Goal: Complete application form: Complete application form

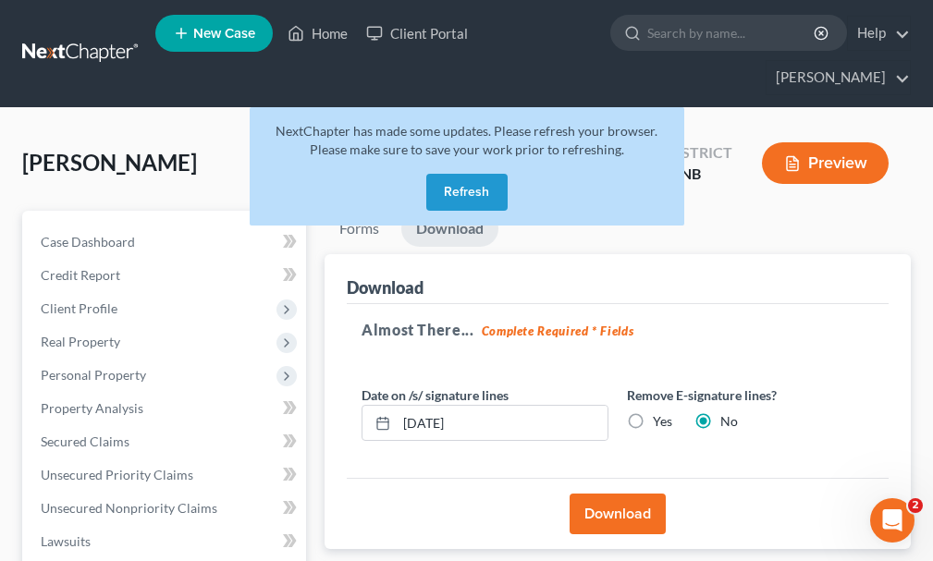
click at [460, 174] on button "Refresh" at bounding box center [466, 192] width 81 height 37
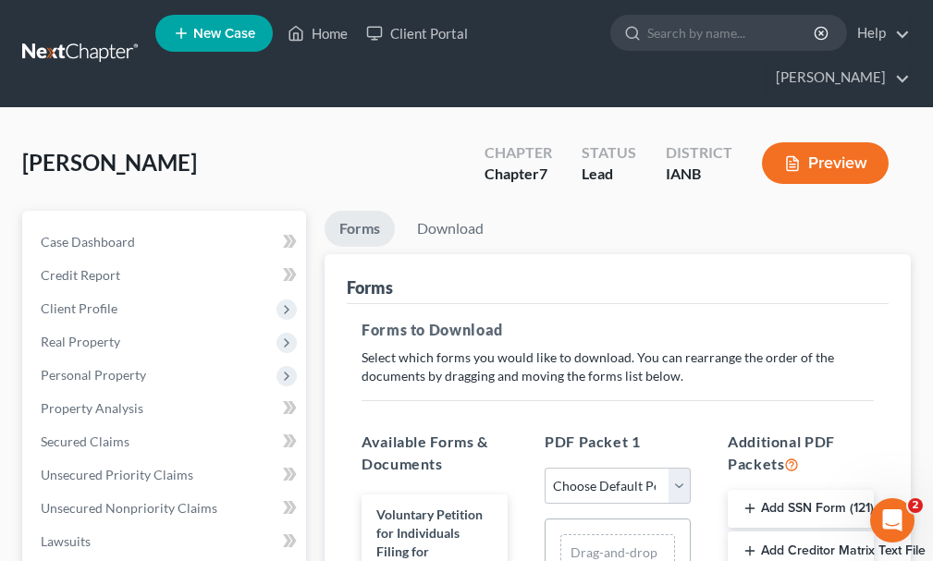
click at [233, 33] on span "New Case" at bounding box center [224, 34] width 62 height 14
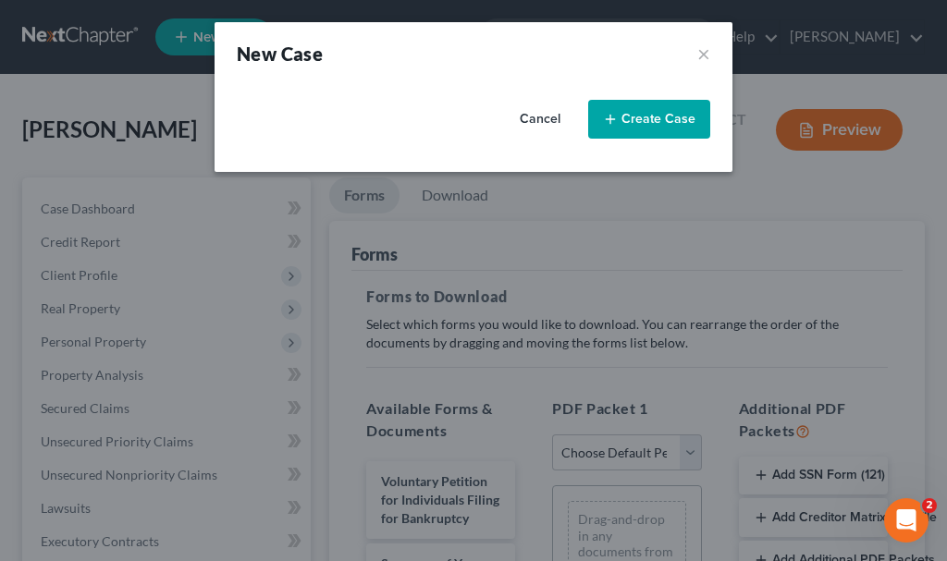
select select "29"
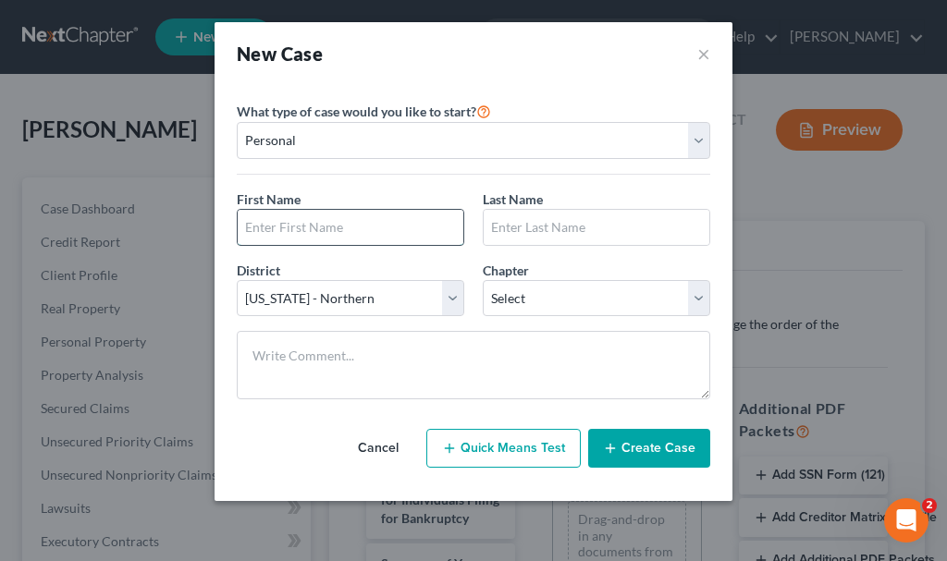
click at [362, 227] on input "text" at bounding box center [351, 227] width 226 height 35
type input "[PERSON_NAME]"
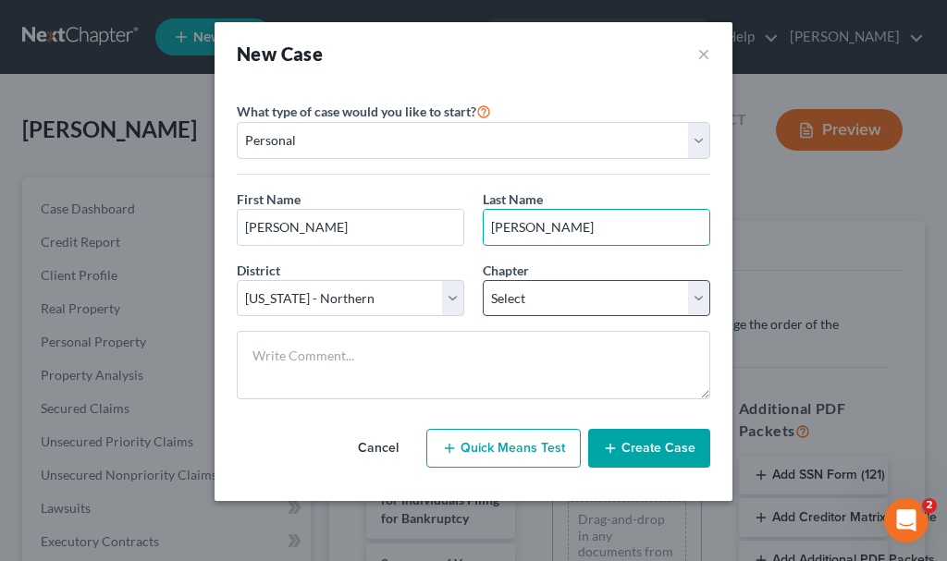
type input "[PERSON_NAME]"
click at [546, 298] on select "Select 7 11 12 13" at bounding box center [596, 298] width 227 height 37
select select "0"
click at [483, 280] on select "Select 7 11 12 13" at bounding box center [596, 298] width 227 height 37
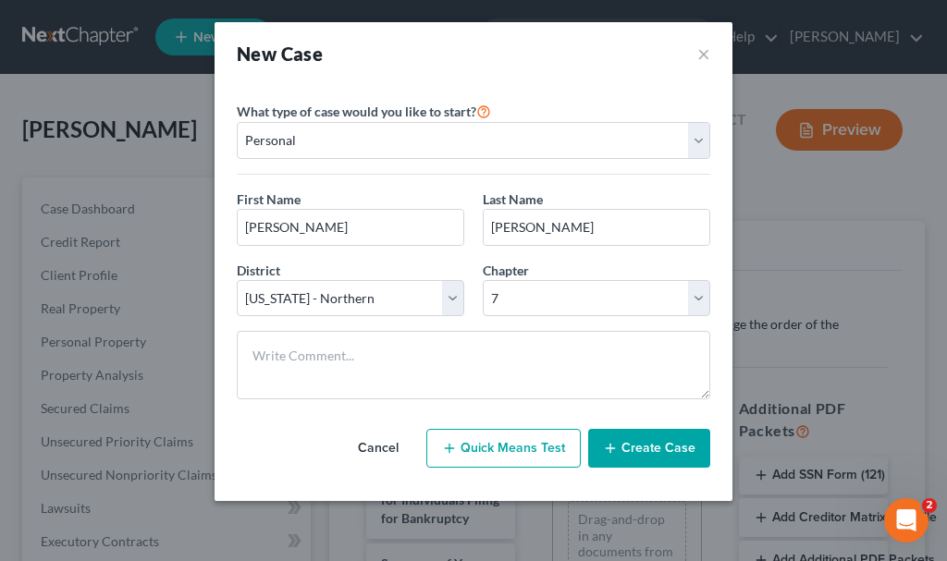
click at [631, 446] on button "Create Case" at bounding box center [649, 448] width 122 height 39
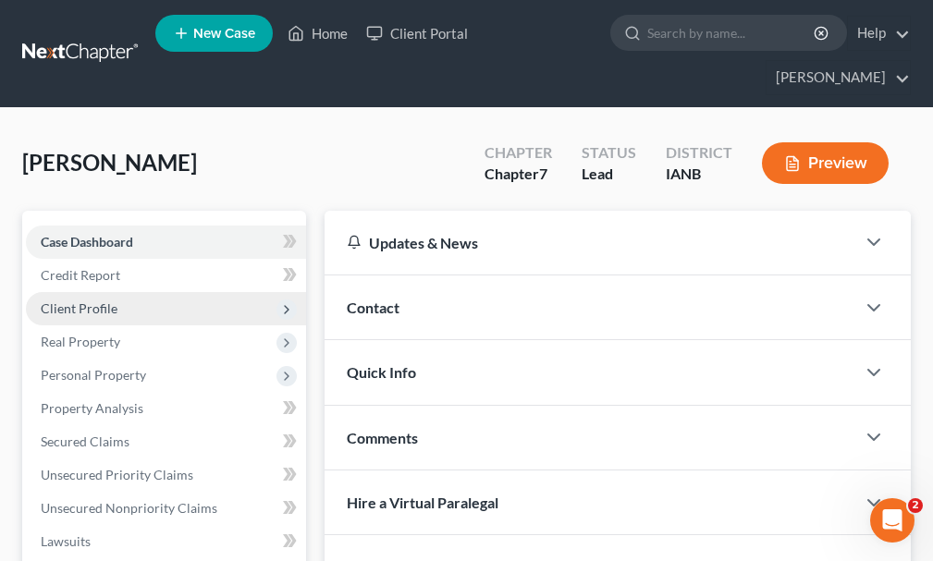
click at [68, 300] on span "Client Profile" at bounding box center [79, 308] width 77 height 16
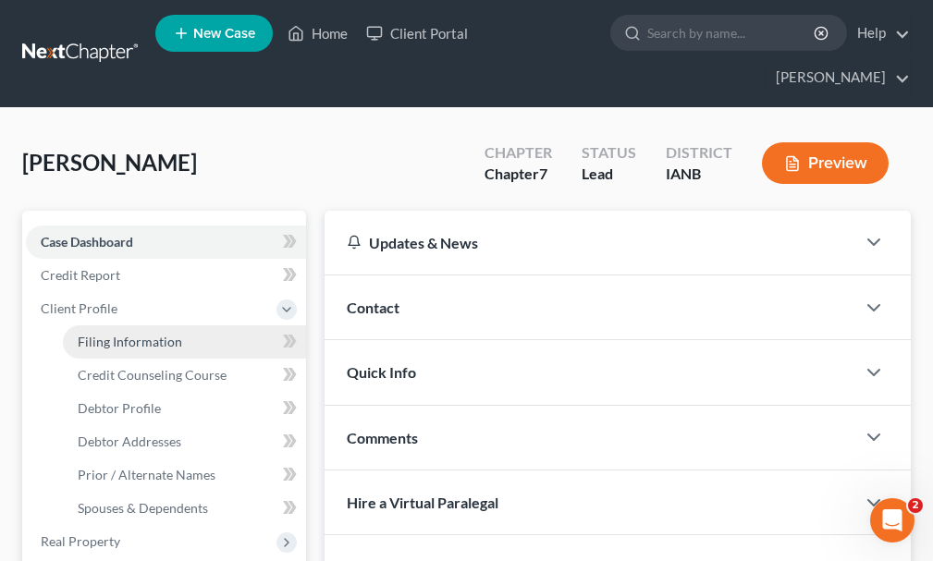
click at [119, 334] on span "Filing Information" at bounding box center [130, 342] width 104 height 16
select select "1"
select select "0"
select select "29"
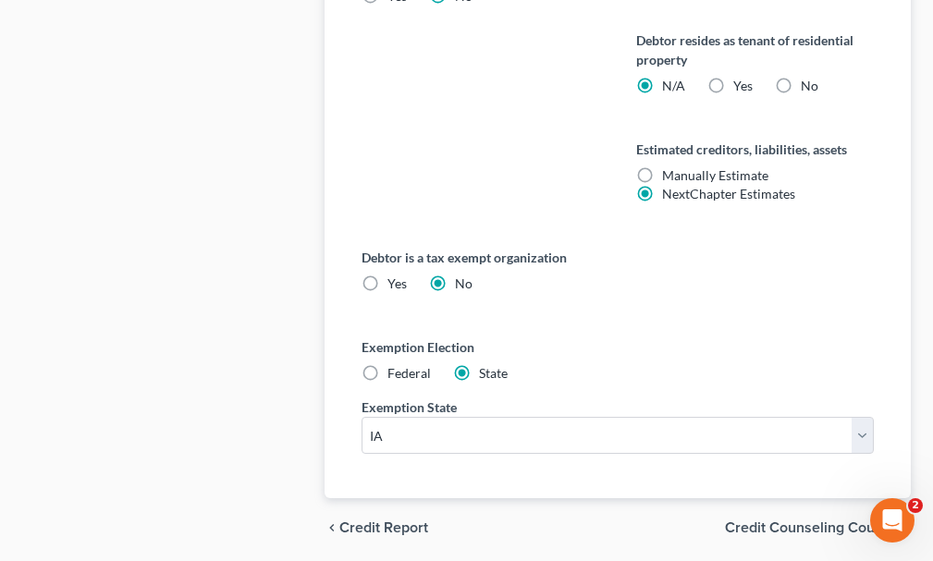
scroll to position [1187, 0]
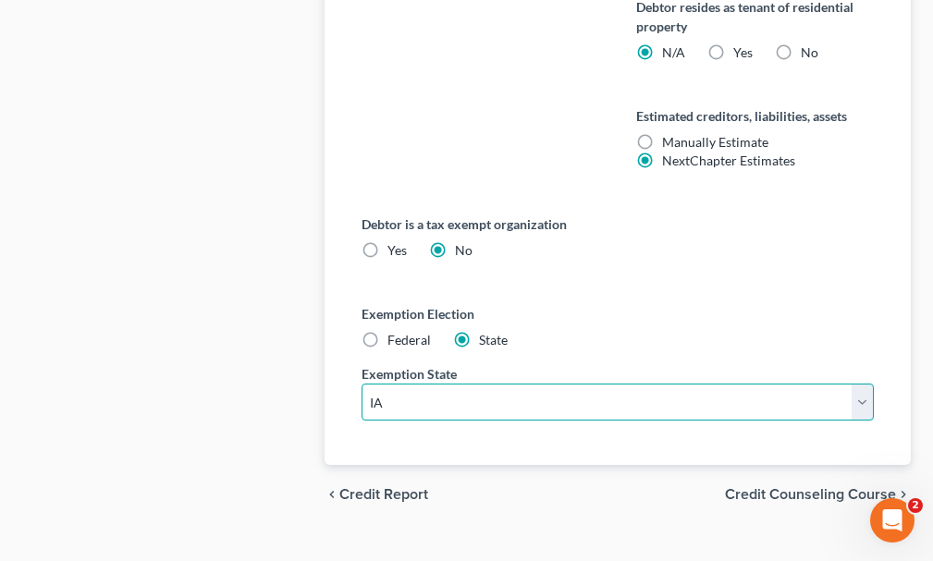
click at [496, 384] on select "State [US_STATE] AK AR AZ CA CO CT DE DC [GEOGRAPHIC_DATA] [GEOGRAPHIC_DATA] GU…" at bounding box center [618, 402] width 512 height 37
select select "43"
click at [362, 384] on select "State [US_STATE] AK AR AZ CA CO CT DE DC [GEOGRAPHIC_DATA] [GEOGRAPHIC_DATA] GU…" at bounding box center [618, 402] width 512 height 37
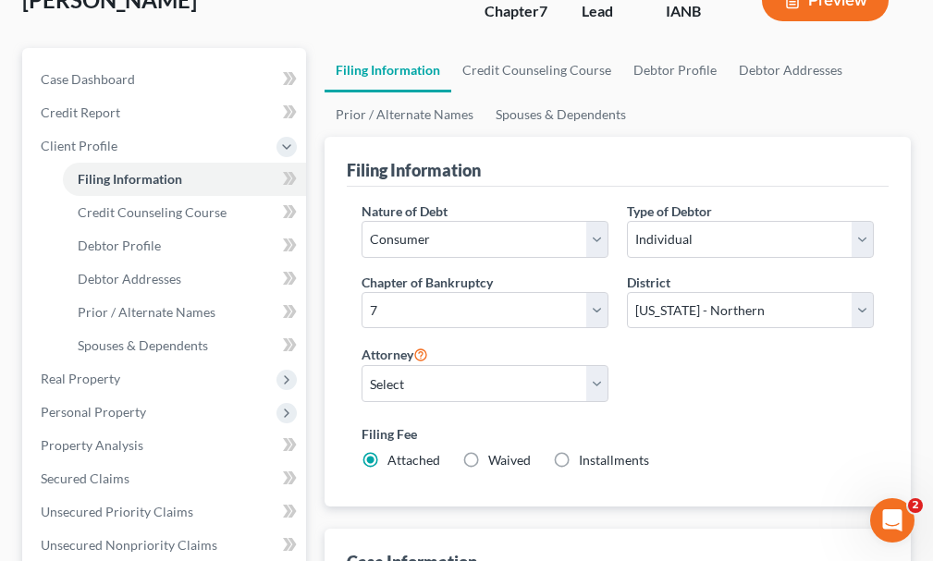
scroll to position [0, 0]
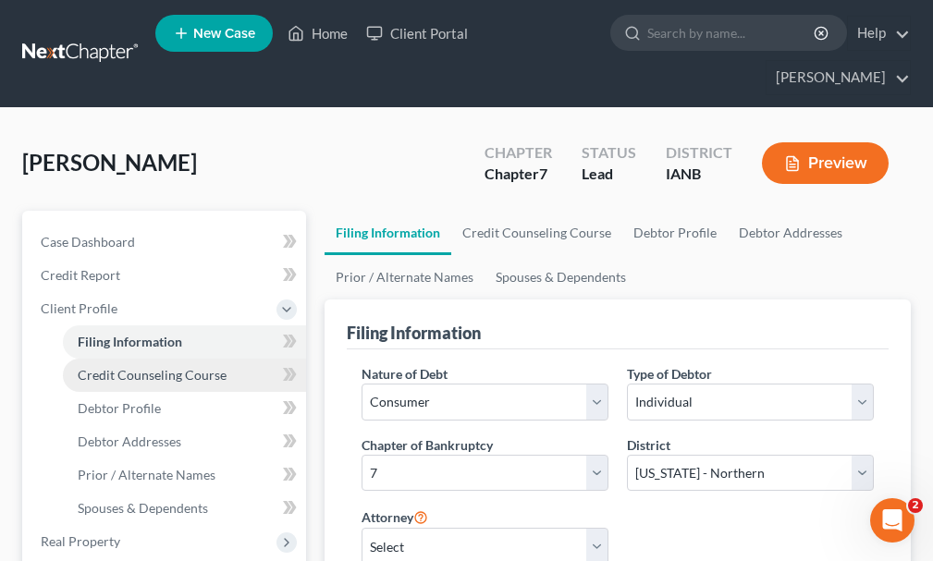
click at [153, 367] on span "Credit Counseling Course" at bounding box center [152, 375] width 149 height 16
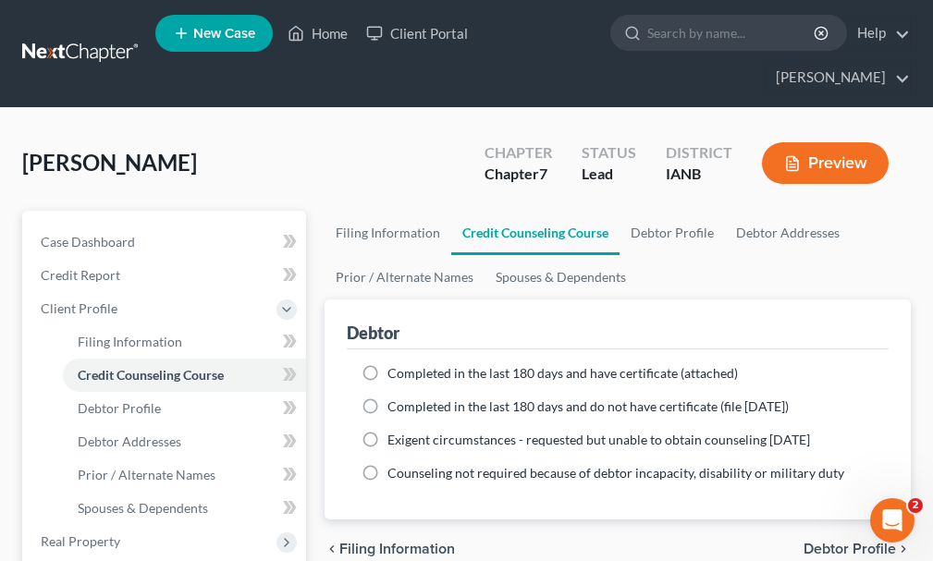
click at [387, 364] on label "Completed in the last 180 days and have certificate (attached)" at bounding box center [562, 373] width 350 height 18
click at [395, 364] on input "Completed in the last 180 days and have certificate (attached)" at bounding box center [401, 370] width 12 height 12
radio input "true"
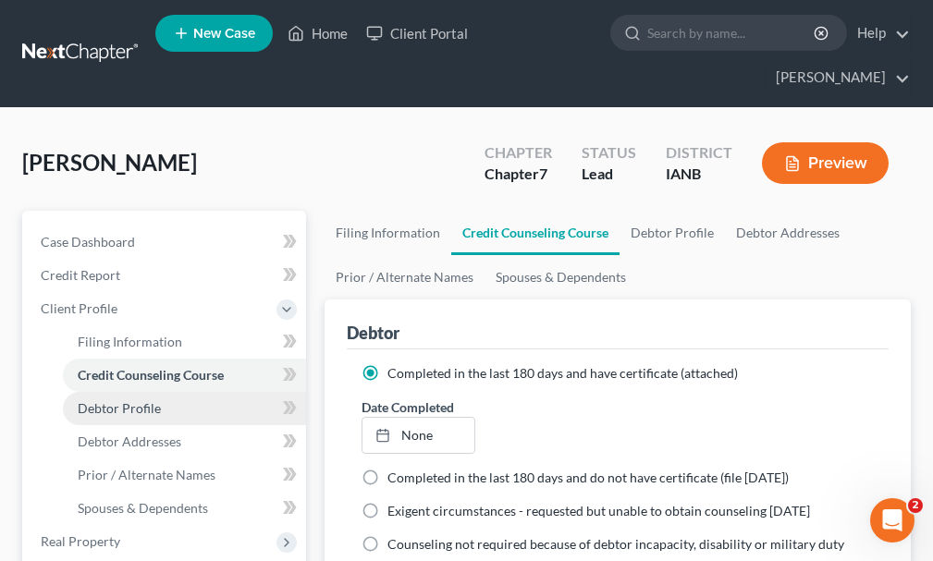
click at [126, 400] on span "Debtor Profile" at bounding box center [119, 408] width 83 height 16
select select "0"
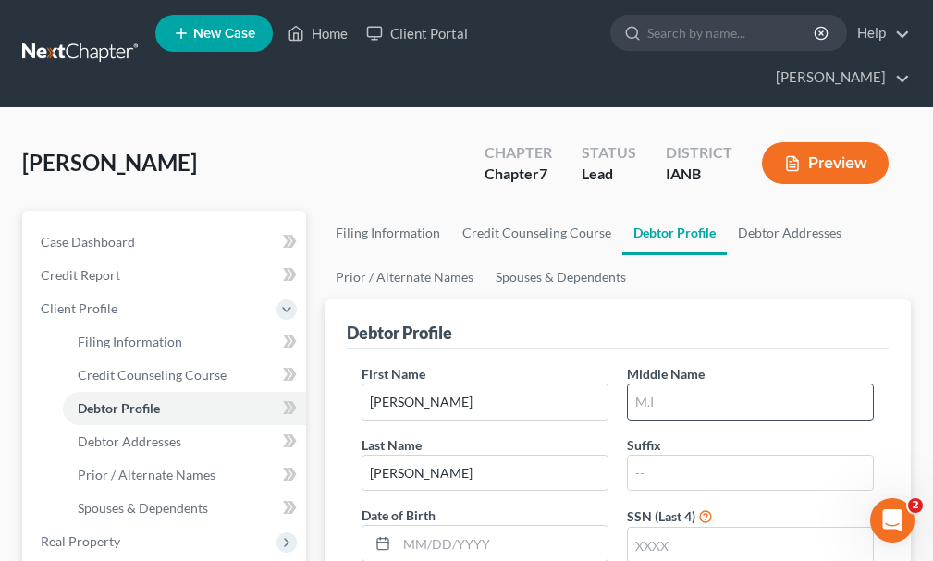
click at [649, 385] on input "text" at bounding box center [750, 402] width 245 height 35
type input "L."
click at [685, 528] on input "text" at bounding box center [750, 545] width 245 height 35
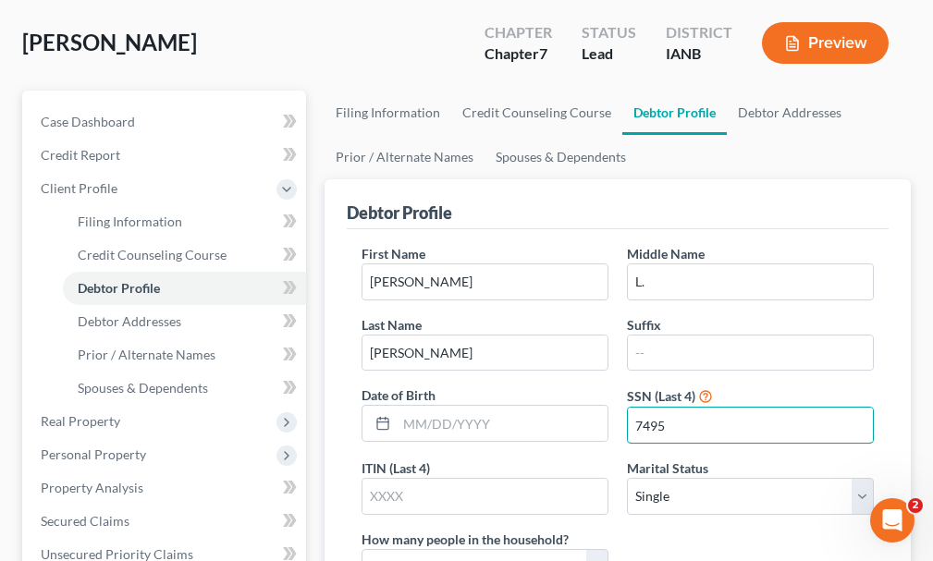
scroll to position [185, 0]
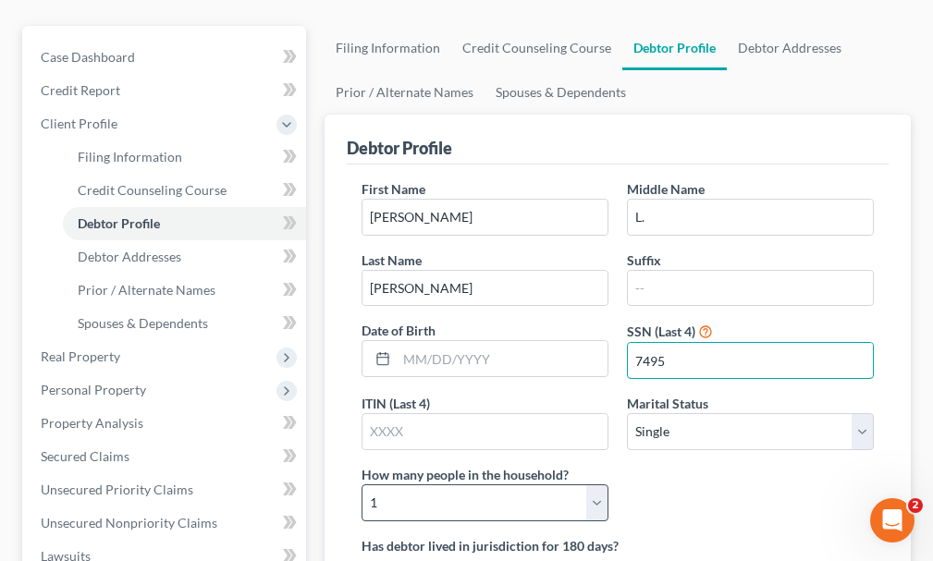
type input "7495"
click at [462, 484] on select "Select 1 2 3 4 5 6 7 8 9 10 11 12 13 14 15 16 17 18 19 20" at bounding box center [485, 502] width 247 height 37
select select "2"
click at [362, 484] on select "Select 1 2 3 4 5 6 7 8 9 10 11 12 13 14 15 16 17 18 19 20" at bounding box center [485, 502] width 247 height 37
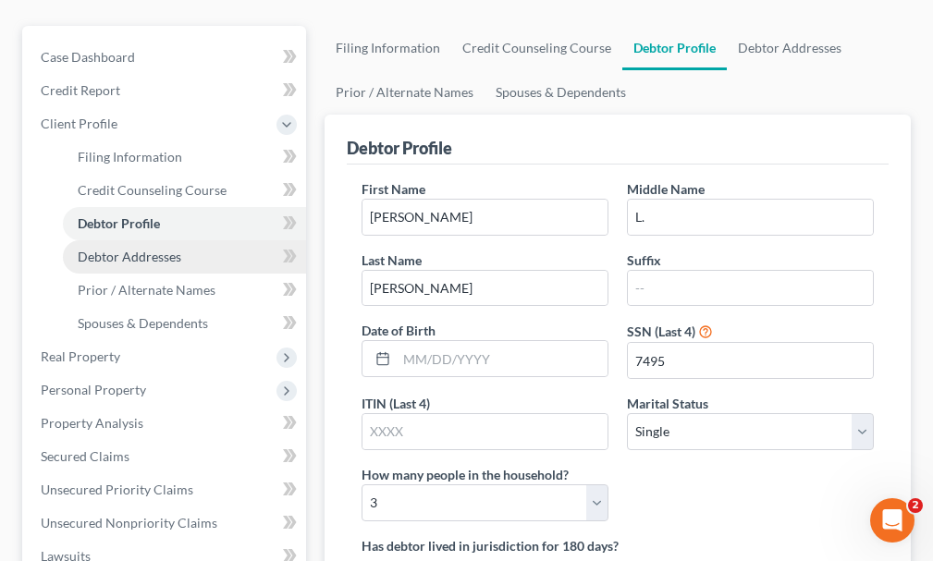
click at [168, 249] on span "Debtor Addresses" at bounding box center [130, 257] width 104 height 16
select select "0"
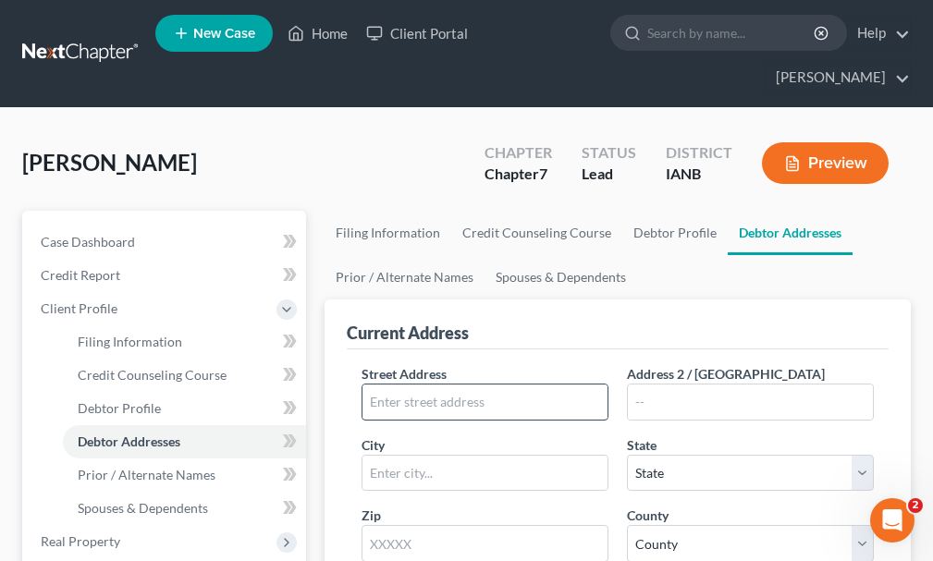
click at [506, 385] on input "text" at bounding box center [484, 402] width 245 height 35
type input "[STREET_ADDRESS]"
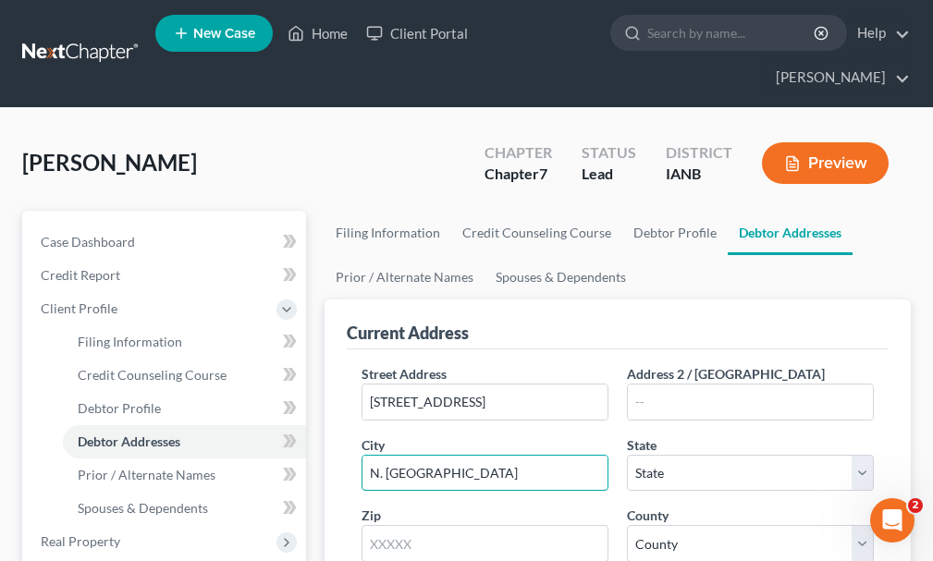
type input "N. [GEOGRAPHIC_DATA]"
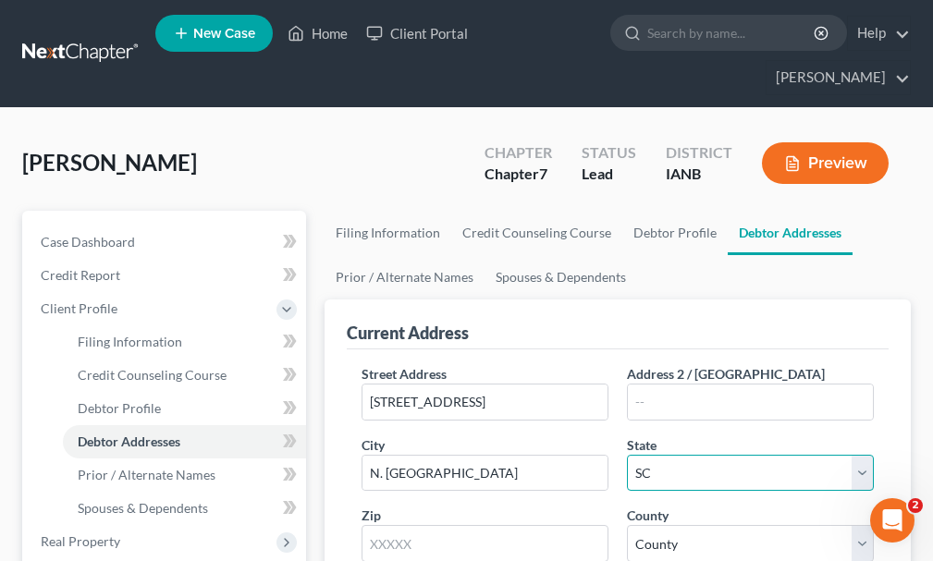
select select "43"
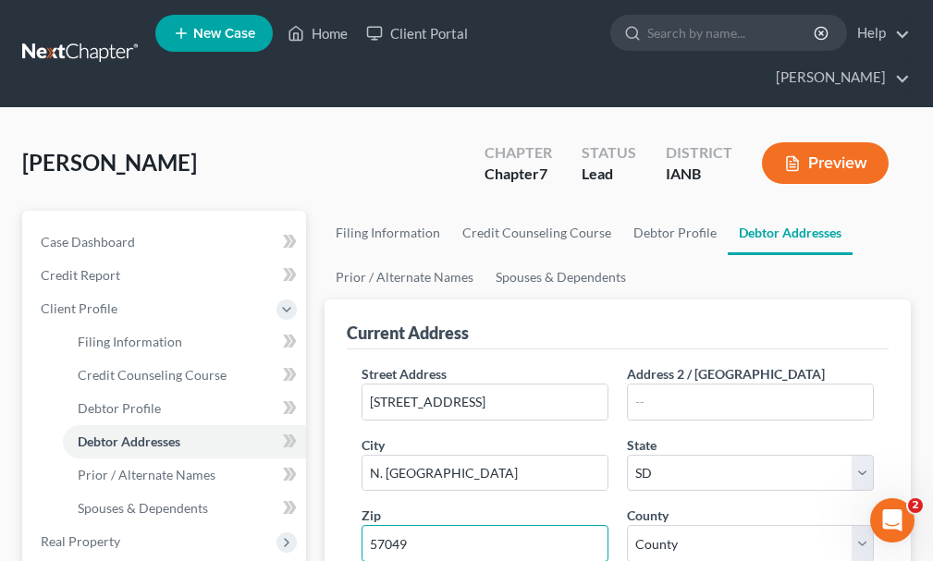
type input "57049"
select select "62"
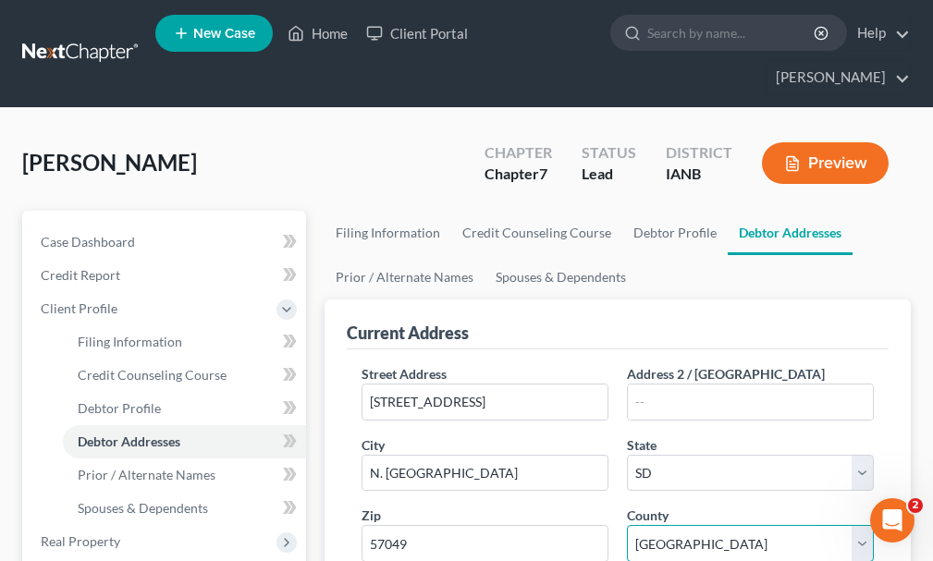
type input "[GEOGRAPHIC_DATA]"
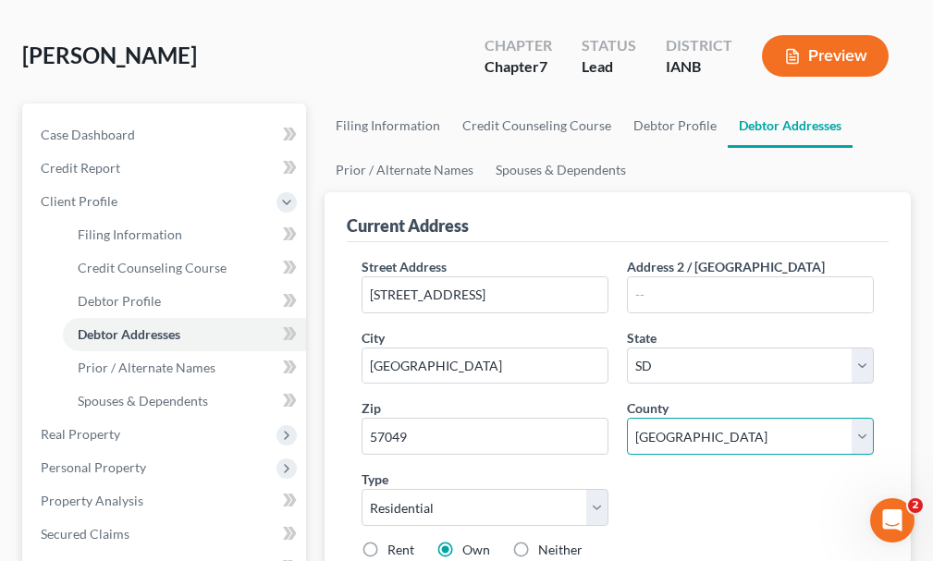
scroll to position [185, 0]
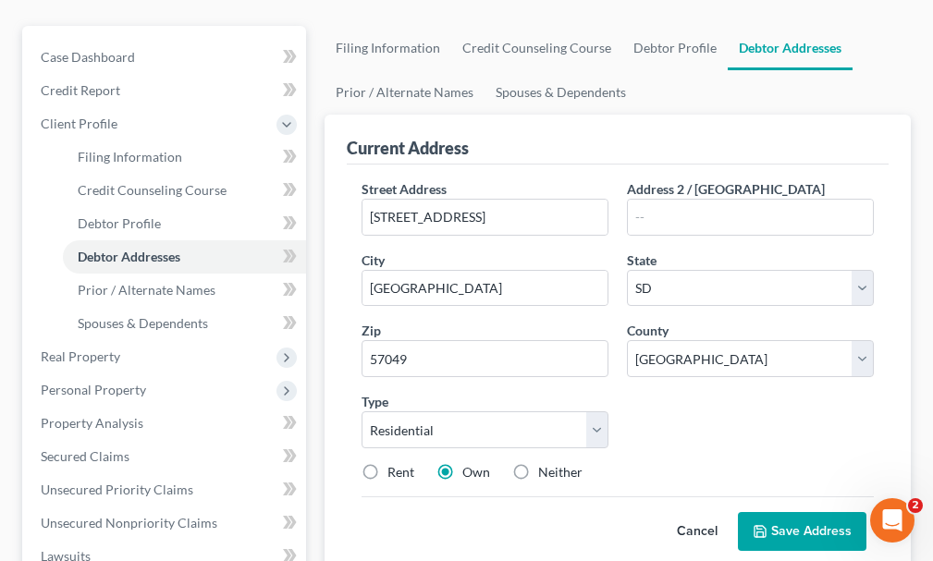
click at [387, 463] on label "Rent" at bounding box center [400, 472] width 27 height 18
click at [395, 463] on input "Rent" at bounding box center [401, 469] width 12 height 12
radio input "true"
click at [774, 512] on button "Save Address" at bounding box center [802, 531] width 129 height 39
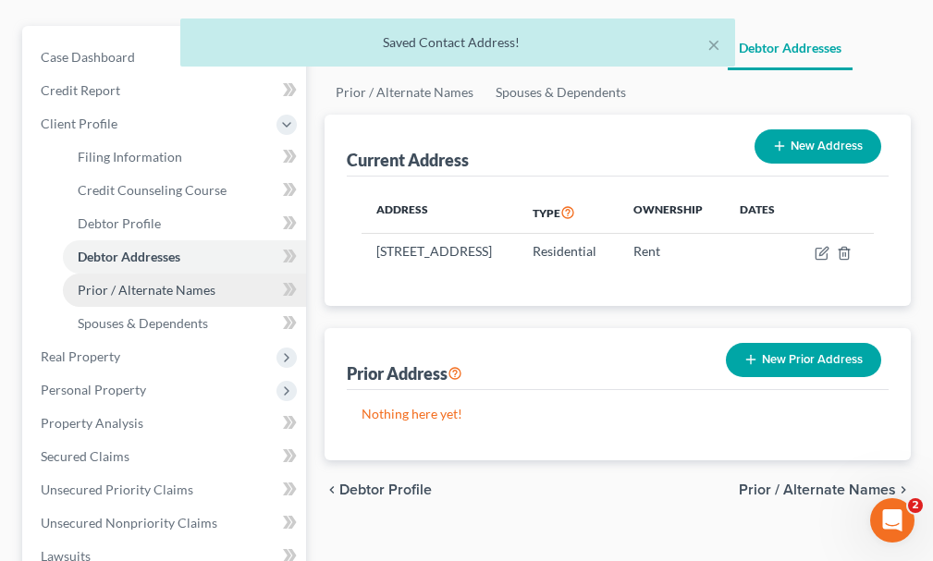
click at [147, 282] on span "Prior / Alternate Names" at bounding box center [147, 290] width 138 height 16
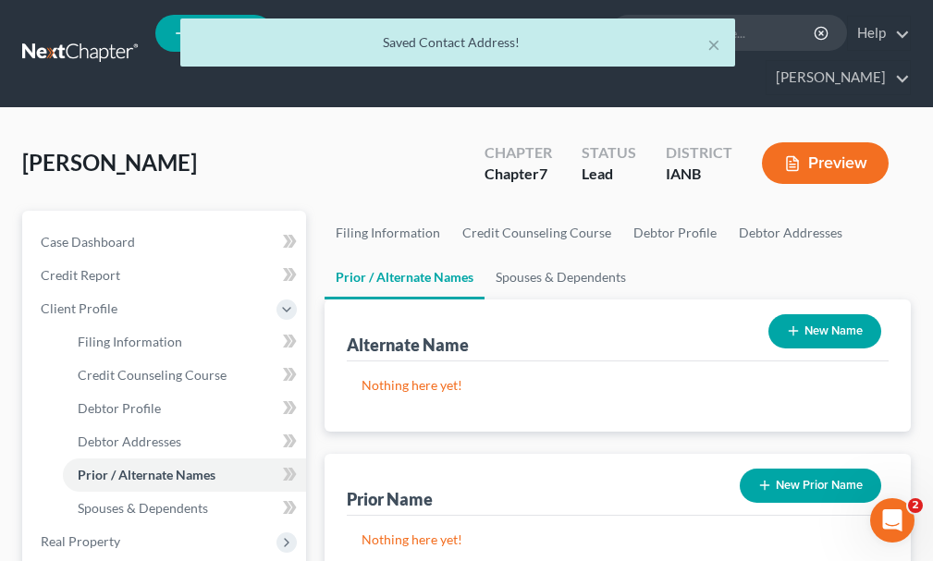
click at [809, 469] on button "New Prior Name" at bounding box center [810, 486] width 141 height 34
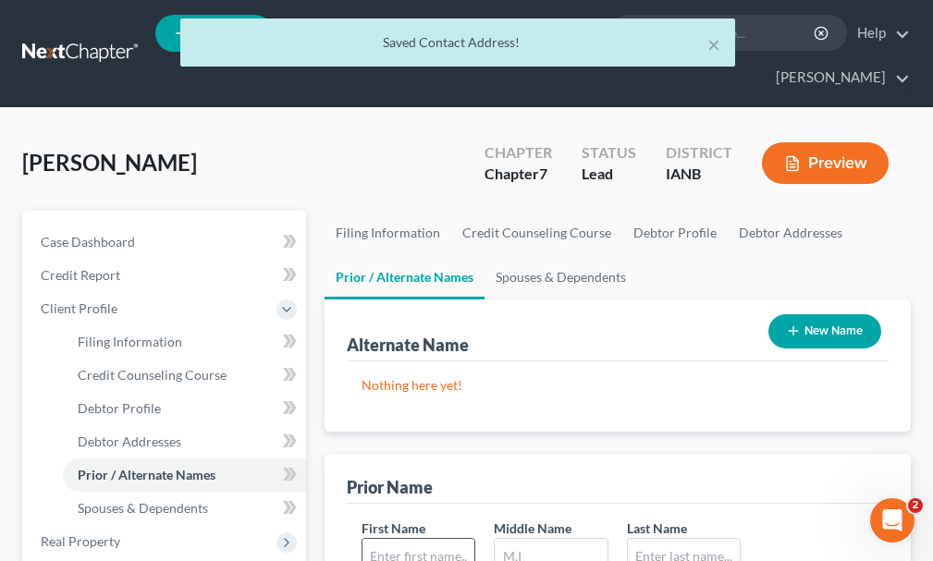
click at [433, 539] on input "text" at bounding box center [418, 556] width 112 height 35
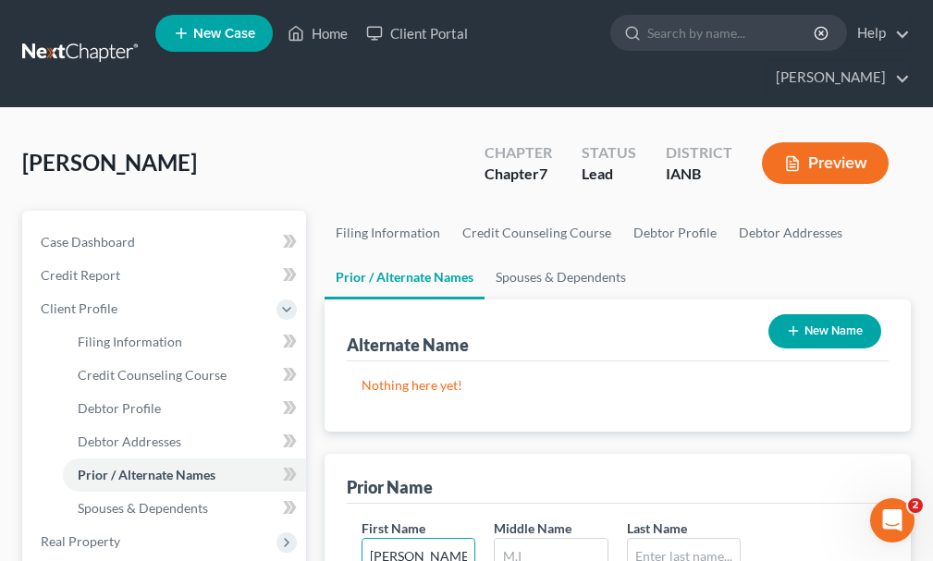
type input "[PERSON_NAME]"
type input "L."
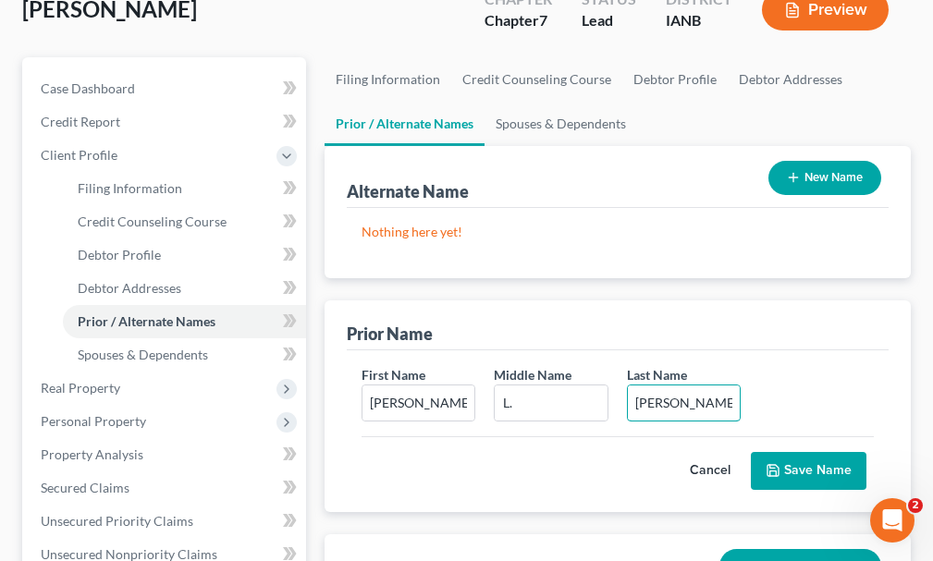
scroll to position [185, 0]
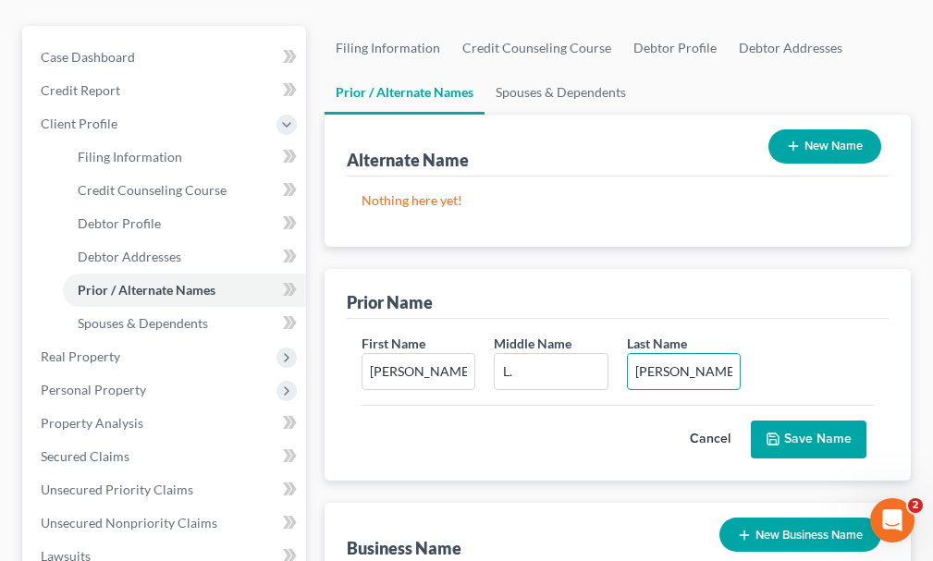
type input "[PERSON_NAME]"
click at [815, 421] on button "Save Name" at bounding box center [809, 440] width 116 height 39
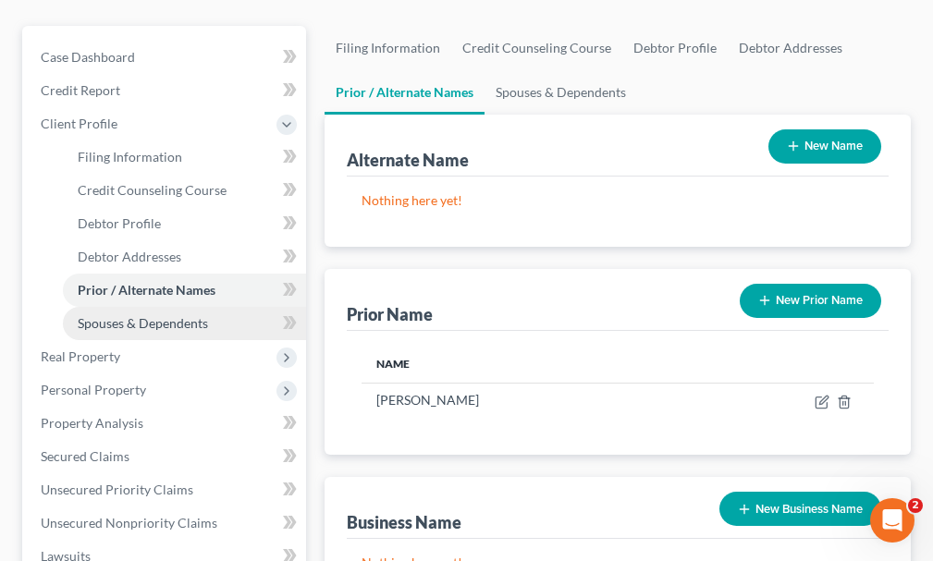
click at [124, 315] on span "Spouses & Dependents" at bounding box center [143, 323] width 130 height 16
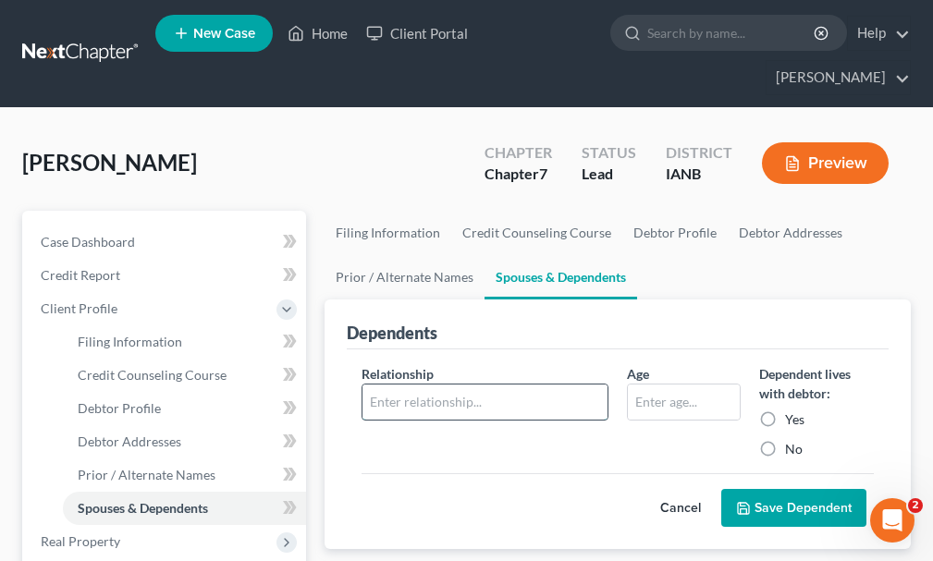
click at [451, 385] on input "text" at bounding box center [484, 402] width 245 height 35
type input "child"
click at [670, 385] on input "text" at bounding box center [684, 402] width 112 height 35
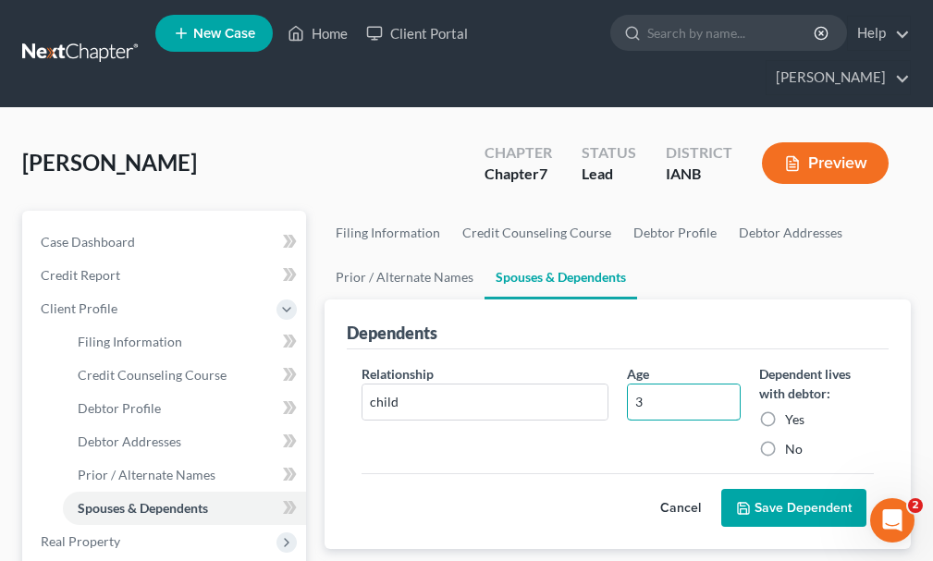
type input "3"
click at [787, 489] on button "Save Dependent" at bounding box center [793, 508] width 145 height 39
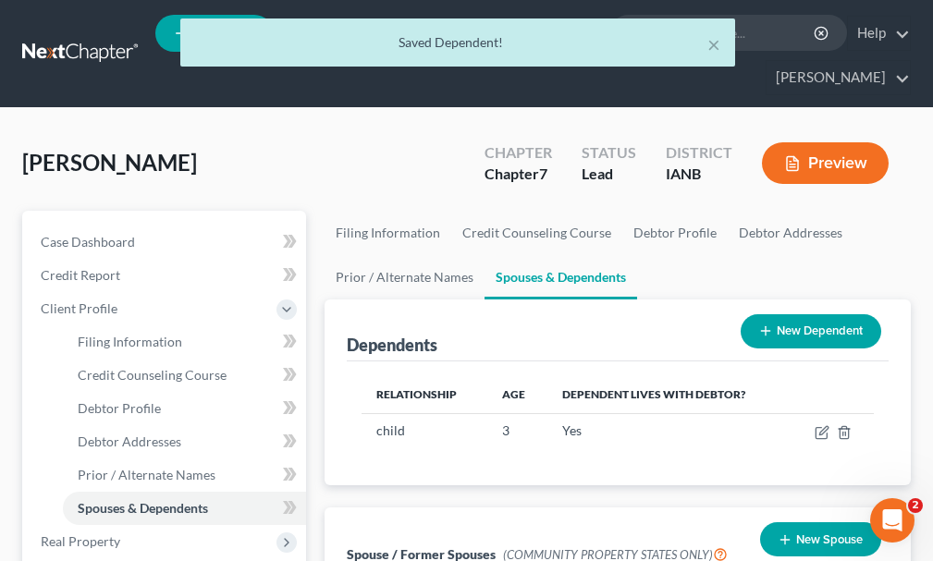
click at [808, 314] on button "New Dependent" at bounding box center [811, 331] width 141 height 34
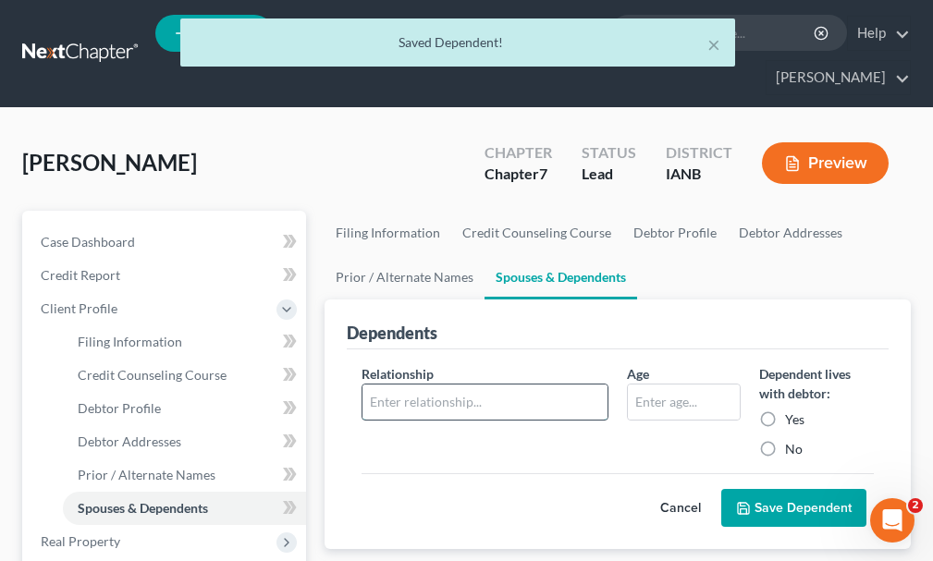
click at [507, 385] on input "text" at bounding box center [484, 402] width 245 height 35
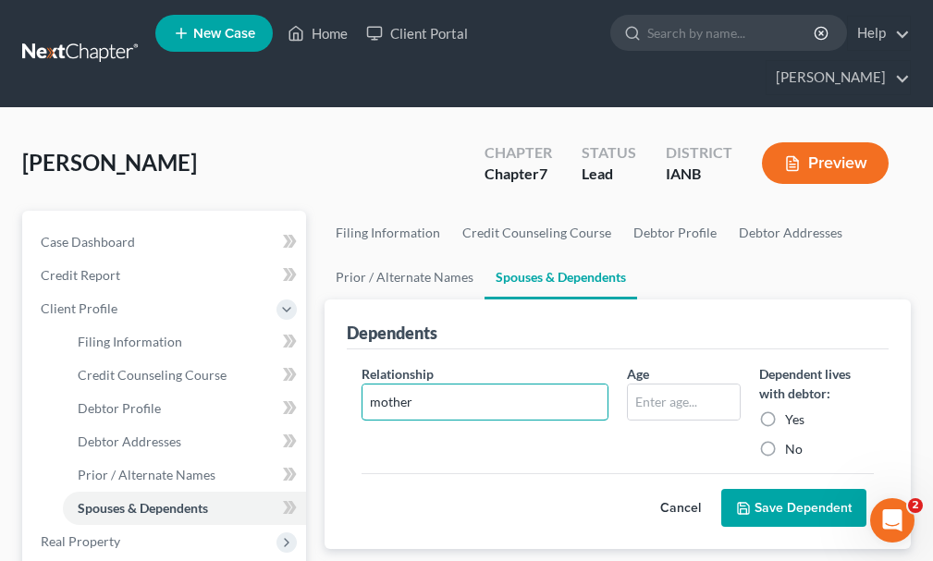
type input "mother"
click at [762, 489] on button "Save Dependent" at bounding box center [793, 508] width 145 height 39
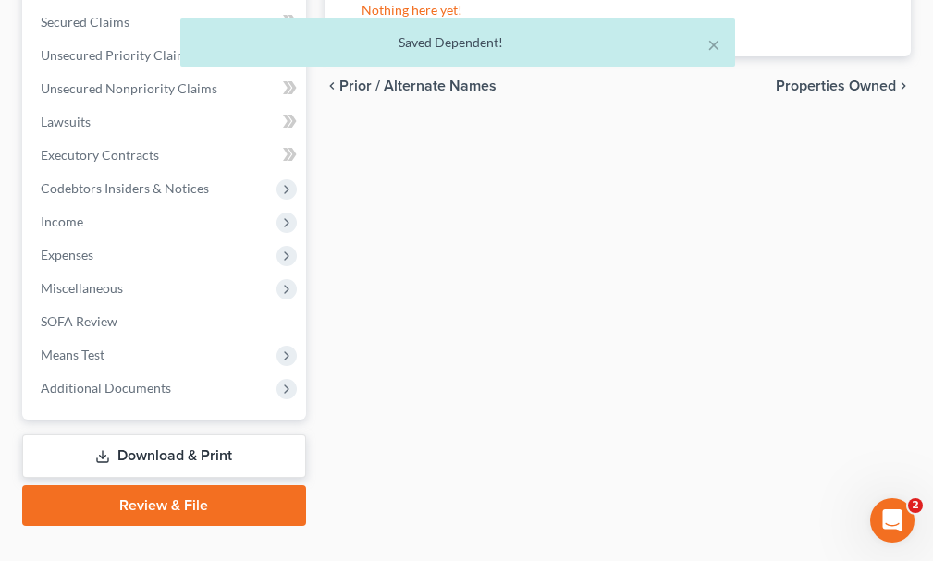
scroll to position [621, 0]
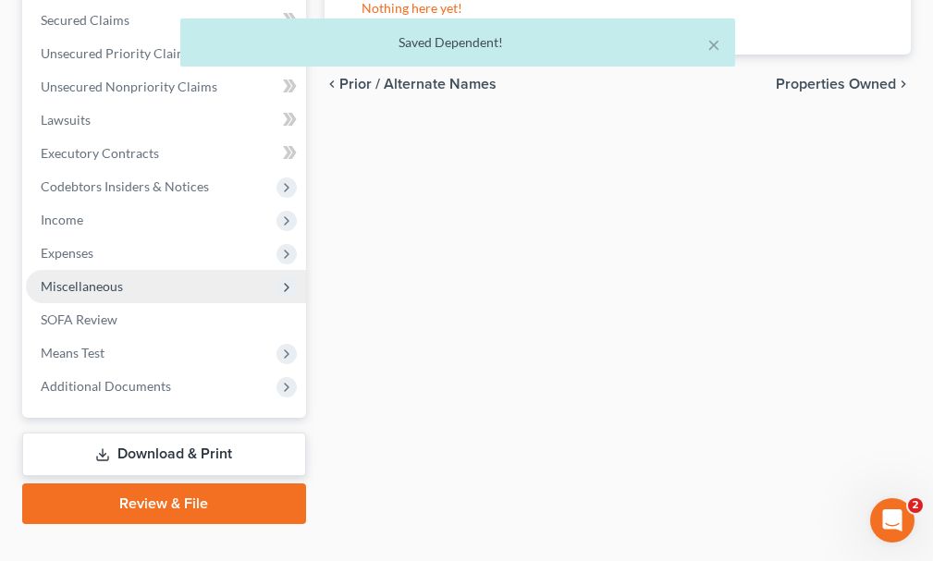
click at [89, 278] on span "Miscellaneous" at bounding box center [82, 286] width 82 height 16
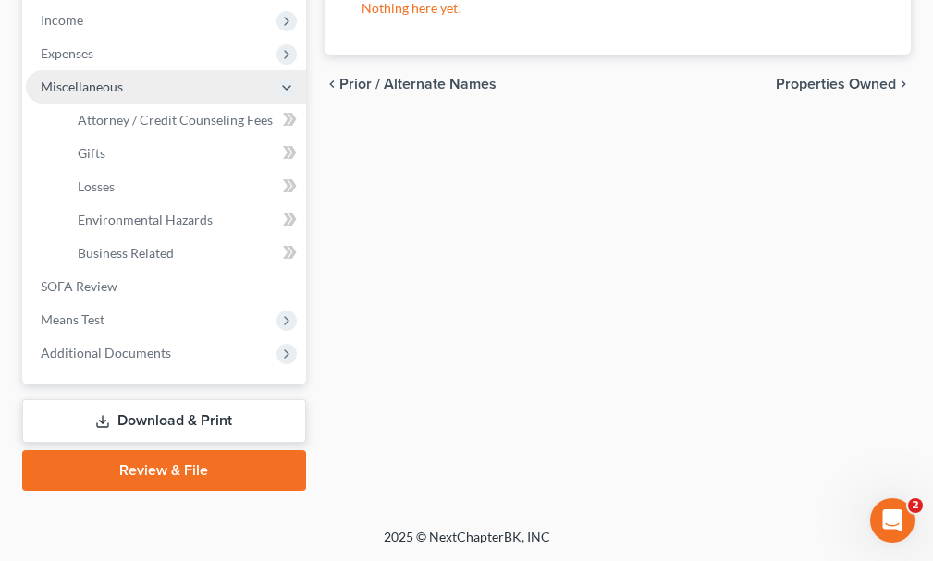
scroll to position [422, 0]
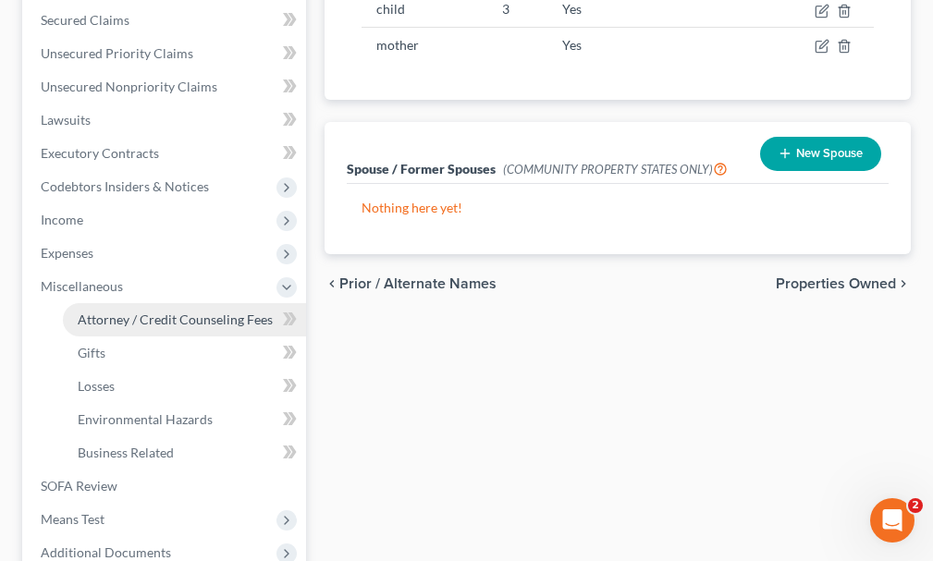
click at [148, 312] on span "Attorney / Credit Counseling Fees" at bounding box center [175, 320] width 195 height 16
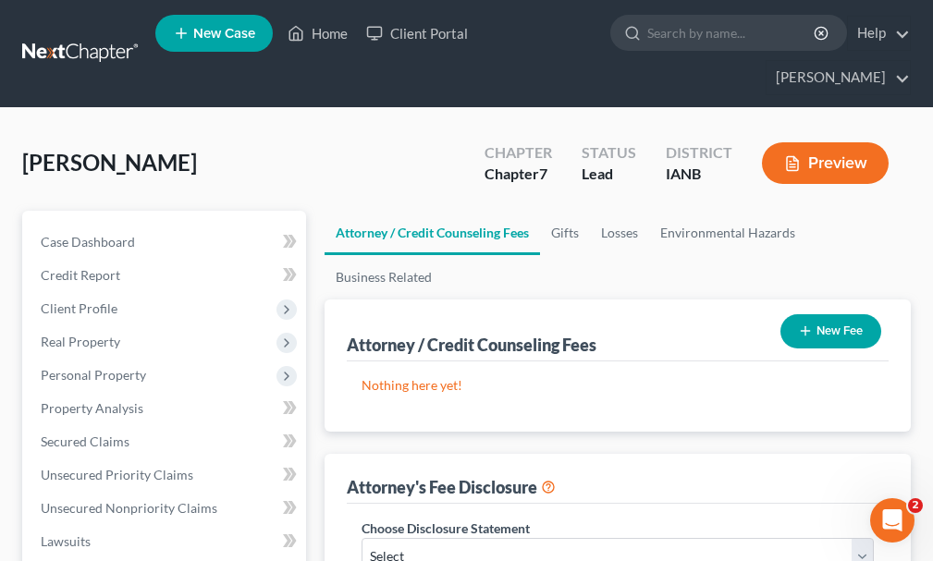
click at [827, 314] on button "New Fee" at bounding box center [830, 331] width 101 height 34
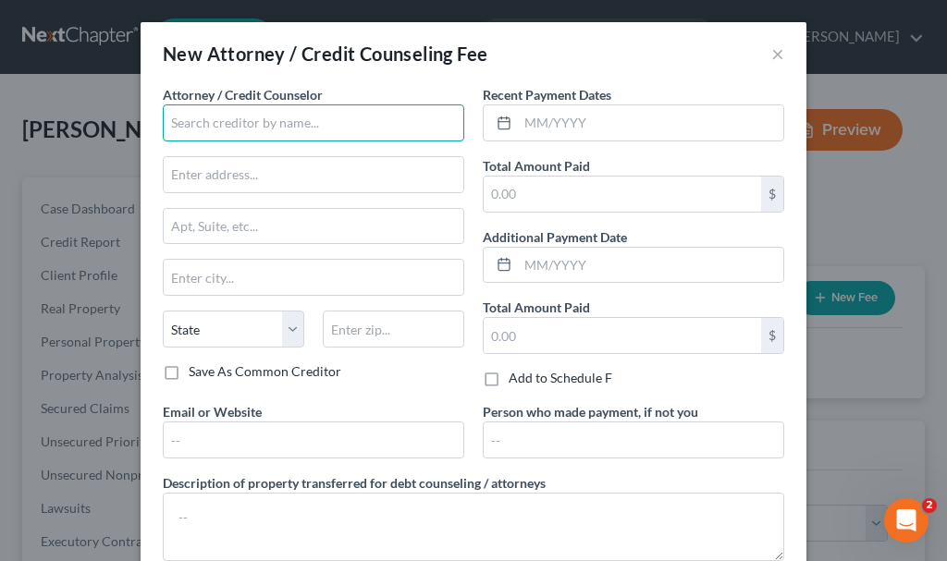
click at [235, 123] on input "text" at bounding box center [313, 122] width 301 height 37
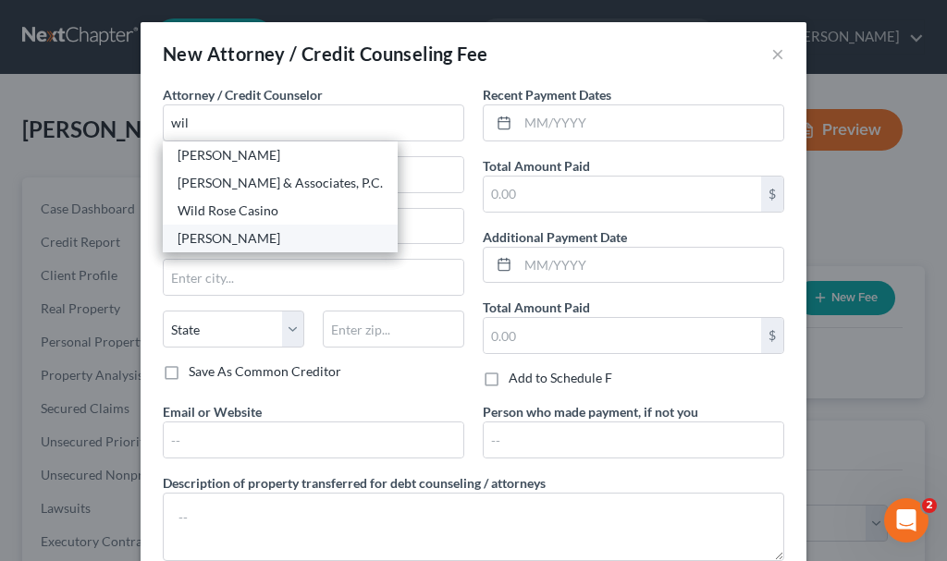
click at [220, 239] on div "[PERSON_NAME]" at bounding box center [280, 238] width 205 height 18
type input "[PERSON_NAME]"
type input "[STREET_ADDRESS][PERSON_NAME]"
type input "[GEOGRAPHIC_DATA]"
select select "16"
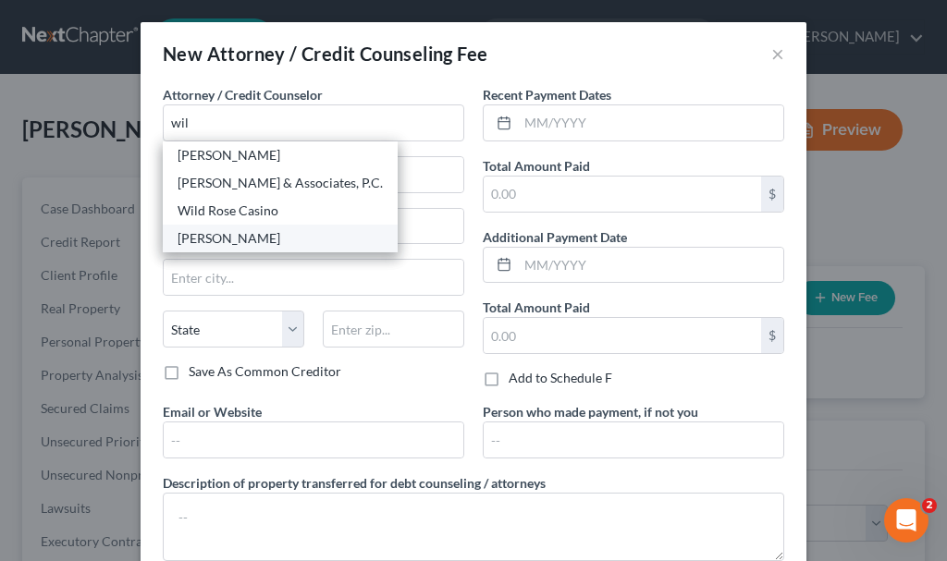
type input "51101"
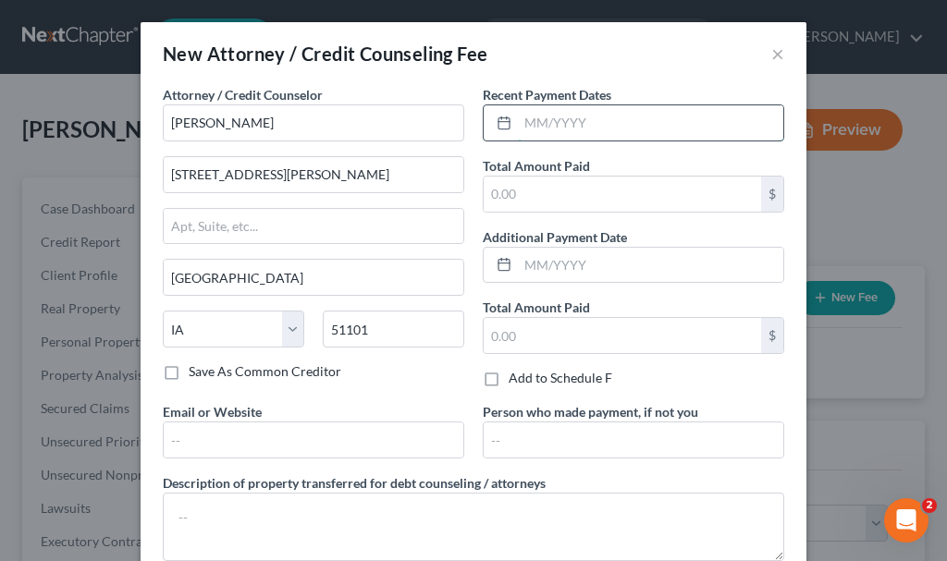
click at [546, 127] on input "text" at bounding box center [650, 122] width 265 height 35
type input "09/2025"
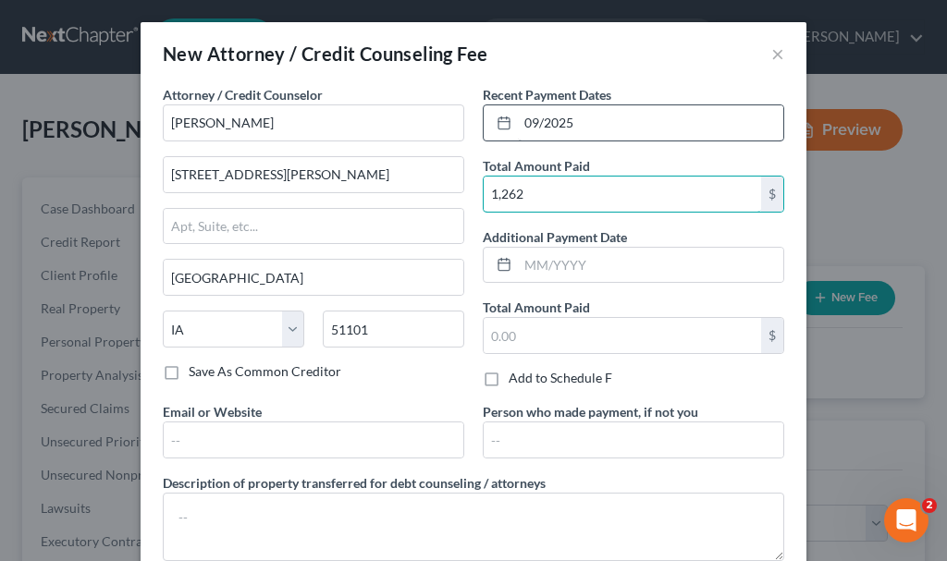
type input "1,262"
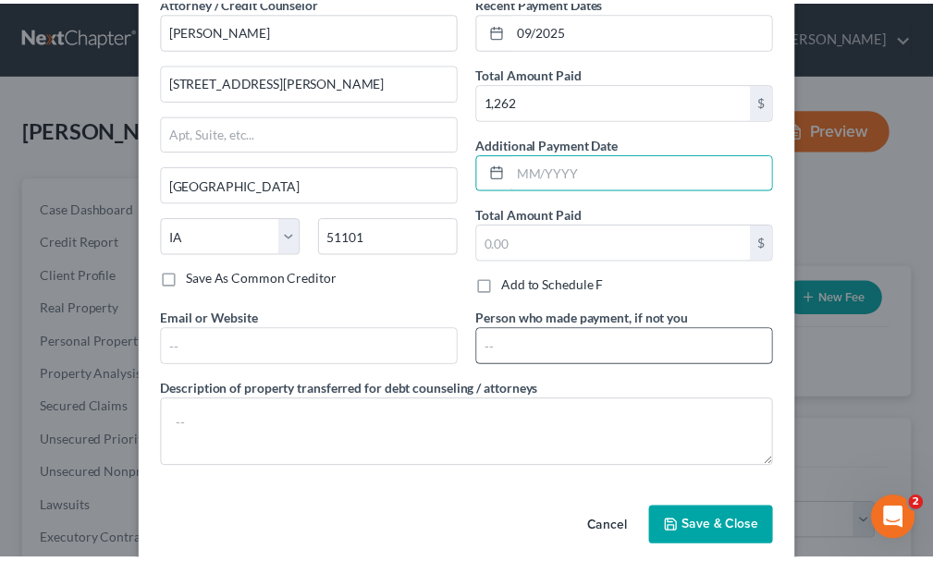
scroll to position [116, 0]
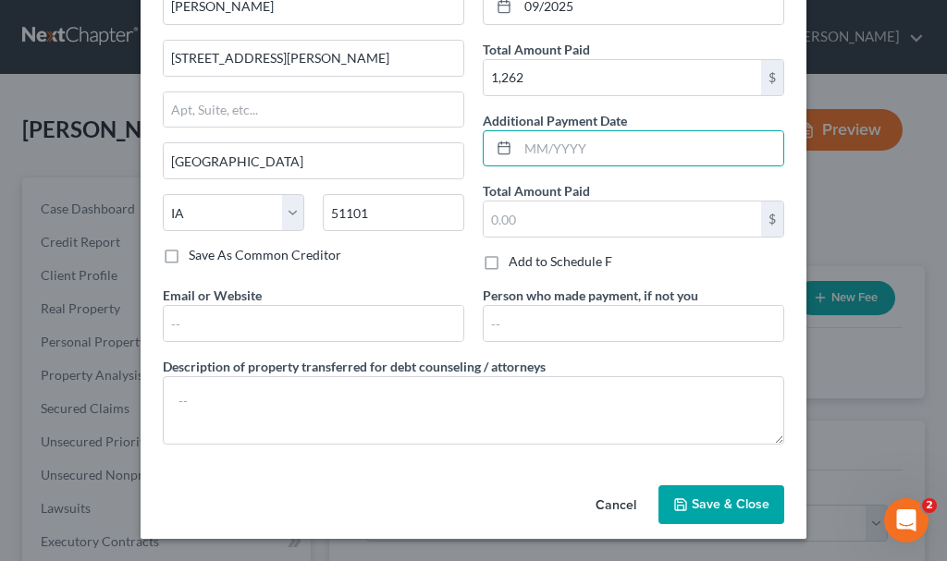
click at [722, 500] on span "Save & Close" at bounding box center [731, 504] width 78 height 16
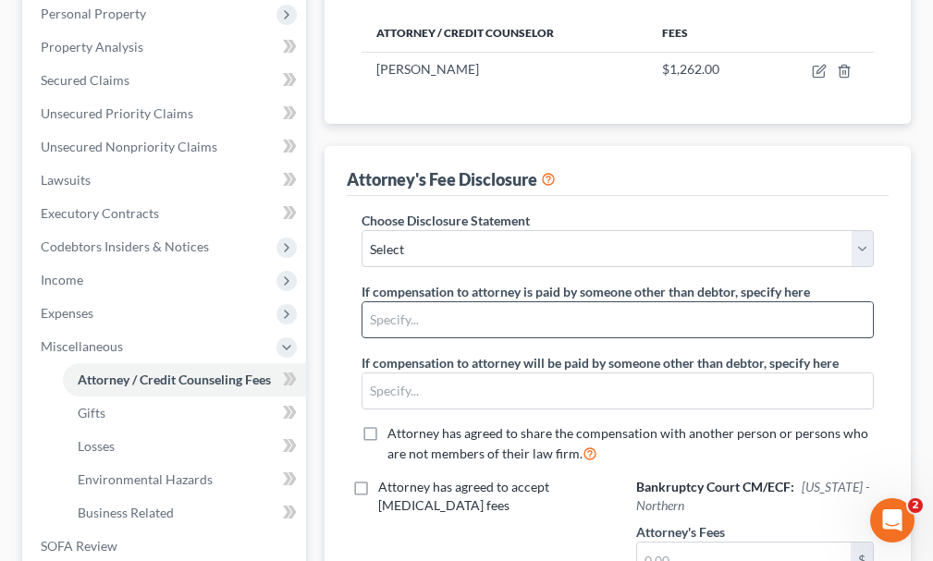
scroll to position [370, 0]
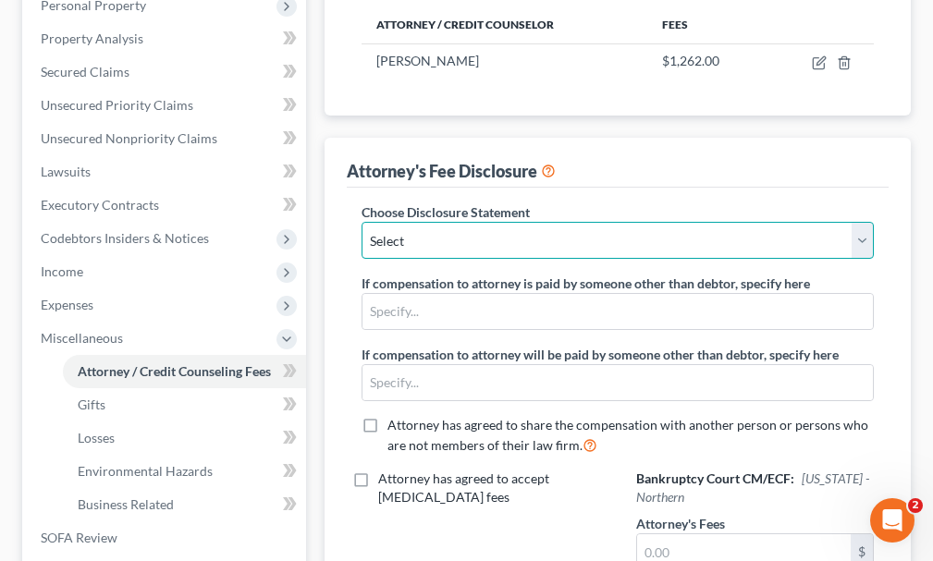
click at [487, 222] on select "Select Attorney" at bounding box center [618, 240] width 512 height 37
select select "0"
click at [362, 222] on select "Select Attorney" at bounding box center [618, 240] width 512 height 37
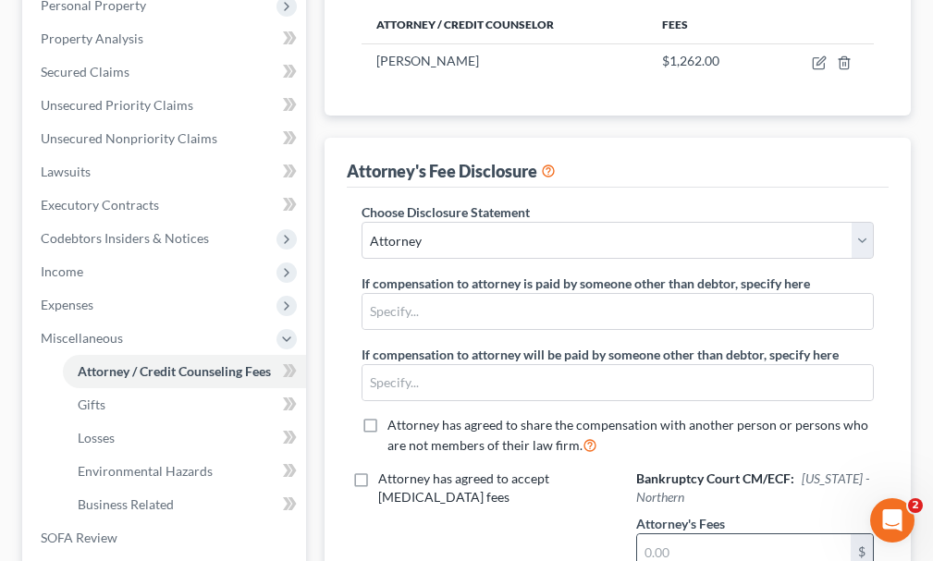
click at [672, 534] on input "text" at bounding box center [744, 551] width 214 height 35
type input "1,262"
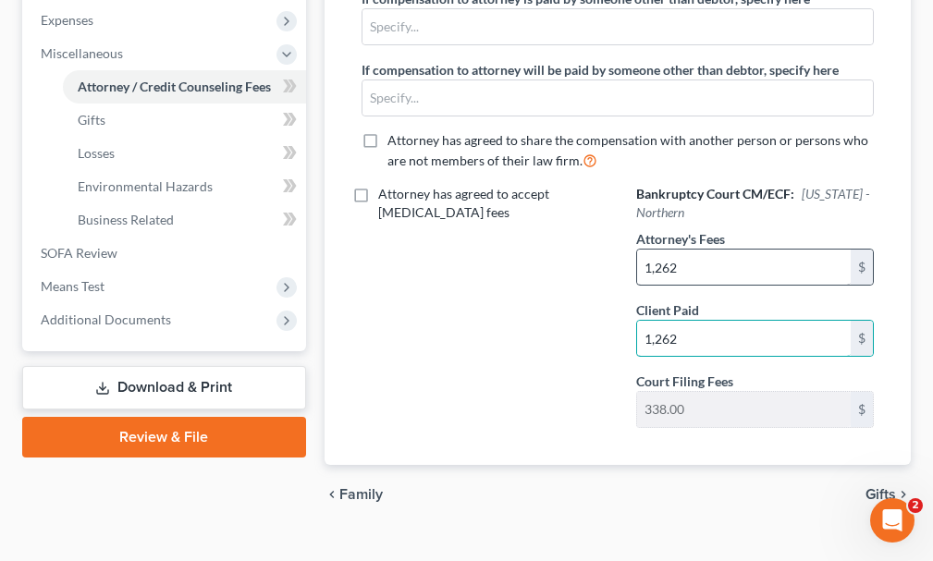
type input "1,262"
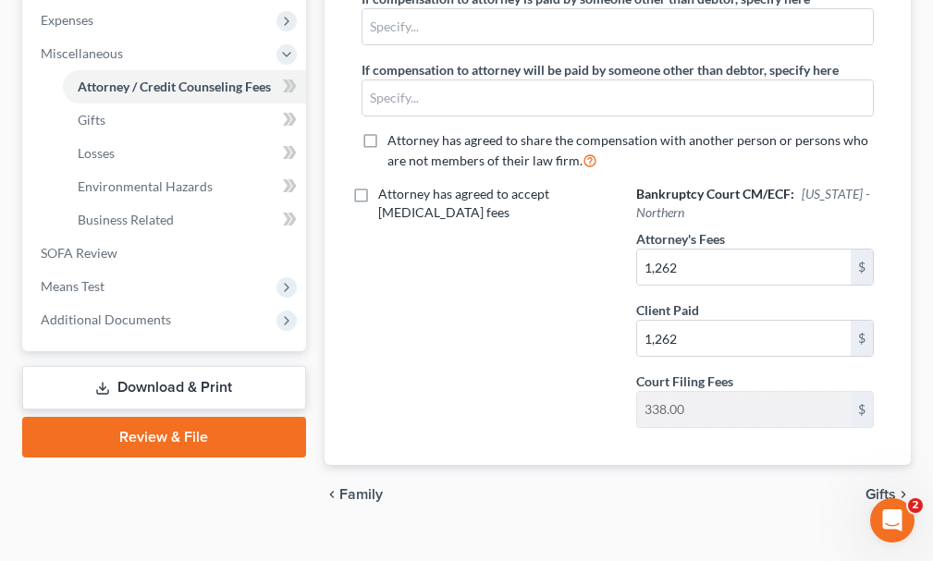
click at [346, 233] on div "Attorney has agreed to accept [MEDICAL_DATA] fees" at bounding box center [480, 313] width 275 height 257
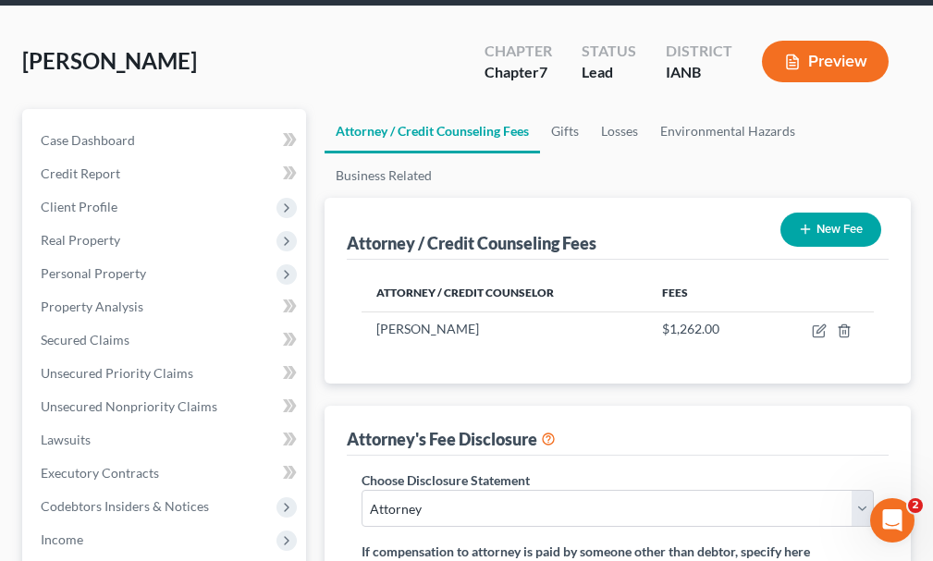
scroll to position [100, 0]
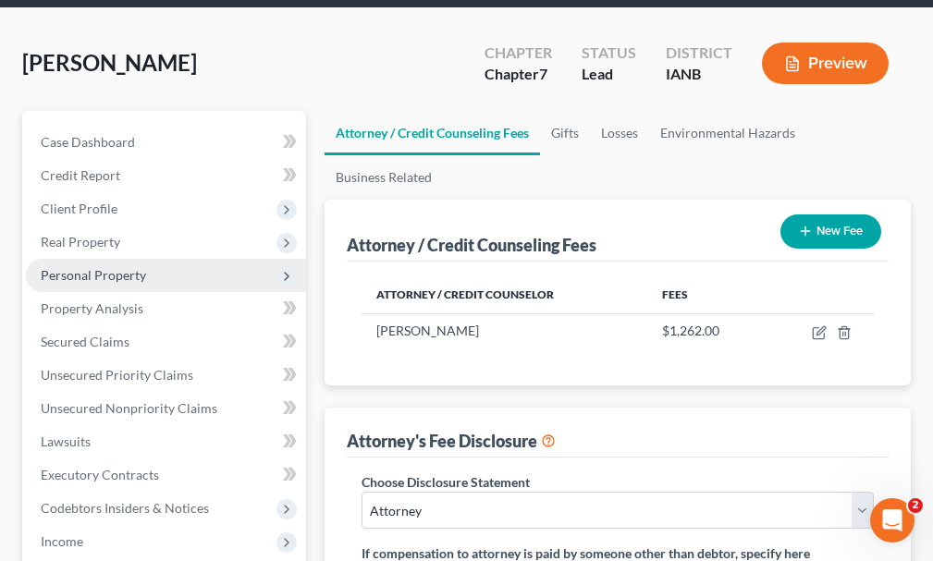
click at [80, 267] on span "Personal Property" at bounding box center [93, 275] width 105 height 16
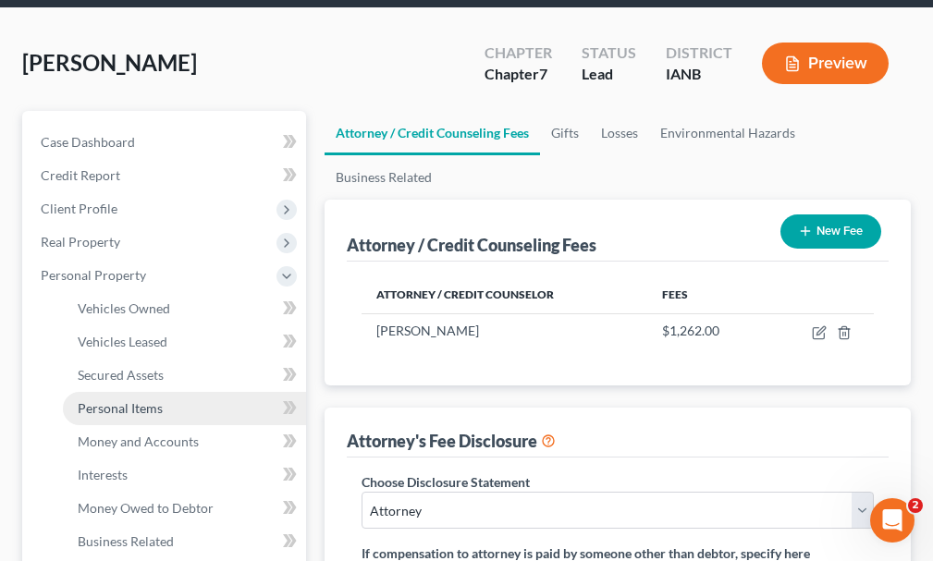
click at [138, 400] on span "Personal Items" at bounding box center [120, 408] width 85 height 16
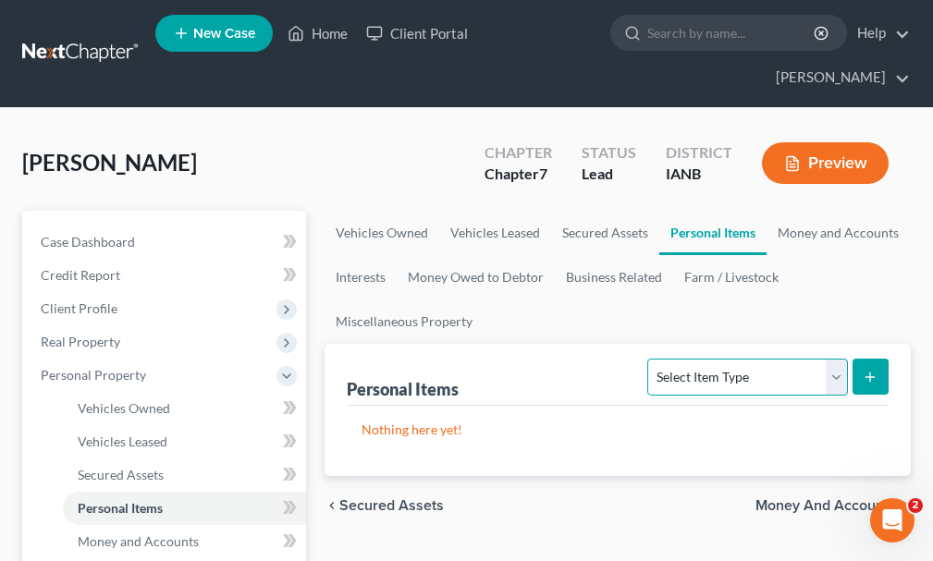
click at [754, 359] on select "Select Item Type Clothing Collectibles Of Value Electronics Firearms Household …" at bounding box center [747, 377] width 200 height 37
select select "clothing"
click at [650, 359] on select "Select Item Type Clothing Collectibles Of Value Electronics Firearms Household …" at bounding box center [747, 377] width 200 height 37
click at [863, 370] on icon "submit" at bounding box center [870, 377] width 15 height 15
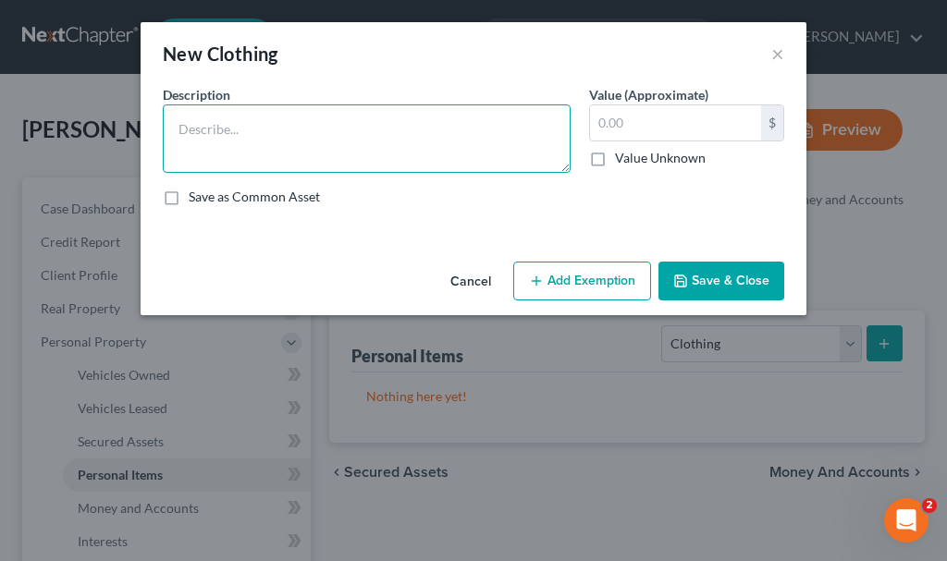
click at [285, 132] on textarea at bounding box center [367, 138] width 408 height 68
type textarea "Clothing"
type input "300"
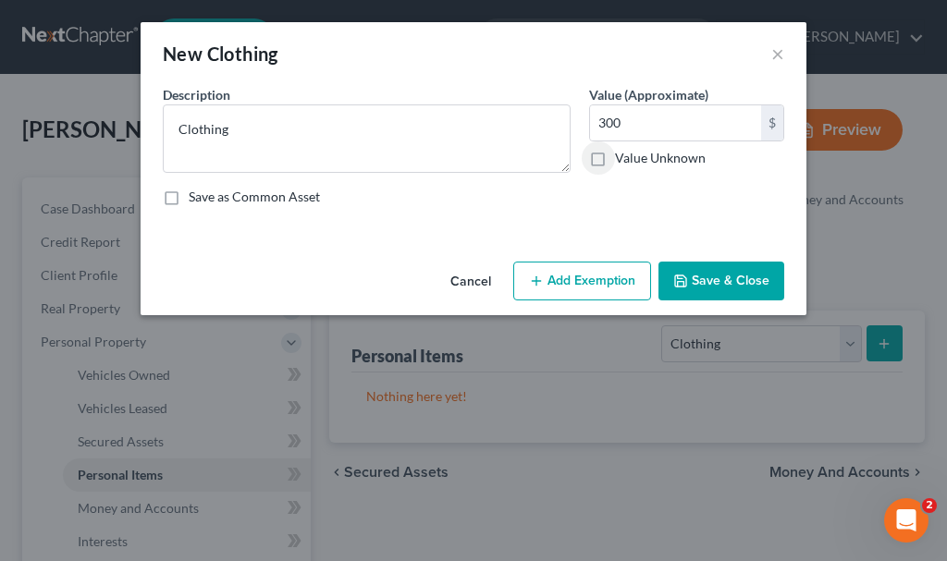
click at [567, 276] on button "Add Exemption" at bounding box center [582, 281] width 138 height 39
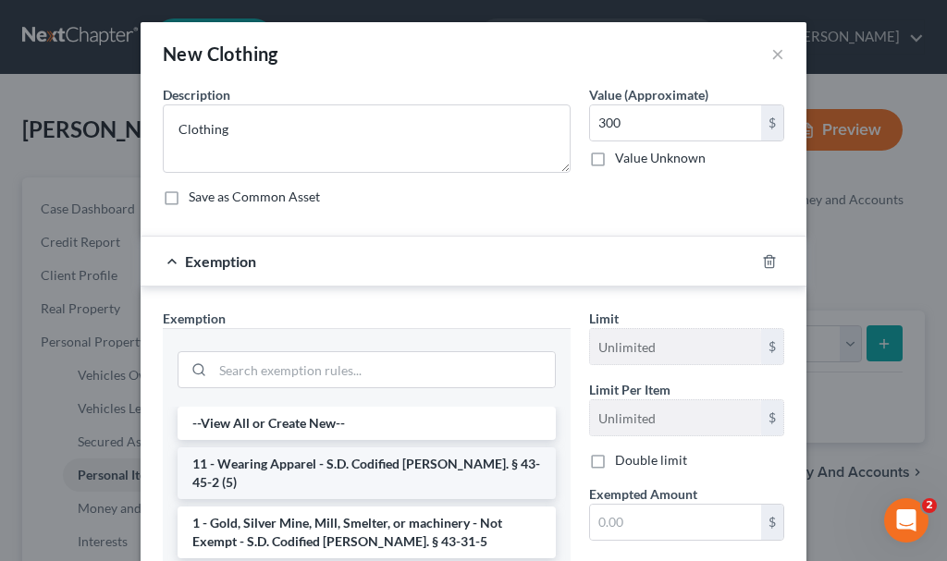
click at [364, 464] on li "11 - Wearing Apparel - S.D. Codified [PERSON_NAME]. § 43-45-2 (5)" at bounding box center [367, 473] width 378 height 52
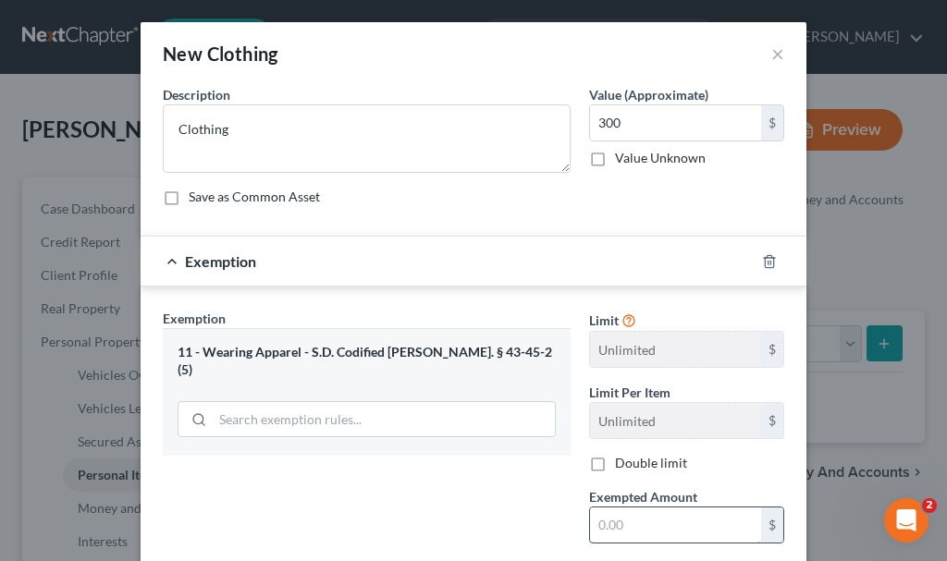
click at [621, 525] on input "text" at bounding box center [675, 525] width 171 height 35
type input "300"
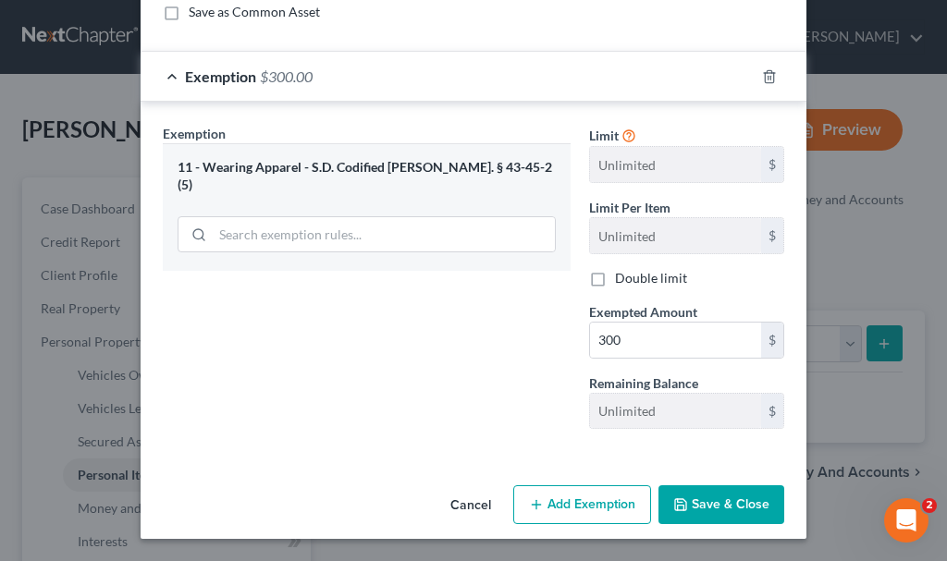
click at [698, 494] on button "Save & Close" at bounding box center [721, 504] width 126 height 39
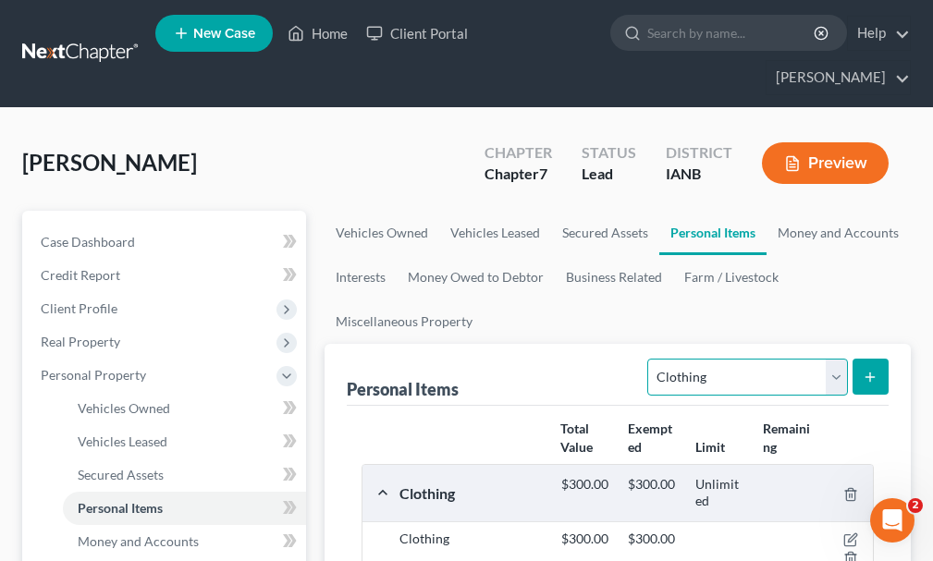
click at [708, 359] on select "Select Item Type Clothing Collectibles Of Value Electronics Firearms Household …" at bounding box center [747, 377] width 200 height 37
select select "pets"
click at [650, 359] on select "Select Item Type Clothing Collectibles Of Value Electronics Firearms Household …" at bounding box center [747, 377] width 200 height 37
click at [870, 359] on button "submit" at bounding box center [870, 377] width 36 height 36
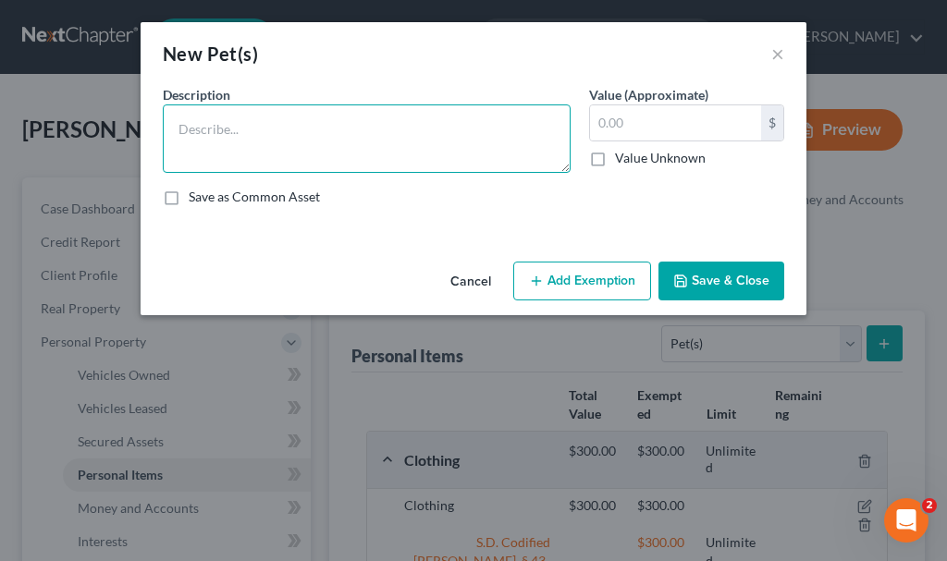
click at [259, 143] on textarea at bounding box center [367, 138] width 408 height 68
type textarea "Dog"
type input "0"
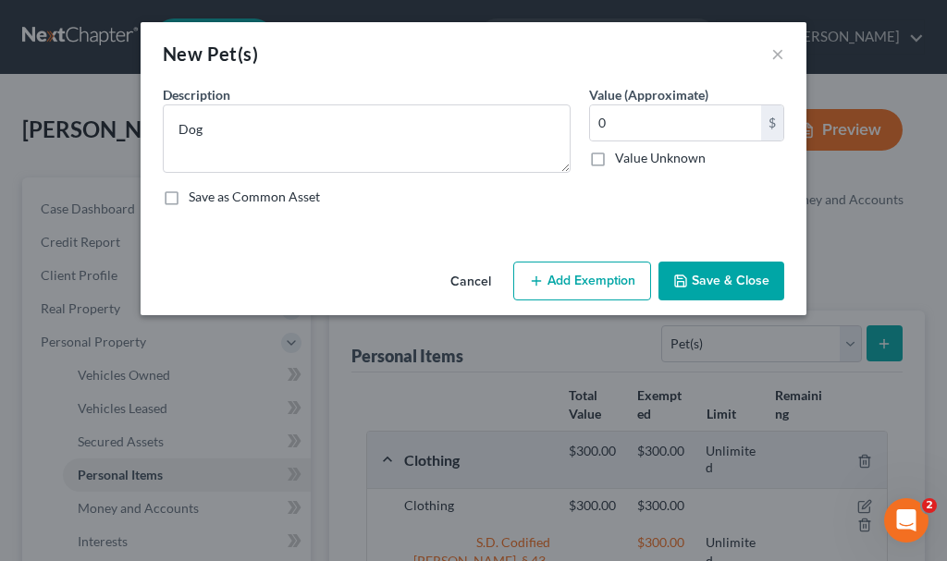
click at [717, 272] on button "Save & Close" at bounding box center [721, 281] width 126 height 39
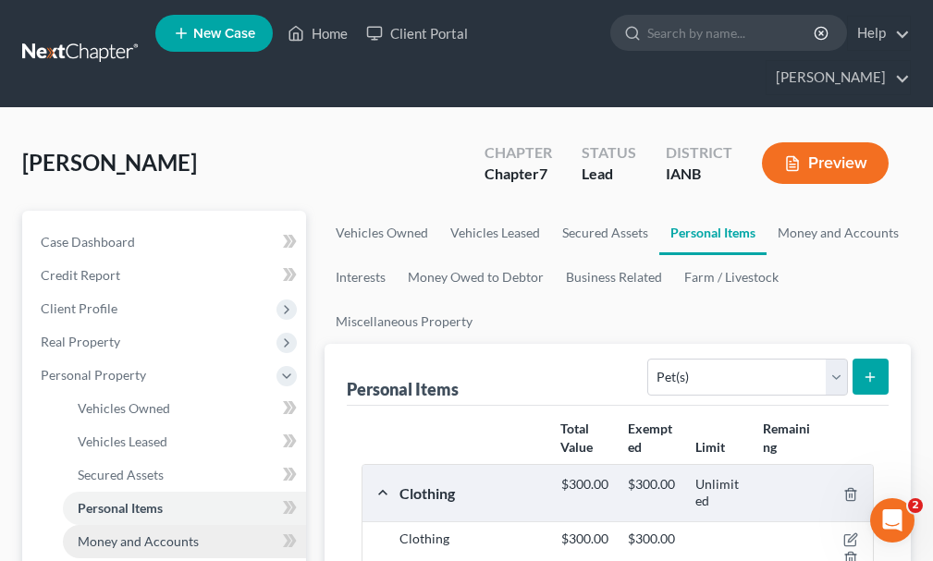
click at [128, 533] on span "Money and Accounts" at bounding box center [138, 541] width 121 height 16
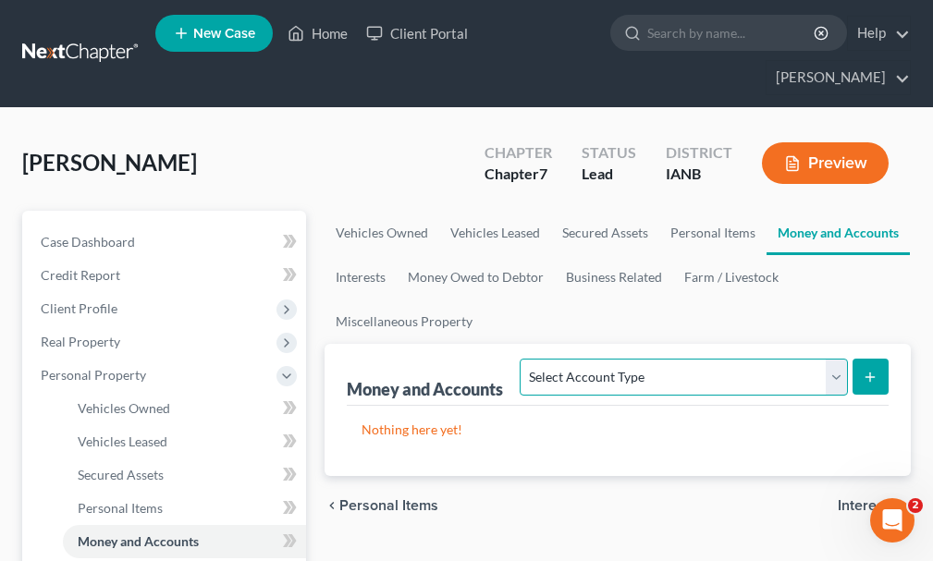
click at [667, 359] on select "Select Account Type Brokerage Cash on Hand Certificates of Deposit Checking Acc…" at bounding box center [683, 377] width 327 height 37
select select "checking"
click at [524, 359] on select "Select Account Type Brokerage Cash on Hand Certificates of Deposit Checking Acc…" at bounding box center [683, 377] width 327 height 37
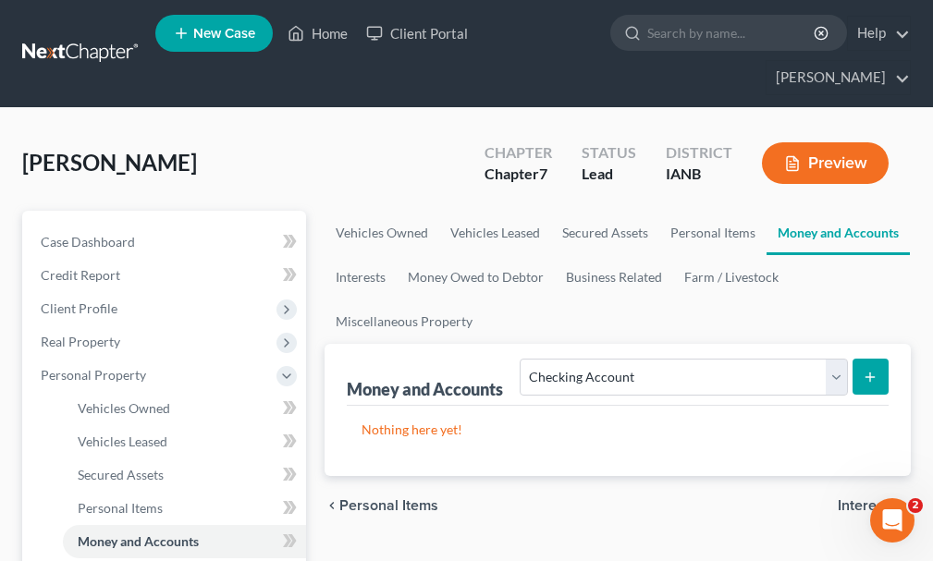
click at [873, 370] on icon "submit" at bounding box center [870, 377] width 15 height 15
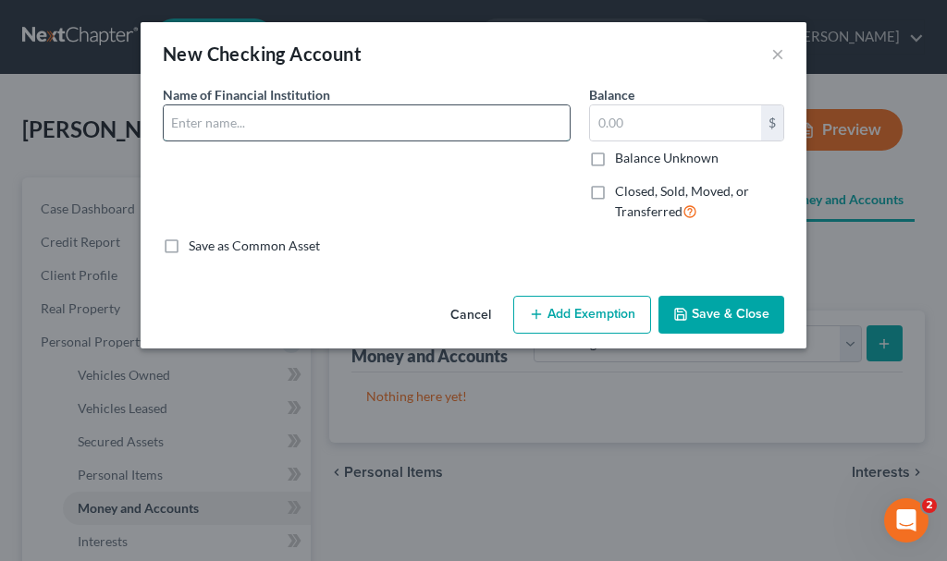
click at [209, 117] on input "text" at bounding box center [367, 122] width 406 height 35
type input "United Bank of [US_STATE]"
type input "0"
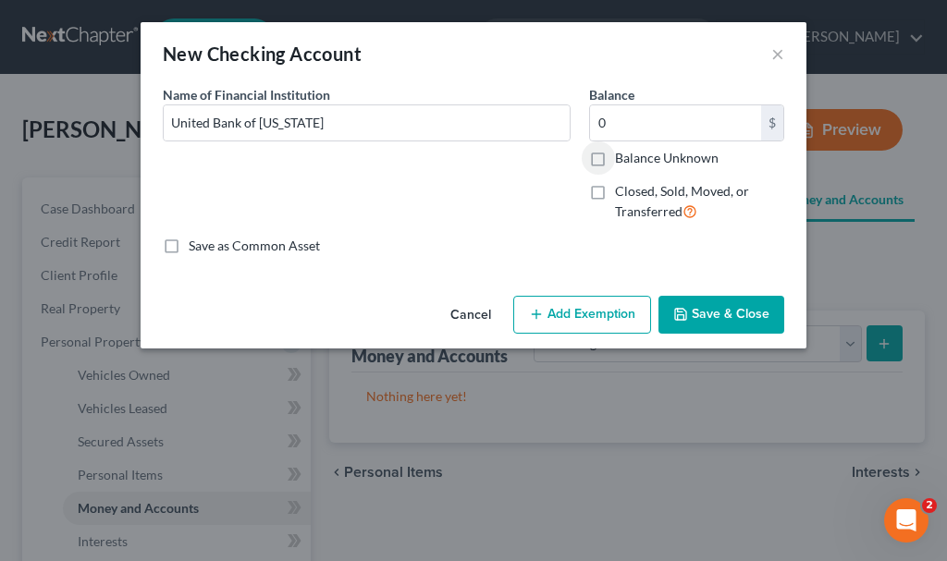
click at [600, 308] on button "Add Exemption" at bounding box center [582, 315] width 138 height 39
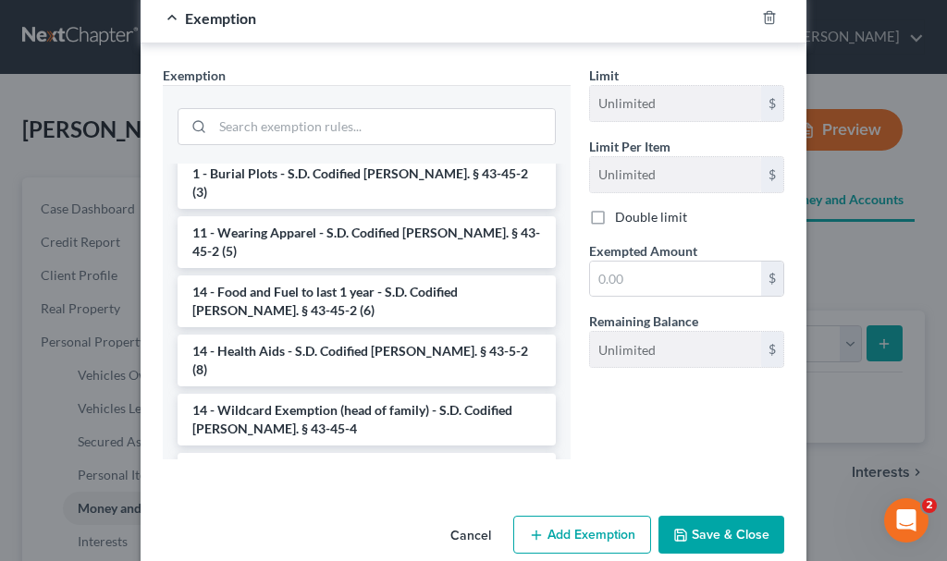
scroll to position [277, 0]
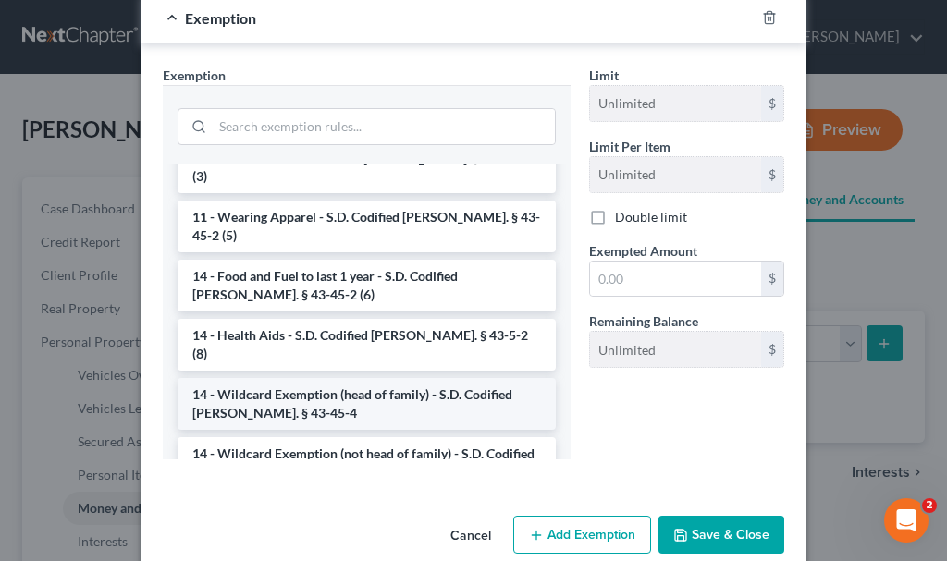
click at [333, 378] on li "14 - Wildcard Exemption (head of family) - S.D. Codified [PERSON_NAME]. § 43-45…" at bounding box center [367, 404] width 378 height 52
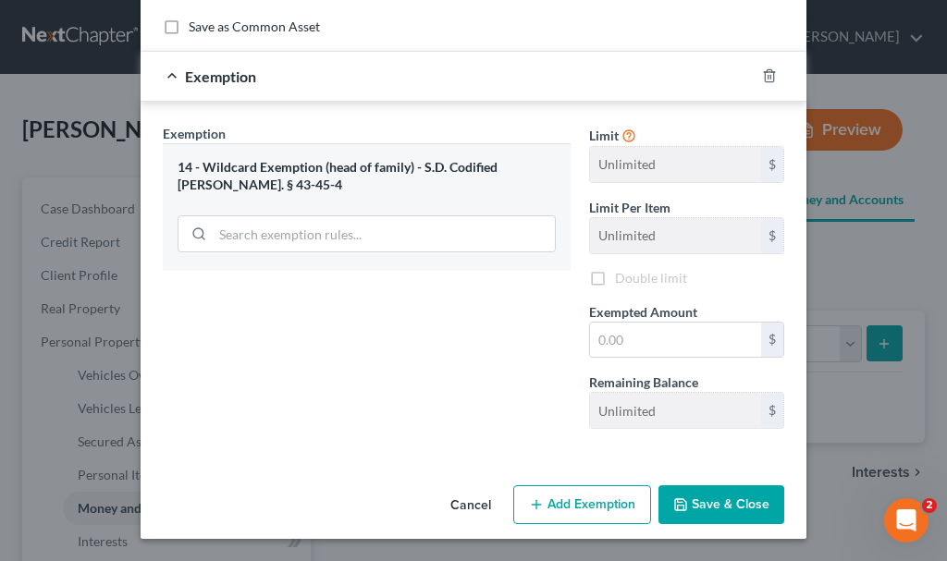
scroll to position [219, 0]
click at [636, 333] on input "text" at bounding box center [675, 340] width 171 height 35
type input "0"
click at [692, 508] on button "Save & Close" at bounding box center [721, 504] width 126 height 39
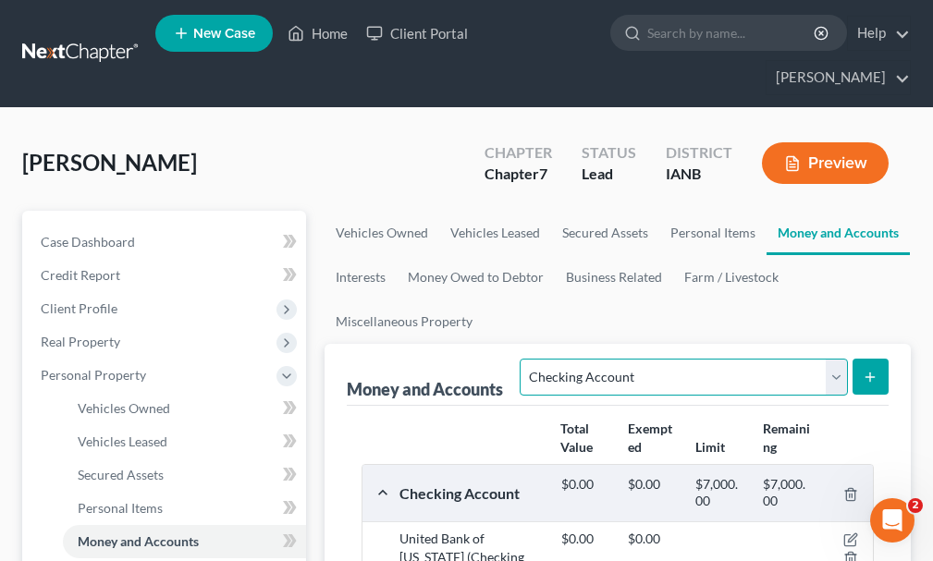
click at [594, 359] on select "Select Account Type Brokerage Cash on Hand Certificates of Deposit Checking Acc…" at bounding box center [683, 377] width 327 height 37
select select "savings"
click at [524, 359] on select "Select Account Type Brokerage Cash on Hand Certificates of Deposit Checking Acc…" at bounding box center [683, 377] width 327 height 37
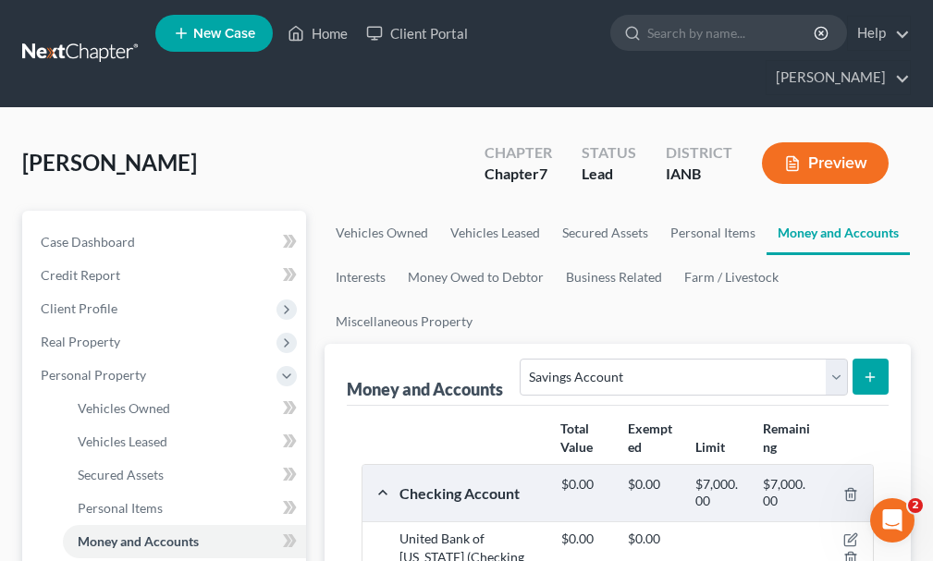
click at [870, 373] on line "submit" at bounding box center [870, 377] width 0 height 8
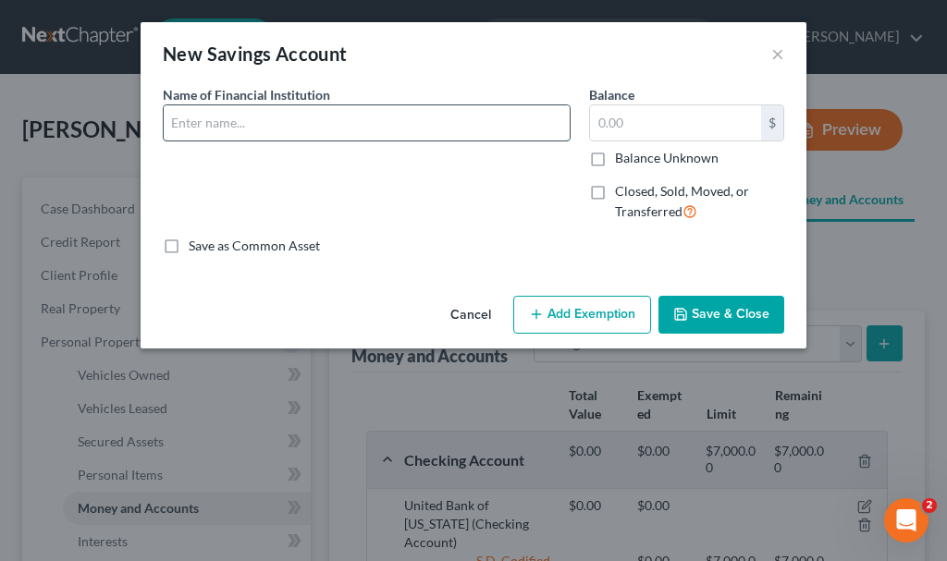
click at [266, 124] on input "text" at bounding box center [367, 122] width 406 height 35
type input "United Bank of [US_STATE]"
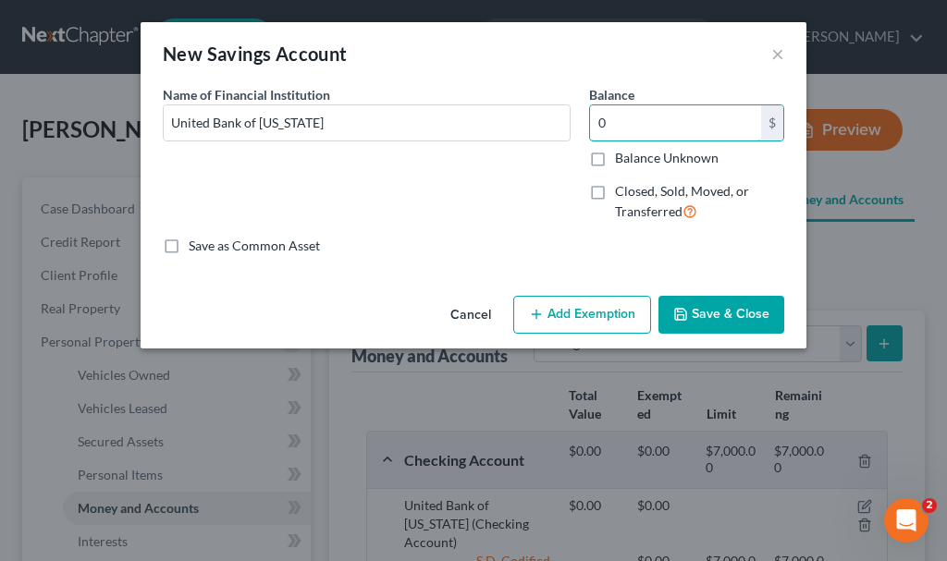
type input "0"
click at [557, 302] on button "Add Exemption" at bounding box center [582, 315] width 138 height 39
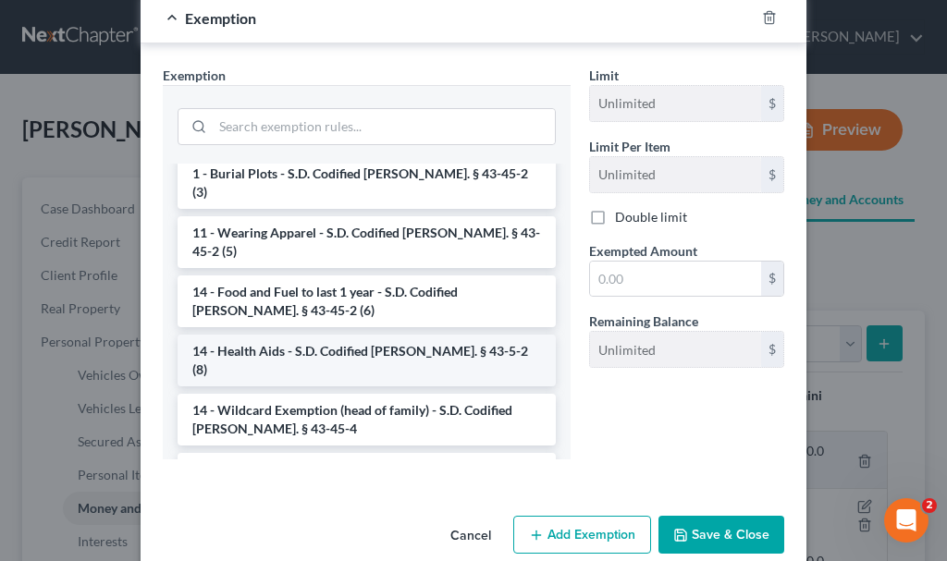
scroll to position [277, 0]
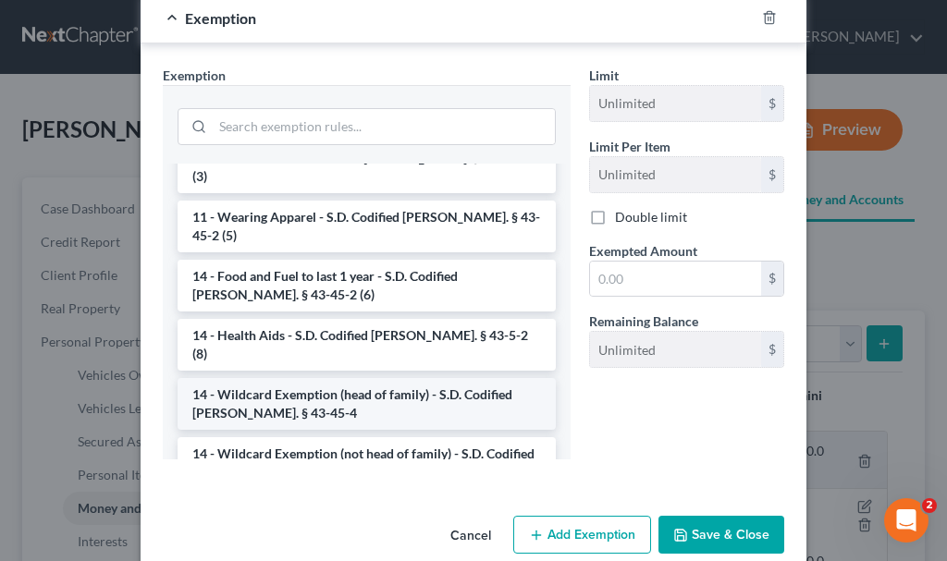
click at [335, 378] on li "14 - Wildcard Exemption (head of family) - S.D. Codified [PERSON_NAME]. § 43-45…" at bounding box center [367, 404] width 378 height 52
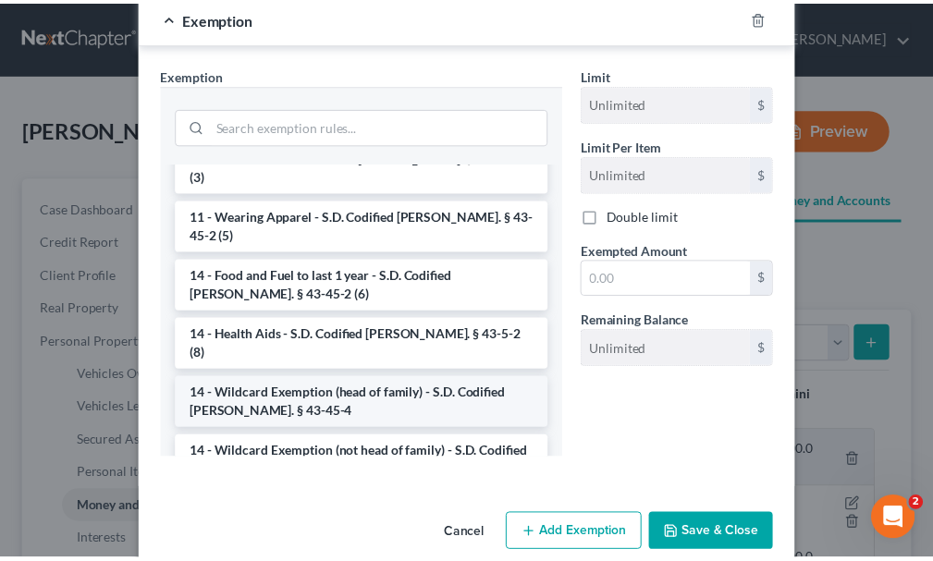
scroll to position [219, 0]
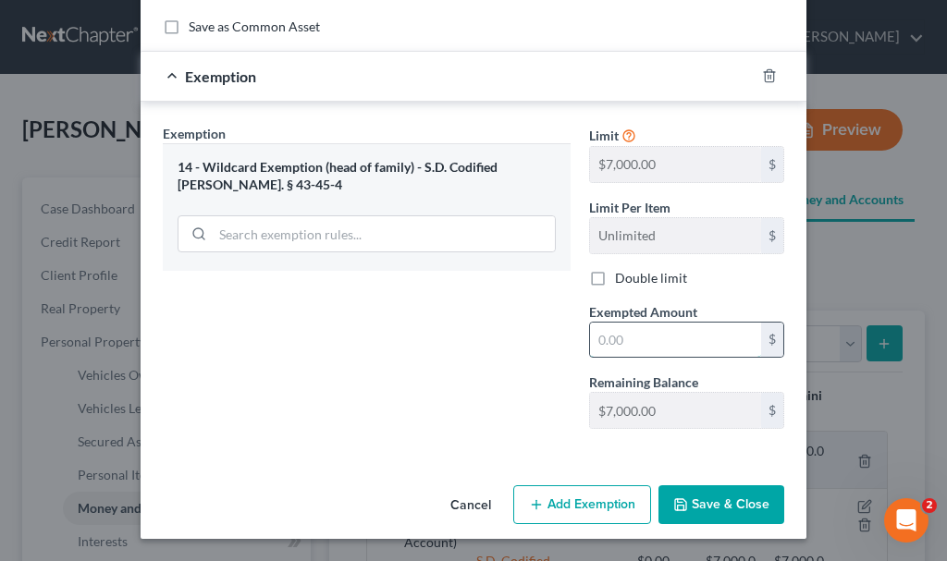
click at [654, 341] on input "text" at bounding box center [675, 340] width 171 height 35
type input "0"
click at [700, 502] on button "Save & Close" at bounding box center [721, 504] width 126 height 39
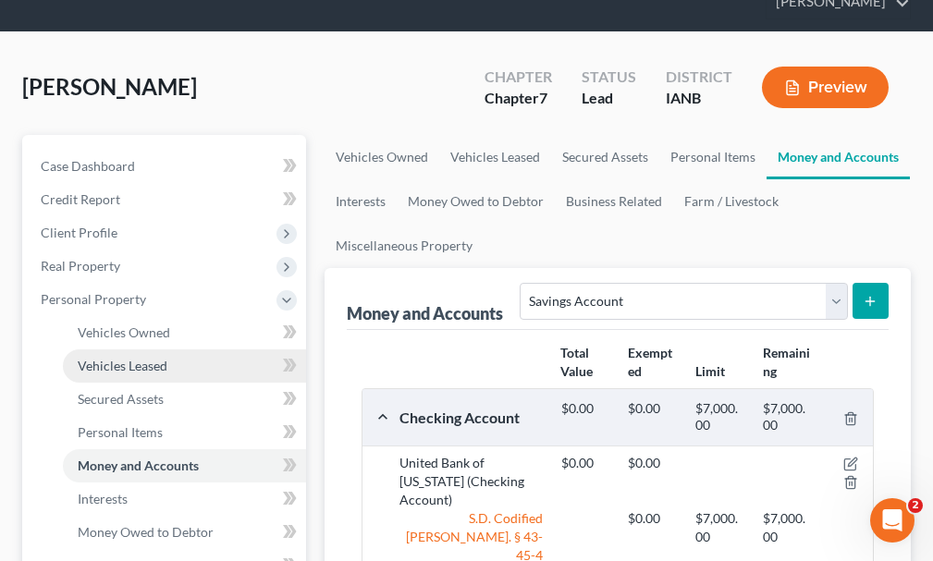
scroll to position [92, 0]
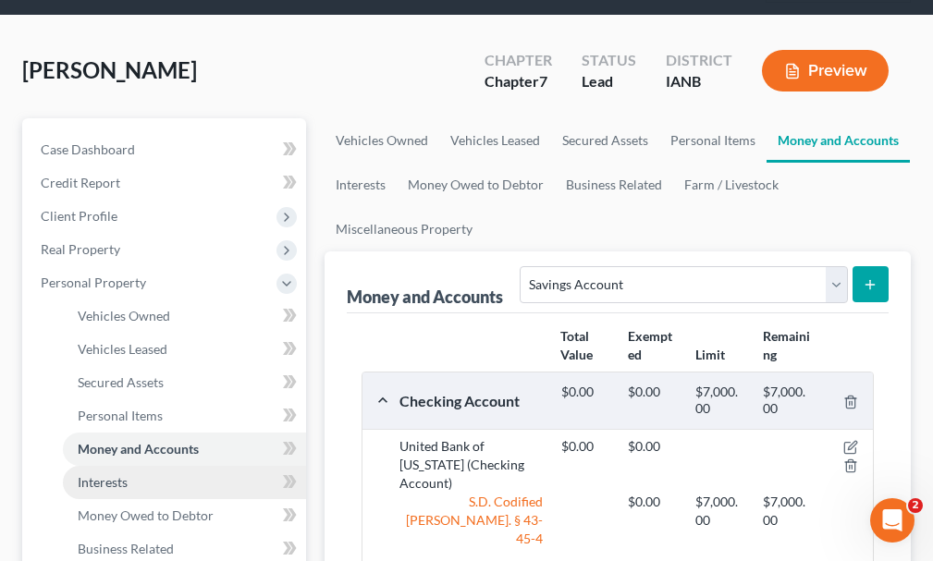
click at [110, 474] on span "Interests" at bounding box center [103, 482] width 50 height 16
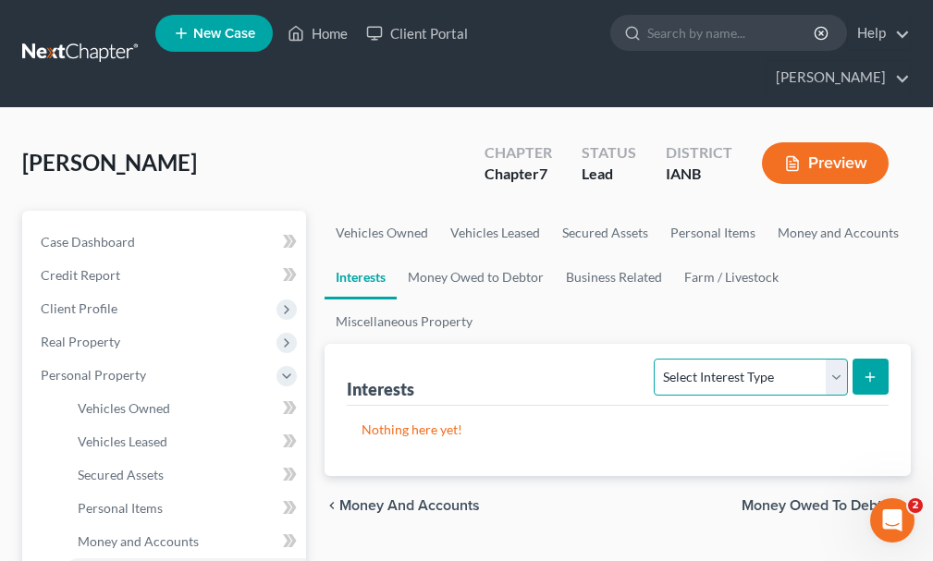
click at [718, 359] on select "Select Interest Type 401K Annuity Bond Education IRA Government Bond Government…" at bounding box center [750, 377] width 193 height 37
select select "401k"
click at [656, 359] on select "Select Interest Type 401K Annuity Bond Education IRA Government Bond Government…" at bounding box center [750, 377] width 193 height 37
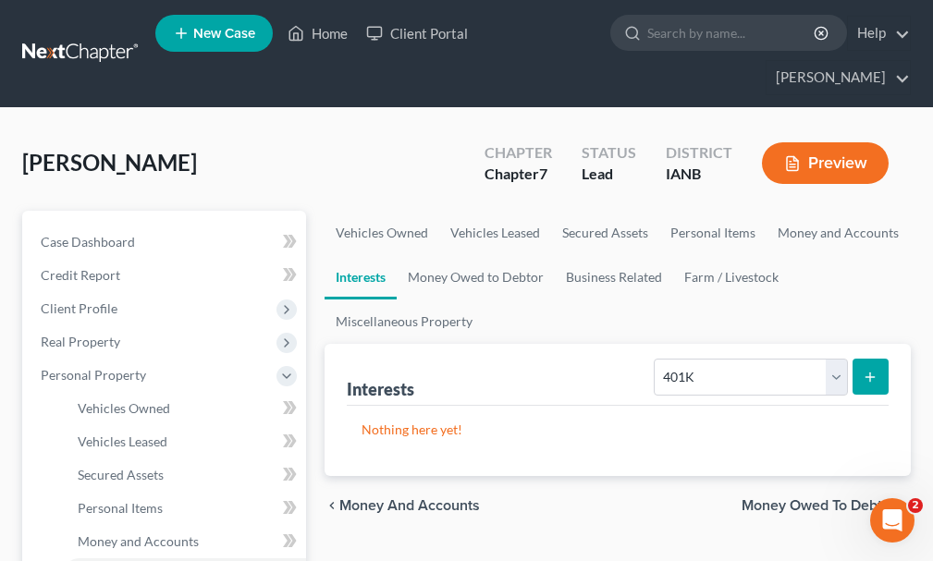
click at [860, 359] on button "submit" at bounding box center [870, 377] width 36 height 36
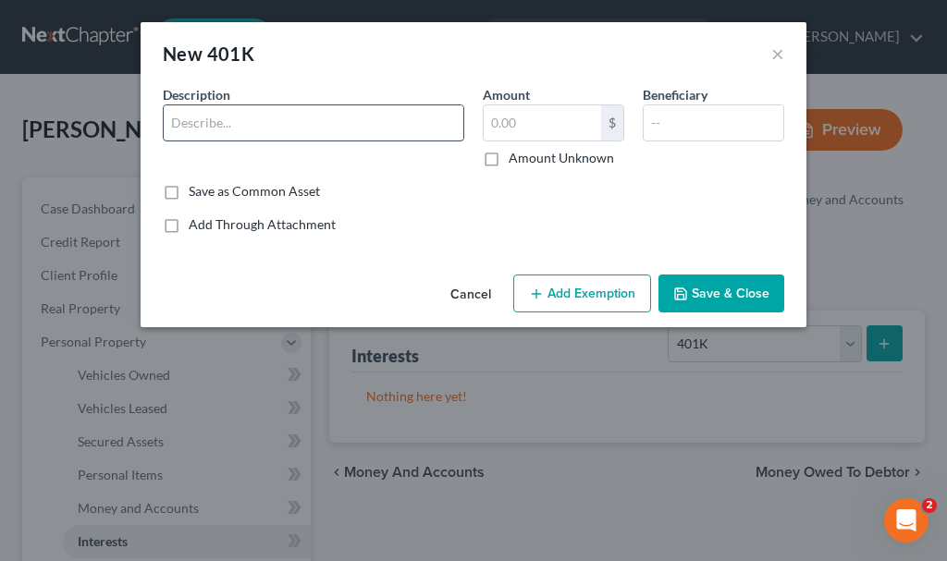
click at [246, 119] on input "text" at bounding box center [314, 122] width 300 height 35
type input "ADP"
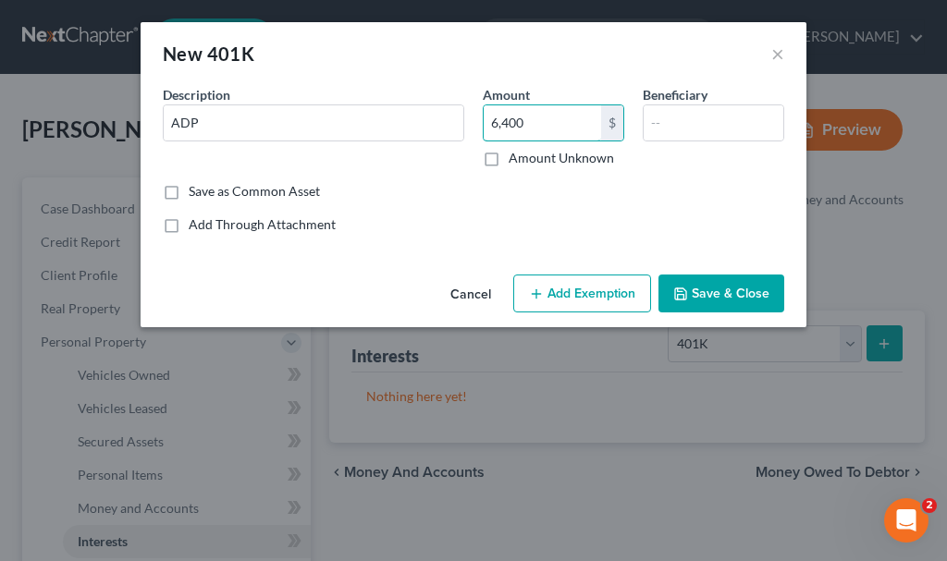
type input "6,400"
click at [603, 287] on button "Add Exemption" at bounding box center [582, 294] width 138 height 39
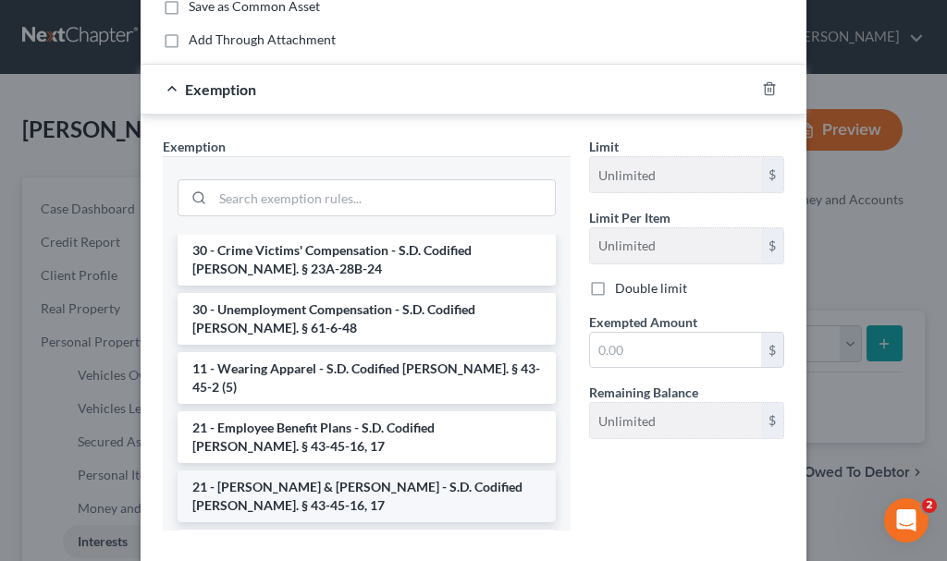
scroll to position [1402, 0]
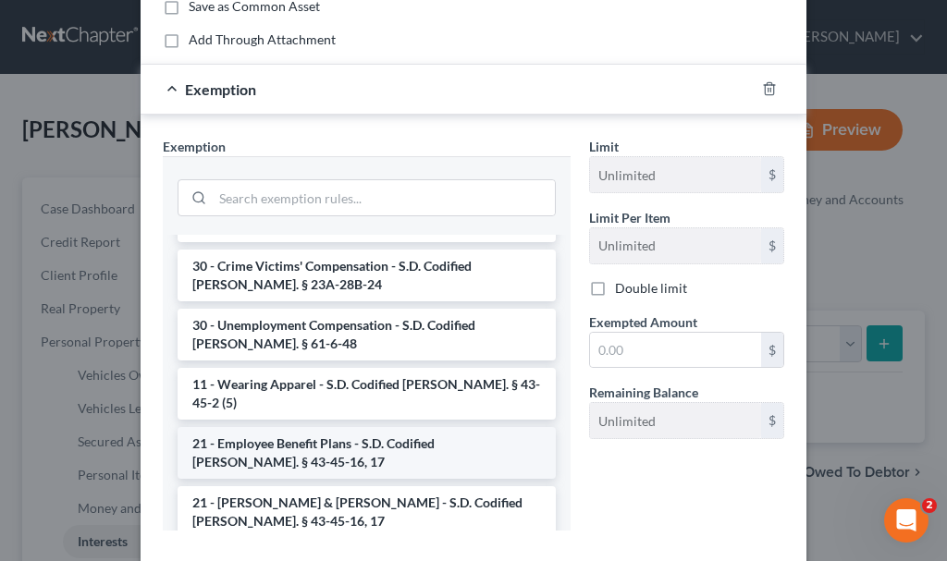
click at [313, 427] on li "21 - Employee Benefit Plans - S.D. Codified [PERSON_NAME]. § 43-45-16, 17" at bounding box center [367, 453] width 378 height 52
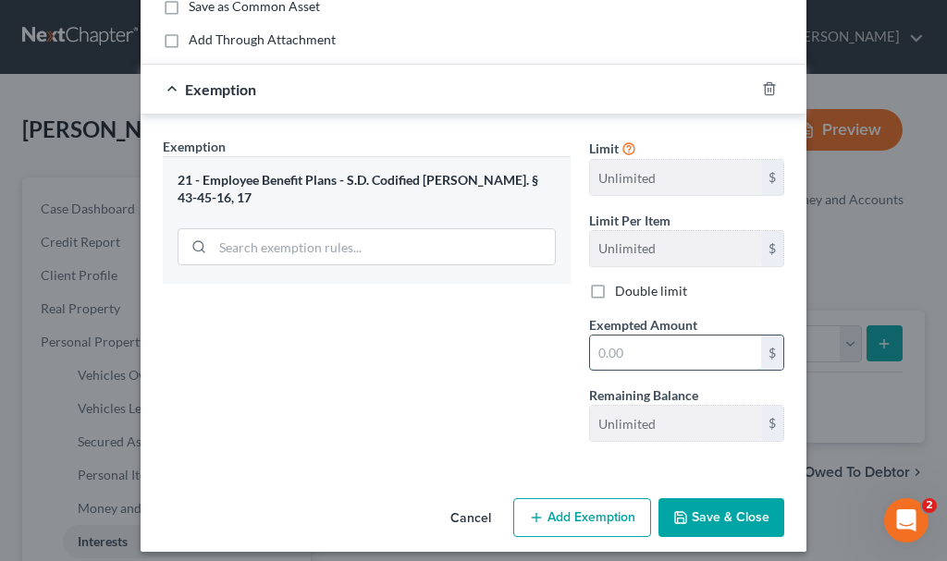
click at [637, 350] on input "text" at bounding box center [675, 353] width 171 height 35
type input "6,400"
click at [712, 513] on button "Save & Close" at bounding box center [721, 517] width 126 height 39
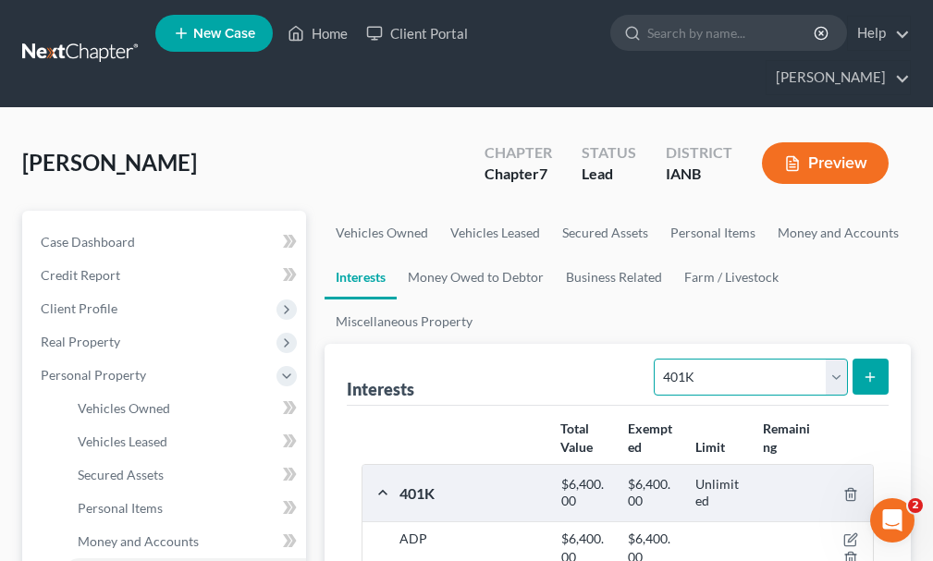
click at [711, 359] on select "Select Interest Type 401K Annuity Bond Education IRA Government Bond Government…" at bounding box center [750, 377] width 193 height 37
select select "term_life_insurance"
click at [656, 359] on select "Select Interest Type 401K Annuity Bond Education IRA Government Bond Government…" at bounding box center [750, 377] width 193 height 37
click at [868, 370] on icon "submit" at bounding box center [870, 377] width 15 height 15
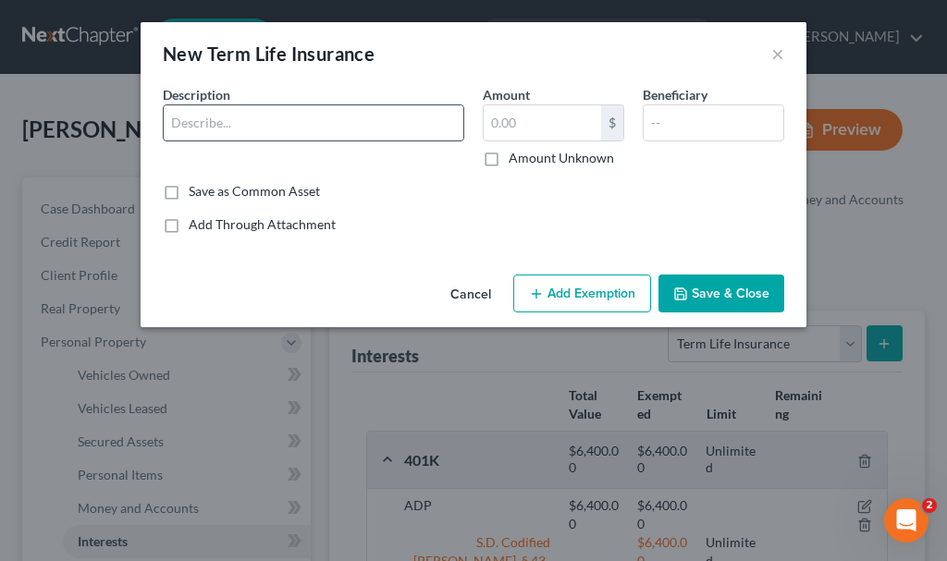
click at [229, 122] on input "text" at bounding box center [314, 122] width 300 height 35
type input "Term @ work"
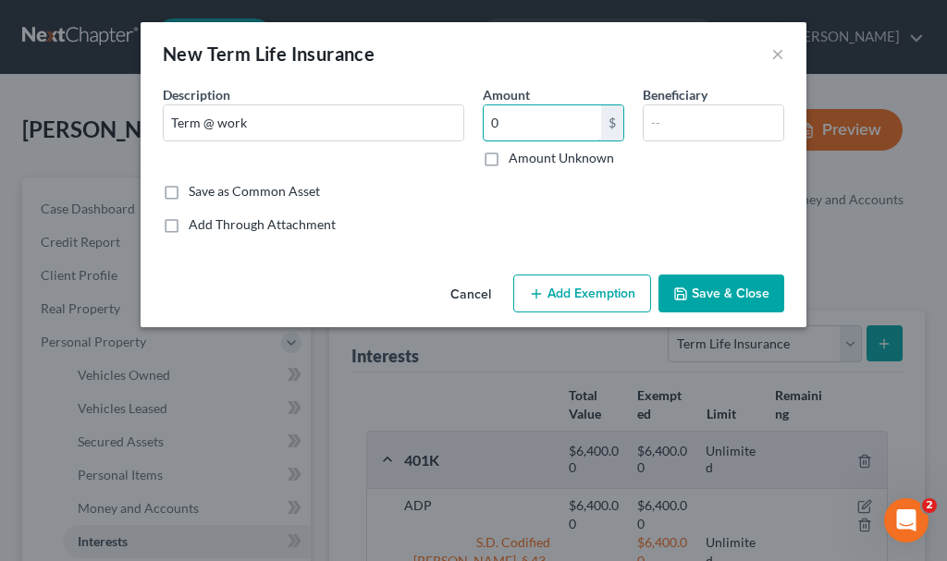
type input "0"
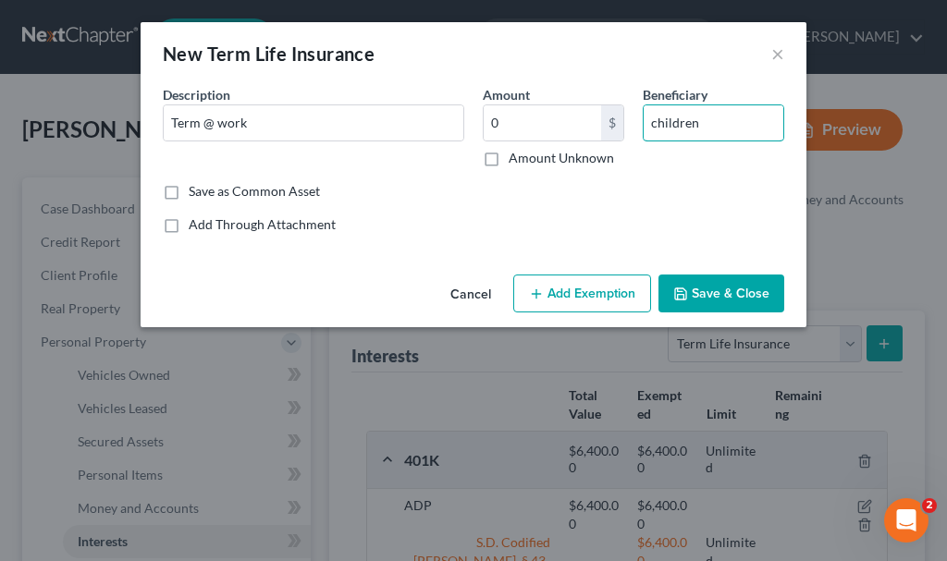
type input "children"
click at [571, 292] on button "Add Exemption" at bounding box center [582, 294] width 138 height 39
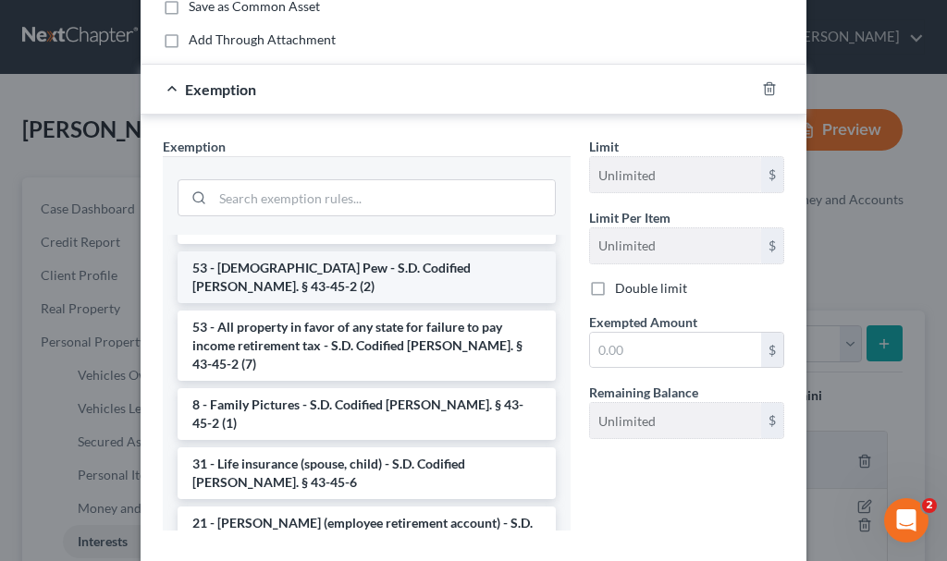
scroll to position [92, 0]
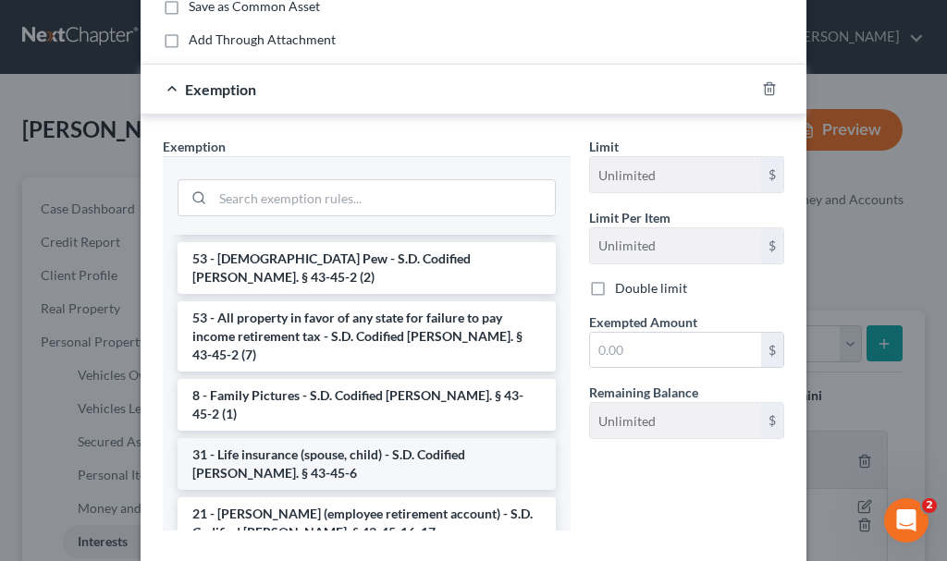
click at [366, 438] on li "31 - Life insurance (spouse, child) - S.D. Codified [PERSON_NAME]. § 43-45-6" at bounding box center [367, 464] width 378 height 52
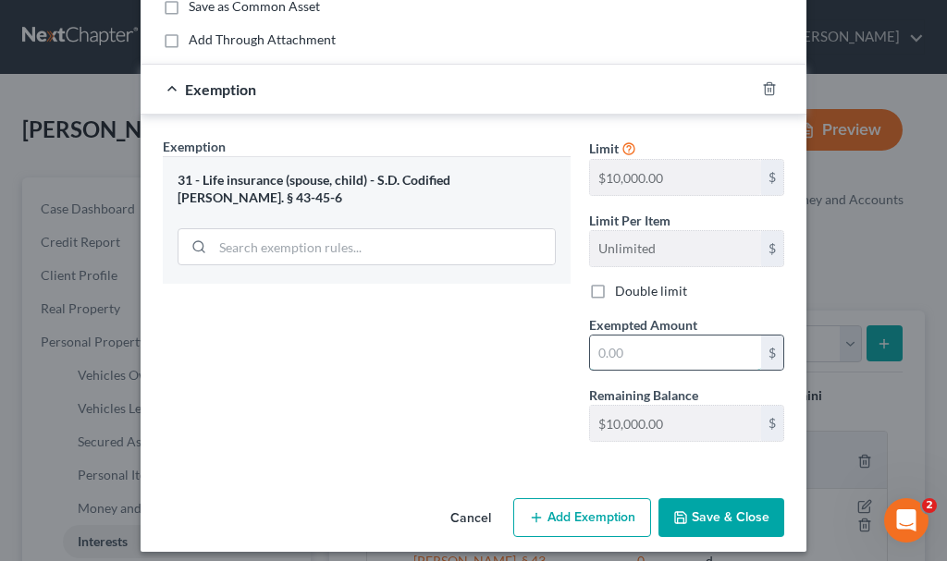
drag, startPoint x: 610, startPoint y: 356, endPoint x: 601, endPoint y: 330, distance: 27.5
click at [607, 339] on input "text" at bounding box center [675, 353] width 171 height 35
type input "0"
click at [701, 514] on button "Save & Close" at bounding box center [721, 517] width 126 height 39
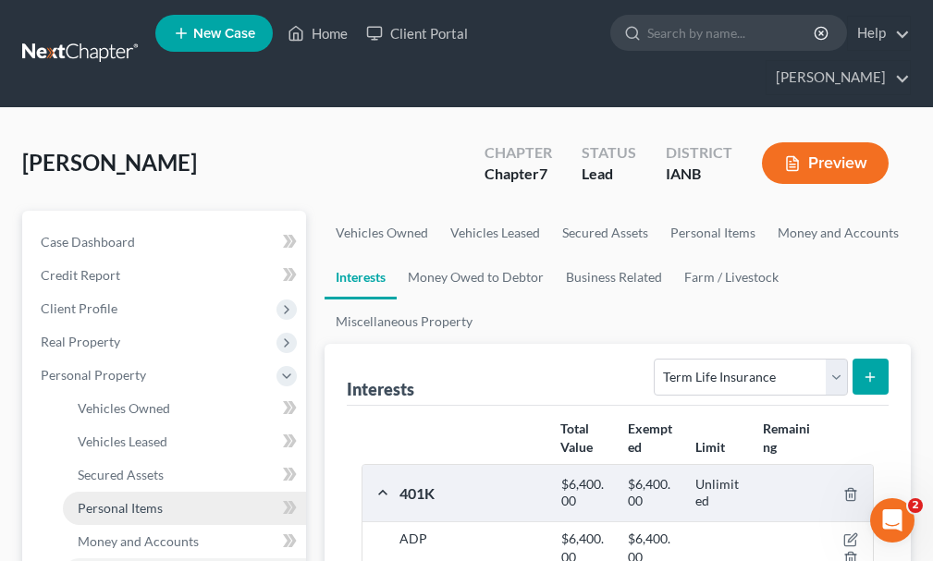
click at [109, 500] on span "Personal Items" at bounding box center [120, 508] width 85 height 16
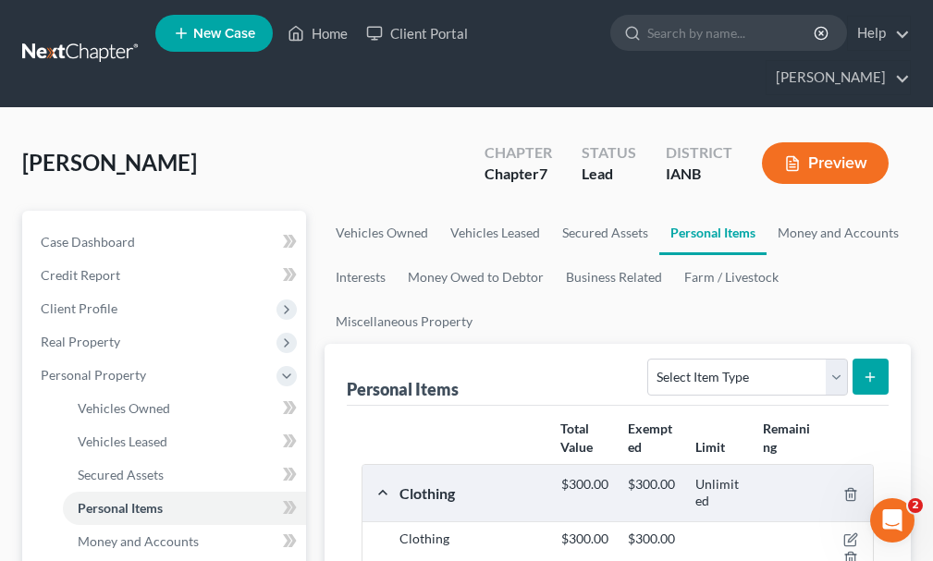
click at [696, 351] on div "Select Item Type Clothing Collectibles Of Value Electronics Firearms Household …" at bounding box center [764, 375] width 249 height 49
click at [703, 359] on select "Select Item Type Clothing Collectibles Of Value Electronics Firearms Household …" at bounding box center [747, 377] width 200 height 37
select select "household_goods"
click at [650, 359] on select "Select Item Type Clothing Collectibles Of Value Electronics Firearms Household …" at bounding box center [747, 377] width 200 height 37
click at [869, 370] on icon "submit" at bounding box center [870, 377] width 15 height 15
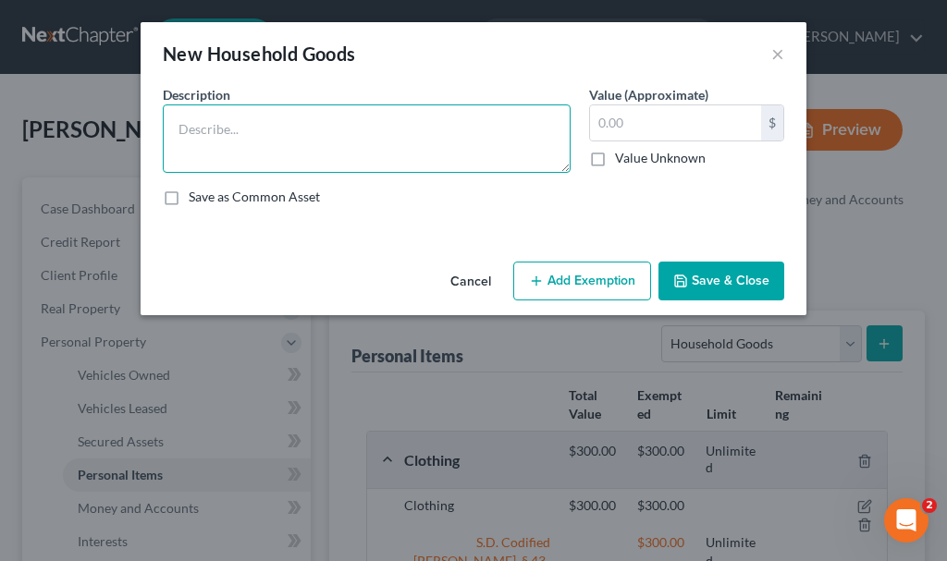
click at [227, 134] on textarea at bounding box center [367, 138] width 408 height 68
type textarea "Couch; recliner; lamp; 2 TV's; bed; dresser; night stand;"
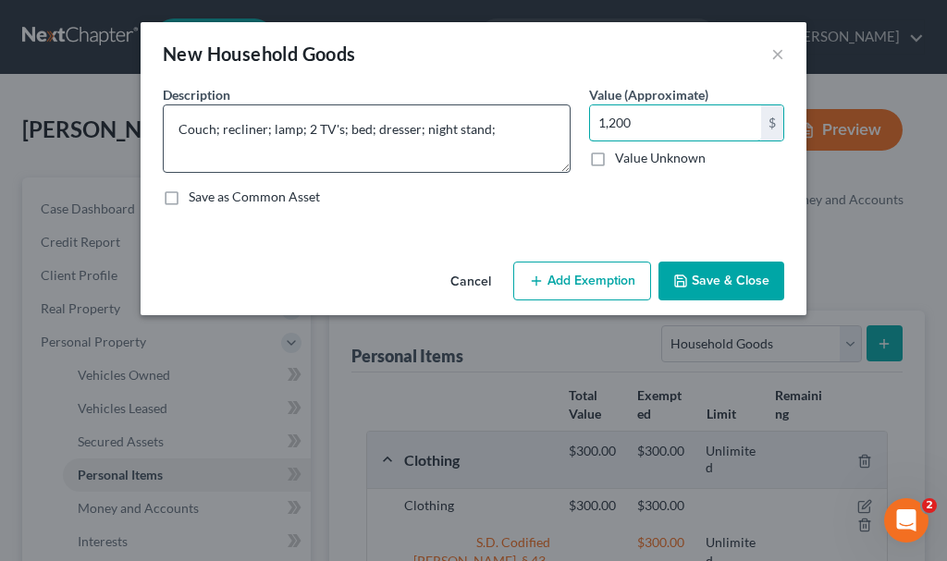
type input "1,200"
click at [509, 141] on textarea "Couch; recliner; lamp; 2 TV's; bed; dresser; night stand;" at bounding box center [367, 138] width 408 height 68
type textarea "Couch; recliner; lamp; 2 TV's; bed; dresser; night stand"
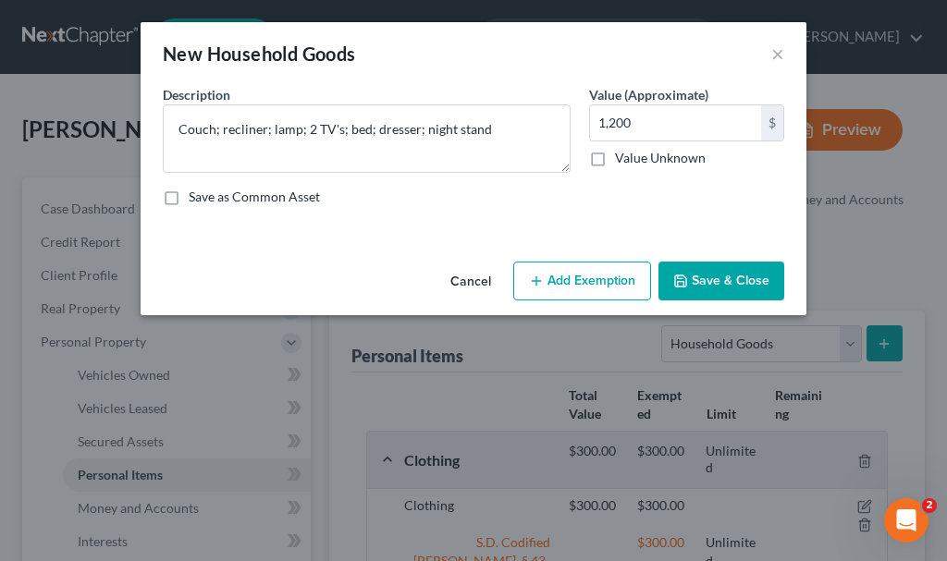
click at [562, 268] on button "Add Exemption" at bounding box center [582, 281] width 138 height 39
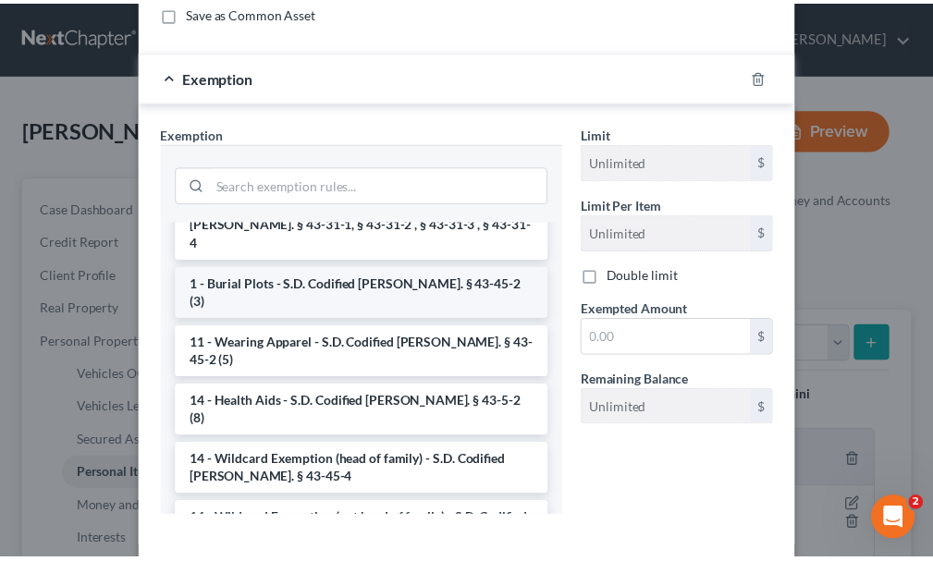
scroll to position [462, 0]
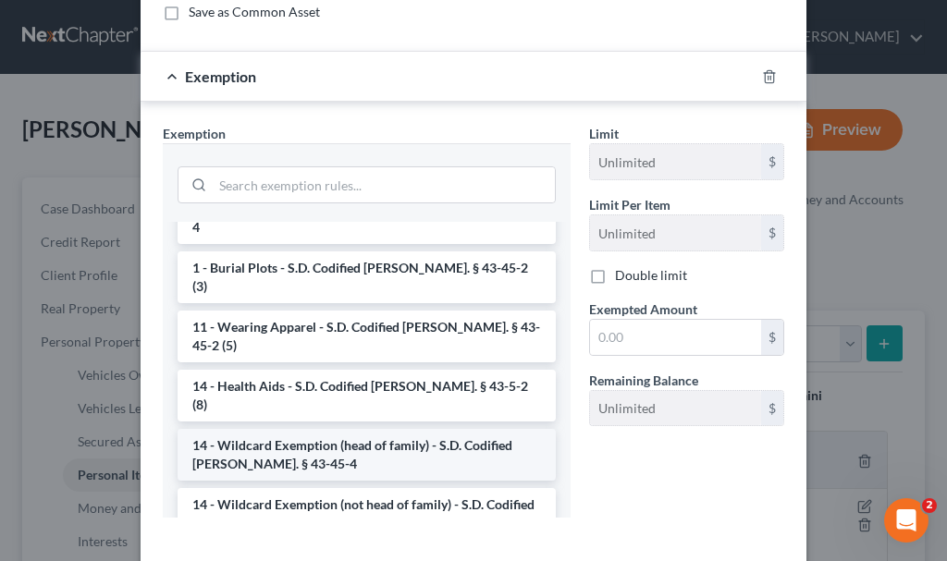
click at [378, 429] on li "14 - Wildcard Exemption (head of family) - S.D. Codified [PERSON_NAME]. § 43-45…" at bounding box center [367, 455] width 378 height 52
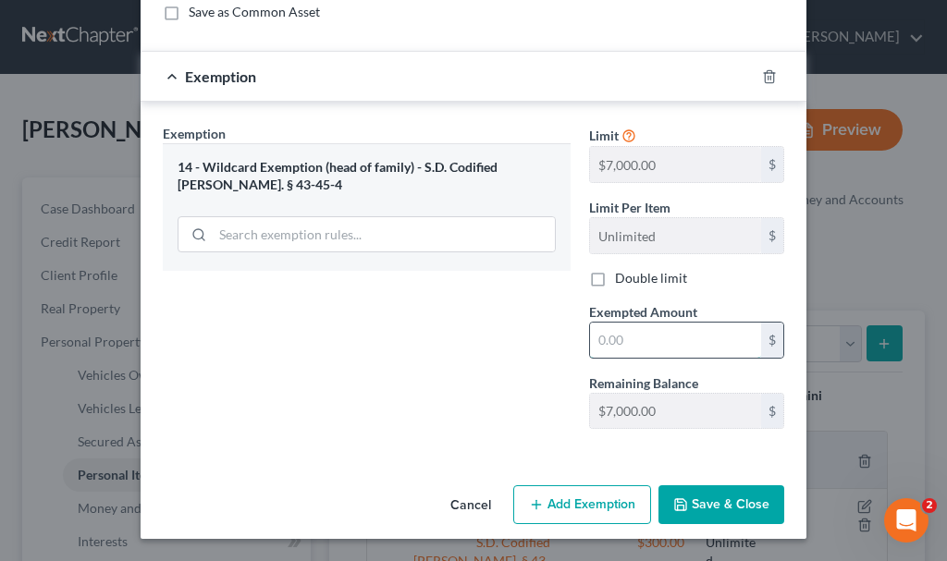
click at [639, 341] on input "text" at bounding box center [675, 340] width 171 height 35
type input "2,000"
click at [709, 500] on button "Save & Close" at bounding box center [721, 504] width 126 height 39
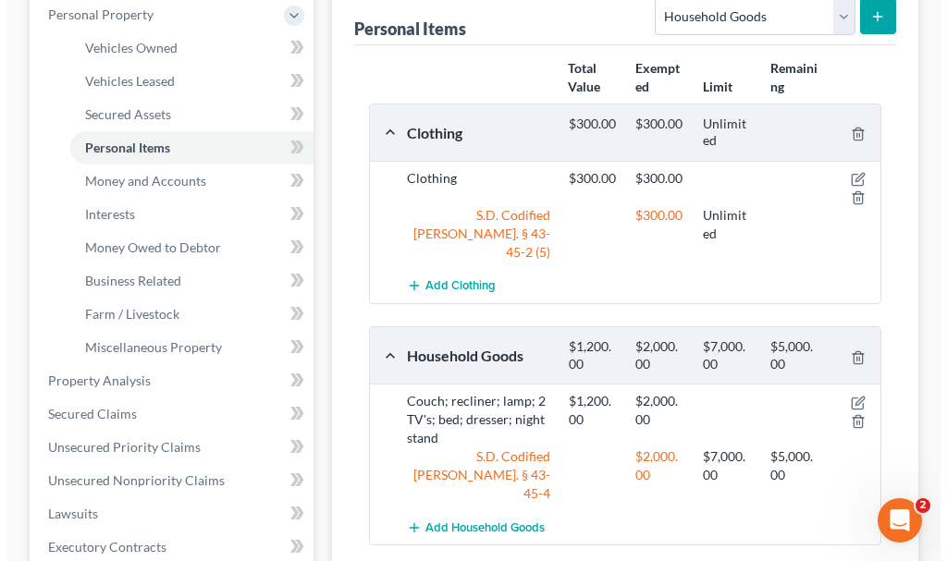
scroll to position [370, 0]
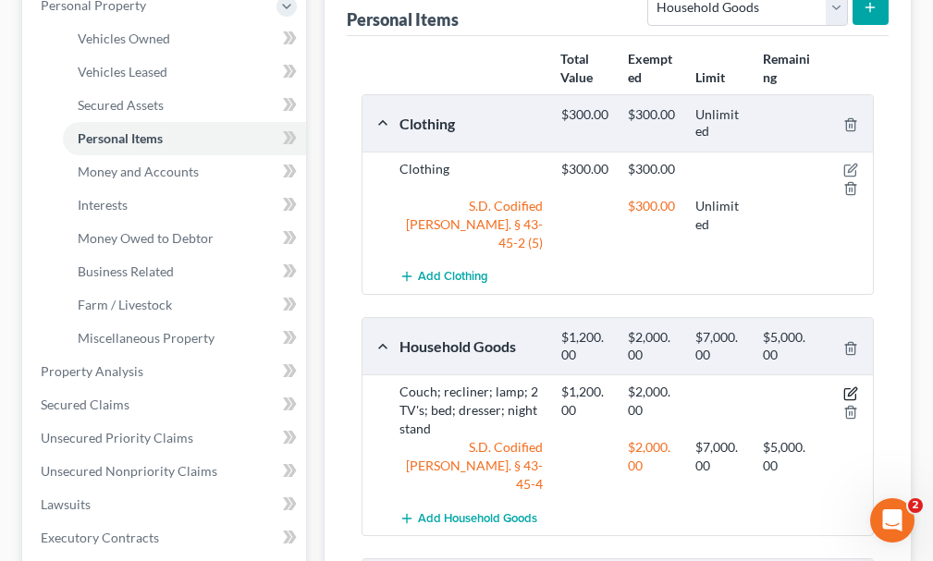
click at [848, 386] on icon "button" at bounding box center [850, 393] width 15 height 15
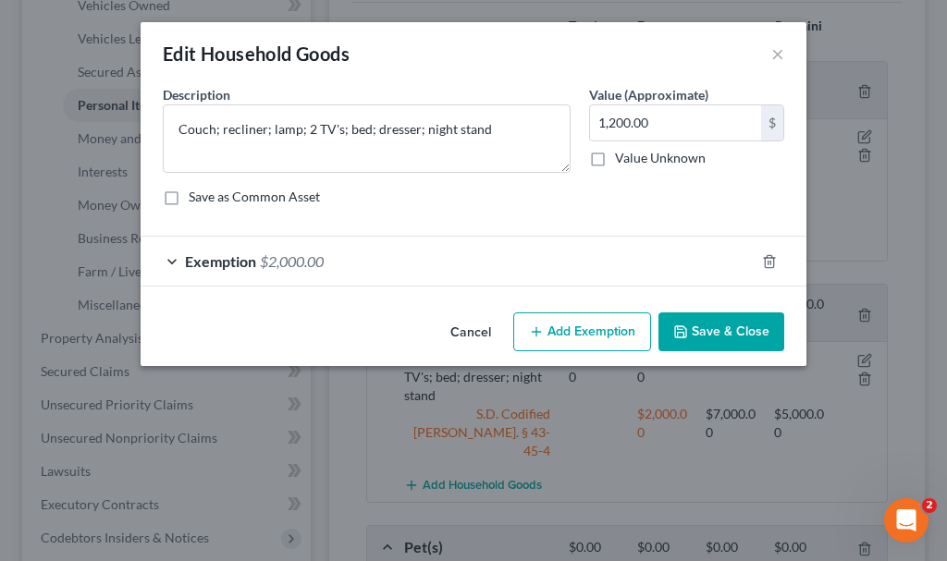
click at [296, 256] on span "$2,000.00" at bounding box center [292, 261] width 64 height 18
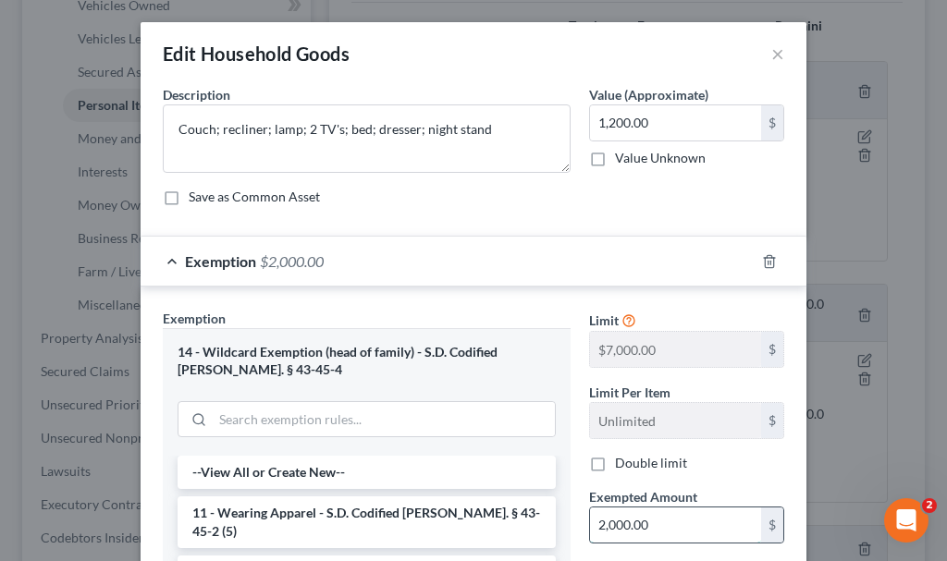
click at [672, 527] on input "2,000.00" at bounding box center [675, 525] width 171 height 35
type input "1,200"
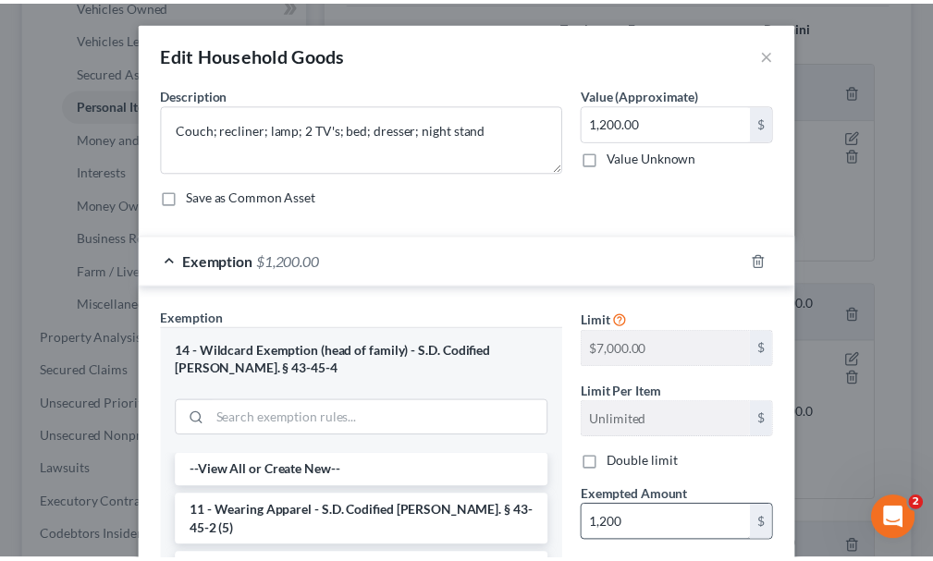
scroll to position [323, 0]
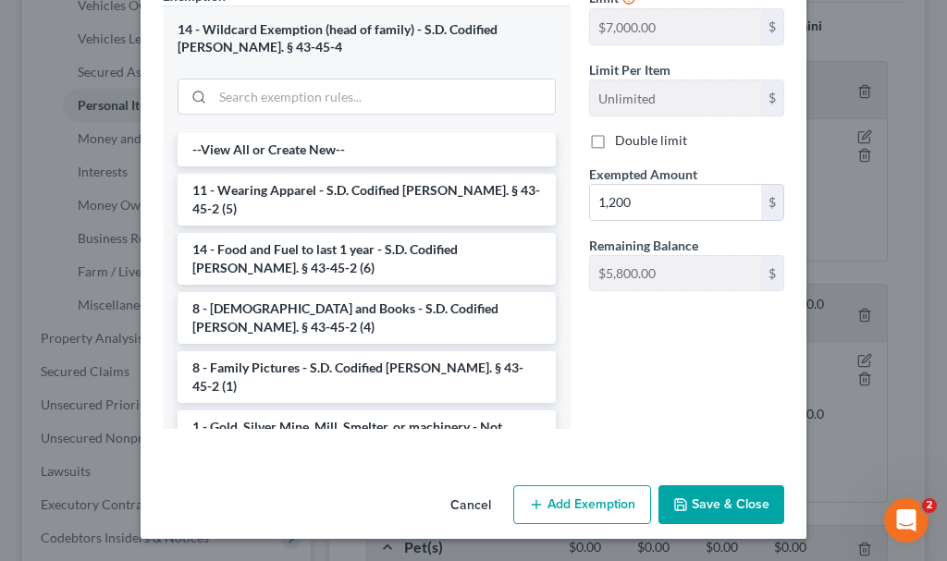
click at [706, 499] on button "Save & Close" at bounding box center [721, 504] width 126 height 39
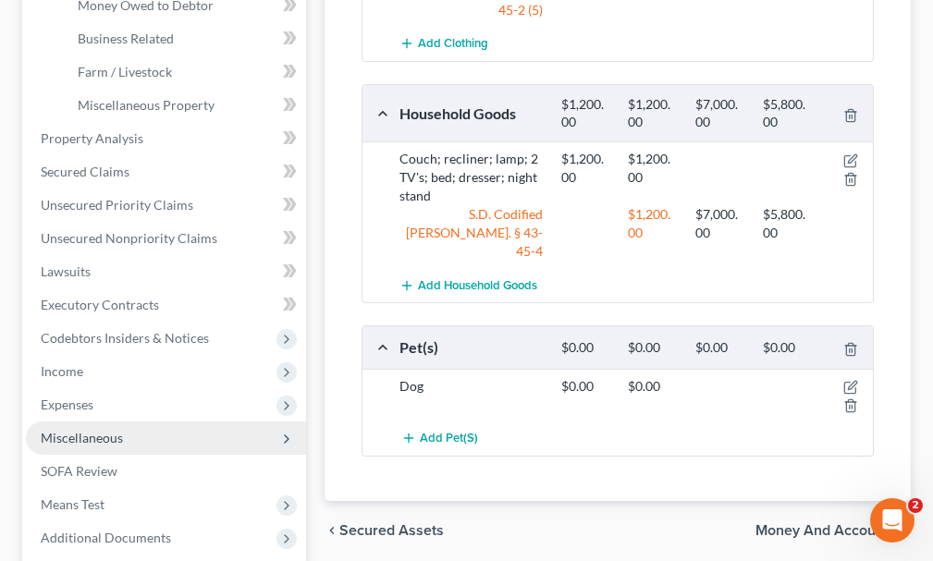
scroll to position [647, 0]
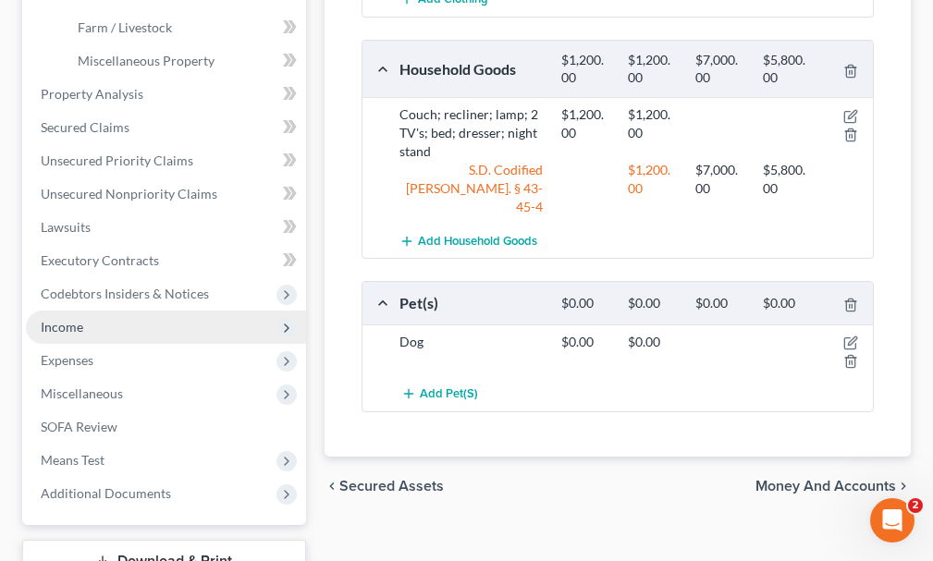
click at [67, 319] on span "Income" at bounding box center [62, 327] width 43 height 16
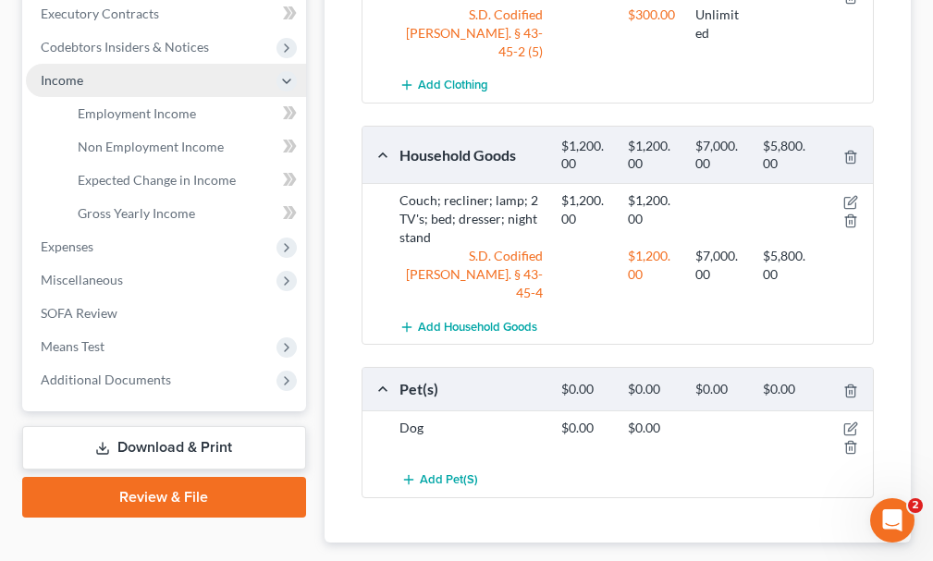
scroll to position [555, 0]
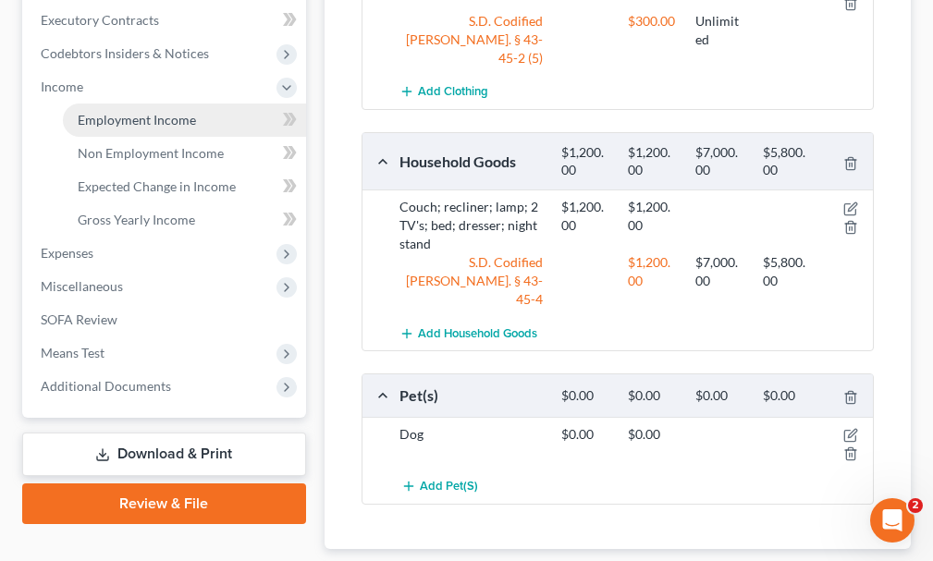
click at [133, 112] on span "Employment Income" at bounding box center [137, 120] width 118 height 16
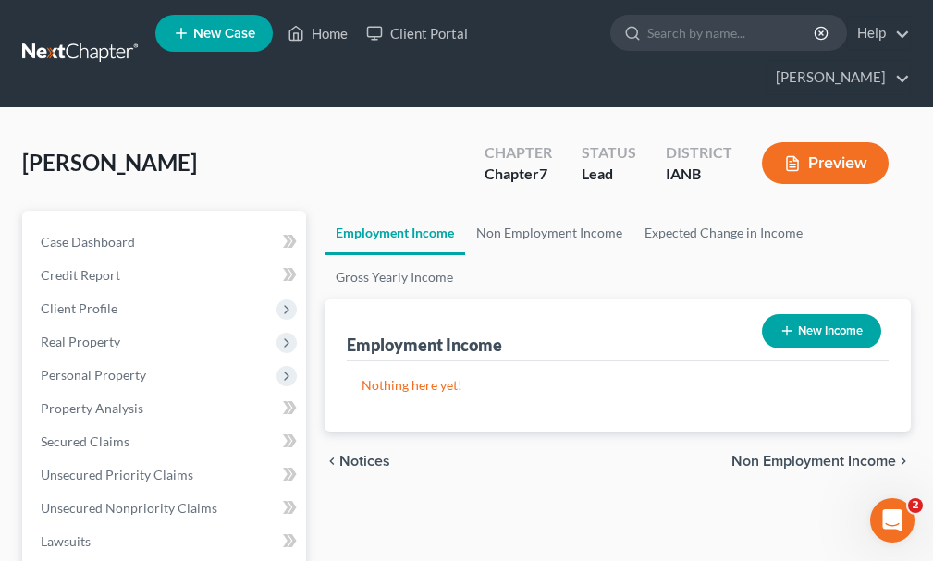
click at [840, 314] on button "New Income" at bounding box center [821, 331] width 119 height 34
select select "0"
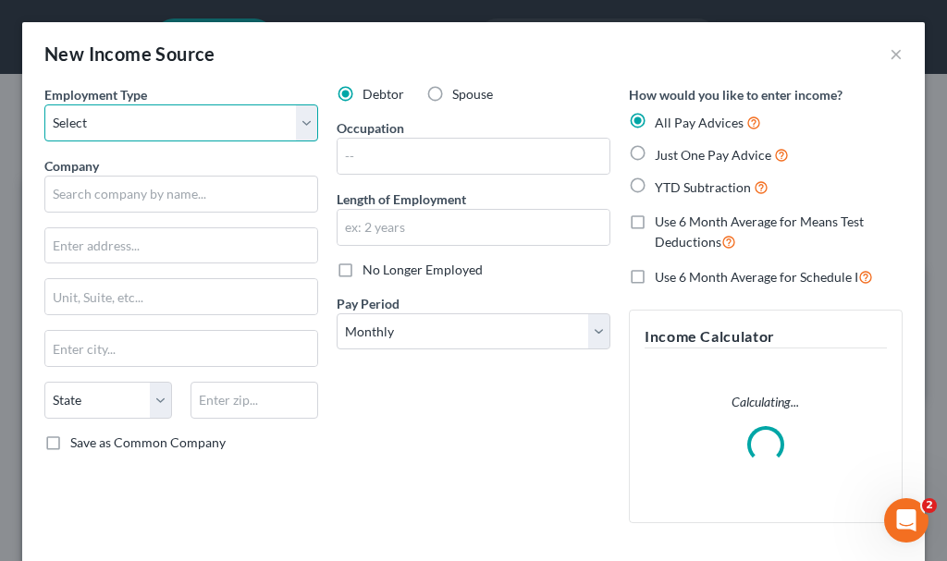
click at [171, 119] on select "Select Full or [DEMOGRAPHIC_DATA] Employment Self Employment" at bounding box center [181, 122] width 274 height 37
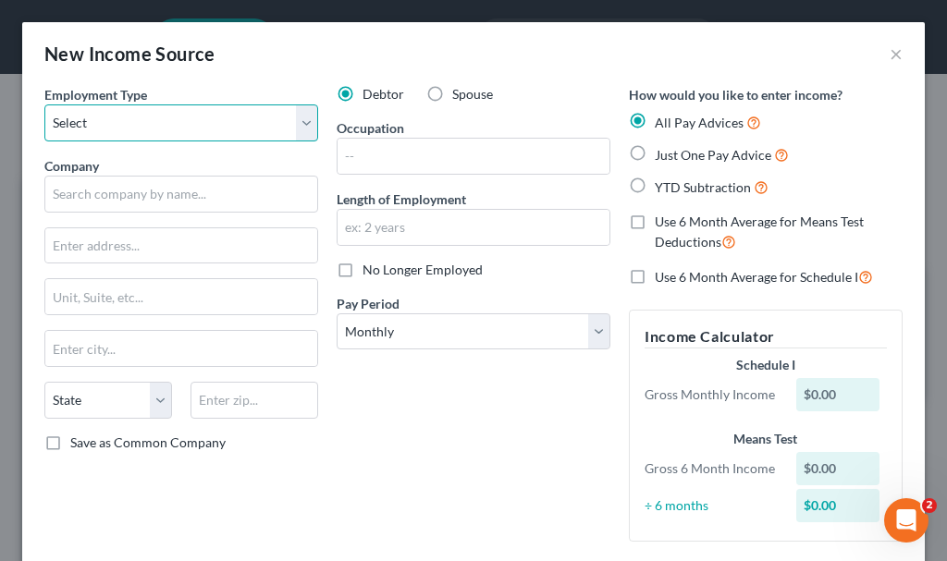
select select "0"
click at [44, 104] on select "Select Full or [DEMOGRAPHIC_DATA] Employment Self Employment" at bounding box center [181, 122] width 274 height 37
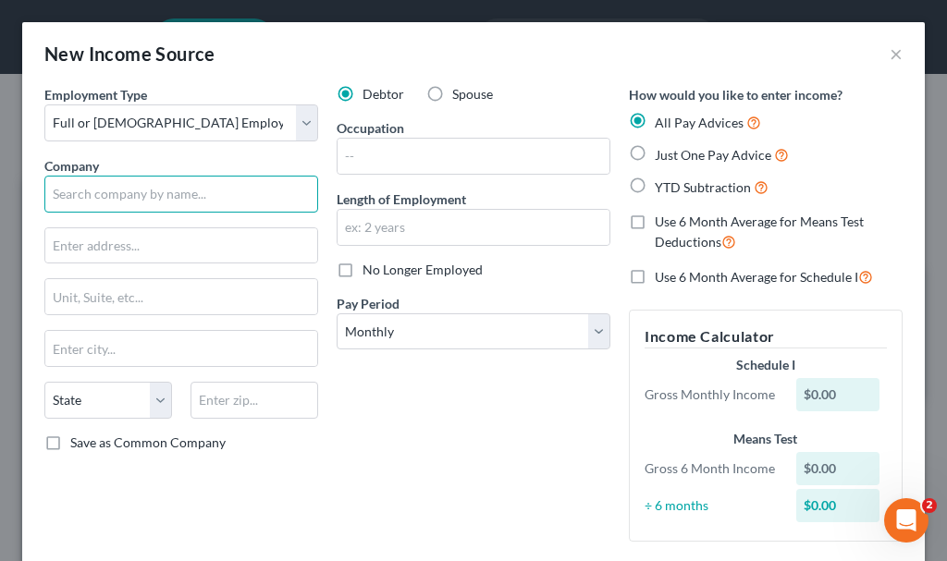
click at [169, 194] on input "text" at bounding box center [181, 194] width 274 height 37
type input "FRS"
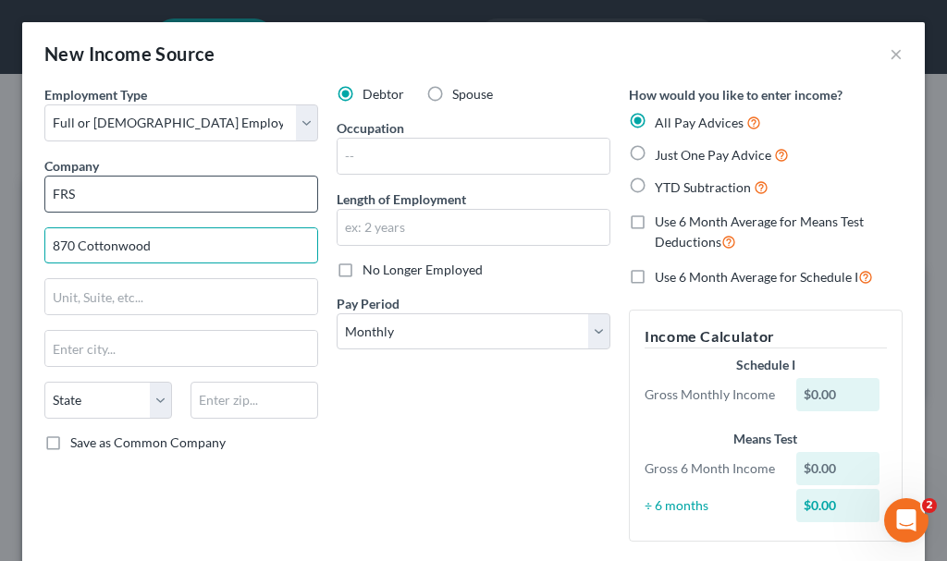
type input "870 Cottonwood"
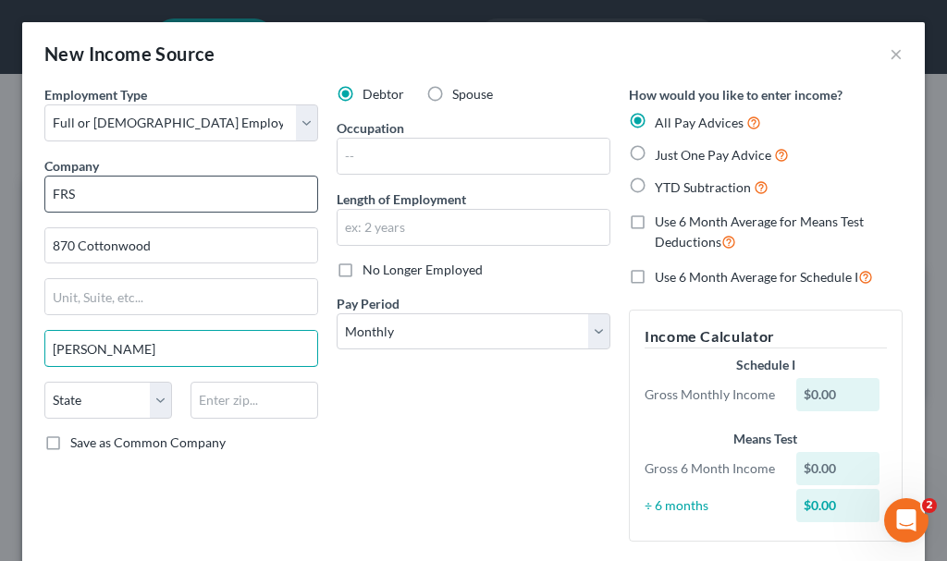
type input "[PERSON_NAME]"
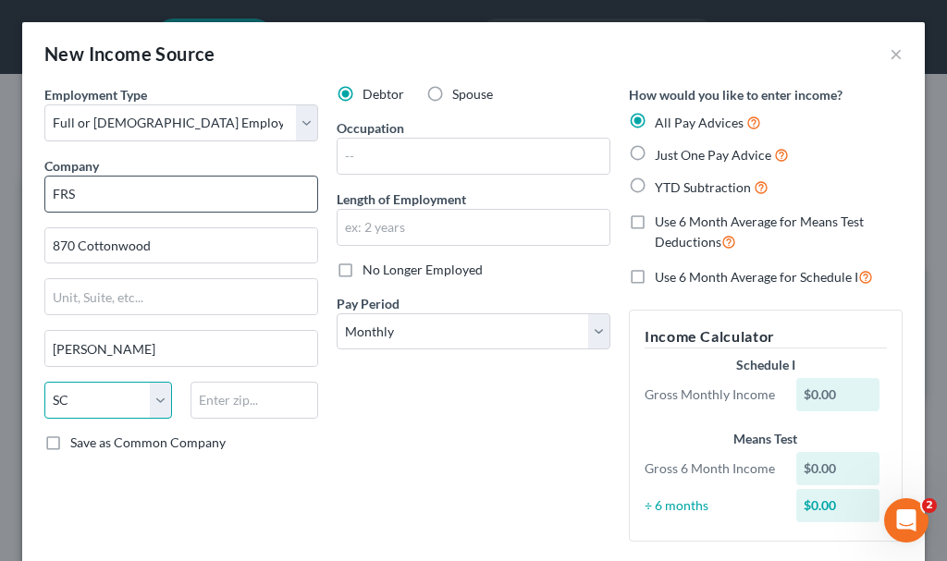
select select "43"
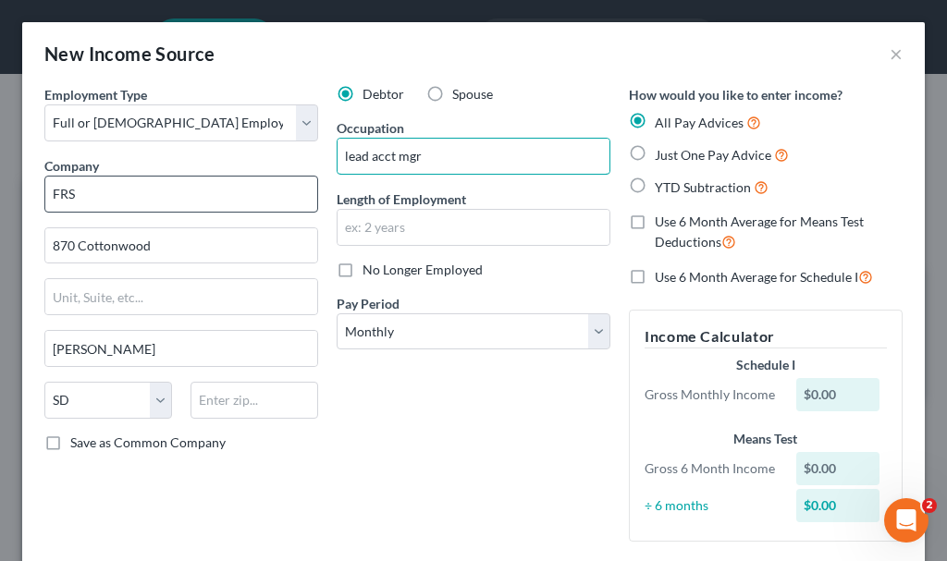
type input "lead acct mgr"
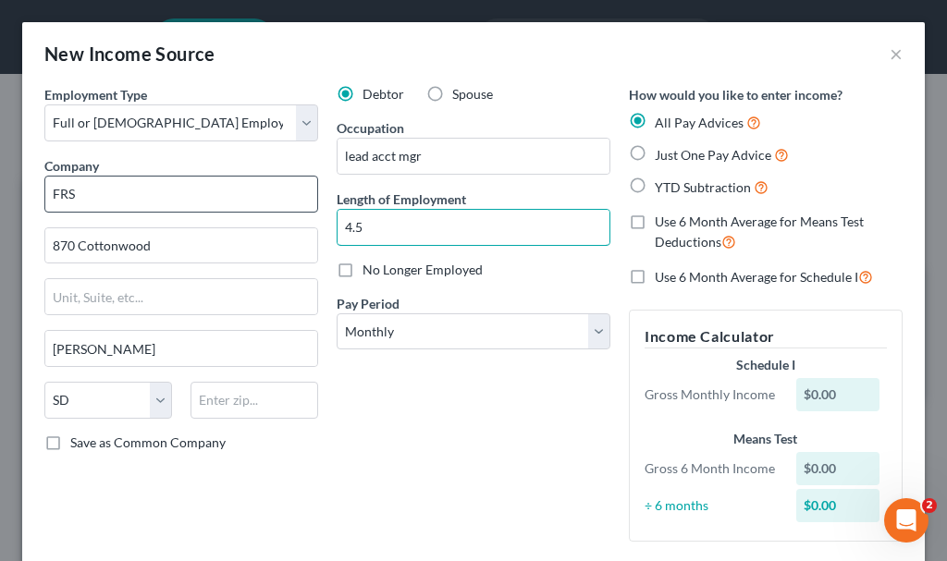
type input "4.5"
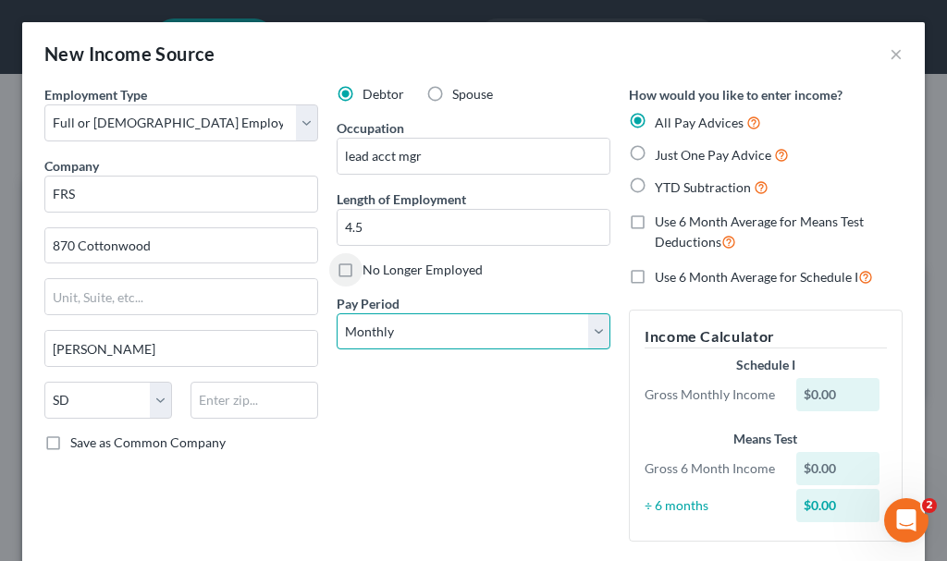
click at [435, 330] on select "Select Monthly Twice Monthly Every Other Week Weekly" at bounding box center [474, 331] width 274 height 37
select select "2"
click at [337, 313] on select "Select Monthly Twice Monthly Every Other Week Weekly" at bounding box center [474, 331] width 274 height 37
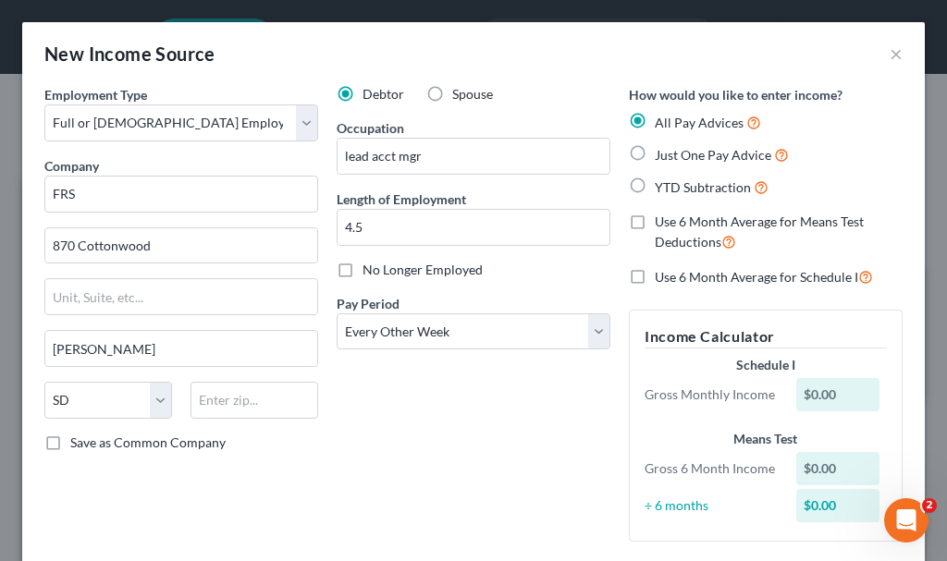
click at [655, 153] on label "Just One Pay Advice" at bounding box center [722, 154] width 134 height 21
click at [662, 153] on input "Just One Pay Advice" at bounding box center [668, 150] width 12 height 12
radio input "true"
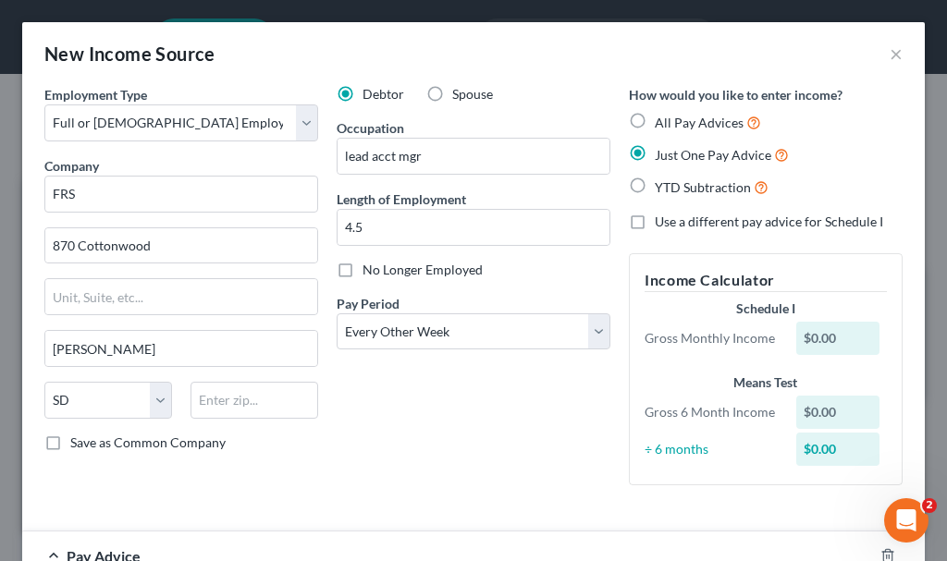
click at [655, 222] on label "Use a different pay advice for Schedule I" at bounding box center [769, 222] width 228 height 18
click at [662, 222] on input "Use a different pay advice for Schedule I" at bounding box center [668, 219] width 12 height 12
checkbox input "true"
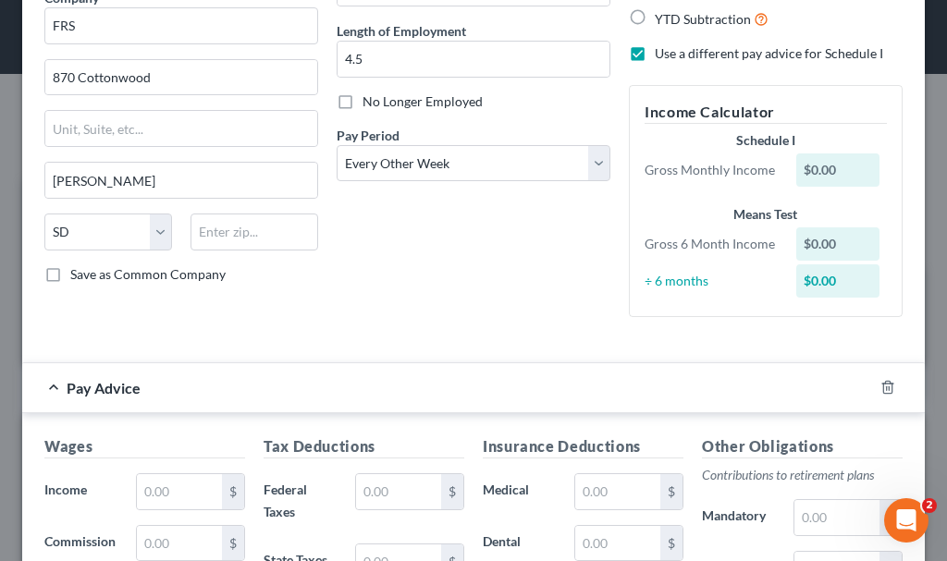
scroll to position [277, 0]
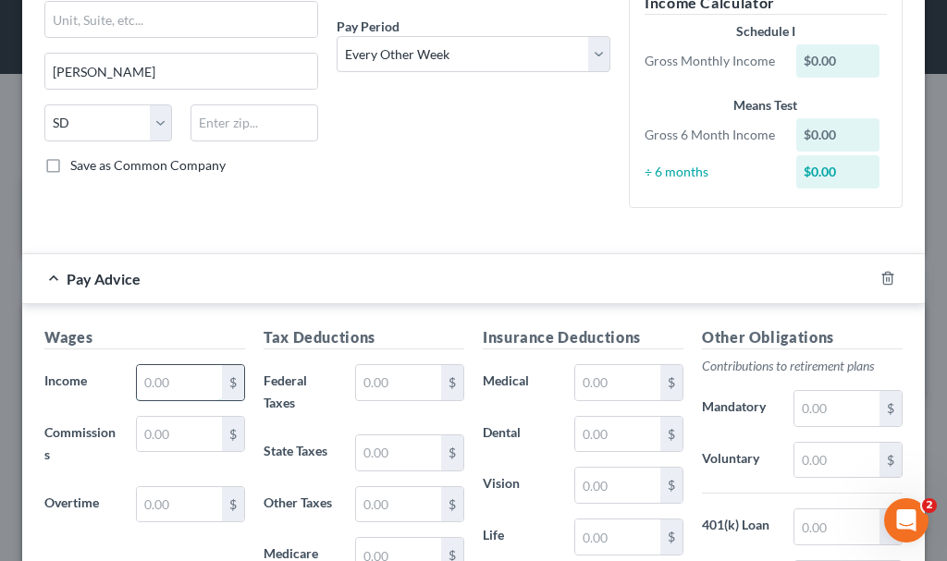
click at [171, 374] on input "text" at bounding box center [179, 382] width 85 height 35
type input "1,100"
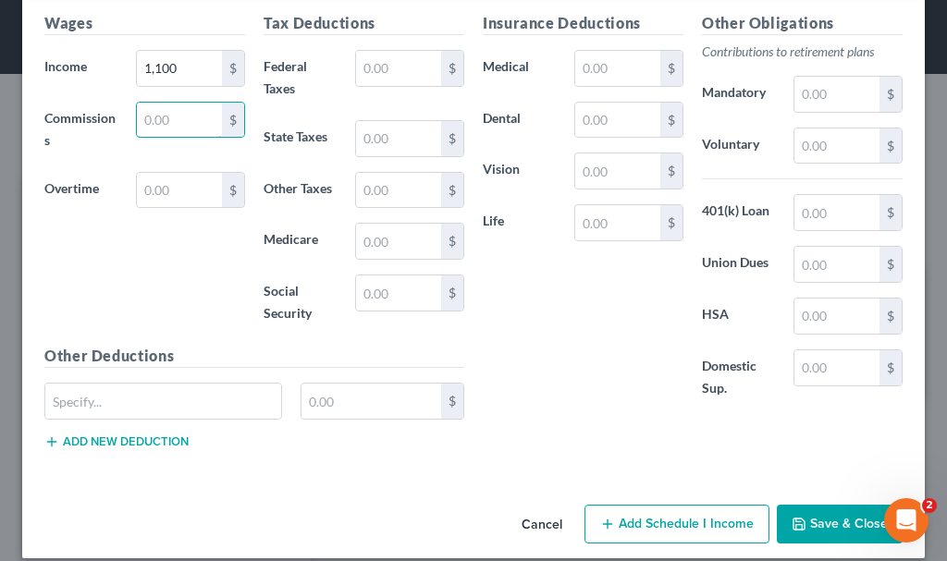
scroll to position [611, 0]
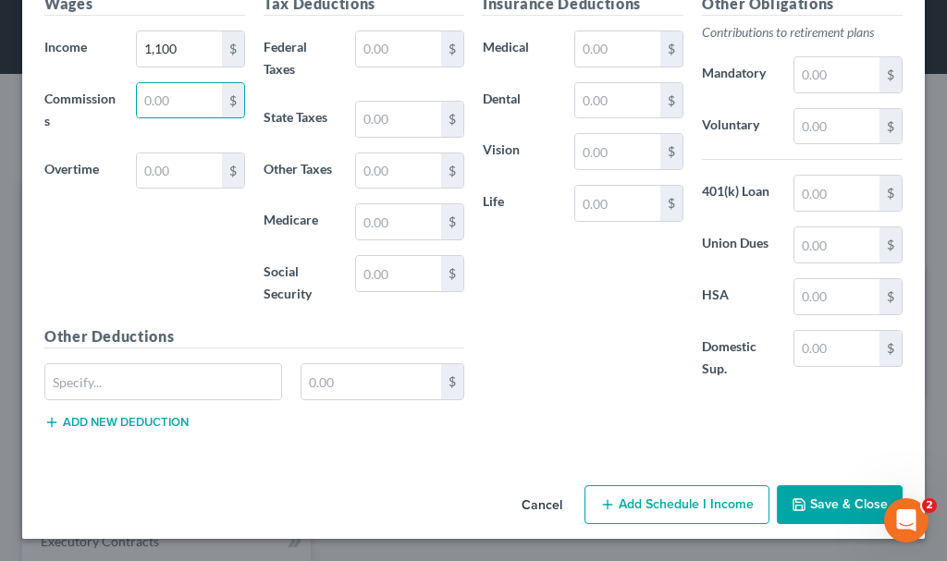
click at [669, 503] on button "Add Schedule I Income" at bounding box center [676, 504] width 185 height 39
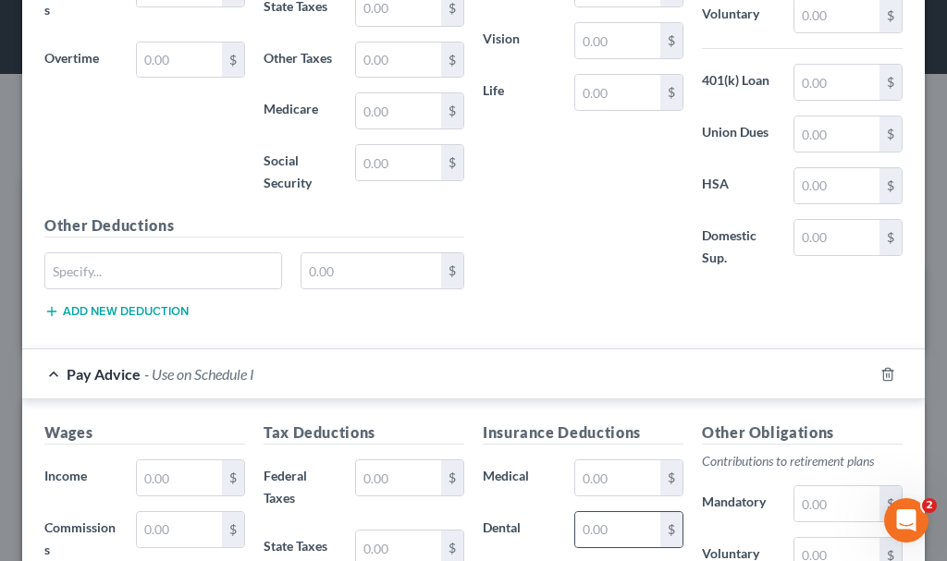
scroll to position [1033, 0]
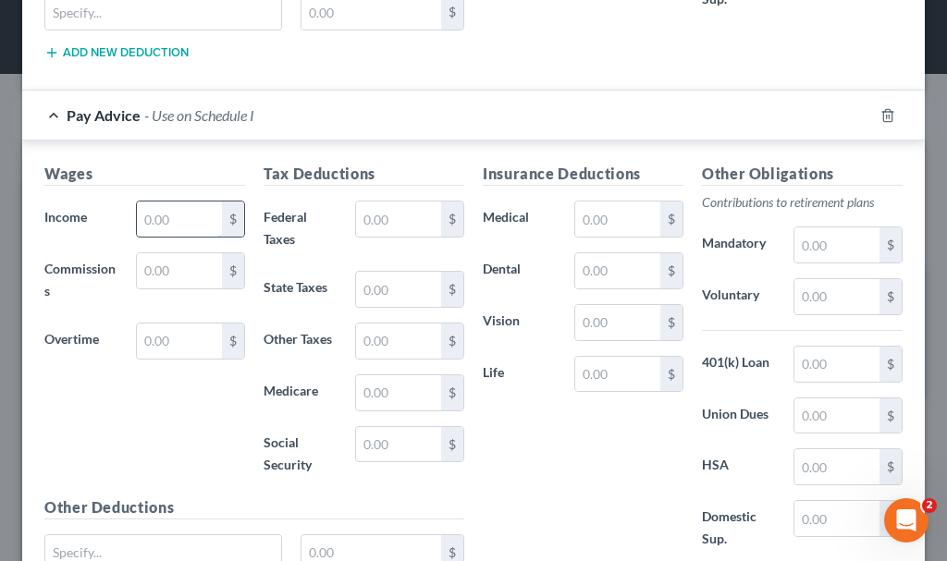
click at [175, 214] on input "text" at bounding box center [179, 219] width 85 height 35
type input "1,100"
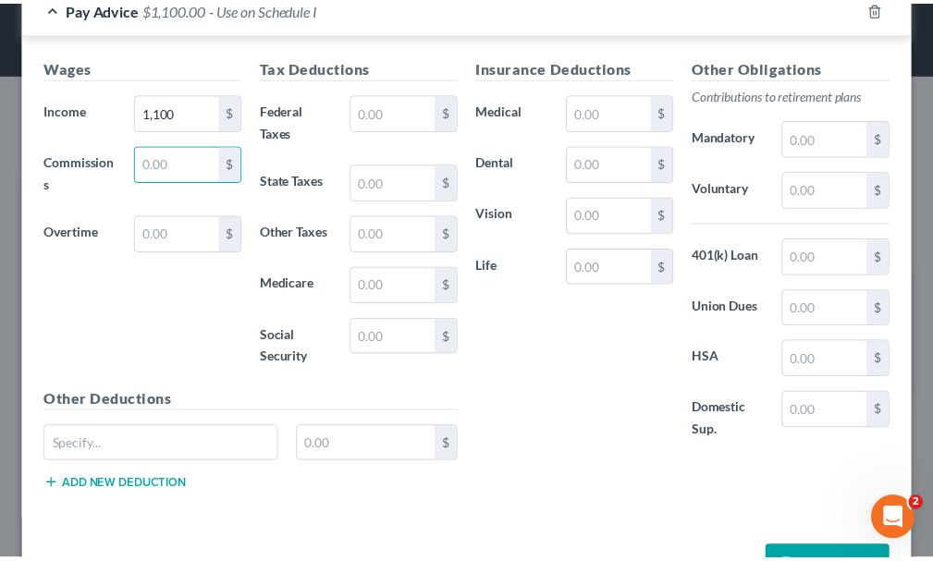
scroll to position [1203, 0]
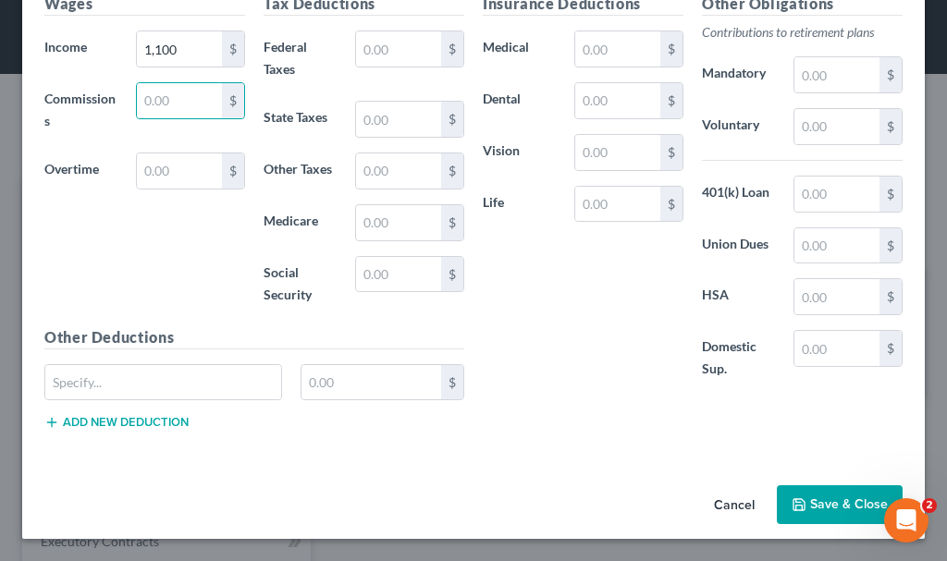
click at [814, 497] on button "Save & Close" at bounding box center [840, 504] width 126 height 39
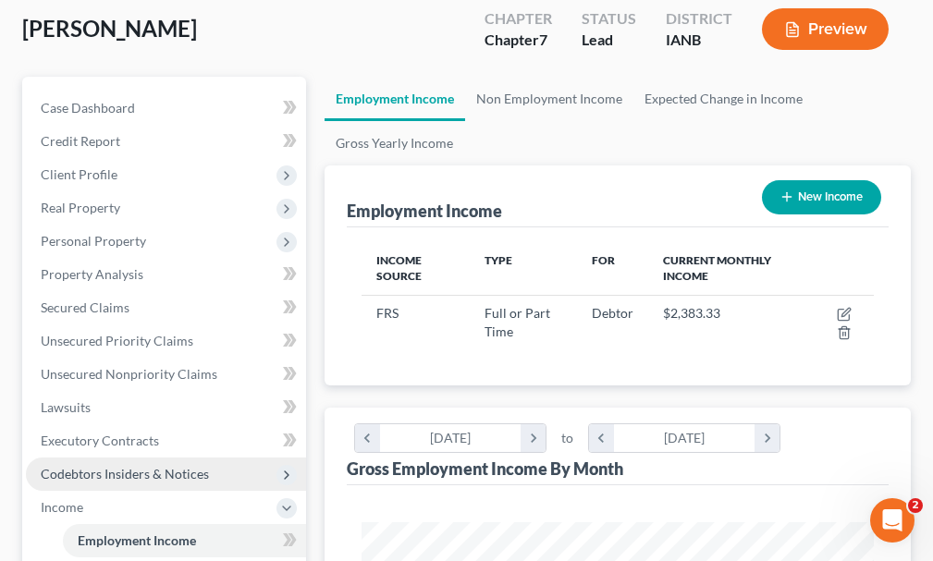
scroll to position [370, 0]
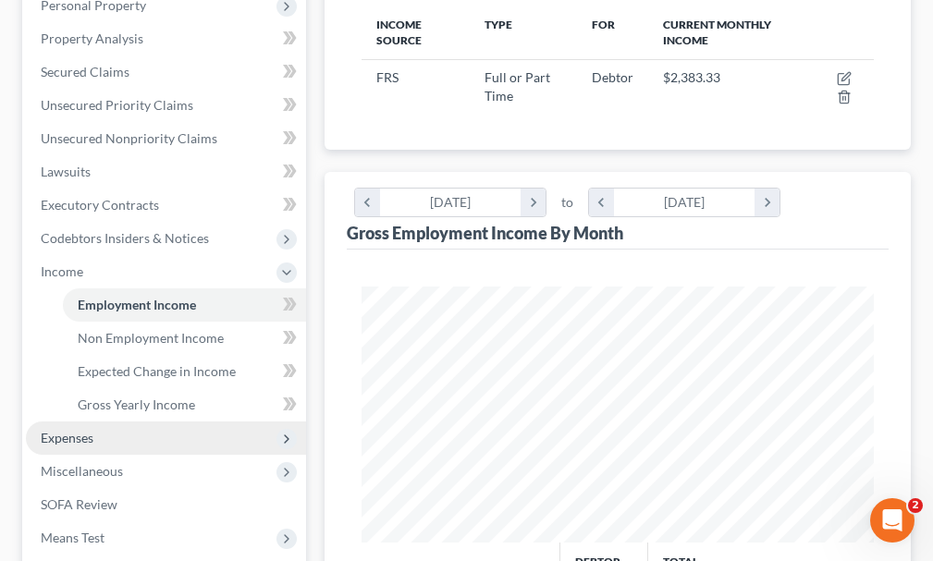
click at [73, 430] on span "Expenses" at bounding box center [67, 438] width 53 height 16
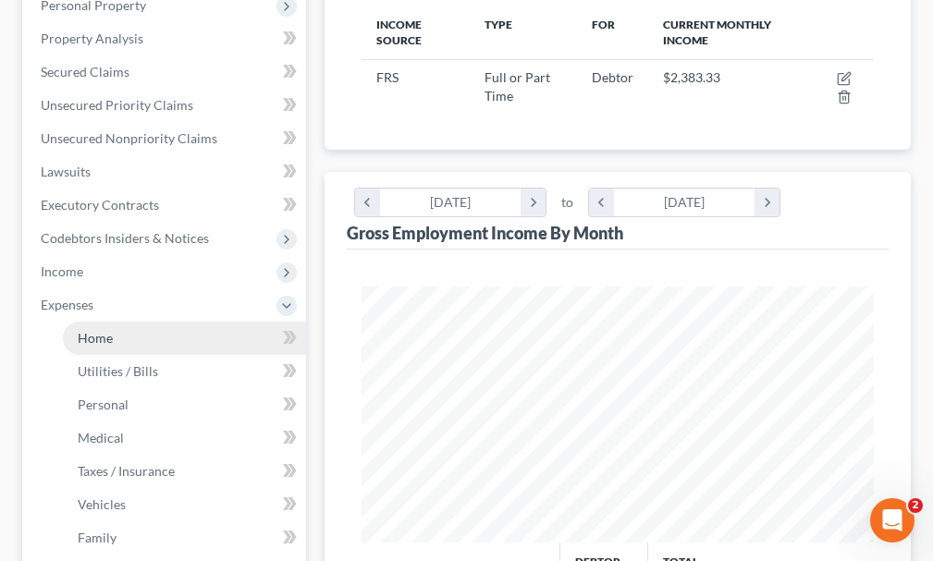
click at [108, 330] on span "Home" at bounding box center [95, 338] width 35 height 16
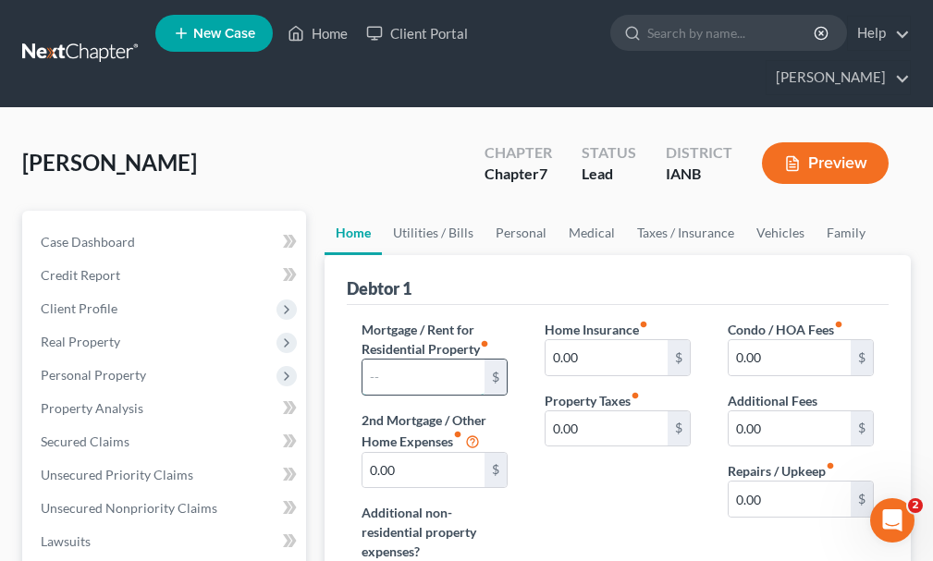
click at [405, 360] on input "text" at bounding box center [423, 377] width 122 height 35
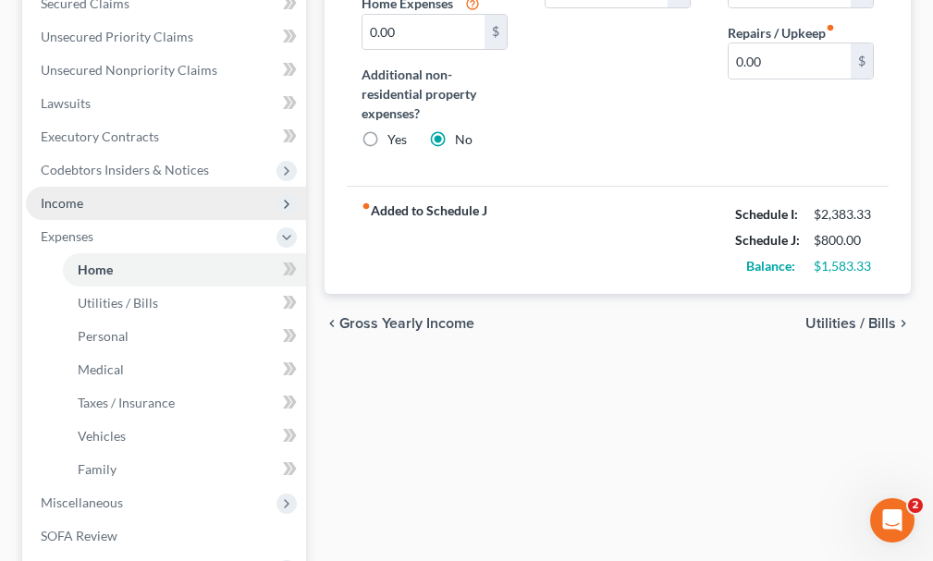
scroll to position [462, 0]
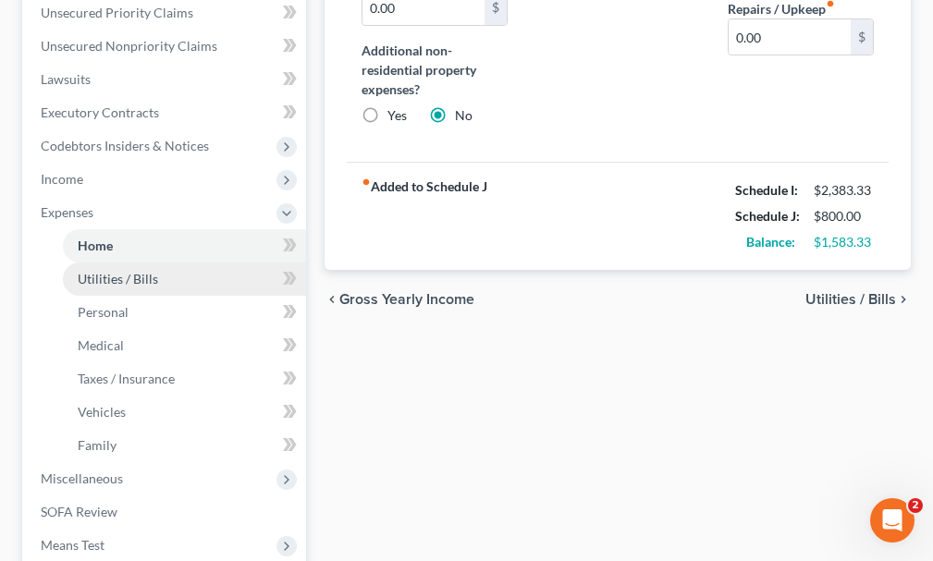
type input "800"
click at [116, 271] on span "Utilities / Bills" at bounding box center [118, 279] width 80 height 16
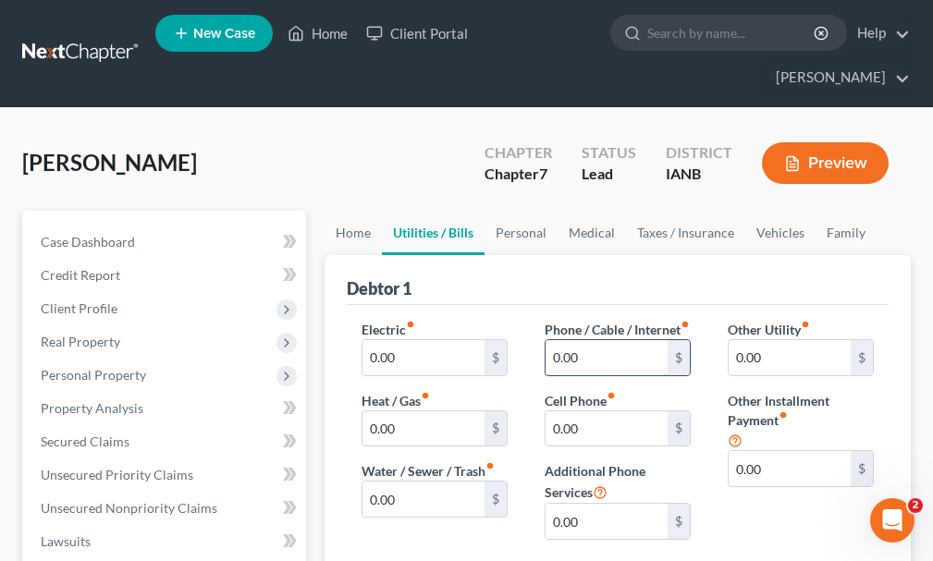
click at [610, 341] on input "0.00" at bounding box center [606, 357] width 122 height 35
type input "165"
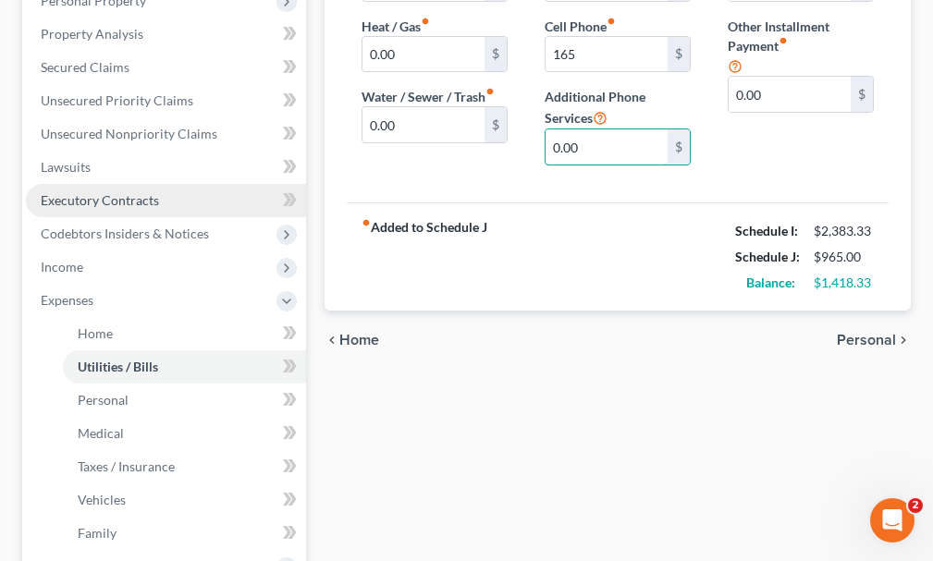
scroll to position [462, 0]
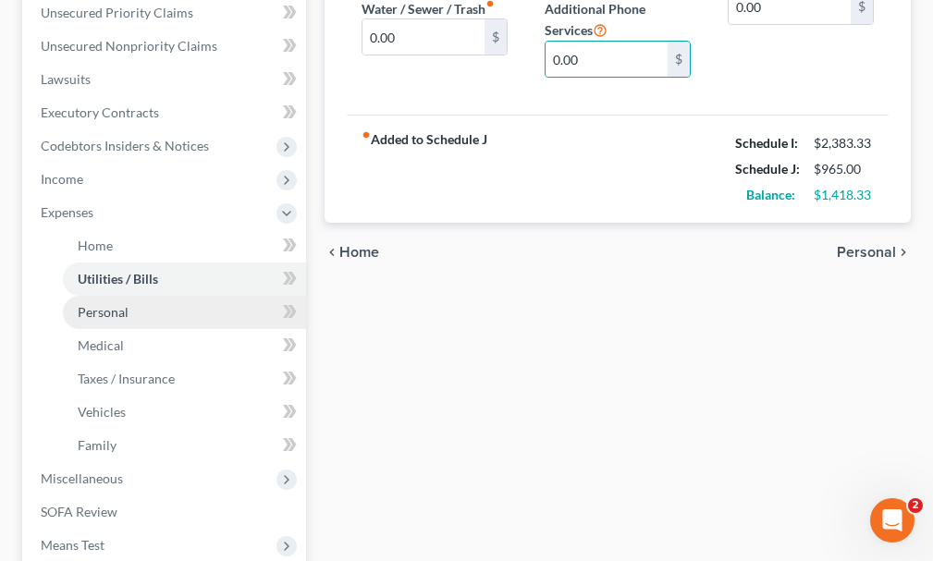
click at [97, 304] on span "Personal" at bounding box center [103, 312] width 51 height 16
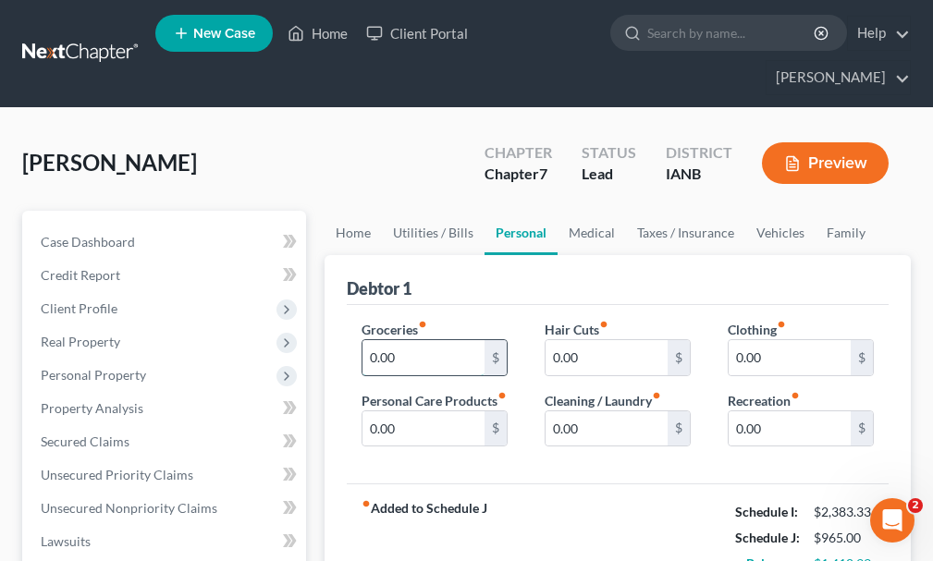
click at [433, 340] on input "0.00" at bounding box center [423, 357] width 122 height 35
type input "600"
type input "150"
type input "50"
type input "100"
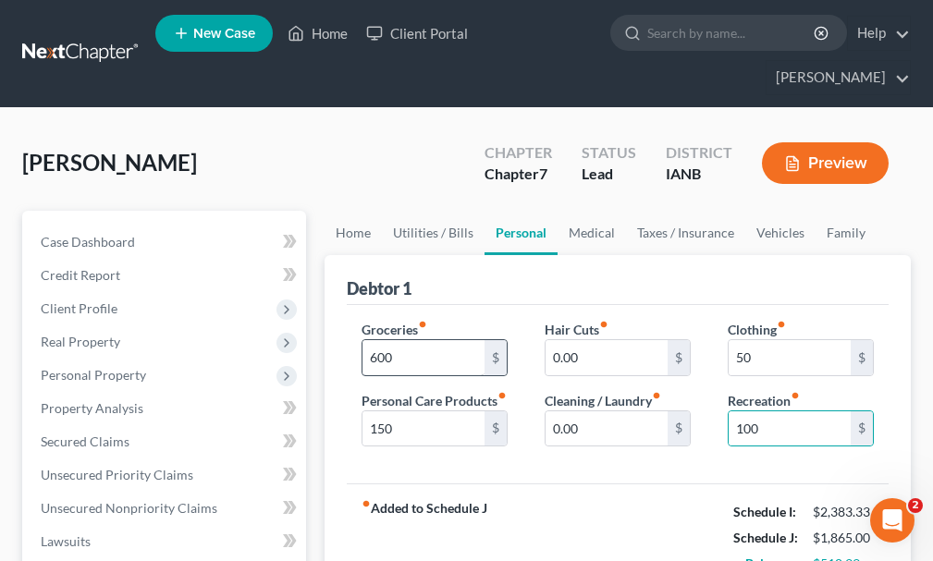
scroll to position [327, 0]
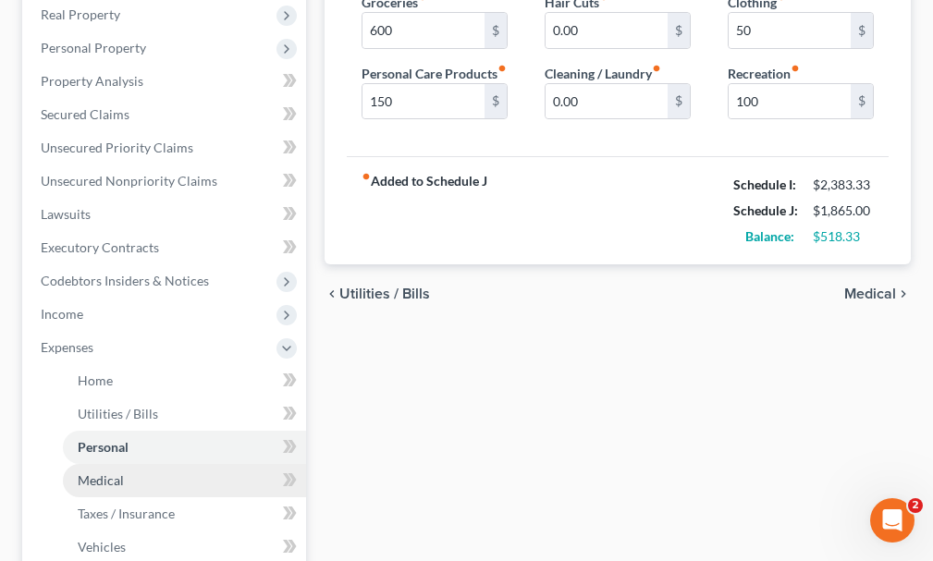
click at [91, 472] on span "Medical" at bounding box center [101, 480] width 46 height 16
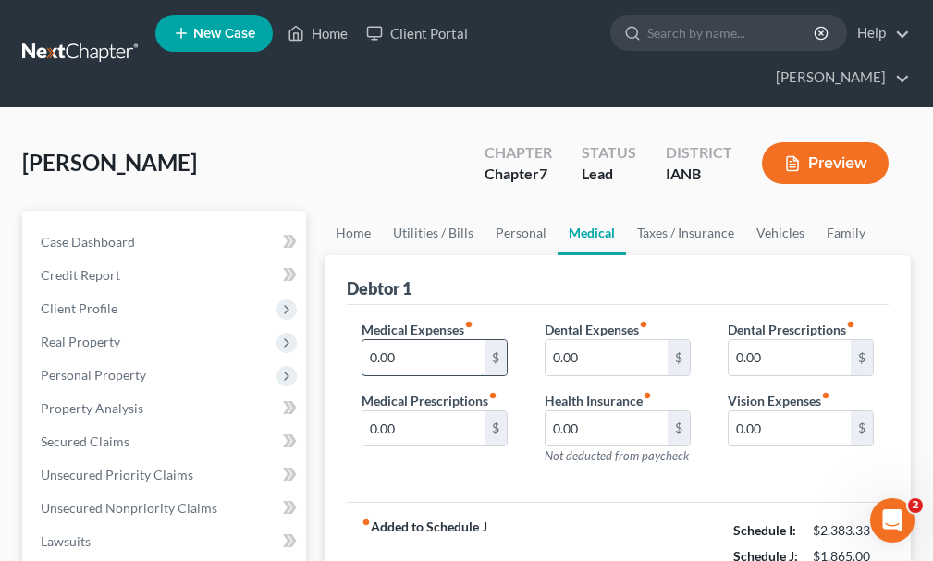
click at [401, 340] on input "0.00" at bounding box center [423, 357] width 122 height 35
type input "30"
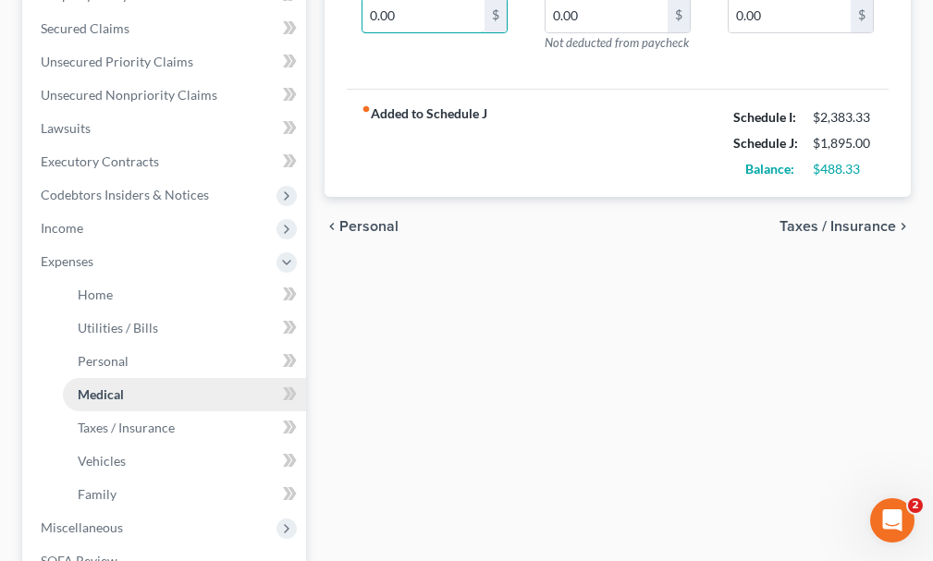
scroll to position [462, 0]
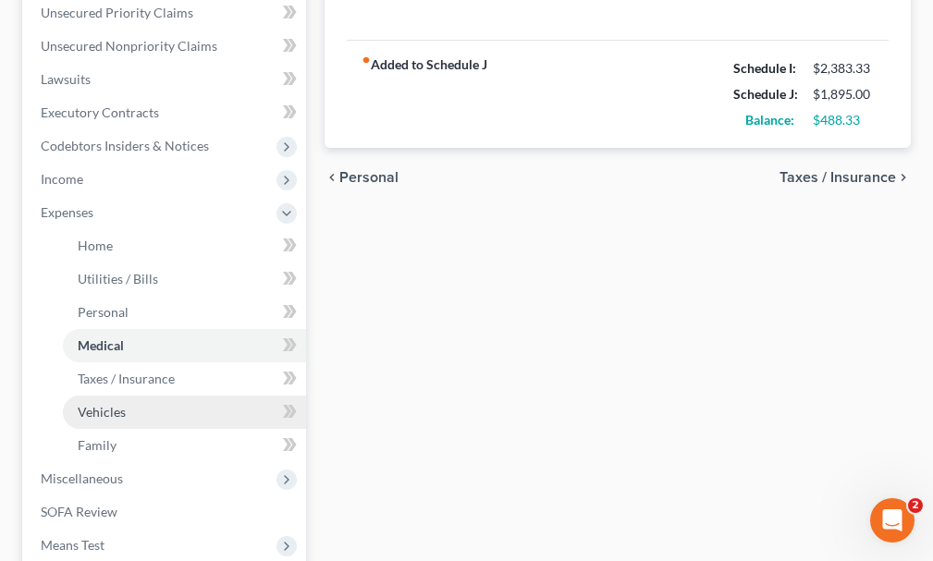
click at [90, 404] on span "Vehicles" at bounding box center [102, 412] width 48 height 16
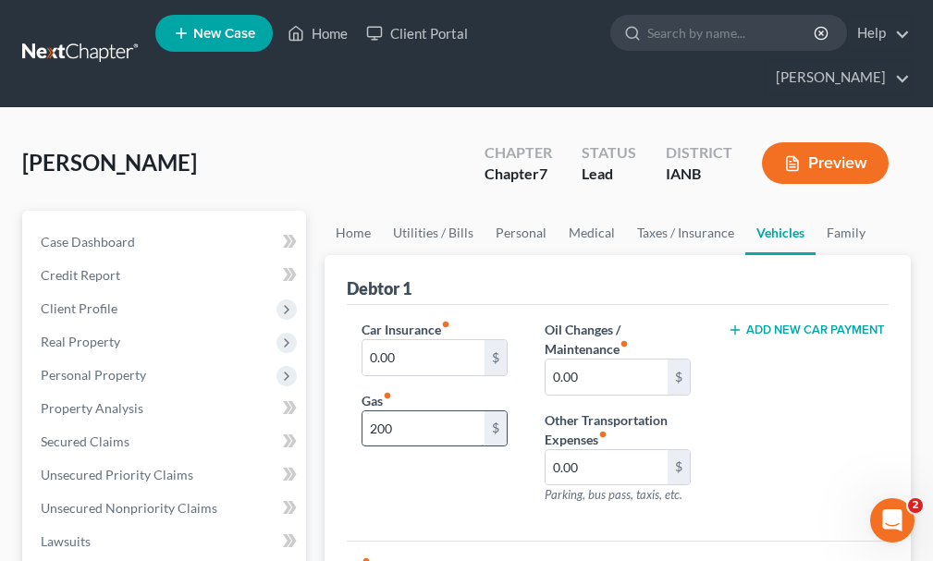
type input "200"
click at [409, 340] on input "0.00" at bounding box center [423, 357] width 122 height 35
type input "123"
click at [819, 323] on button "Add New Car Payment" at bounding box center [801, 330] width 146 height 15
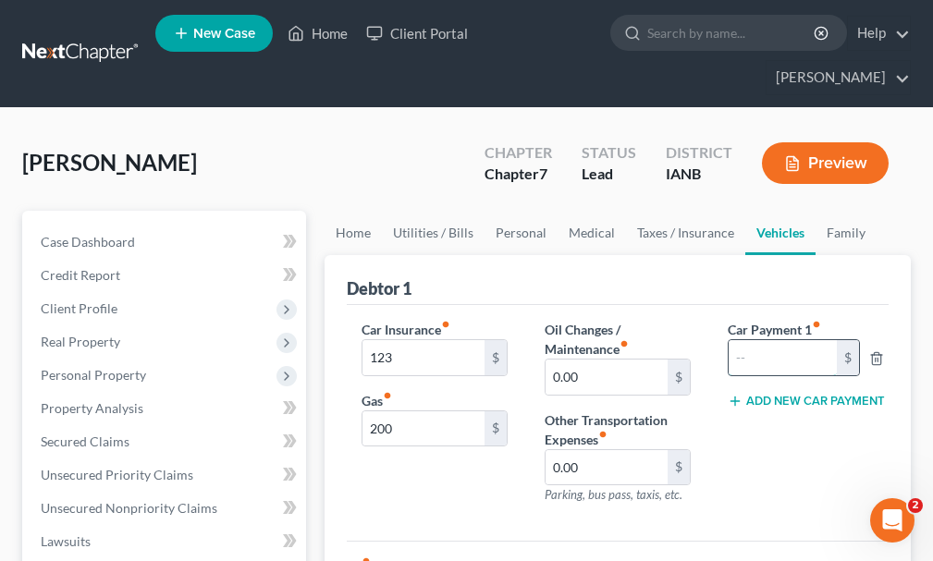
click at [786, 340] on input "text" at bounding box center [783, 357] width 108 height 35
type input "570"
click at [831, 394] on button "Add New Car Payment" at bounding box center [801, 401] width 146 height 15
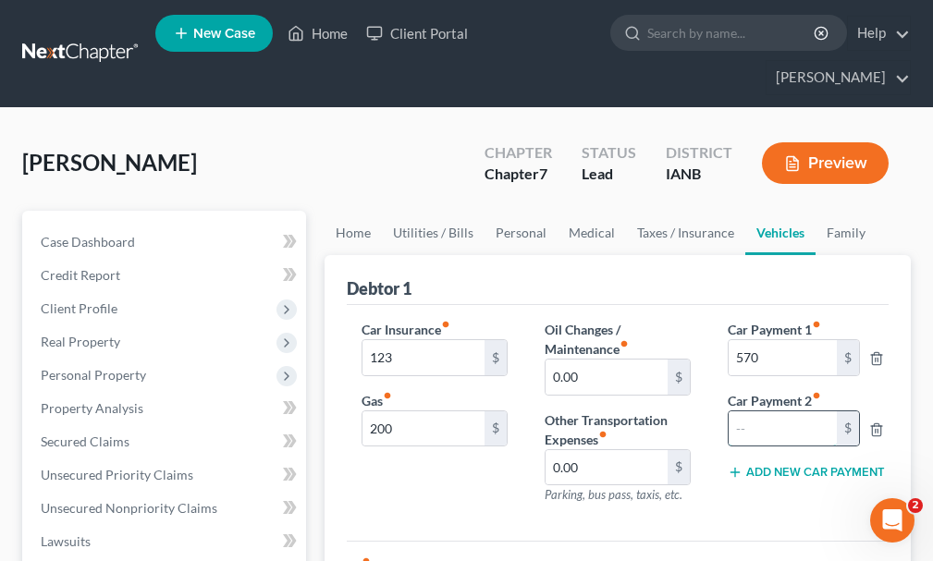
click at [777, 411] on input "text" at bounding box center [783, 428] width 108 height 35
type input "230"
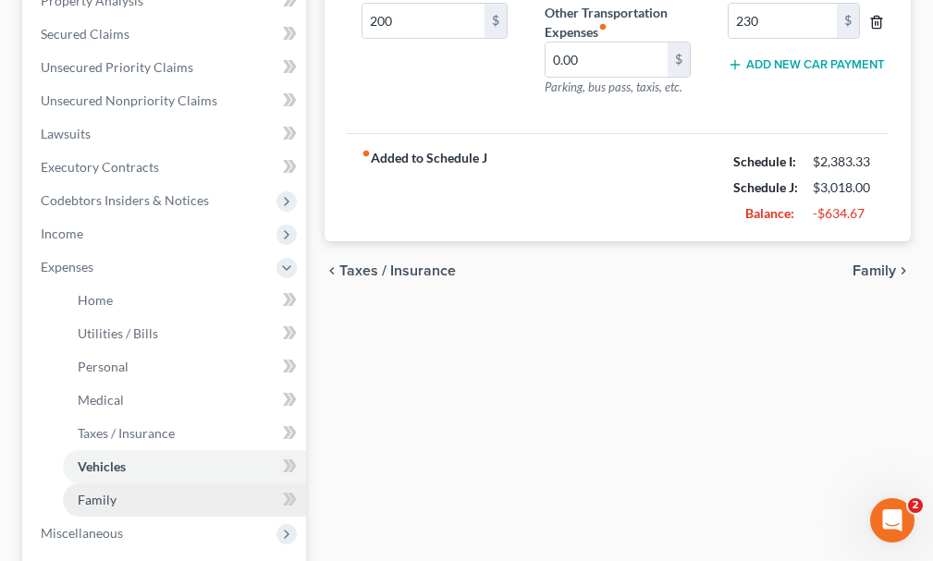
scroll to position [462, 0]
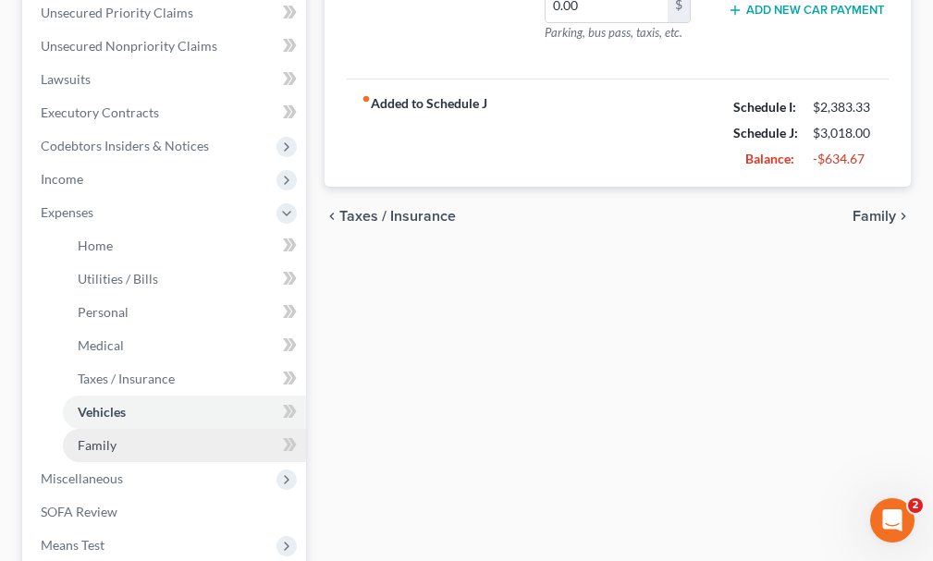
click at [101, 437] on span "Family" at bounding box center [97, 445] width 39 height 16
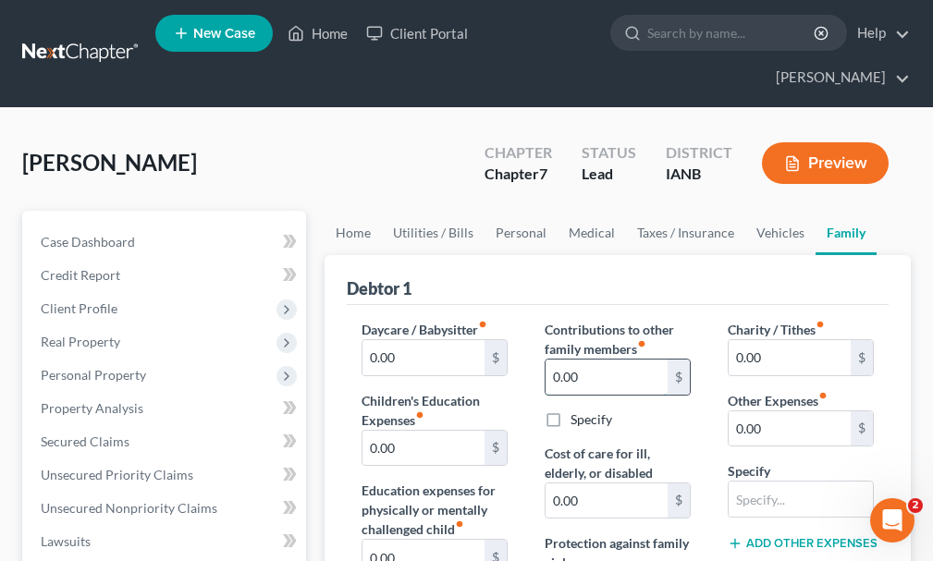
click at [610, 360] on input "0.00" at bounding box center [606, 377] width 122 height 35
type input "100"
click at [570, 411] on label "Specify" at bounding box center [591, 420] width 42 height 18
click at [578, 411] on input "Specify" at bounding box center [584, 417] width 12 height 12
checkbox input "true"
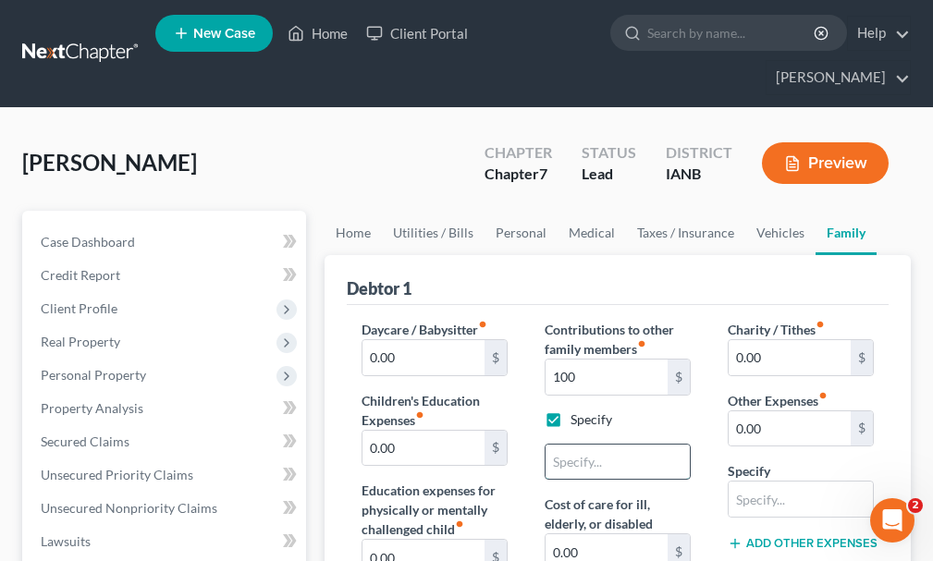
click at [582, 445] on input "text" at bounding box center [617, 462] width 144 height 35
type input "son serving time; contribute to his acct"
click at [788, 411] on input "0.00" at bounding box center [790, 428] width 122 height 35
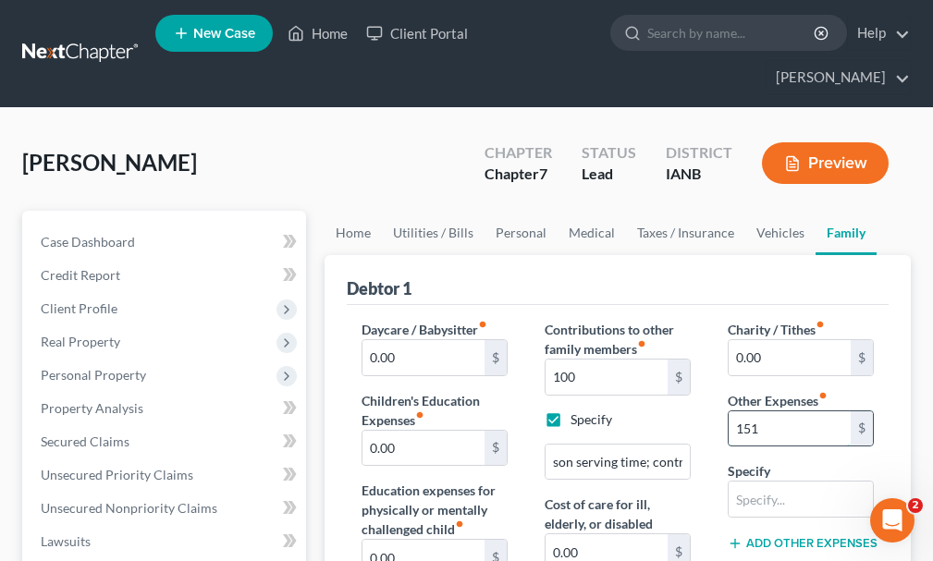
type input "151"
type input "pet care"
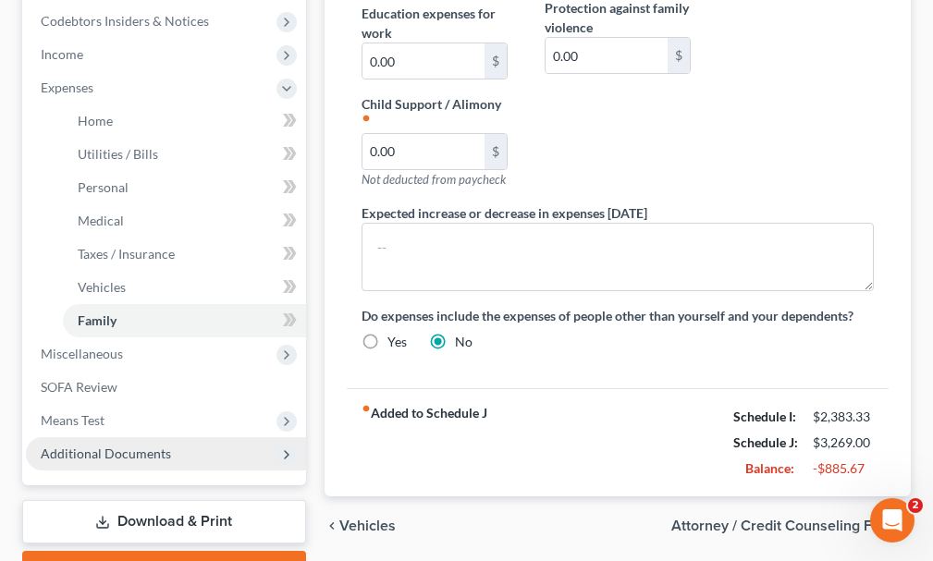
scroll to position [647, 0]
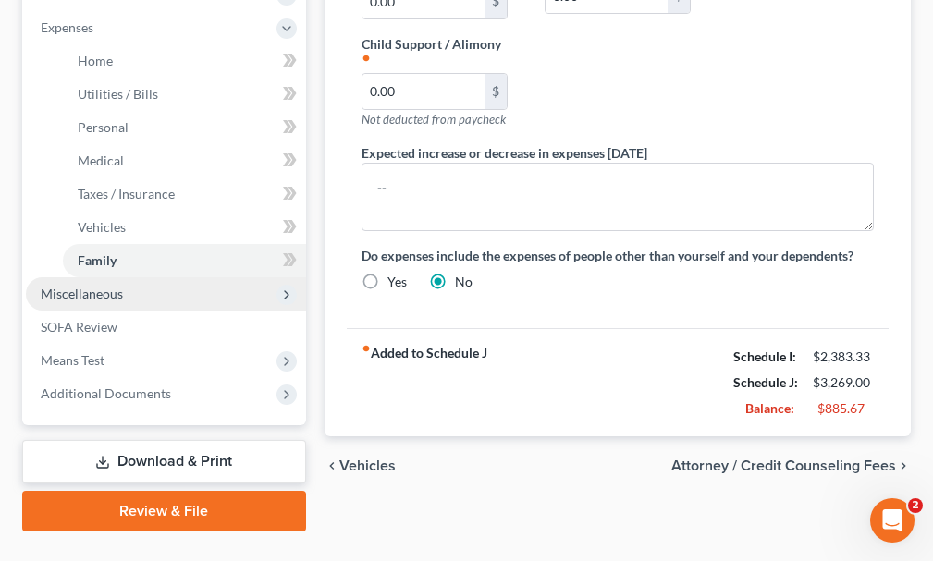
click at [86, 286] on span "Miscellaneous" at bounding box center [82, 294] width 82 height 16
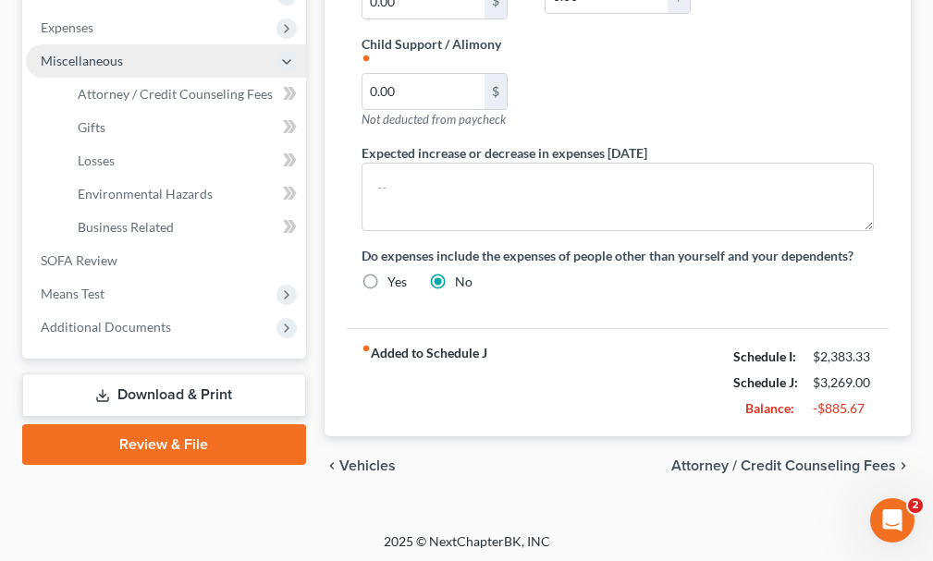
scroll to position [619, 0]
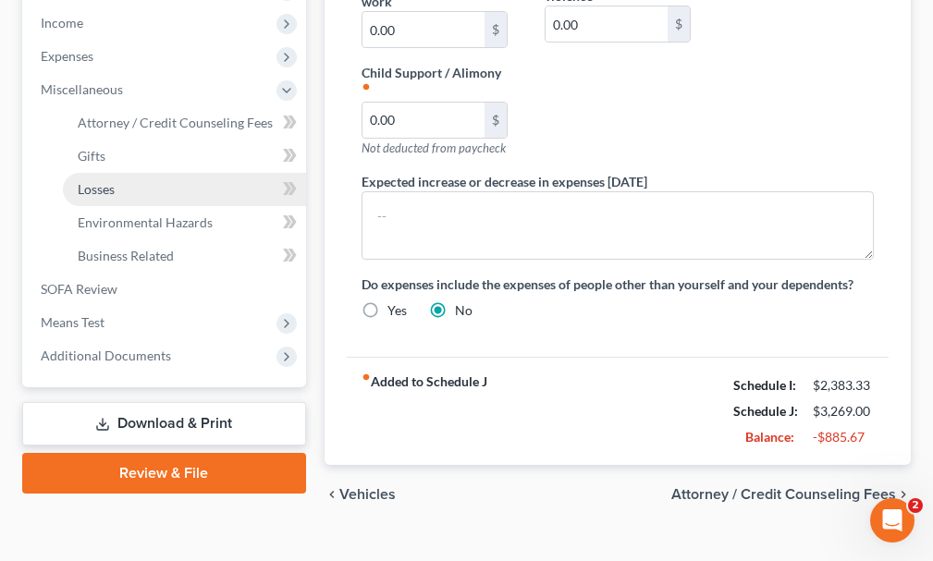
click at [93, 181] on span "Losses" at bounding box center [96, 189] width 37 height 16
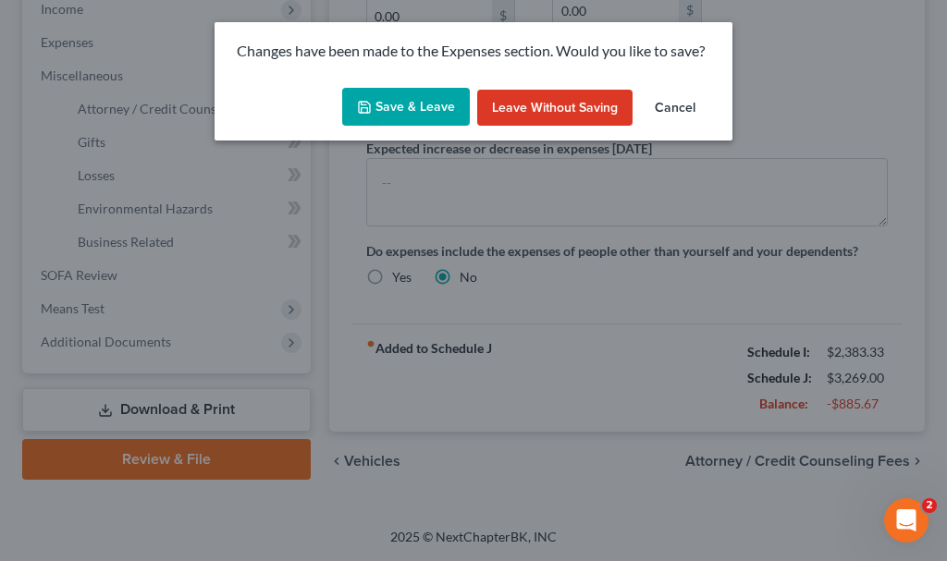
click at [414, 102] on button "Save & Leave" at bounding box center [406, 107] width 128 height 39
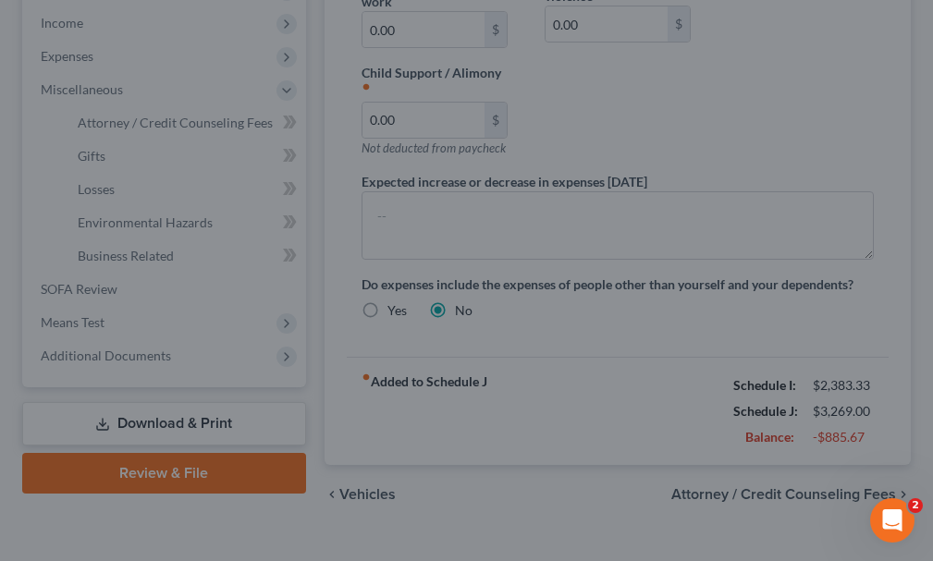
type input "100.00"
type input "151.00"
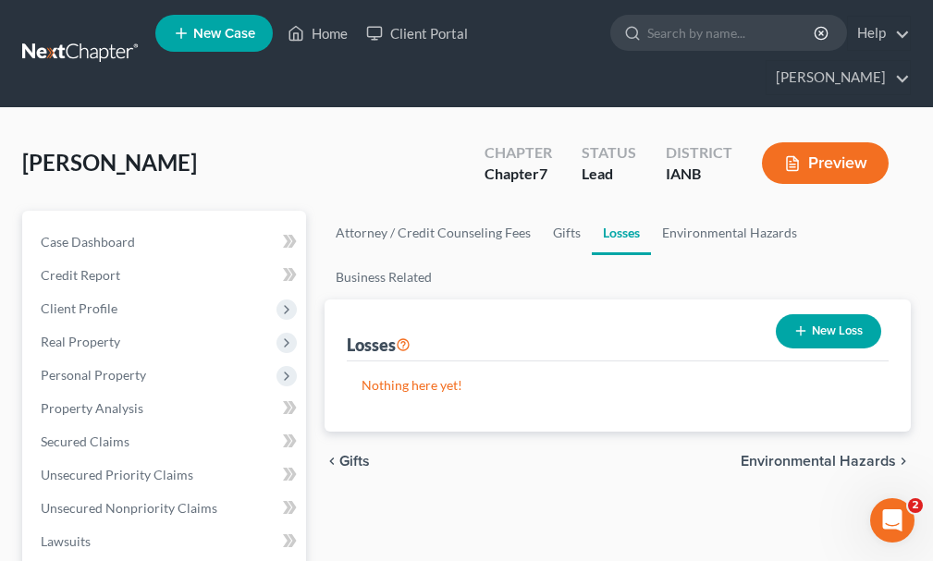
click at [836, 314] on button "New Loss" at bounding box center [828, 331] width 105 height 34
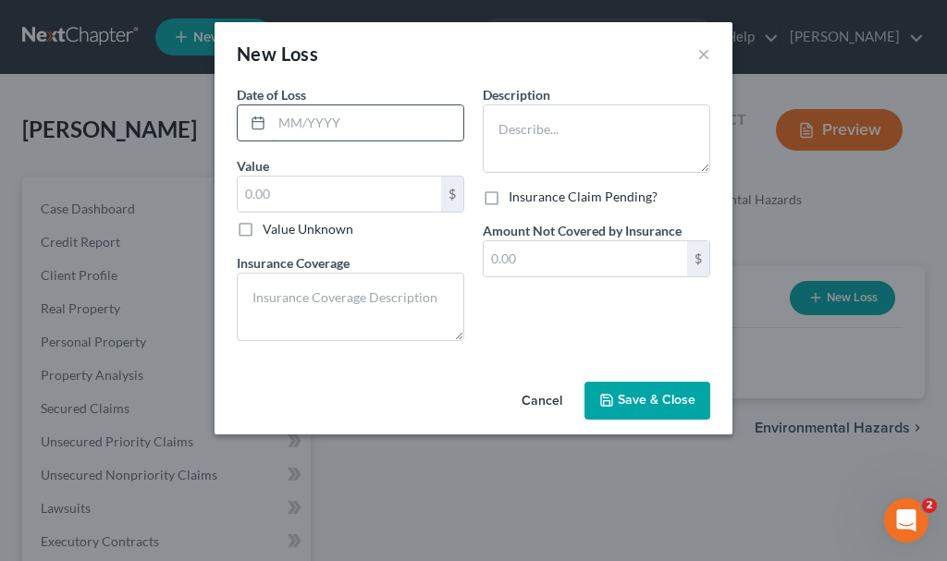
click at [312, 121] on input "text" at bounding box center [367, 122] width 191 height 35
type input "01/2025"
type textarea "c"
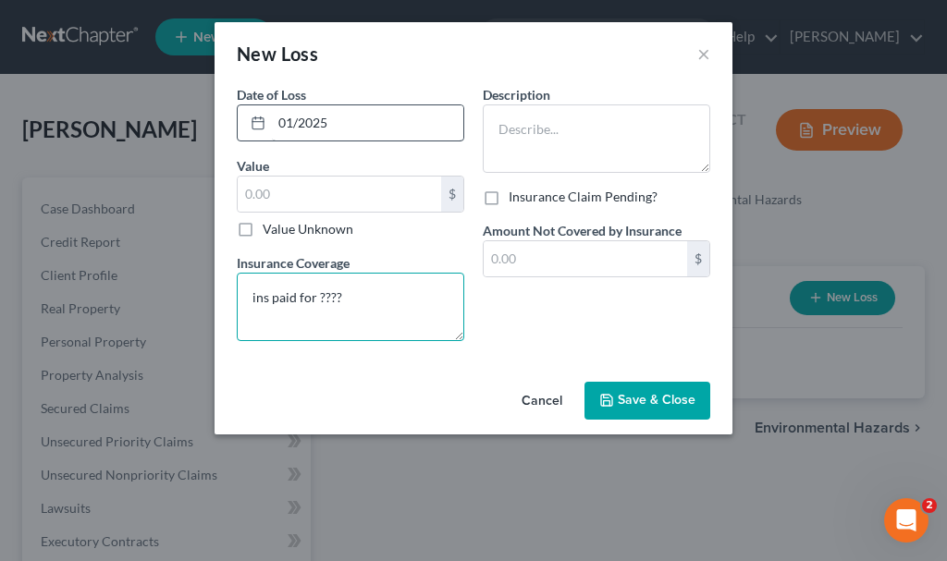
type textarea "ins paid for ????"
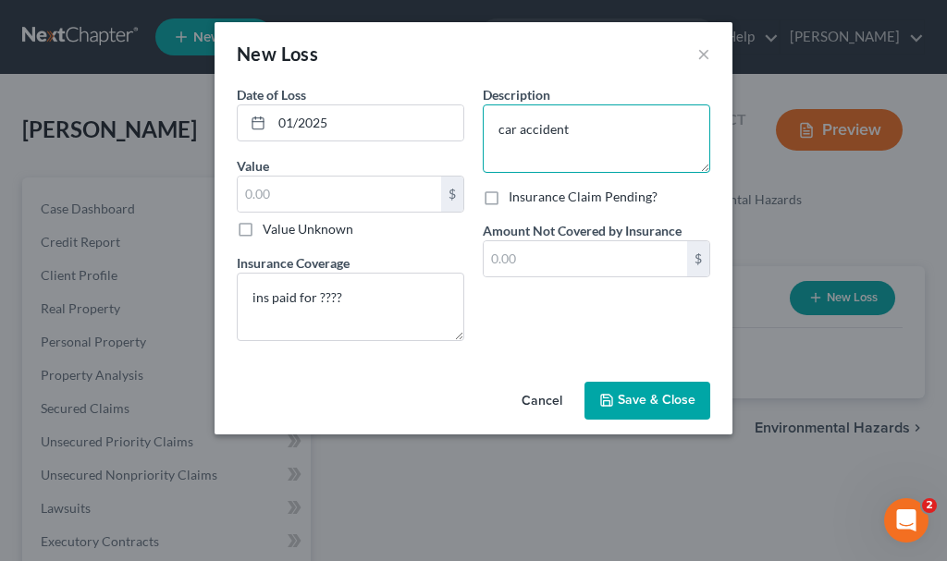
type textarea "car accident"
click at [623, 405] on span "Save & Close" at bounding box center [657, 401] width 78 height 16
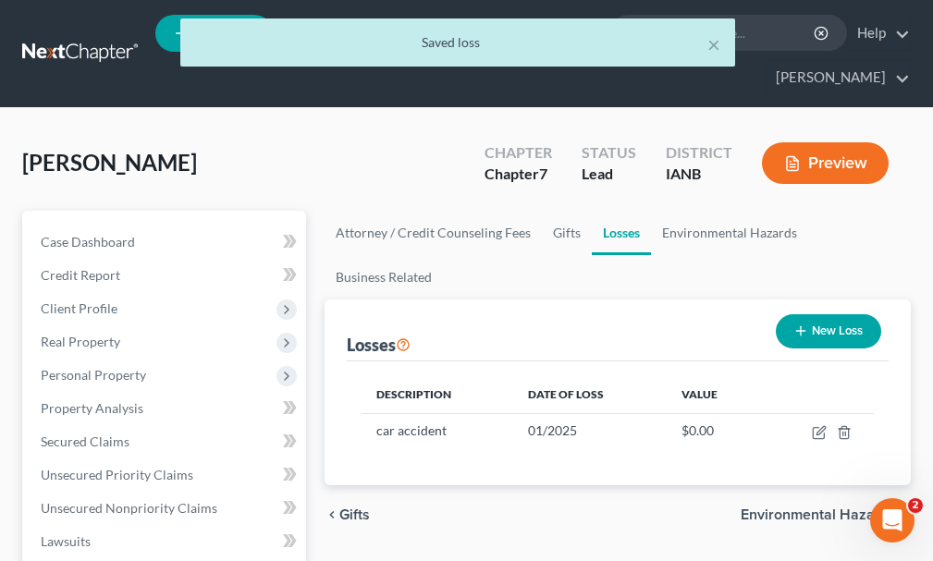
click at [835, 314] on button "New Loss" at bounding box center [828, 331] width 105 height 34
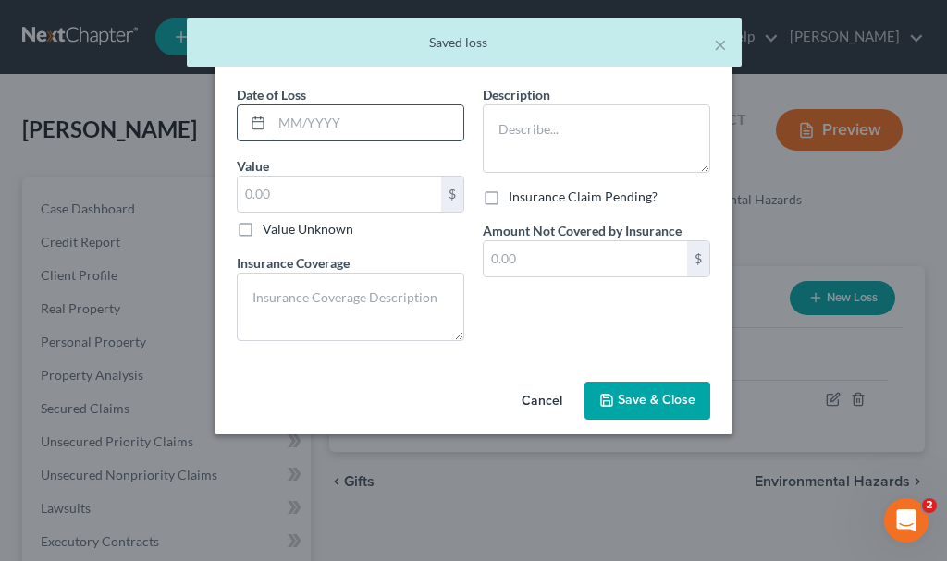
click at [350, 108] on input "text" at bounding box center [367, 122] width 191 height 35
type input "01/2025"
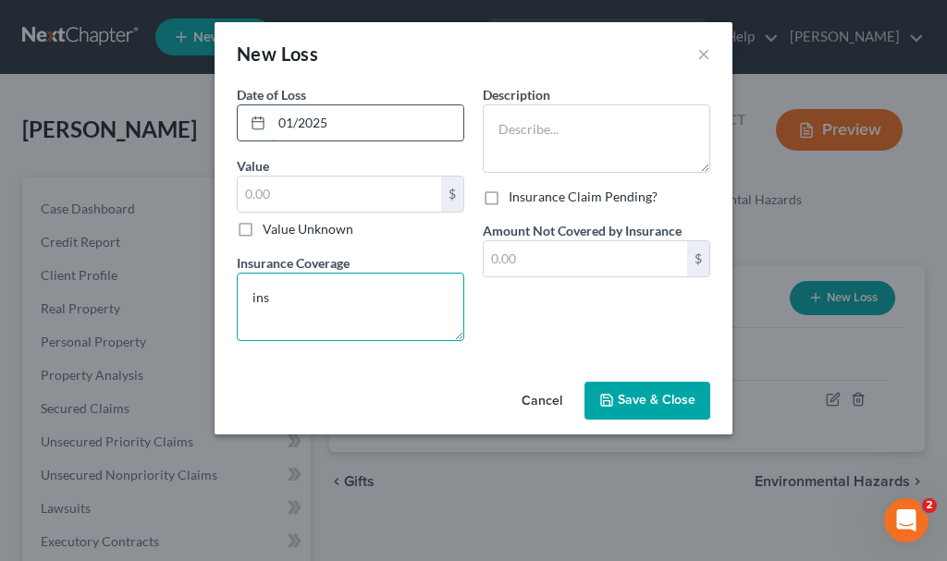
type textarea "ins"
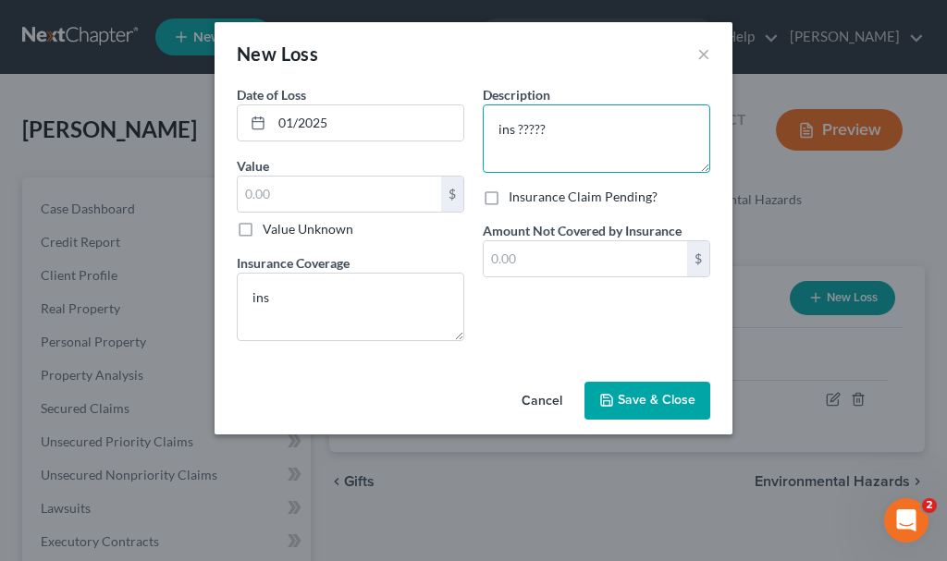
type textarea "ins ?????"
click at [645, 398] on span "Save & Close" at bounding box center [657, 401] width 78 height 16
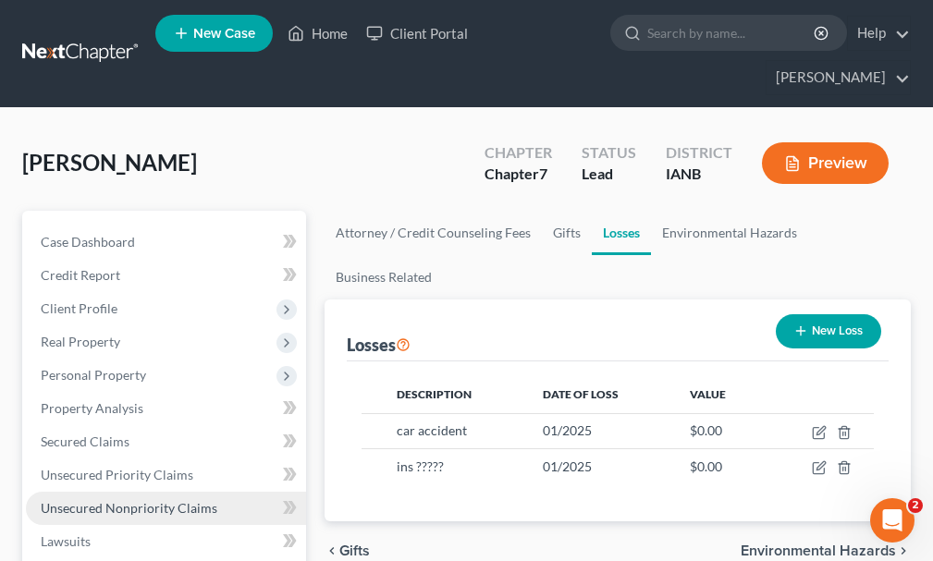
click at [107, 500] on span "Unsecured Nonpriority Claims" at bounding box center [129, 508] width 177 height 16
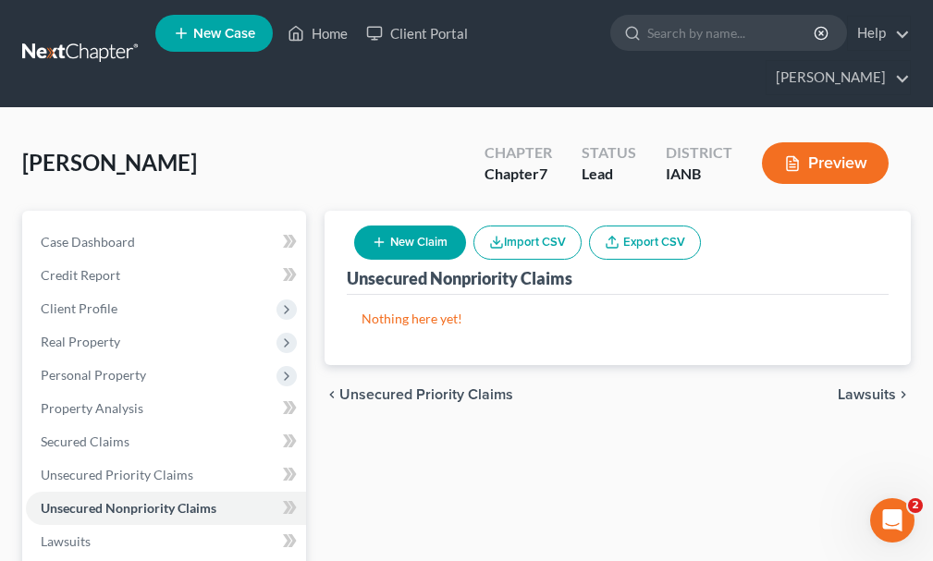
click at [428, 226] on button "New Claim" at bounding box center [410, 243] width 112 height 34
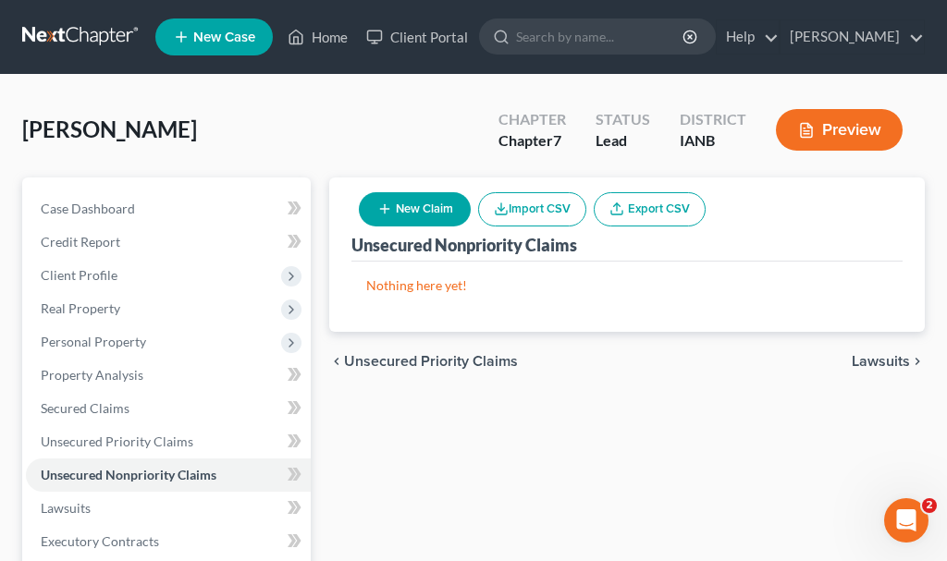
select select "0"
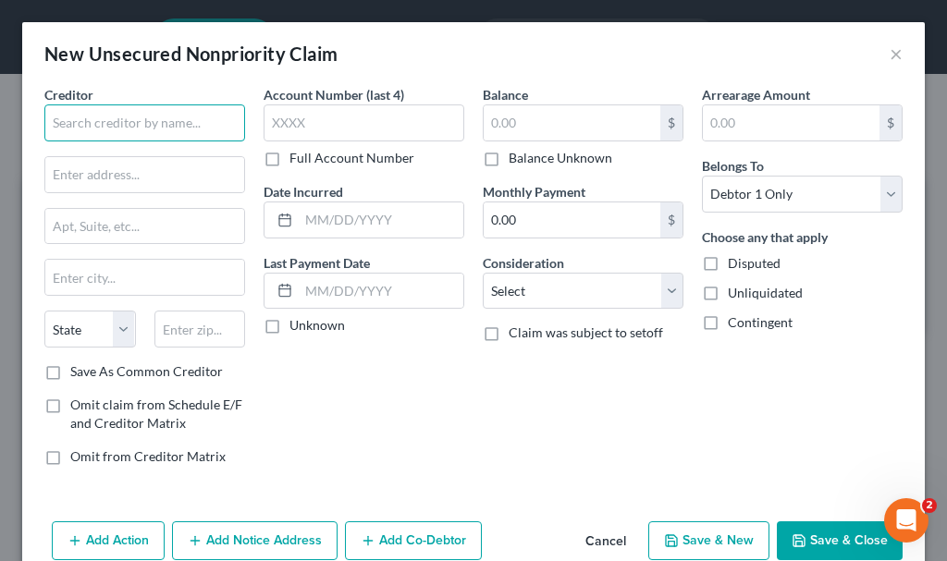
click at [135, 126] on input "text" at bounding box center [144, 122] width 201 height 37
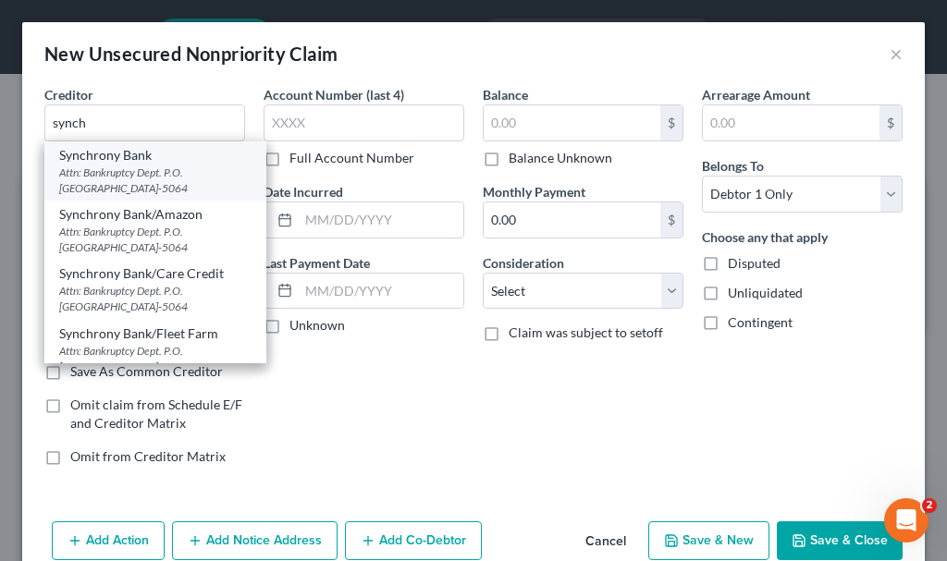
click at [108, 171] on div "Attn: Bankruptcy Dept. P.O. [GEOGRAPHIC_DATA]-5064" at bounding box center [155, 180] width 192 height 31
type input "Synchrony Bank"
type input "Attn: Bankruptcy Dept."
type input "P.O. Box 965064"
type input "Orlando"
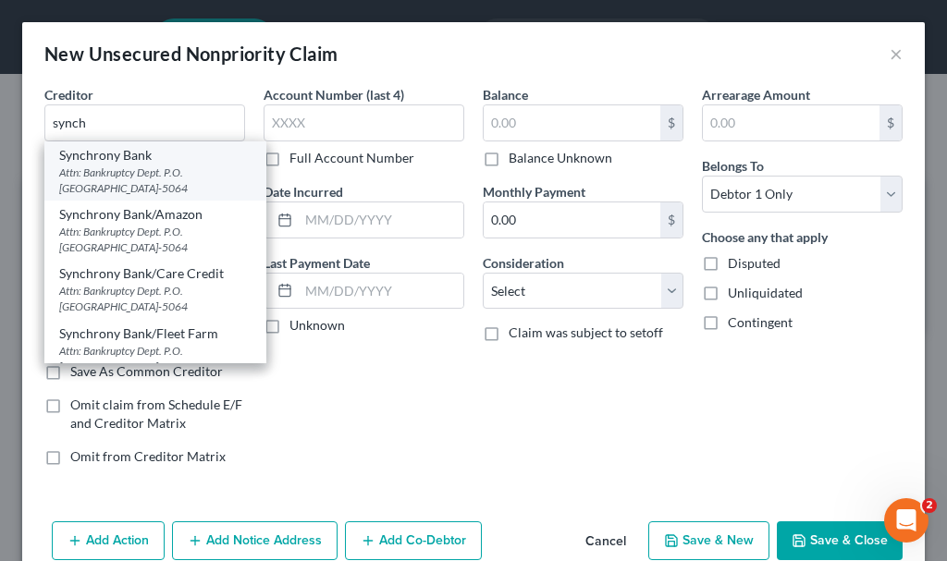
select select "9"
type input "32896-5064"
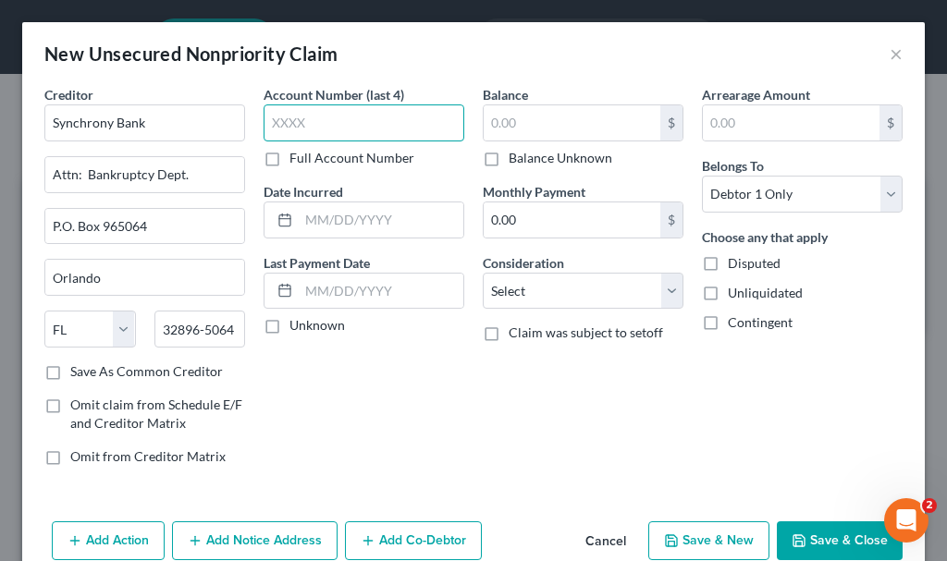
click at [325, 116] on input "text" at bounding box center [364, 122] width 201 height 37
type input "7610"
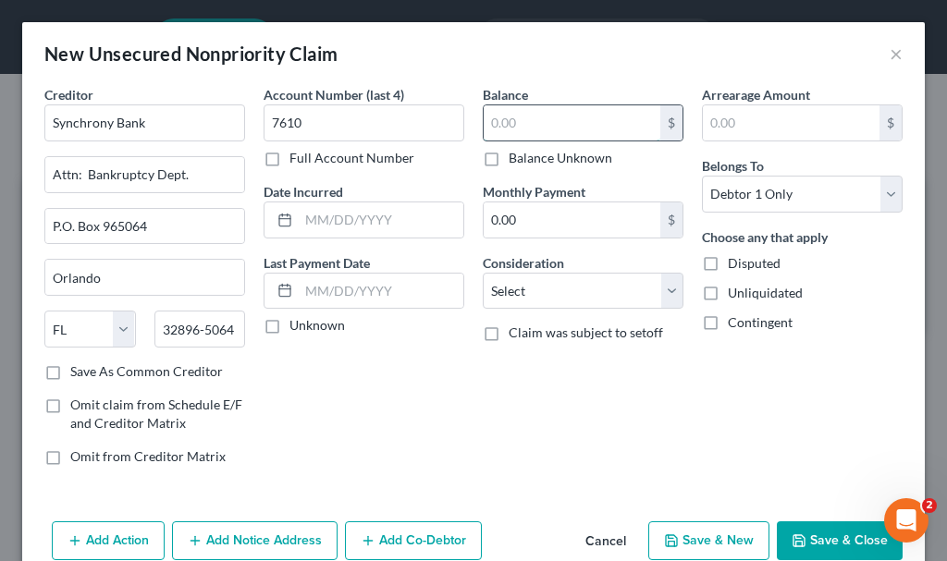
click at [545, 126] on input "text" at bounding box center [572, 122] width 177 height 35
type input "2,022.49"
click at [528, 287] on select "Select Cable / Satellite Services Collection Agency Credit Card Debt Debt Couns…" at bounding box center [583, 291] width 201 height 37
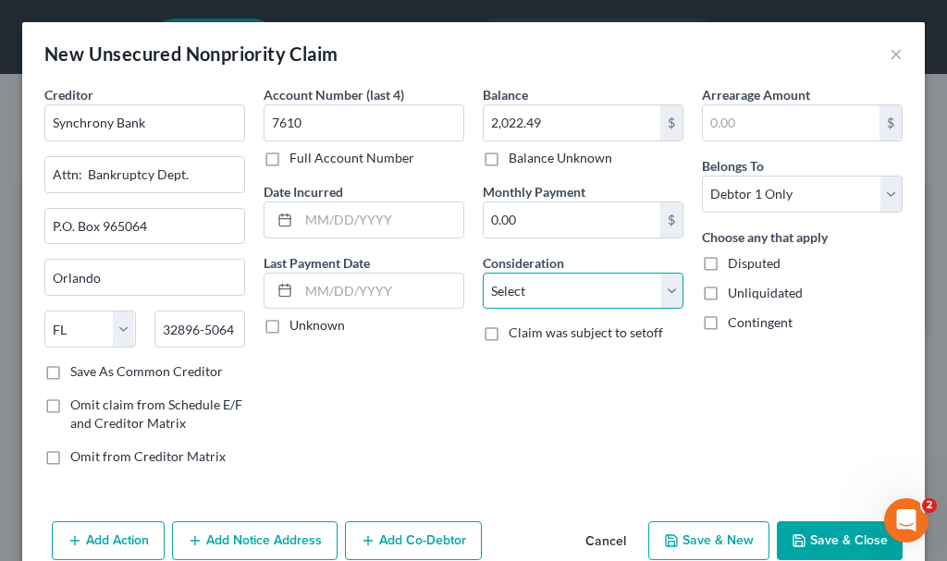
select select "2"
click at [483, 273] on select "Select Cable / Satellite Services Collection Agency Credit Card Debt Debt Couns…" at bounding box center [583, 291] width 201 height 37
click at [256, 533] on button "Add Notice Address" at bounding box center [254, 540] width 165 height 39
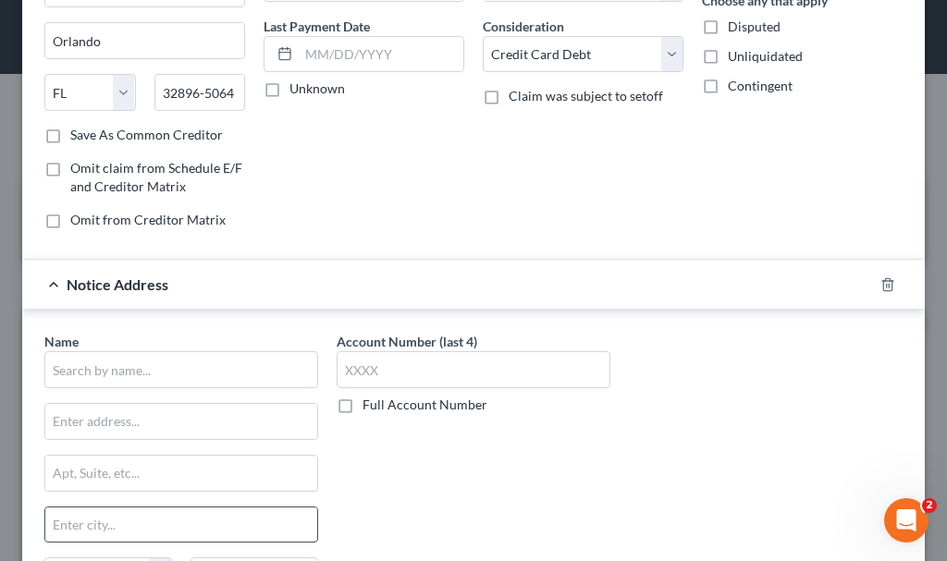
scroll to position [277, 0]
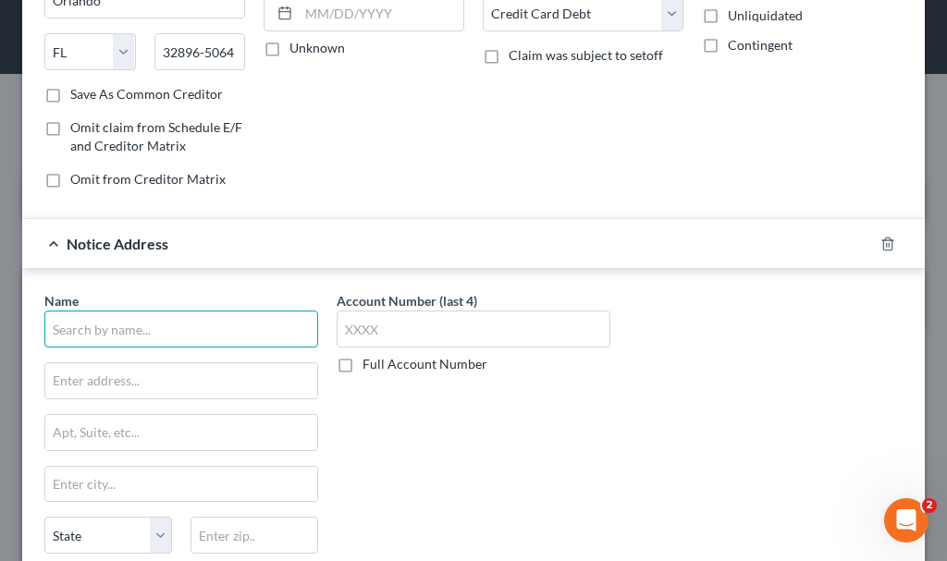
click at [233, 334] on input "text" at bounding box center [181, 329] width 274 height 37
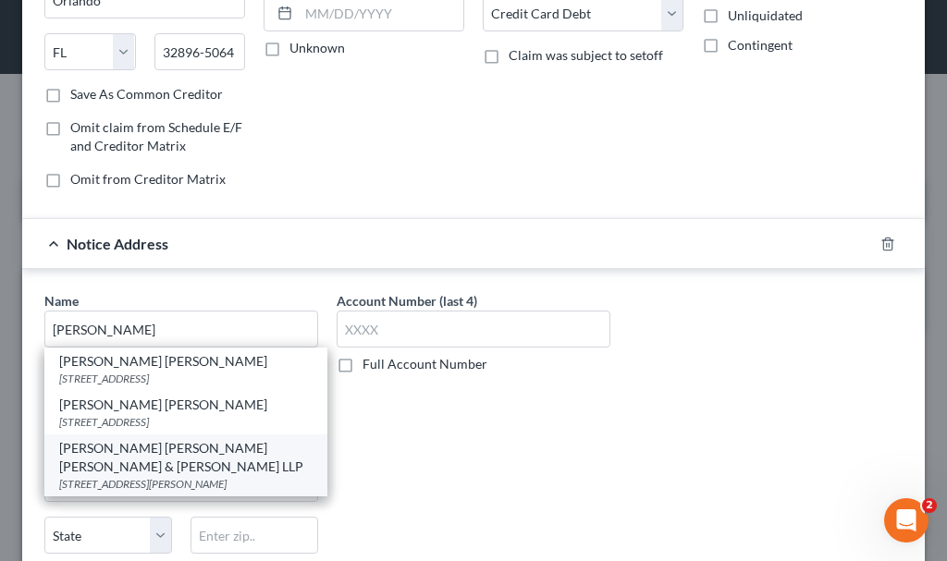
click at [131, 476] on div "[PERSON_NAME] [PERSON_NAME] [PERSON_NAME] & [PERSON_NAME] LLP" at bounding box center [185, 457] width 253 height 37
type input "[PERSON_NAME] [PERSON_NAME] [PERSON_NAME] & [PERSON_NAME] LLP"
type input "[STREET_ADDRESS]"
type input "Saint [PERSON_NAME]"
select select "24"
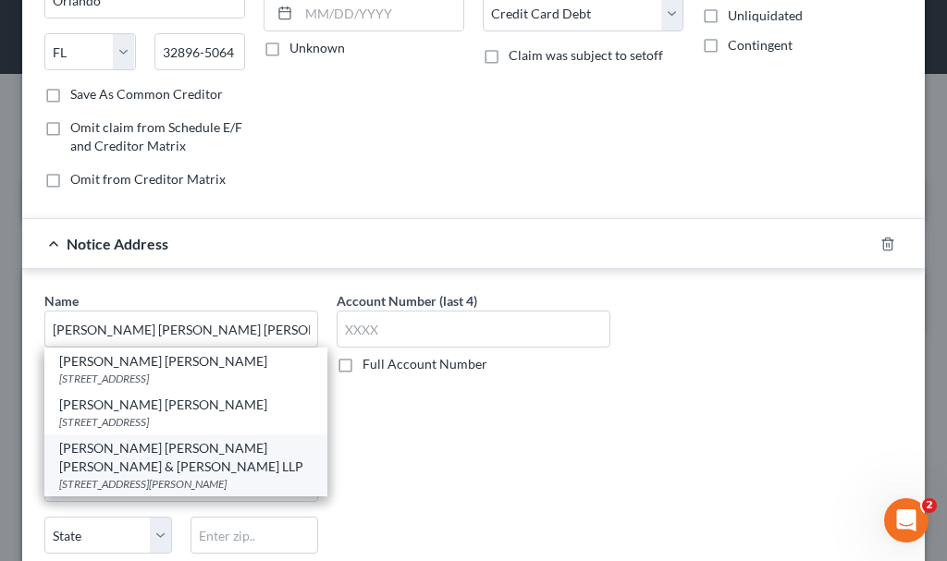
type input "55124"
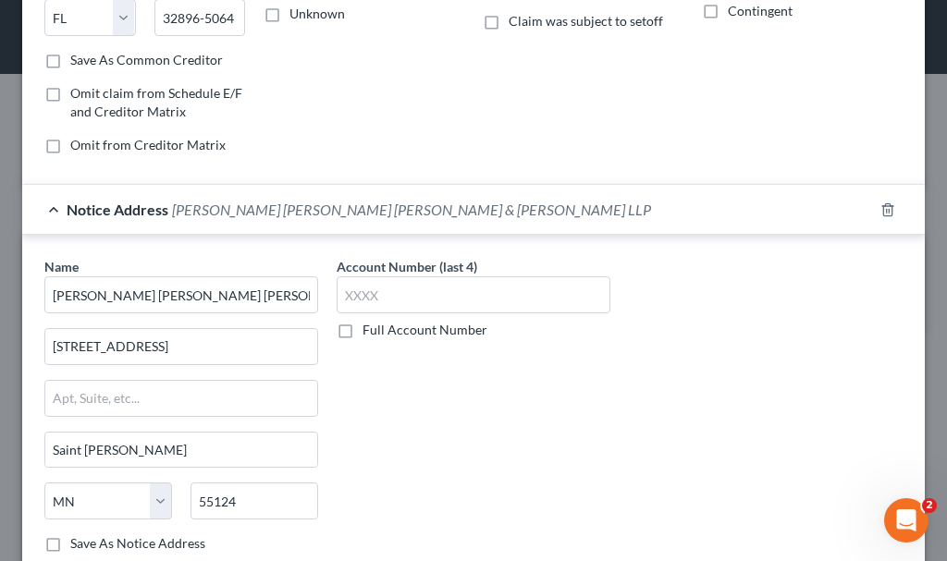
scroll to position [435, 0]
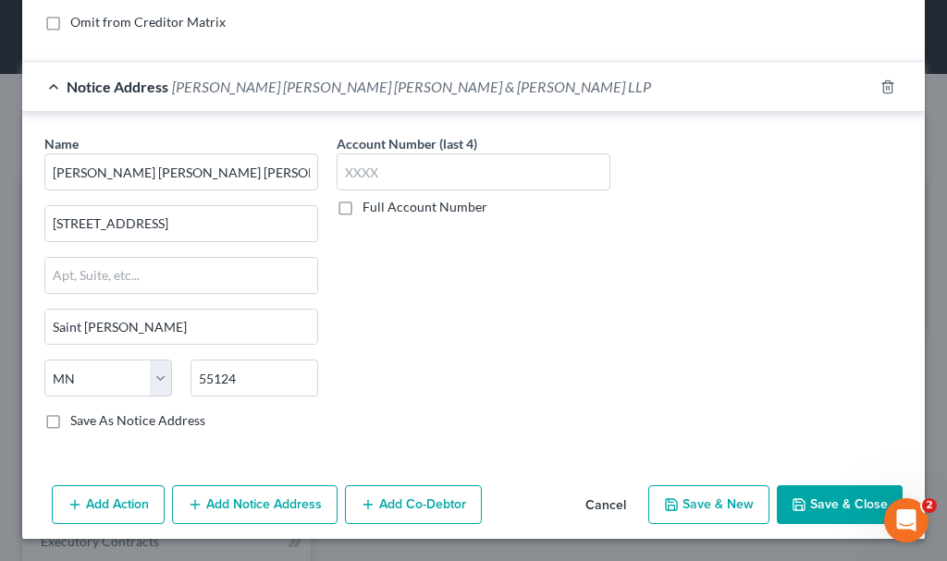
click at [121, 496] on button "Add Action" at bounding box center [108, 504] width 113 height 39
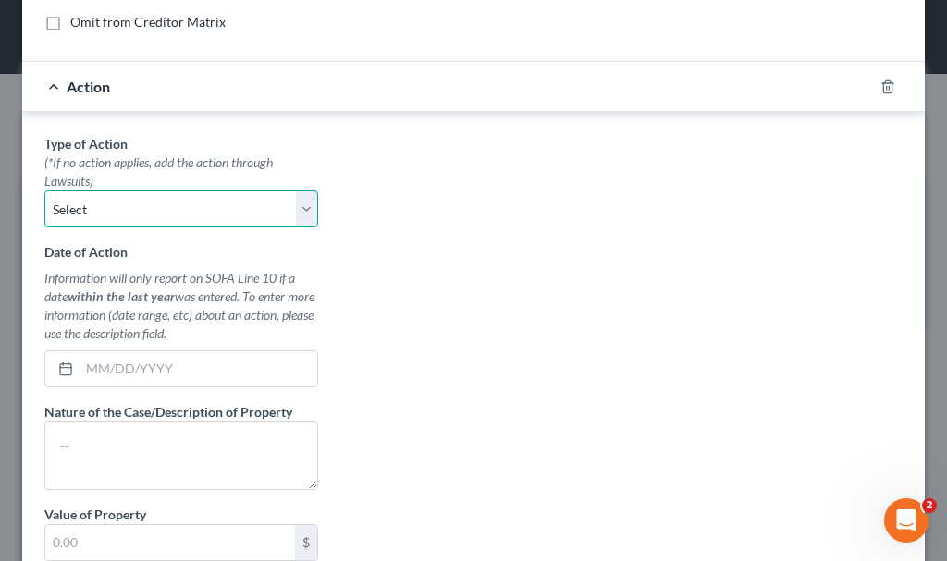
click at [144, 202] on select "Select Repossession Garnishment Foreclosure Personal Injury Attached, Seized, O…" at bounding box center [181, 208] width 274 height 37
select select "1"
click at [44, 190] on select "Select Repossession Garnishment Foreclosure Personal Injury Attached, Seized, O…" at bounding box center [181, 208] width 274 height 37
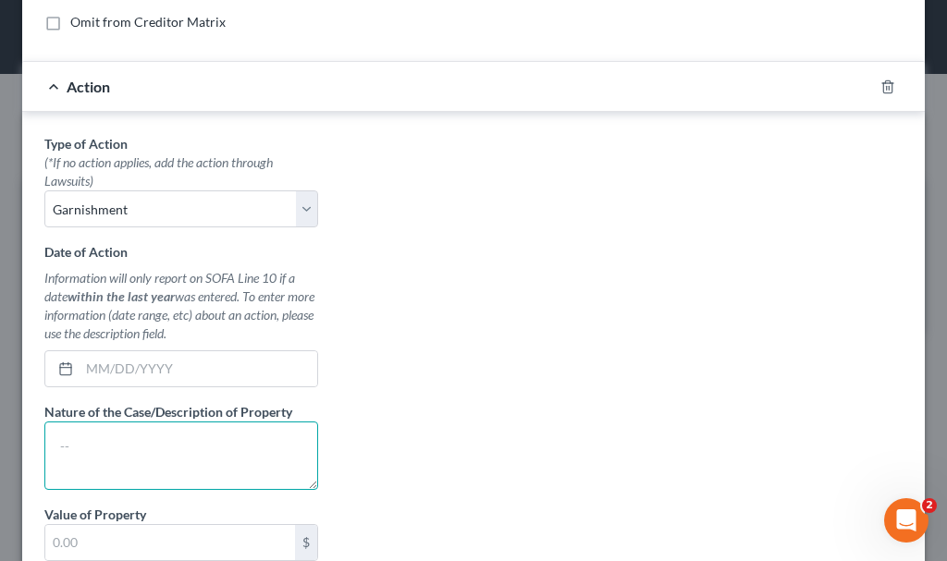
click at [186, 457] on textarea at bounding box center [181, 456] width 274 height 68
type textarea "collection"
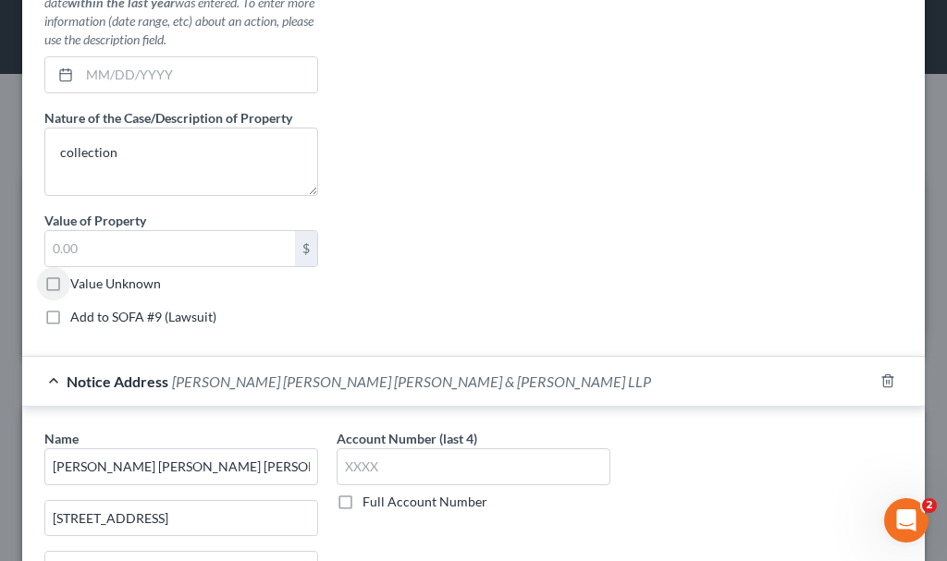
click at [70, 314] on label "Add to SOFA #9 (Lawsuit)" at bounding box center [143, 317] width 146 height 18
click at [78, 314] on input "Add to SOFA #9 (Lawsuit)" at bounding box center [84, 314] width 12 height 12
checkbox input "true"
select select "0"
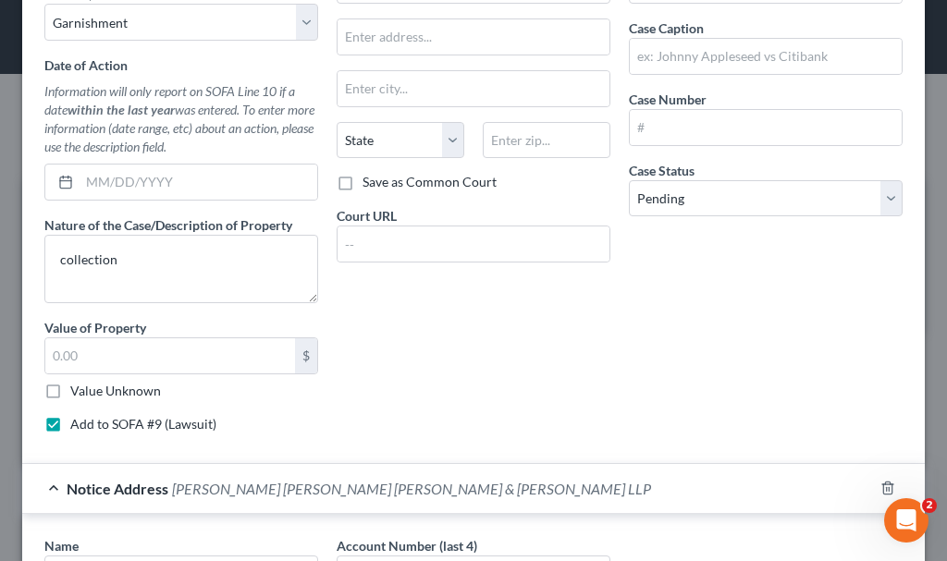
scroll to position [544, 0]
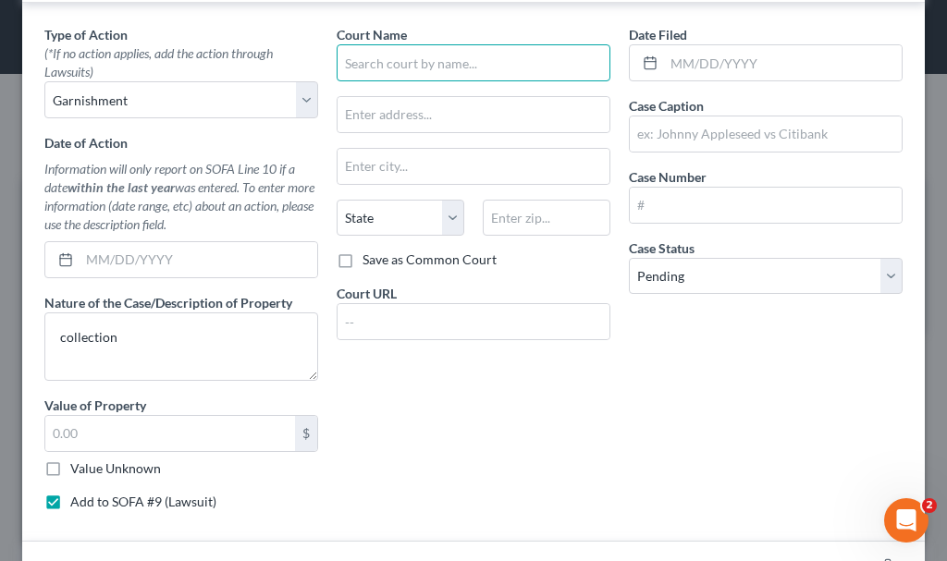
click at [430, 62] on input "text" at bounding box center [474, 62] width 274 height 37
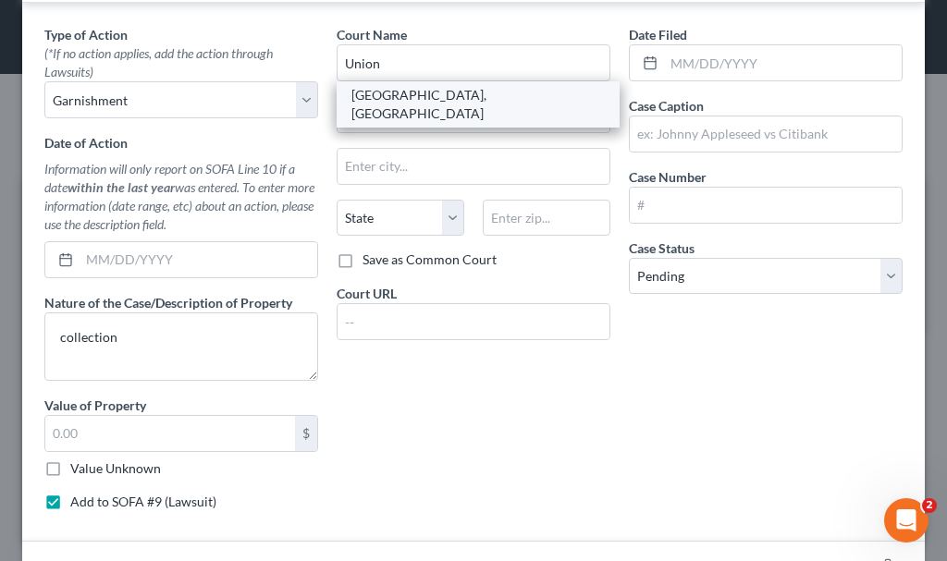
click at [411, 99] on div "[GEOGRAPHIC_DATA], [GEOGRAPHIC_DATA]" at bounding box center [477, 104] width 253 height 37
type input "[GEOGRAPHIC_DATA], [GEOGRAPHIC_DATA]"
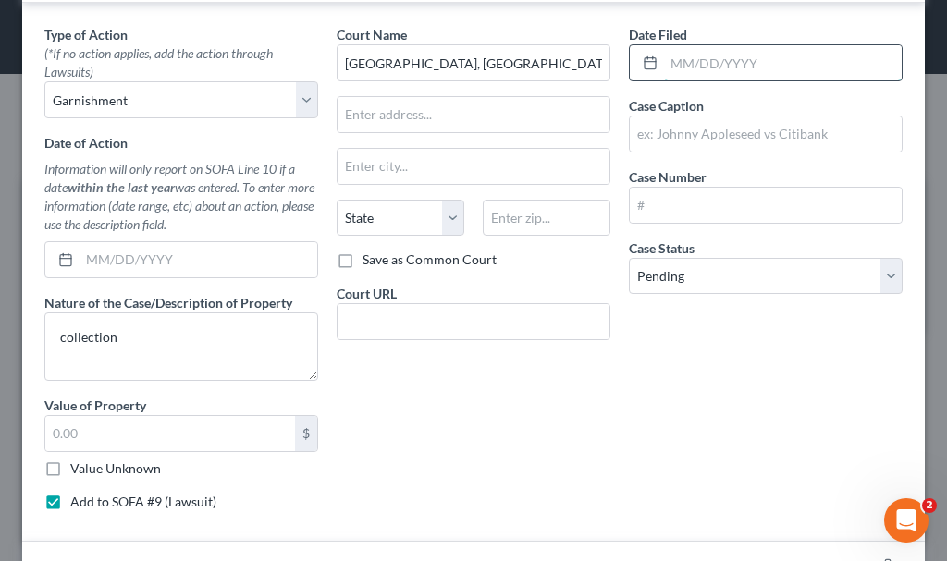
click at [708, 60] on input "text" at bounding box center [783, 62] width 238 height 35
type input "[DATE]"
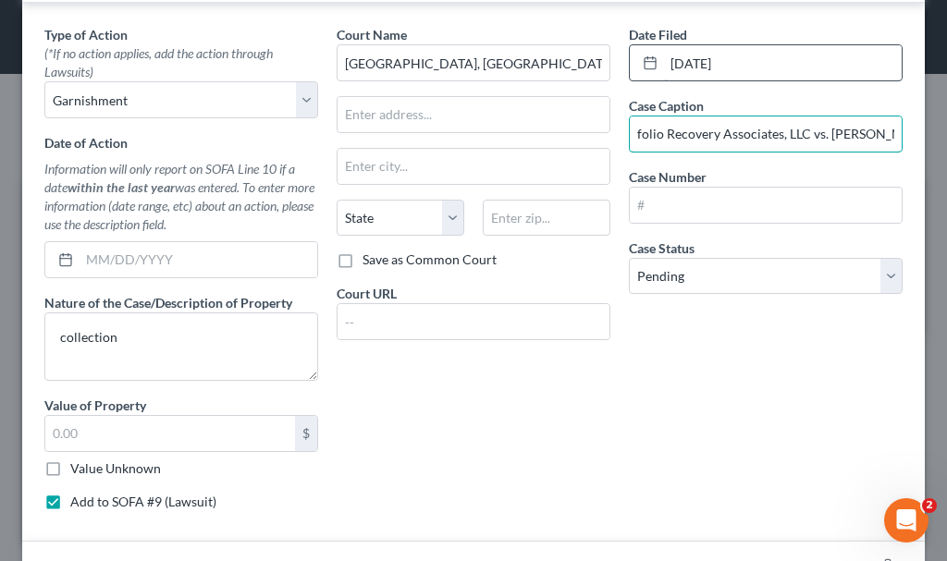
scroll to position [0, 33]
type input "Portfolio Recovery Associates, LLC vs. [PERSON_NAME]"
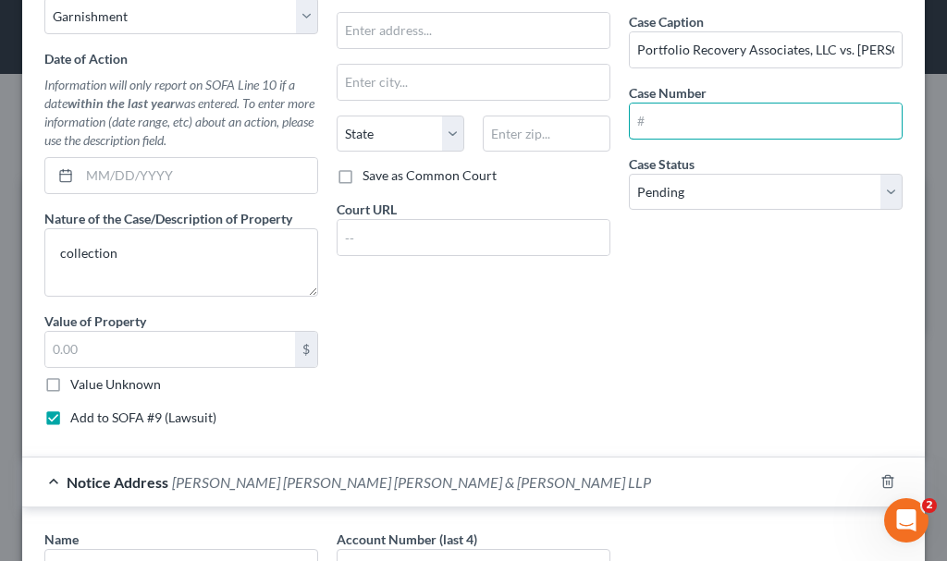
scroll to position [1023, 0]
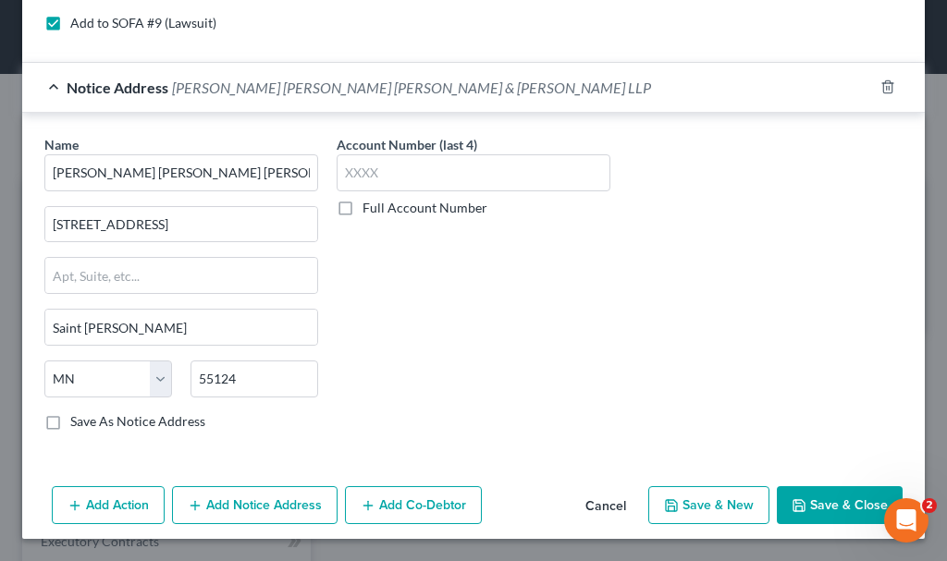
click at [294, 499] on button "Add Notice Address" at bounding box center [254, 505] width 165 height 39
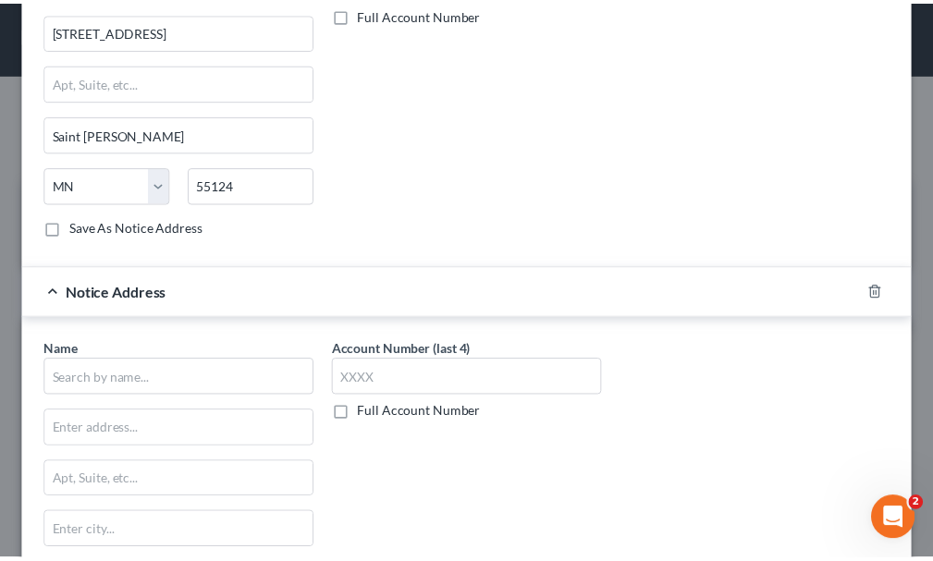
scroll to position [1422, 0]
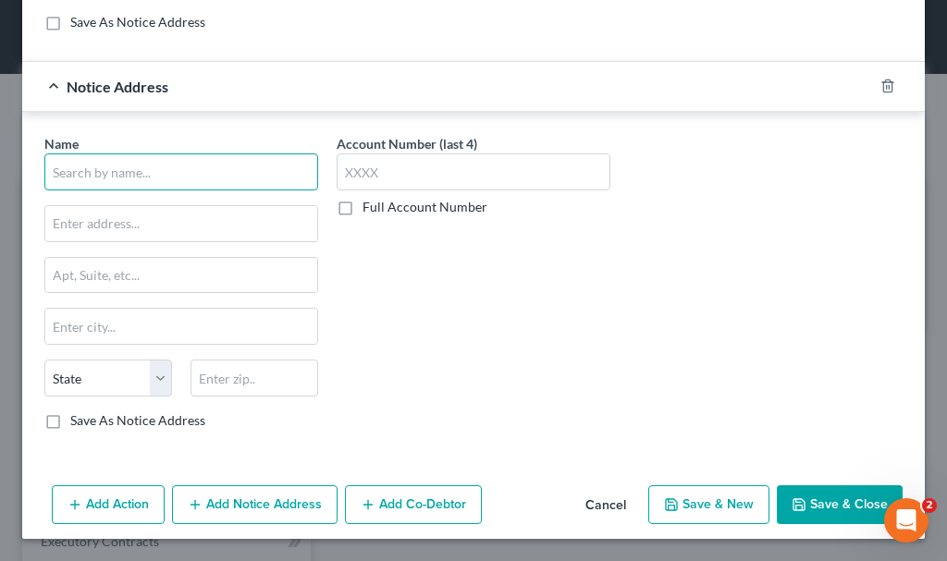
click at [233, 171] on input "text" at bounding box center [181, 171] width 274 height 37
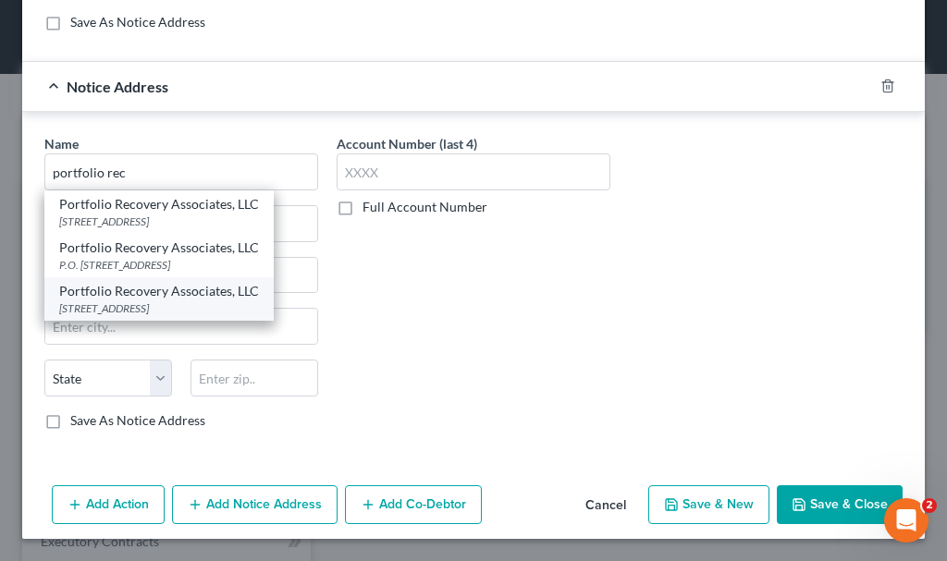
click at [115, 301] on div "[STREET_ADDRESS]" at bounding box center [159, 308] width 200 height 16
type input "Portfolio Recovery Associates, LLC"
type input "[STREET_ADDRESS]"
type input "[GEOGRAPHIC_DATA]"
select select "48"
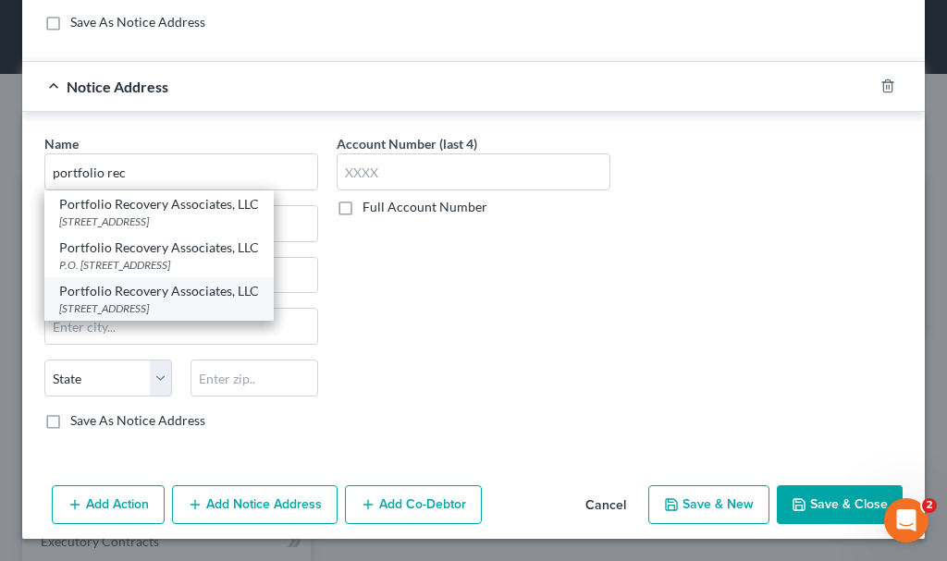
type input "23502"
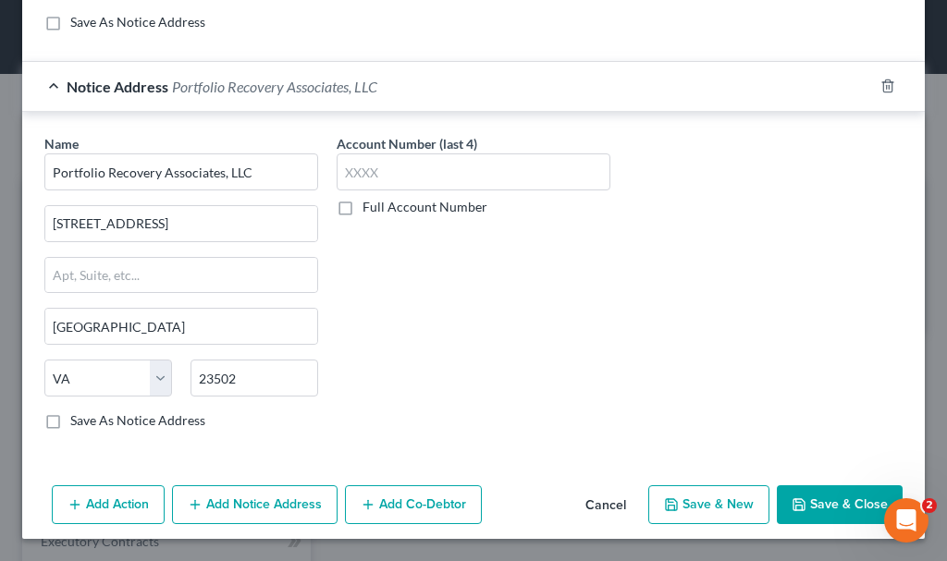
click at [825, 501] on button "Save & Close" at bounding box center [840, 504] width 126 height 39
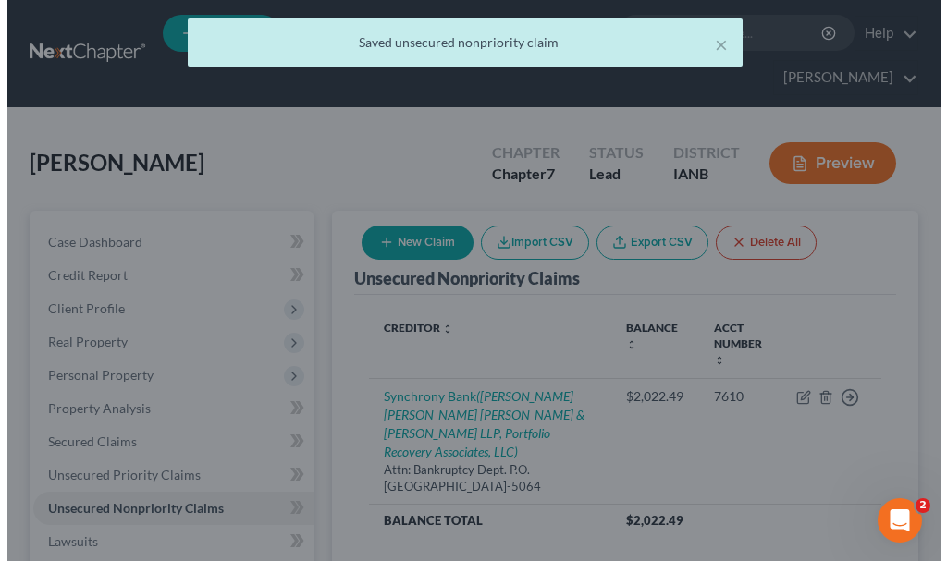
scroll to position [0, 0]
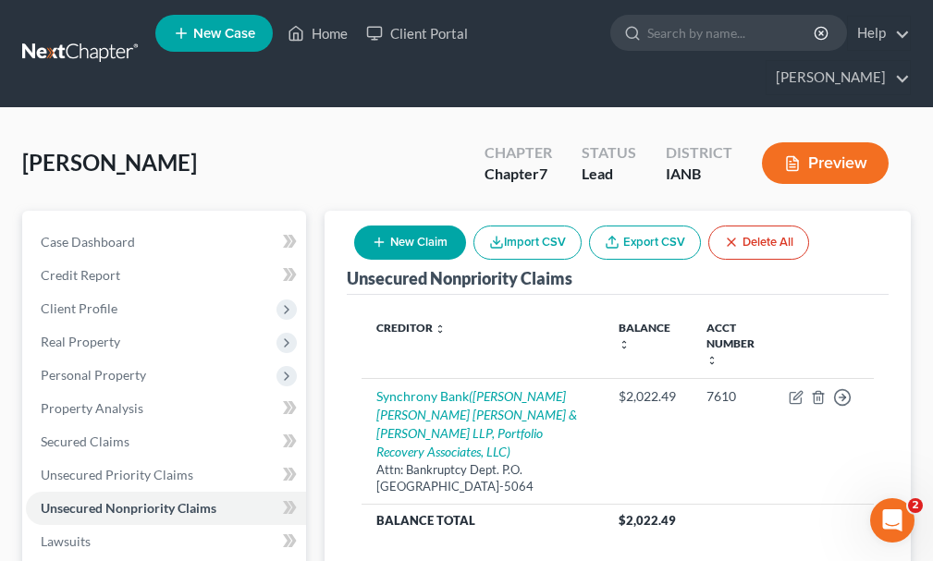
click at [425, 226] on button "New Claim" at bounding box center [410, 243] width 112 height 34
select select "0"
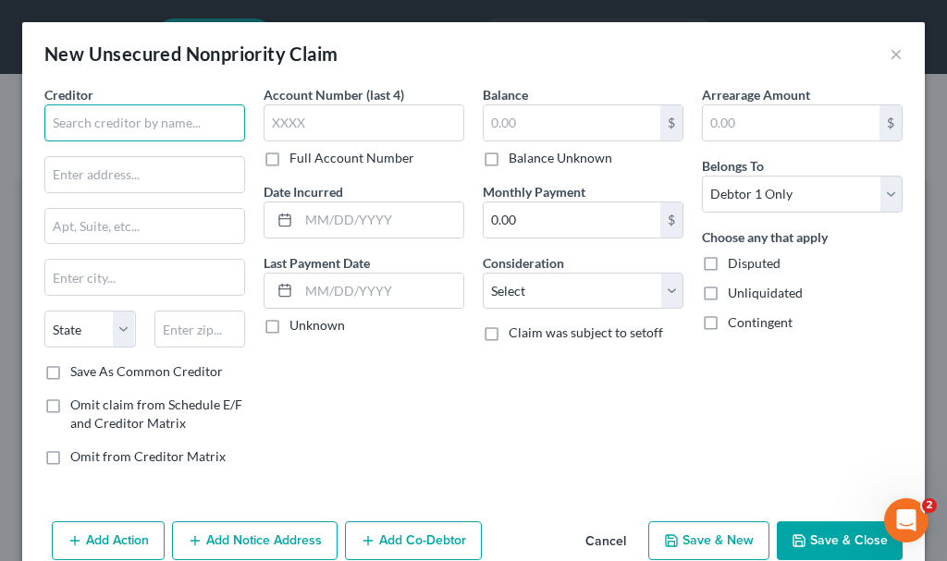
click at [153, 126] on input "text" at bounding box center [144, 122] width 201 height 37
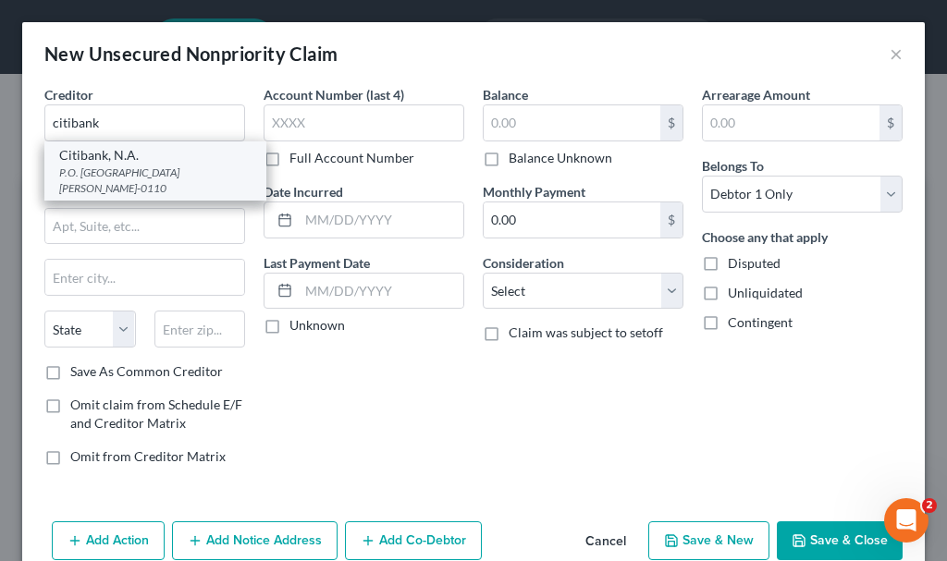
click at [112, 174] on div "P.O. [GEOGRAPHIC_DATA][PERSON_NAME]-0110" at bounding box center [155, 180] width 192 height 31
type input "Citibank, N.A."
type input "P.O. Box 790110"
type input "[GEOGRAPHIC_DATA][PERSON_NAME]"
select select "26"
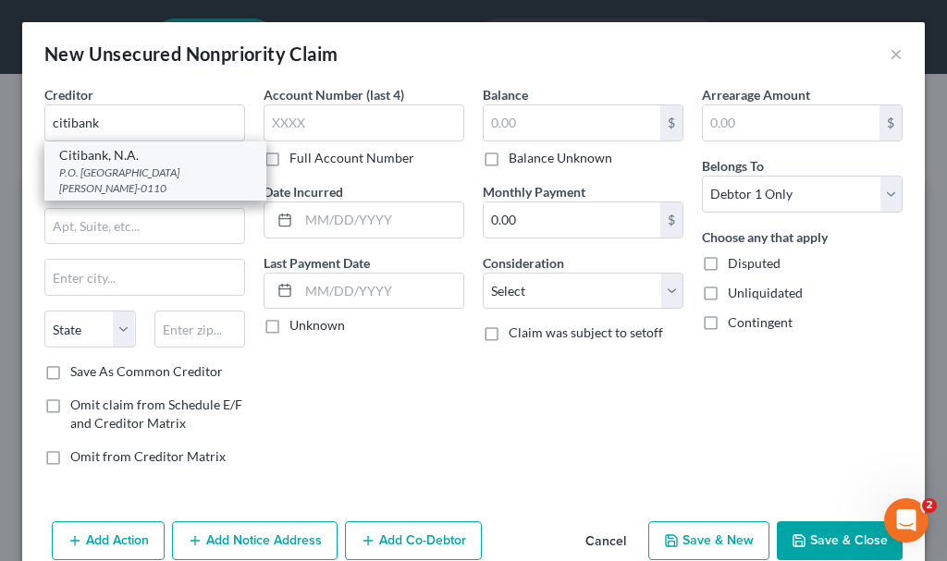
type input "63179-0110"
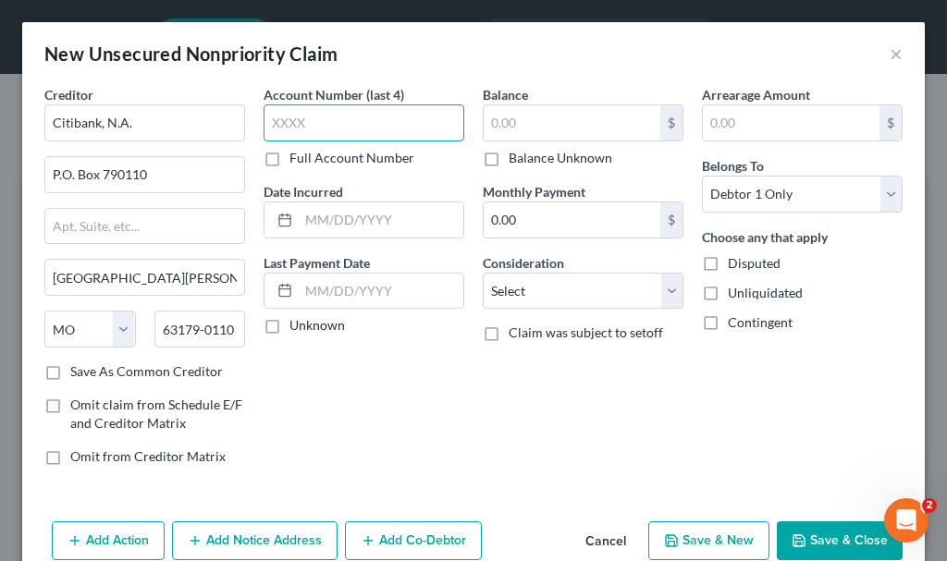
click at [332, 121] on input "text" at bounding box center [364, 122] width 201 height 37
type input "3800"
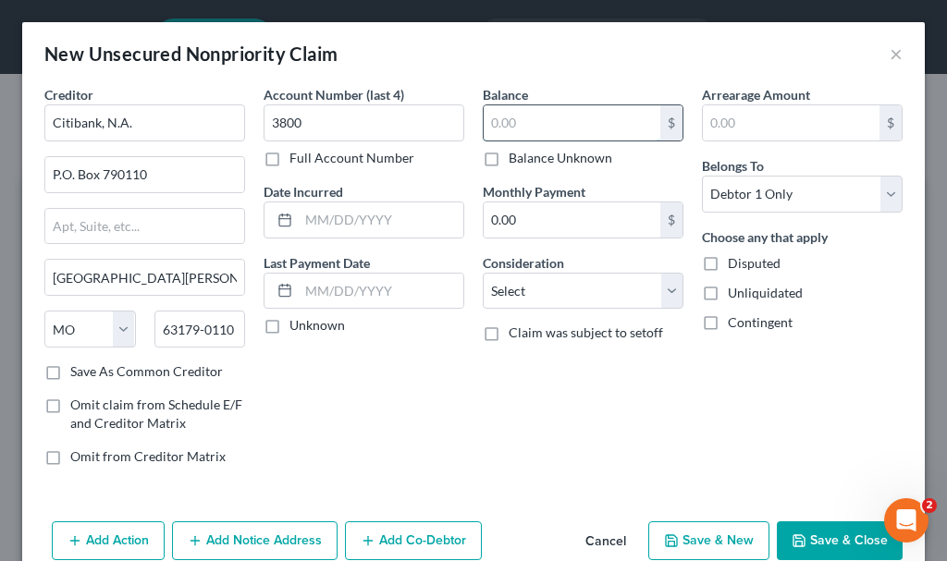
click at [566, 119] on input "text" at bounding box center [572, 122] width 177 height 35
type input "2,235.34"
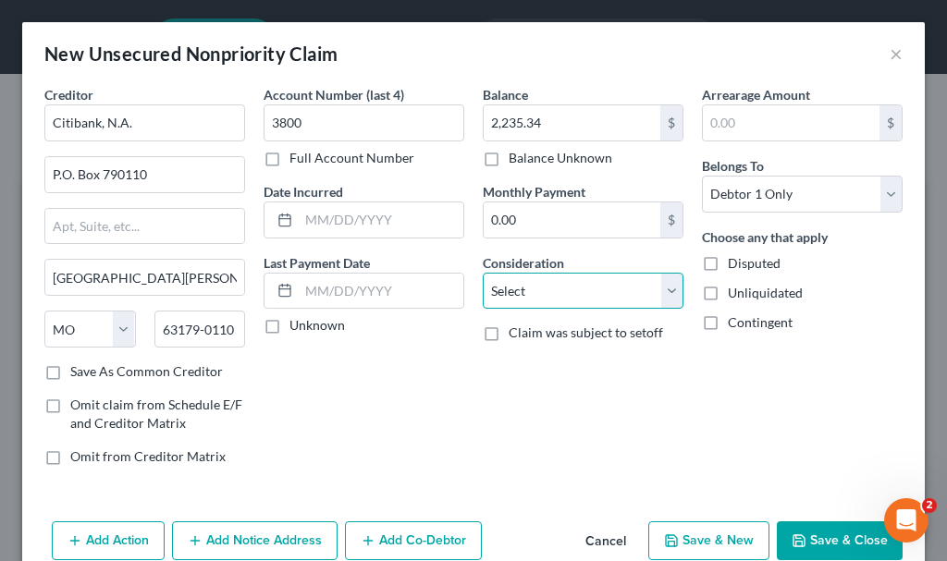
click at [564, 295] on select "Select Cable / Satellite Services Collection Agency Credit Card Debt Debt Couns…" at bounding box center [583, 291] width 201 height 37
select select "2"
click at [483, 273] on select "Select Cable / Satellite Services Collection Agency Credit Card Debt Debt Couns…" at bounding box center [583, 291] width 201 height 37
click at [244, 540] on button "Add Notice Address" at bounding box center [254, 540] width 165 height 39
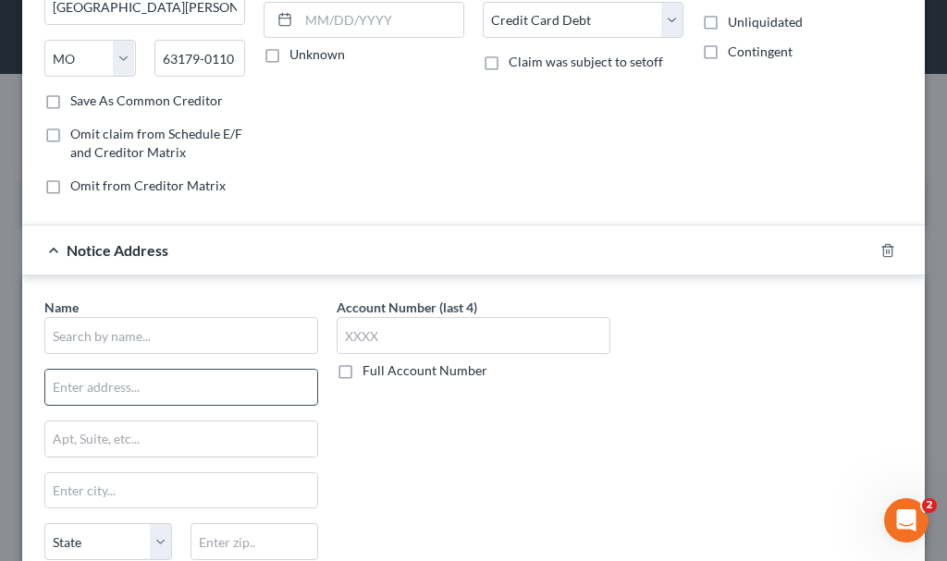
scroll to position [277, 0]
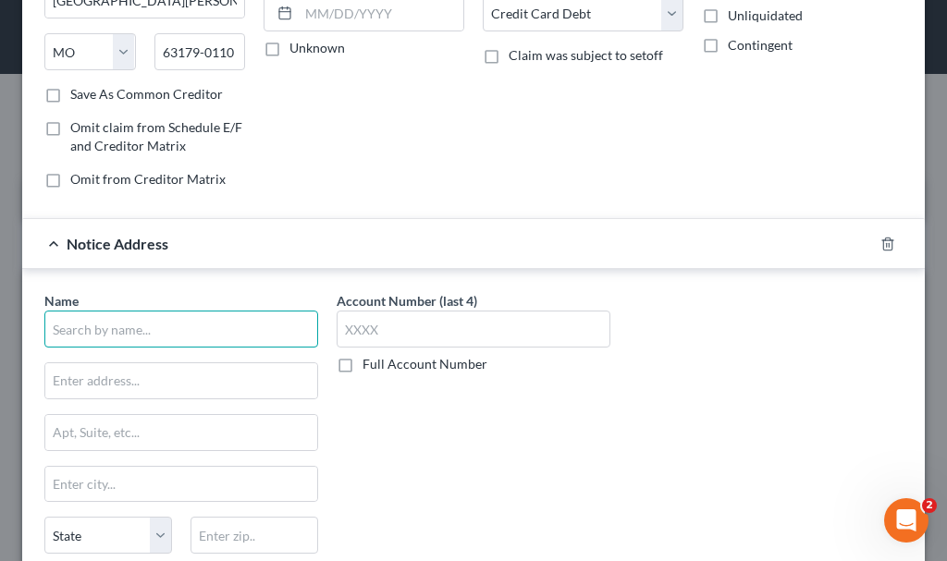
click at [229, 321] on input "text" at bounding box center [181, 329] width 274 height 37
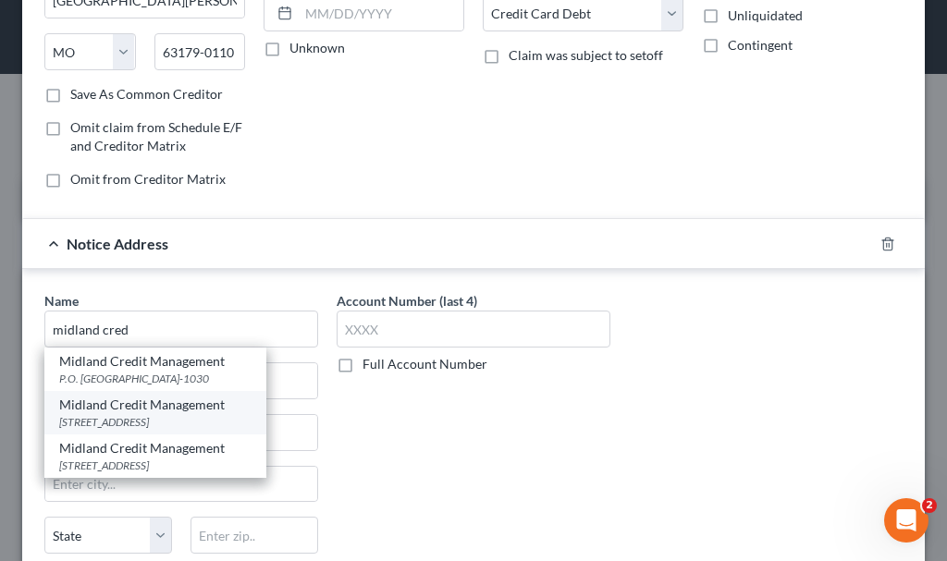
click at [123, 419] on div "[STREET_ADDRESS]" at bounding box center [155, 422] width 192 height 16
type input "Midland Credit Management"
type input "[STREET_ADDRESS]"
type input "[GEOGRAPHIC_DATA]"
select select "4"
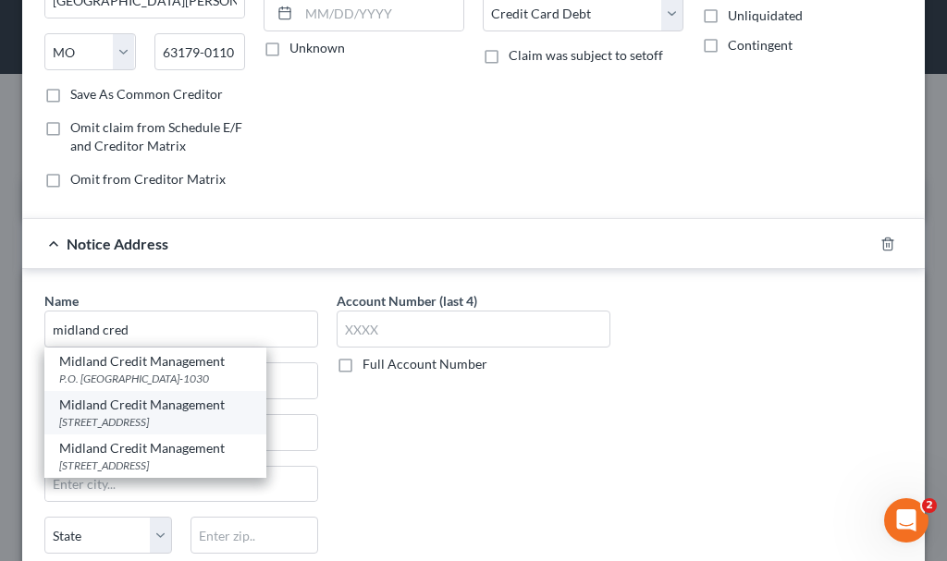
type input "92108"
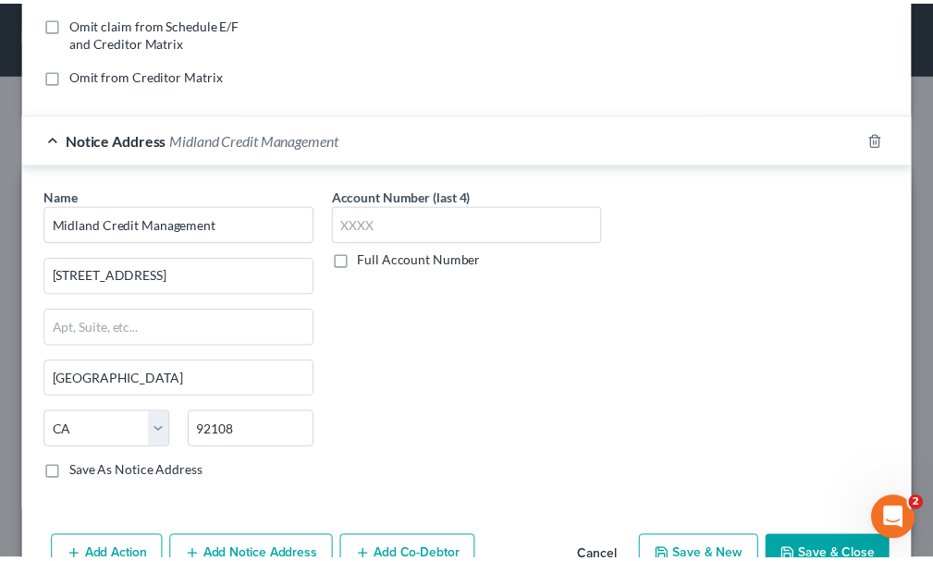
scroll to position [435, 0]
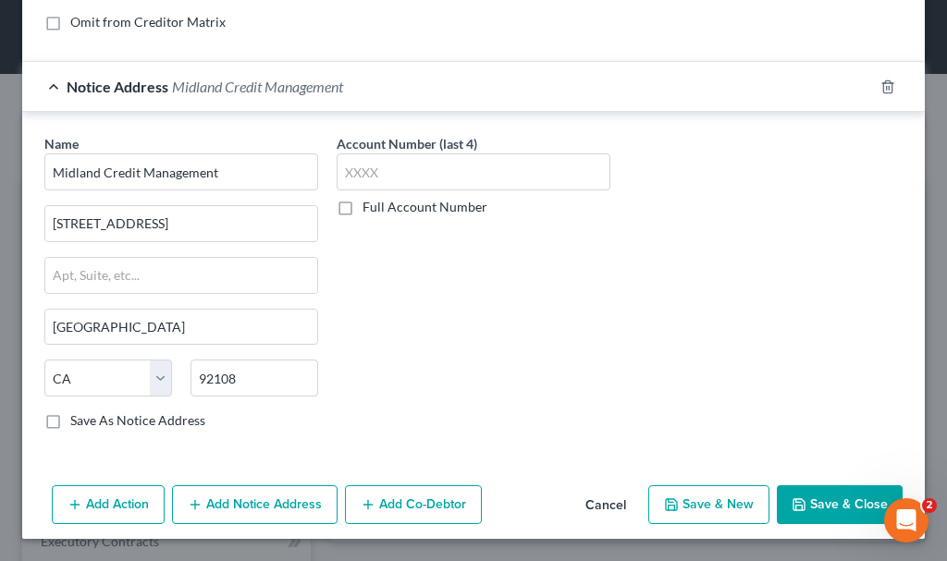
click at [816, 496] on button "Save & Close" at bounding box center [840, 504] width 126 height 39
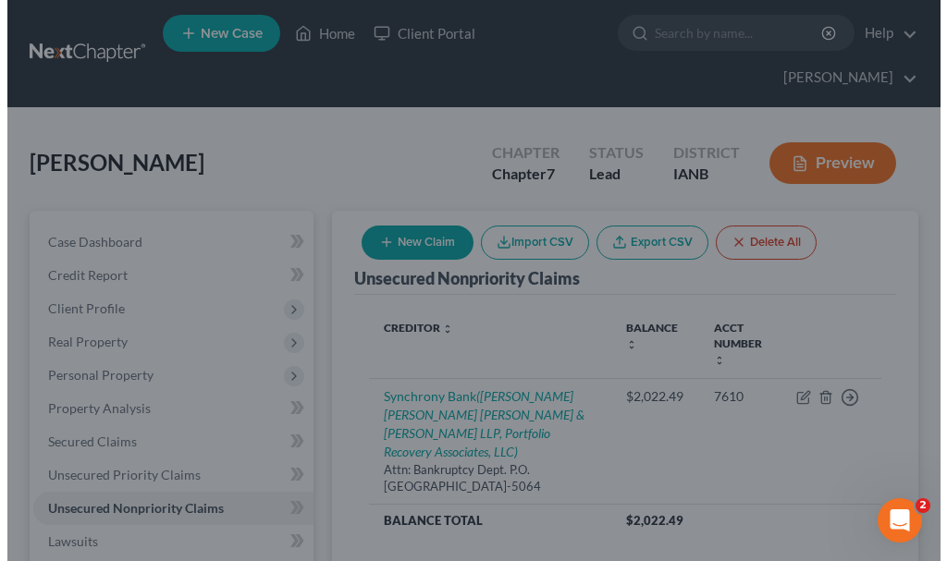
scroll to position [0, 0]
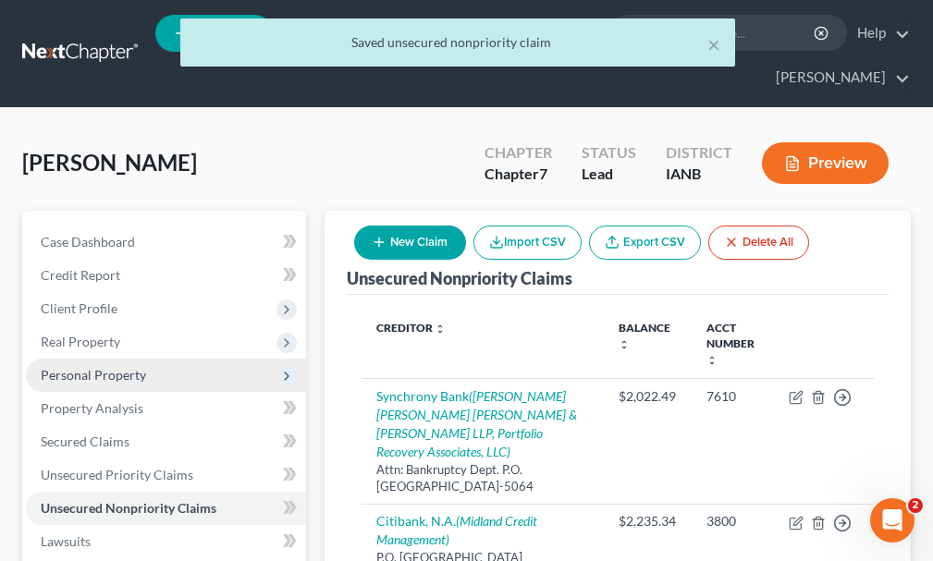
click at [93, 367] on span "Personal Property" at bounding box center [93, 375] width 105 height 16
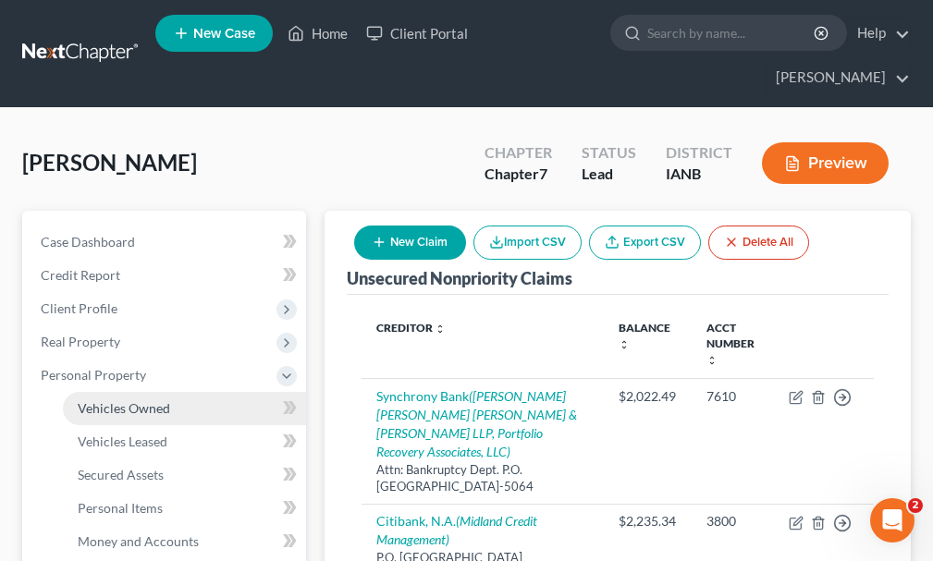
click at [114, 400] on span "Vehicles Owned" at bounding box center [124, 408] width 92 height 16
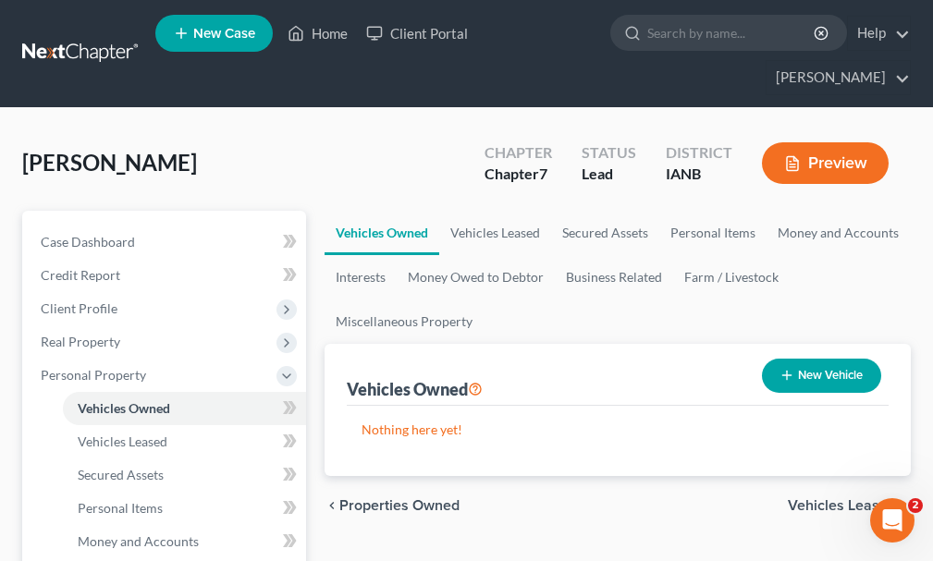
click at [836, 359] on button "New Vehicle" at bounding box center [821, 376] width 119 height 34
select select "0"
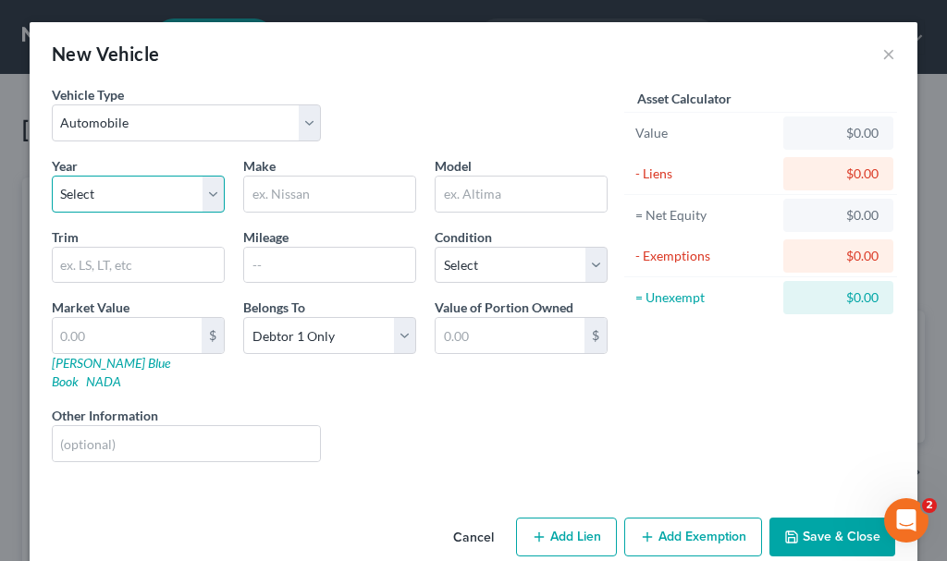
click at [76, 187] on select "Select 2026 2025 2024 2023 2022 2021 2020 2019 2018 2017 2016 2015 2014 2013 20…" at bounding box center [138, 194] width 173 height 37
select select "12"
click at [52, 176] on select "Select 2026 2025 2024 2023 2022 2021 2020 2019 2018 2017 2016 2015 2014 2013 20…" at bounding box center [138, 194] width 173 height 37
click at [325, 185] on input "text" at bounding box center [329, 194] width 171 height 35
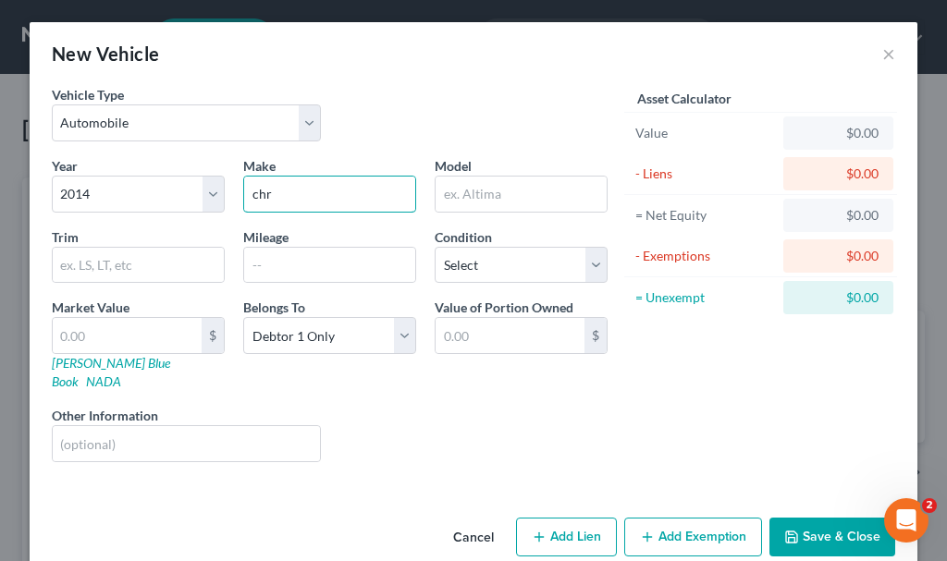
type input "Chrysler"
click at [476, 184] on input "text" at bounding box center [520, 194] width 171 height 35
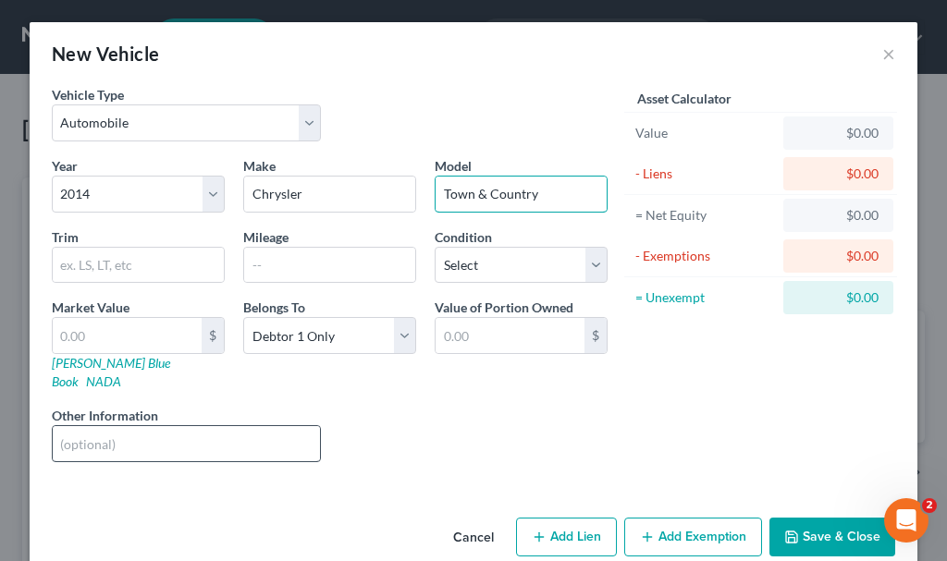
type input "Town & Country"
click at [112, 426] on input "text" at bounding box center [186, 443] width 267 height 35
type input "black"
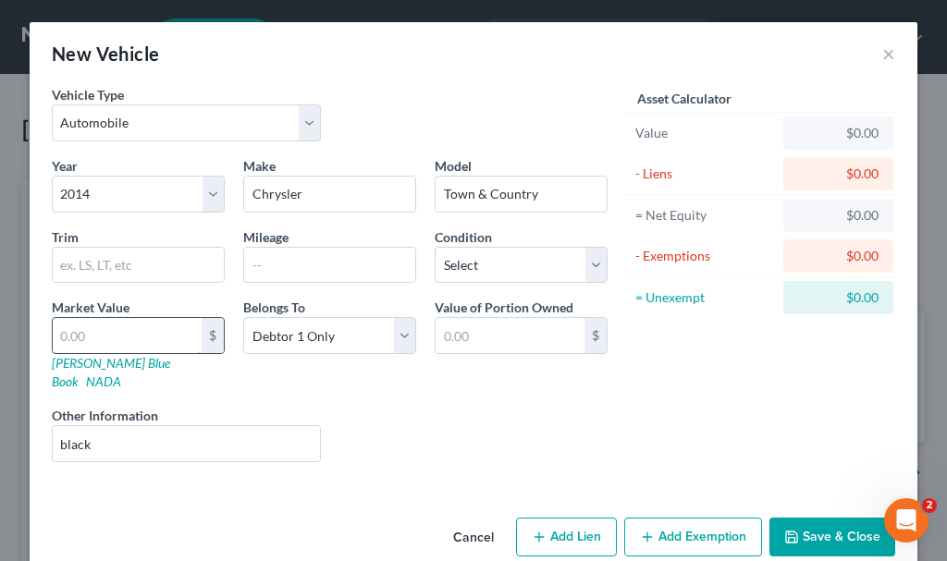
click at [89, 334] on input "text" at bounding box center [127, 335] width 149 height 35
type input "1"
type input "1.00"
type input "1"
click at [690, 518] on button "Add Exemption" at bounding box center [693, 537] width 138 height 39
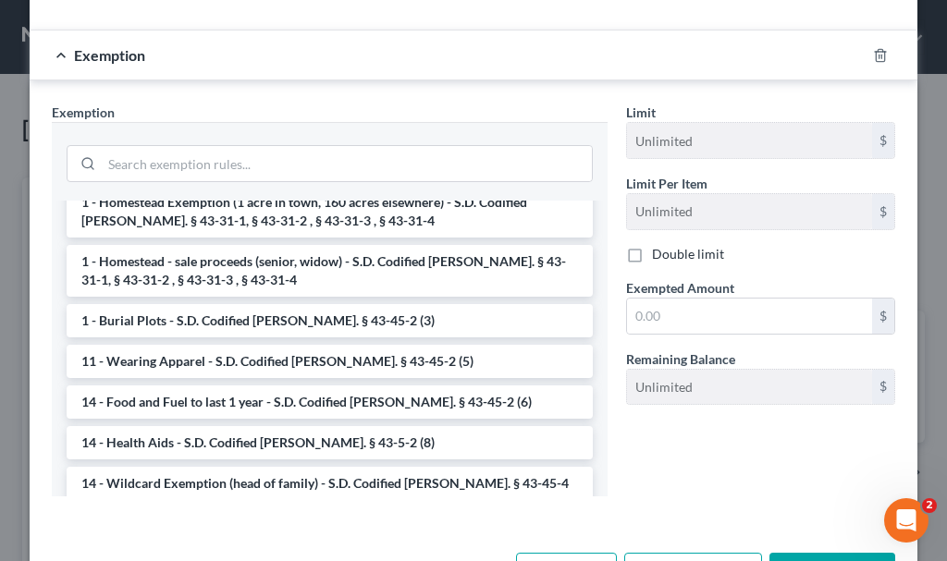
scroll to position [185, 0]
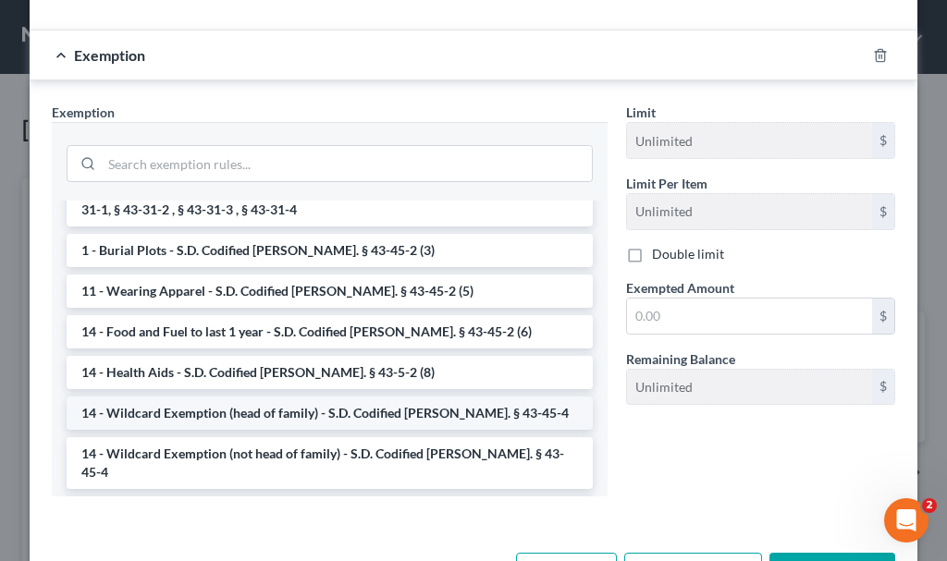
click at [340, 397] on li "14 - Wildcard Exemption (head of family) - S.D. Codified [PERSON_NAME]. § 43-45…" at bounding box center [330, 413] width 526 height 33
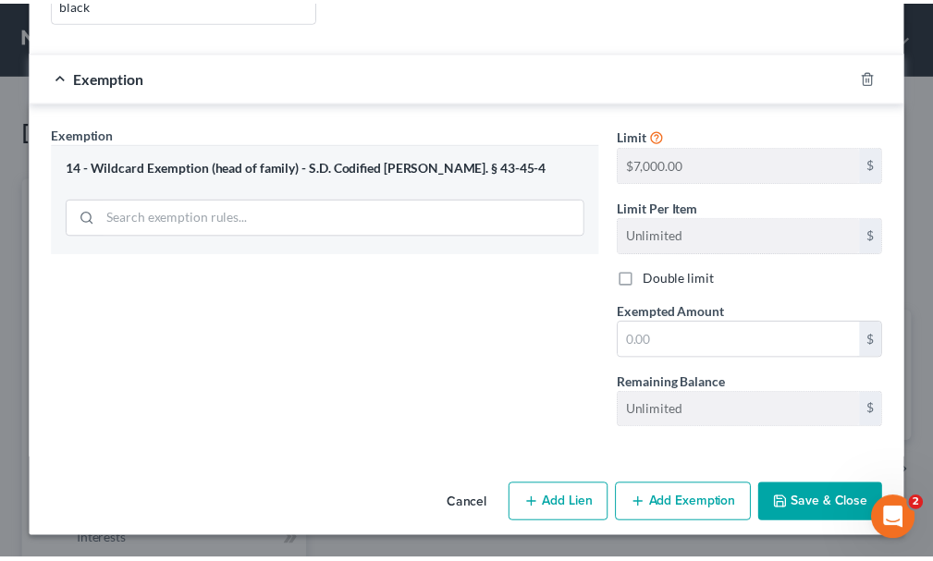
scroll to position [423, 0]
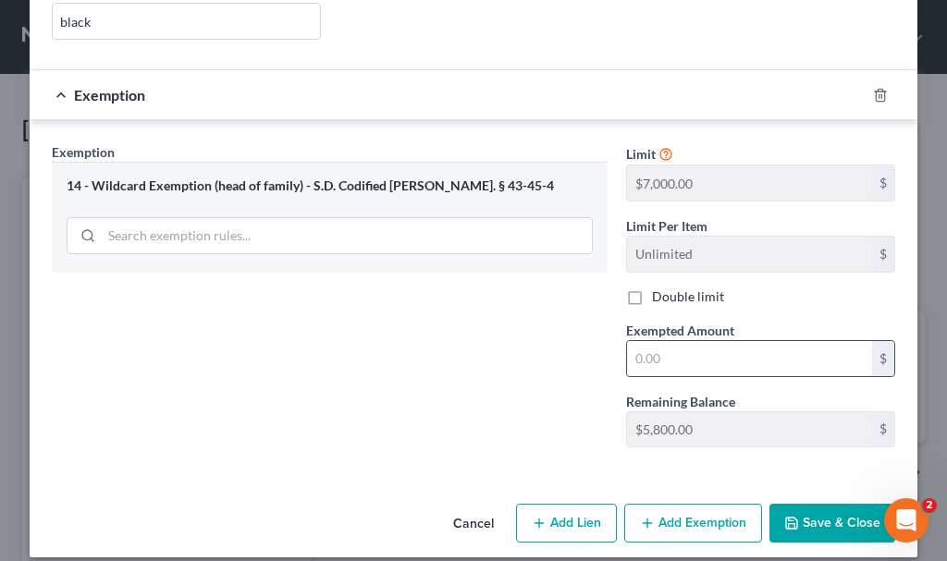
click at [681, 341] on input "text" at bounding box center [749, 358] width 245 height 35
type input "1"
click at [828, 504] on button "Save & Close" at bounding box center [832, 523] width 126 height 39
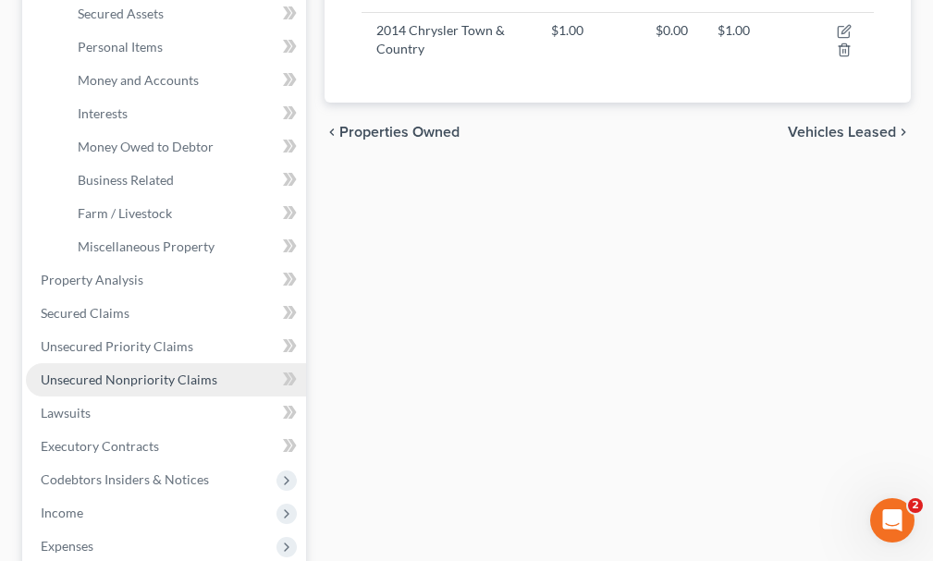
scroll to position [462, 0]
click at [142, 371] on span "Unsecured Nonpriority Claims" at bounding box center [129, 379] width 177 height 16
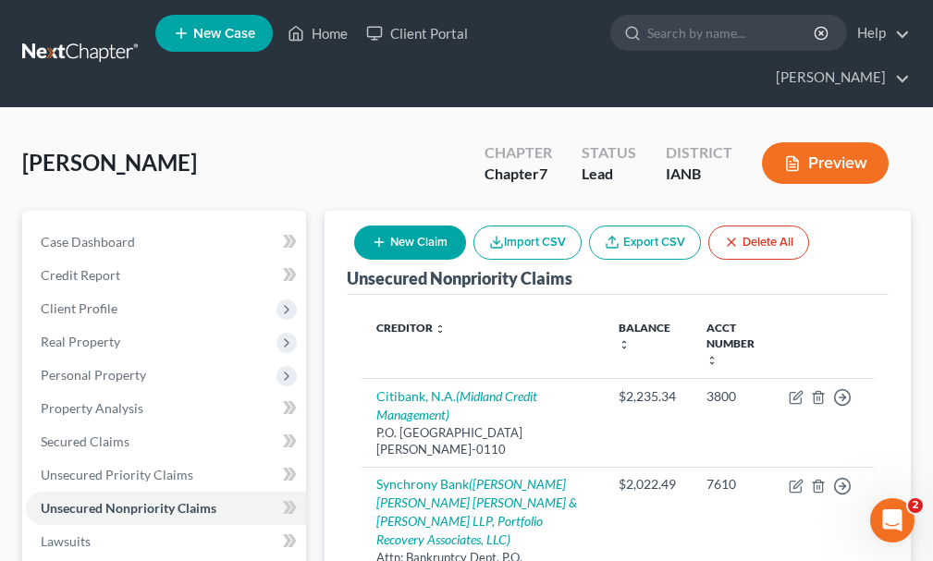
click at [417, 226] on button "New Claim" at bounding box center [410, 243] width 112 height 34
select select "0"
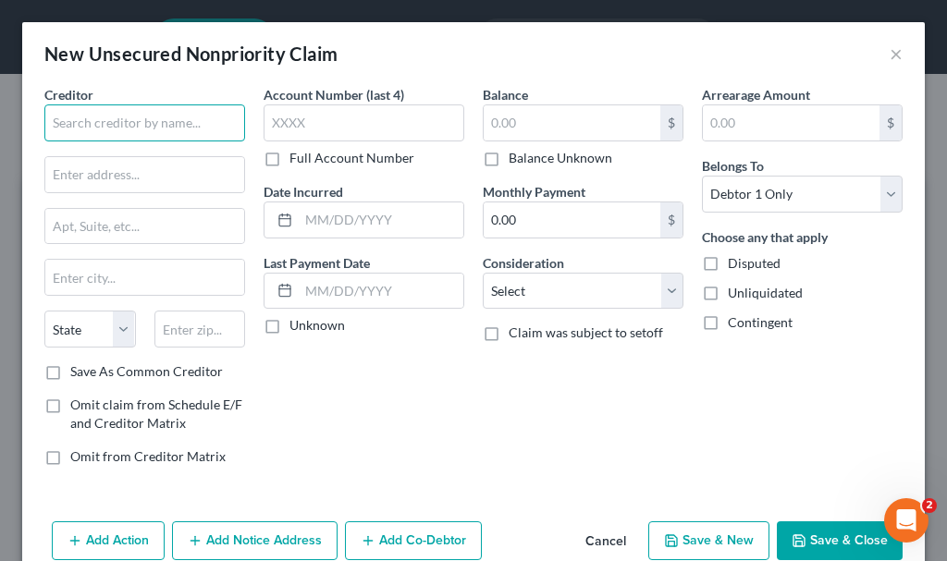
click at [173, 118] on input "text" at bounding box center [144, 122] width 201 height 37
type input "Sioux City Ford"
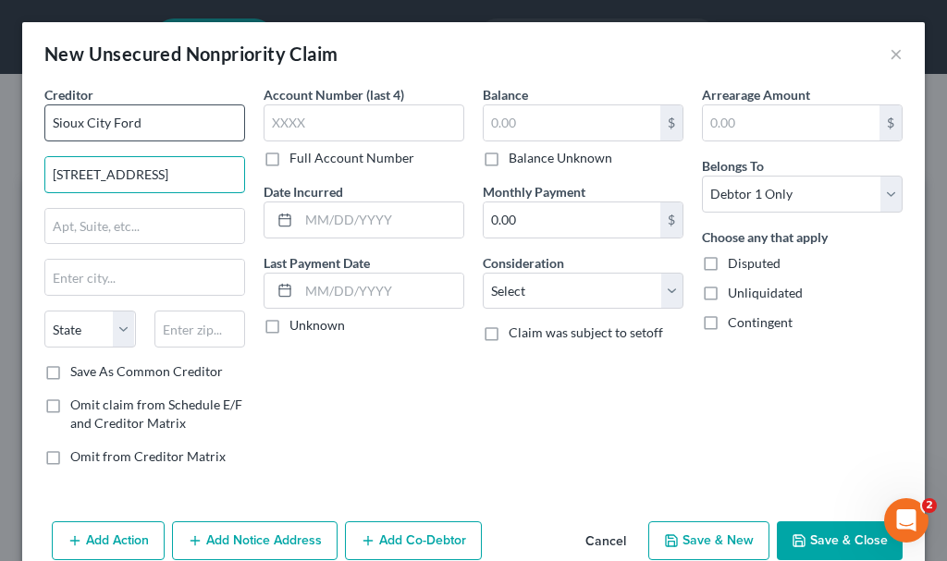
type input "[STREET_ADDRESS]"
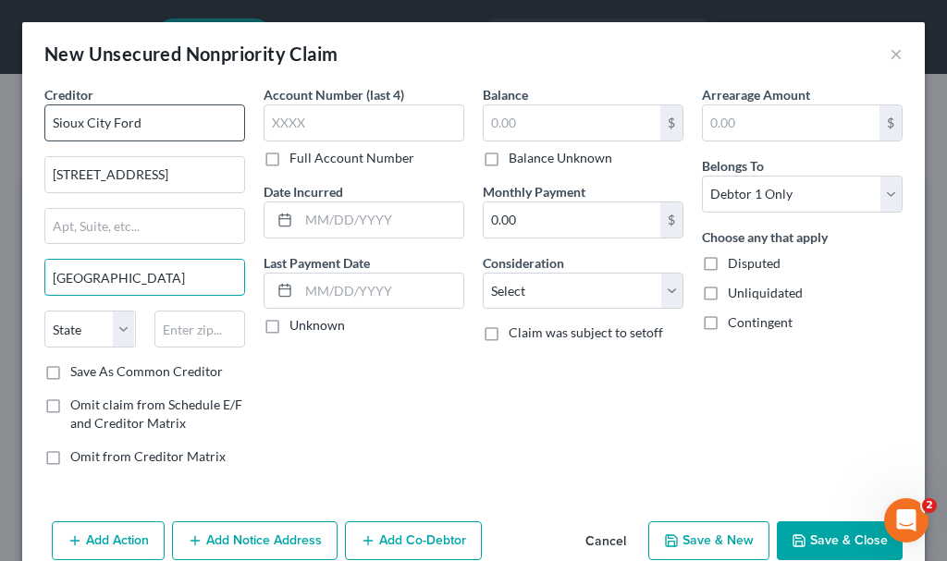
type input "[GEOGRAPHIC_DATA]"
select select "16"
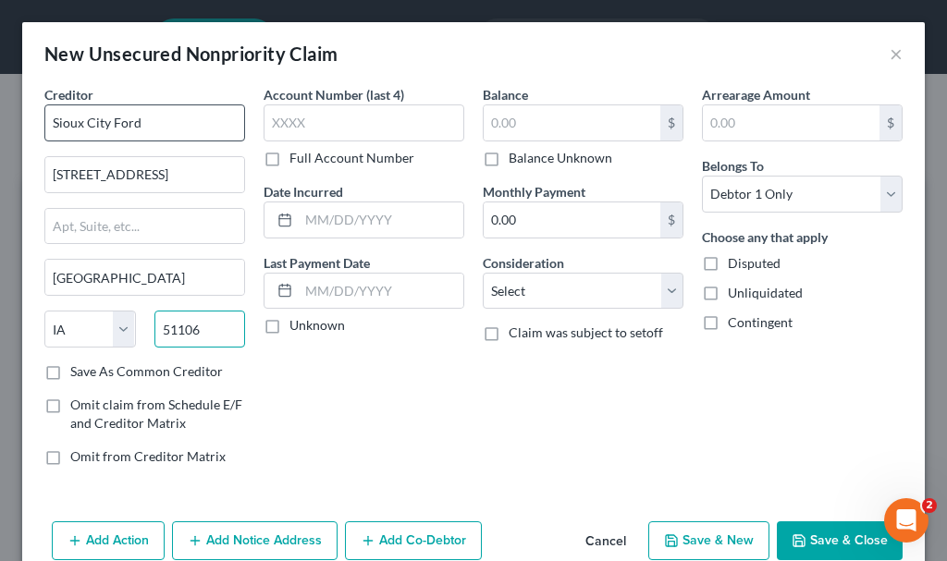
type input "51106"
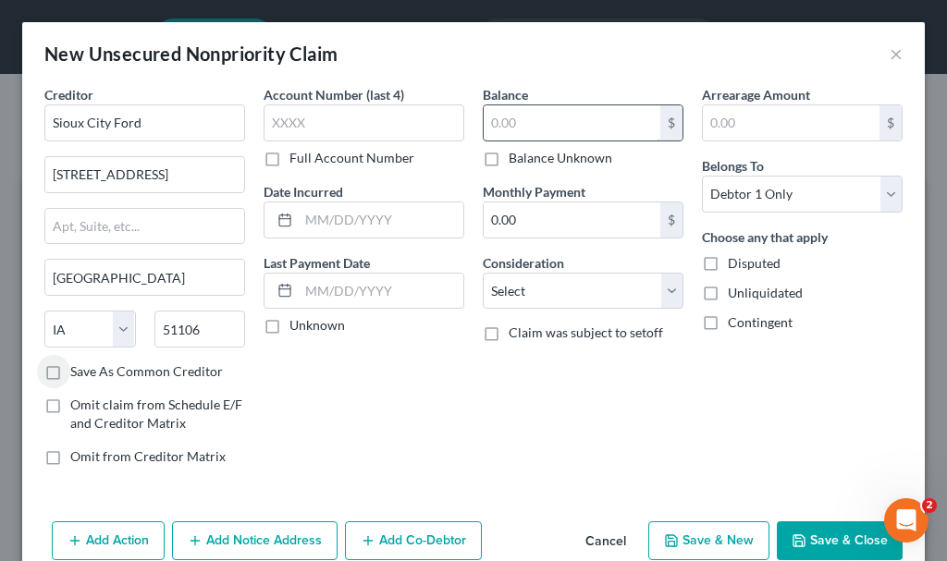
click at [552, 130] on input "text" at bounding box center [572, 122] width 177 height 35
type input "1,265.01"
click at [297, 533] on button "Add Notice Address" at bounding box center [254, 540] width 165 height 39
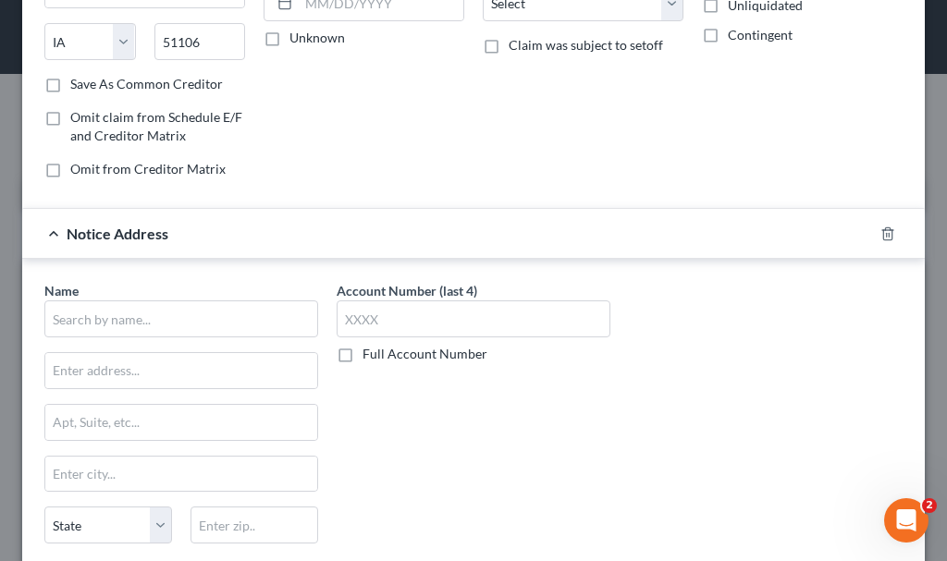
scroll to position [370, 0]
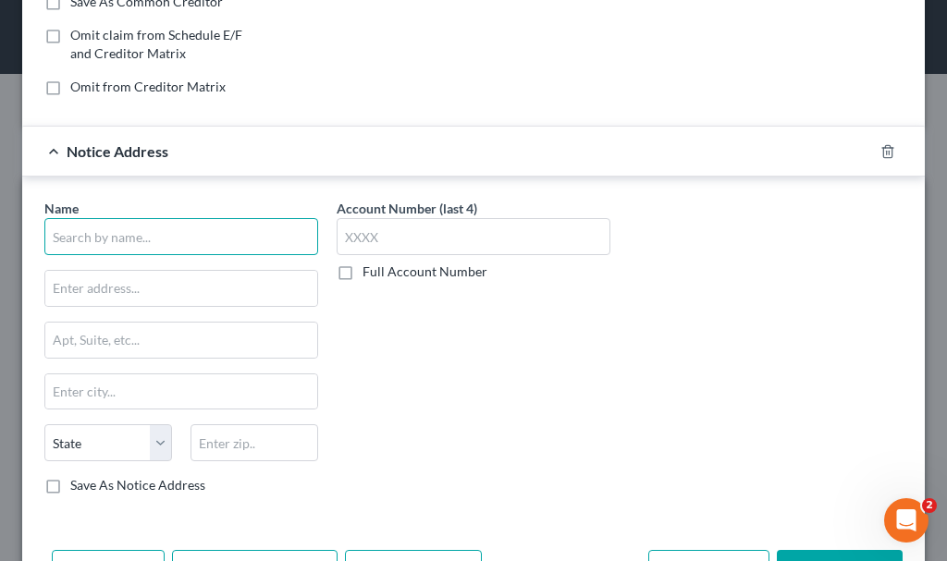
click at [254, 233] on input "text" at bounding box center [181, 236] width 274 height 37
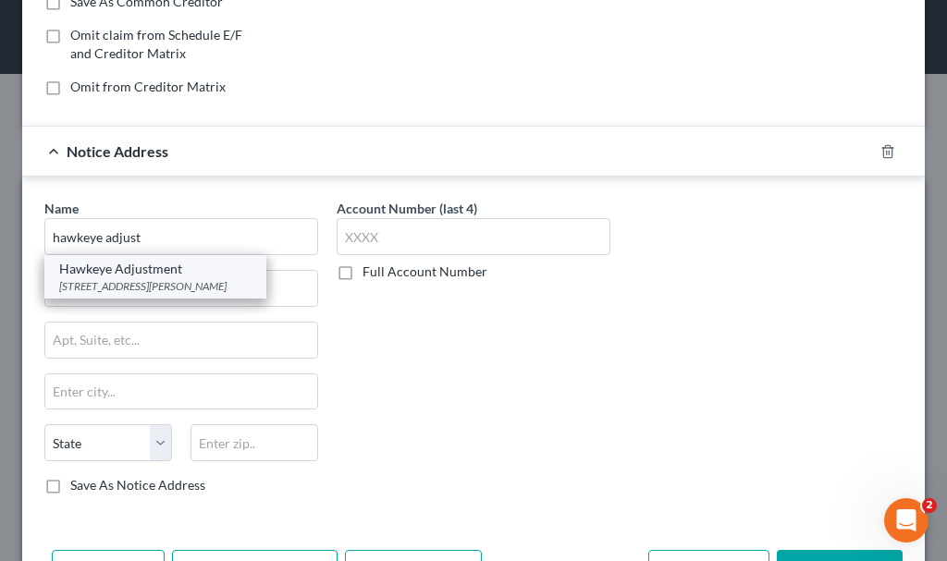
click at [158, 284] on div "[STREET_ADDRESS][PERSON_NAME]" at bounding box center [155, 286] width 192 height 16
type input "Hawkeye Adjustment"
type input "[STREET_ADDRESS][PERSON_NAME]"
type input "[GEOGRAPHIC_DATA]"
select select "16"
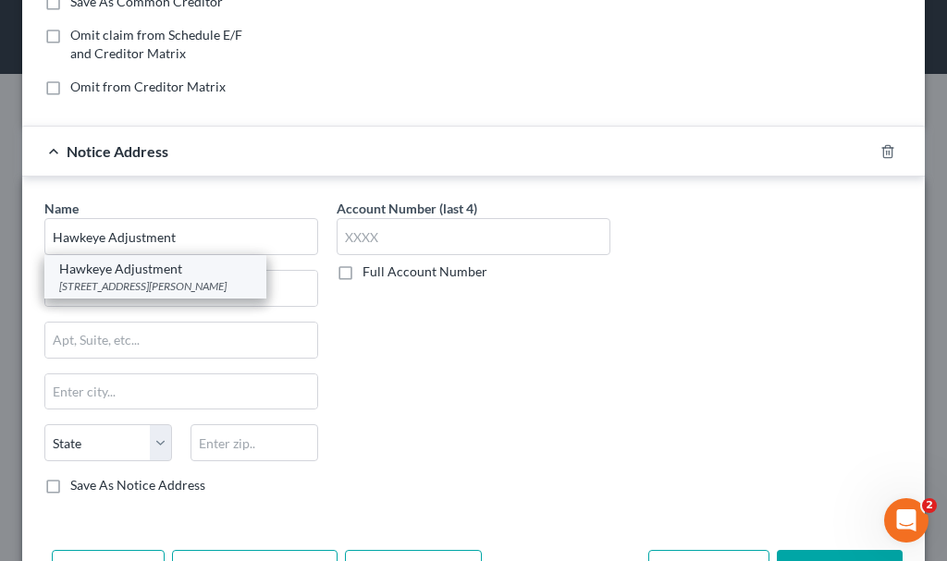
type input "51104"
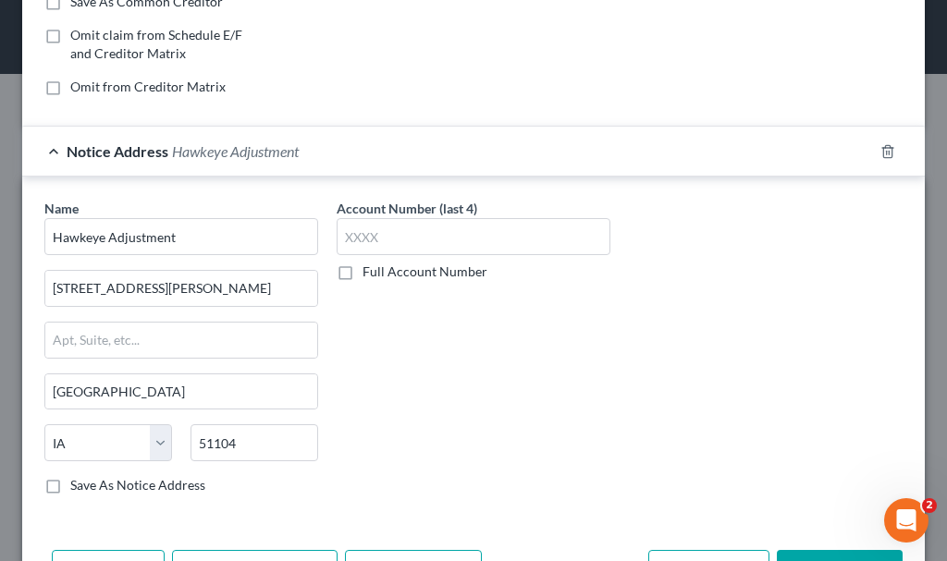
click at [800, 419] on div "Name * Hawkeye Adjustment [STREET_ADDRESS][PERSON_NAME] [GEOGRAPHIC_DATA] [US_S…" at bounding box center [473, 354] width 876 height 311
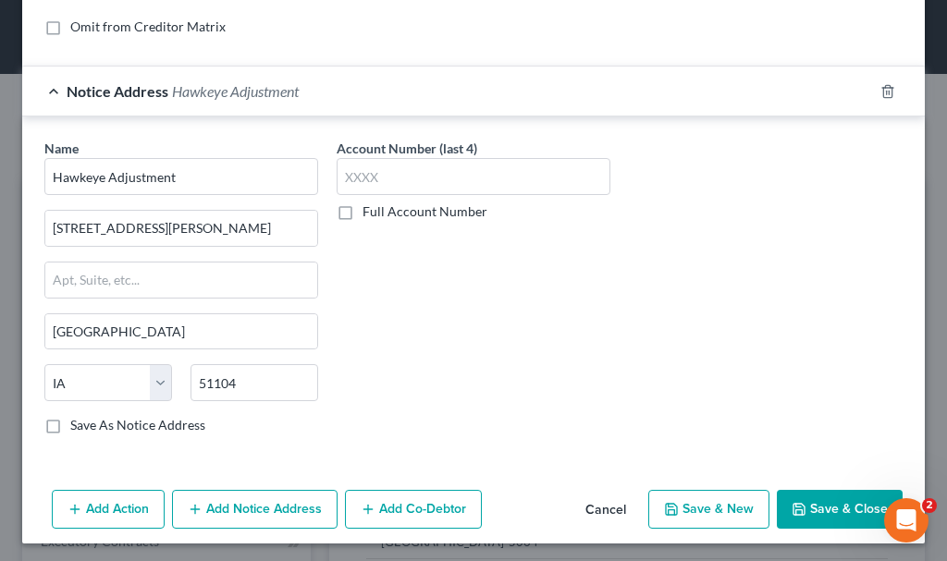
scroll to position [435, 0]
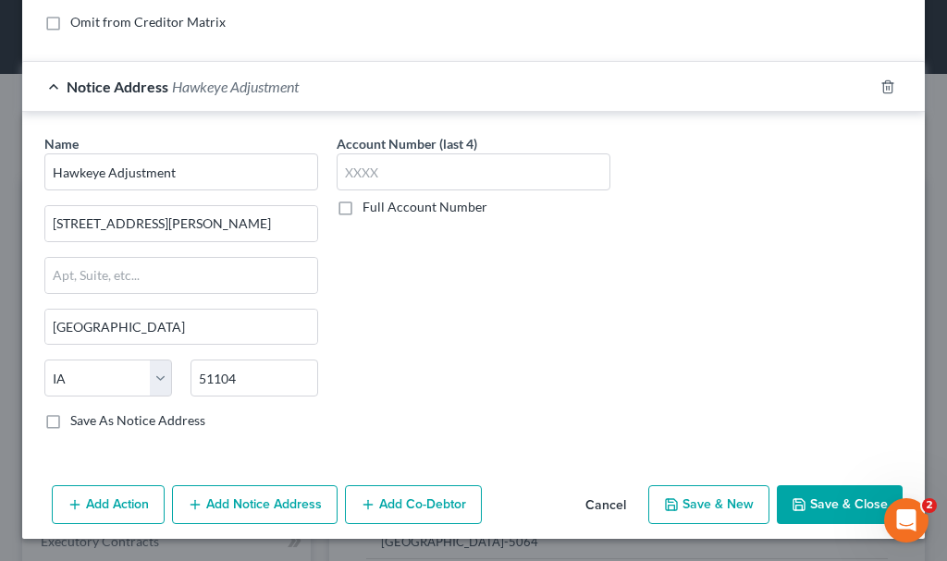
click at [826, 492] on button "Save & Close" at bounding box center [840, 504] width 126 height 39
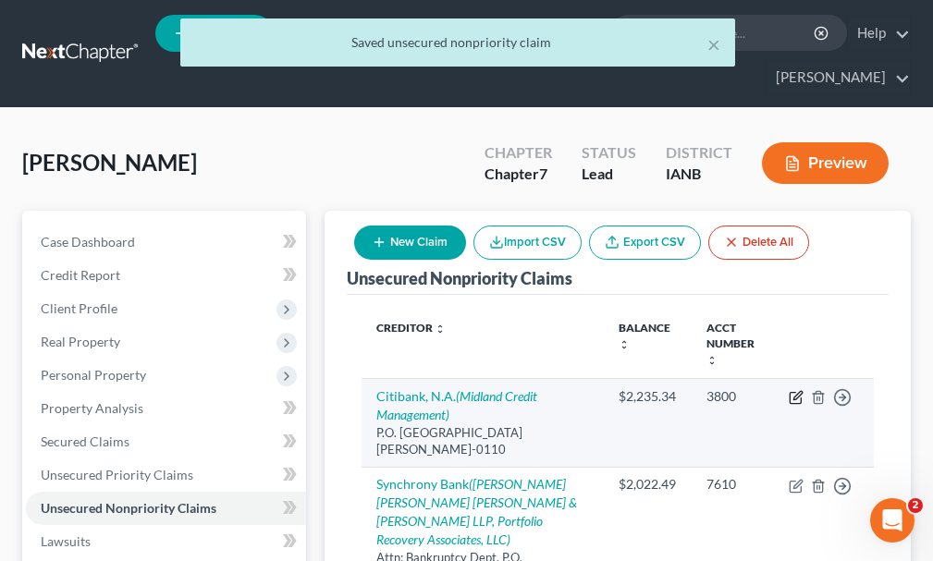
click at [792, 390] on icon "button" at bounding box center [796, 397] width 15 height 15
select select "26"
select select "2"
select select "0"
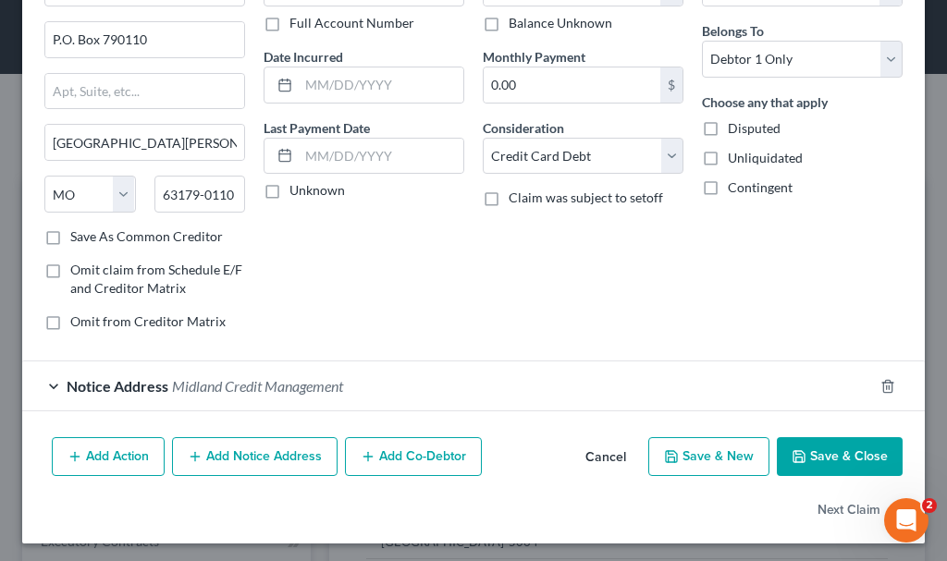
scroll to position [140, 0]
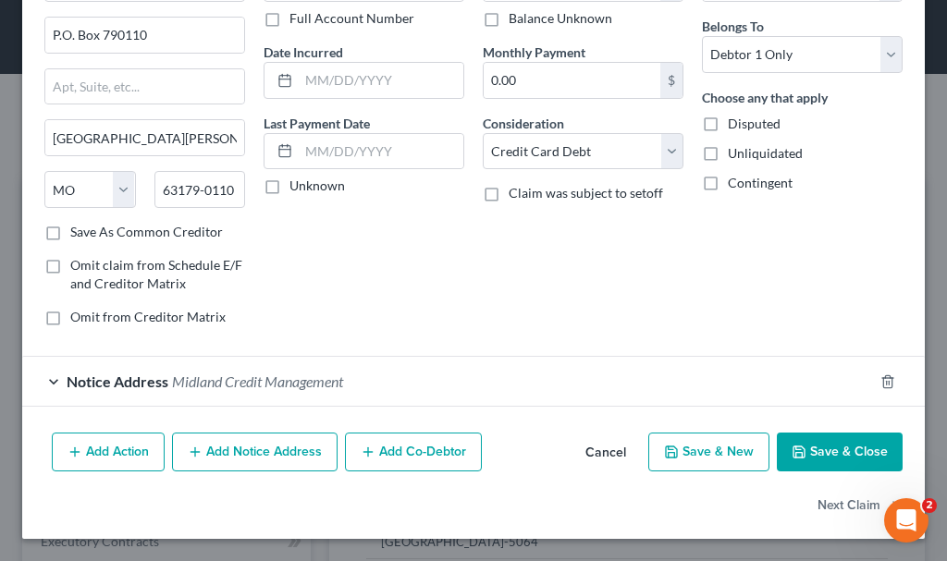
click at [264, 449] on button "Add Notice Address" at bounding box center [254, 452] width 165 height 39
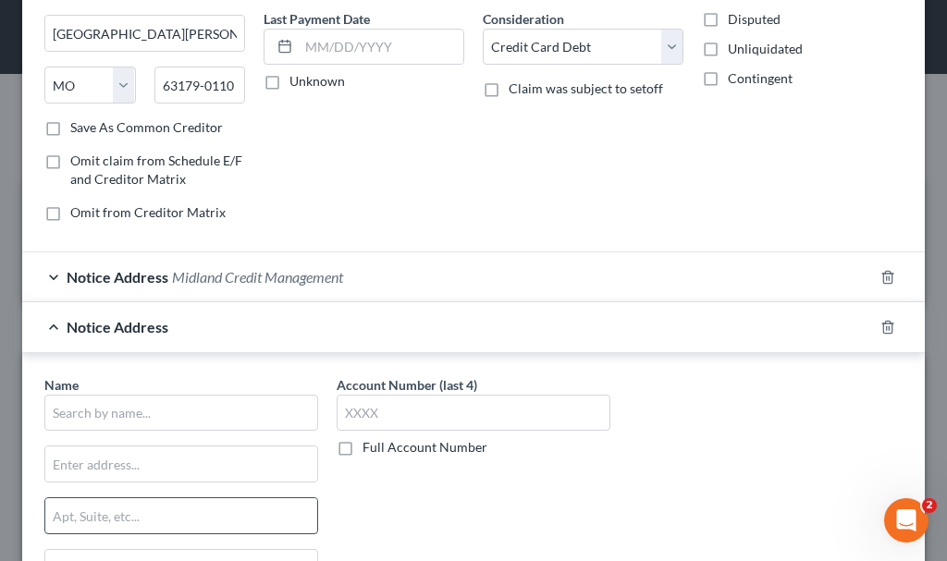
scroll to position [325, 0]
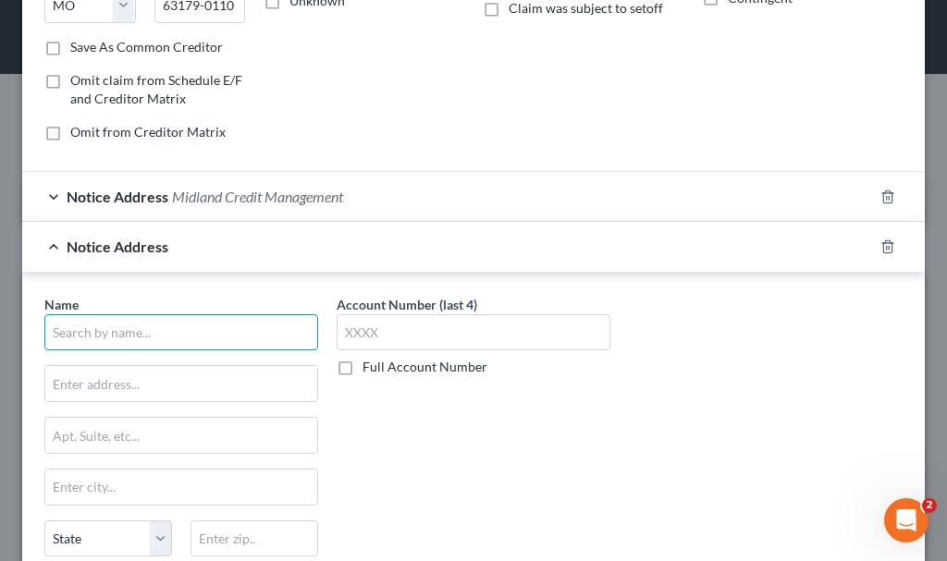
click at [229, 335] on input "text" at bounding box center [181, 332] width 274 height 37
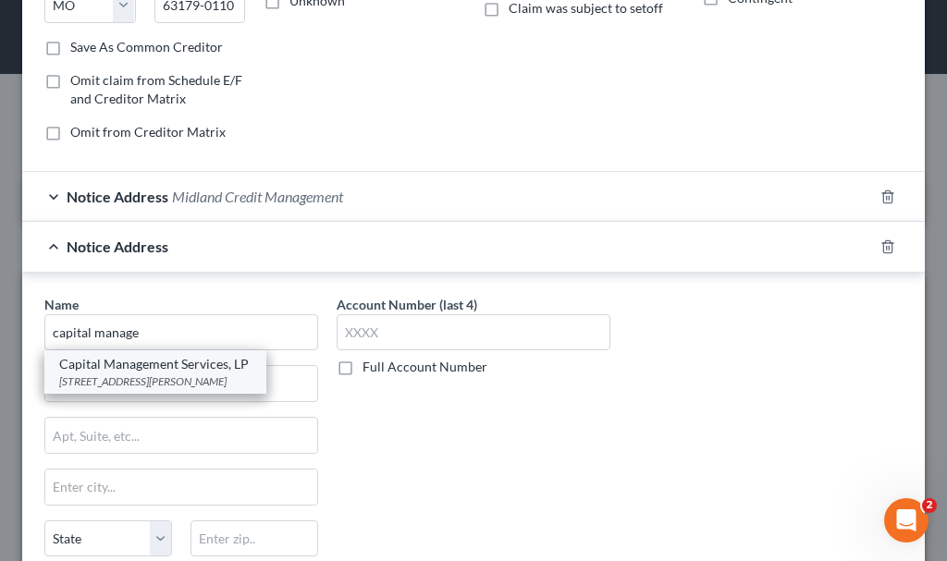
click at [173, 369] on div "Capital Management Services, LP" at bounding box center [155, 364] width 192 height 18
type input "Capital Management Services, LP"
type input "[STREET_ADDRESS][PERSON_NAME]"
type input "Buffalo"
select select "35"
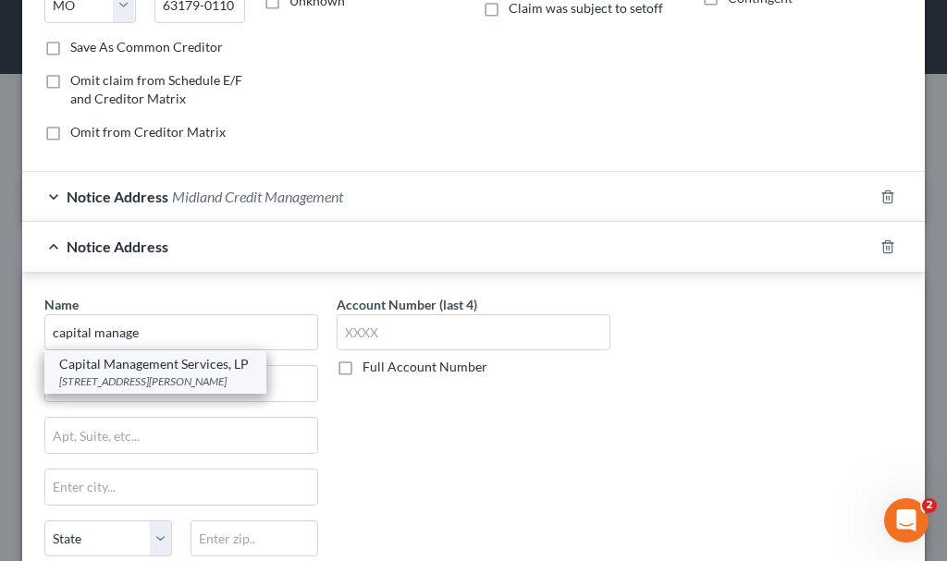
type input "14206-2317"
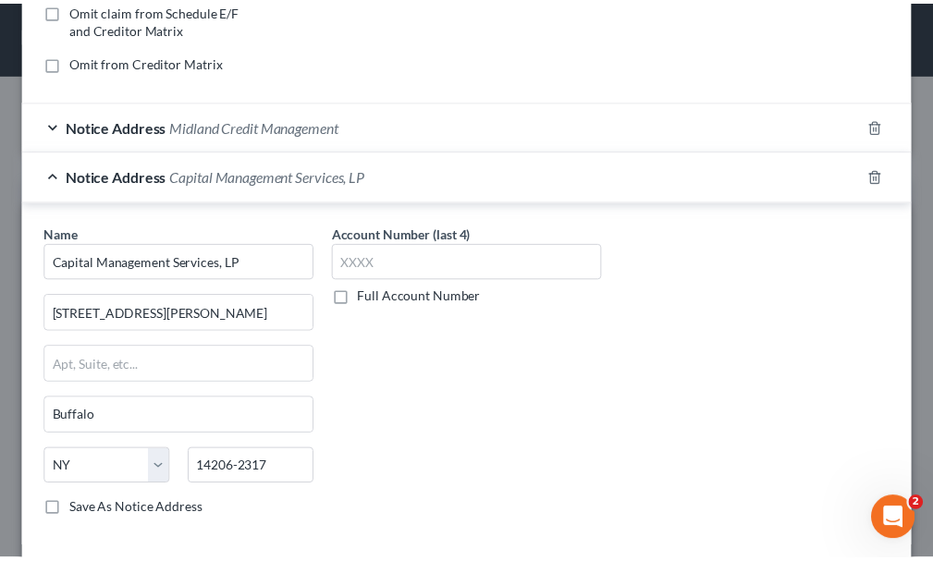
scroll to position [538, 0]
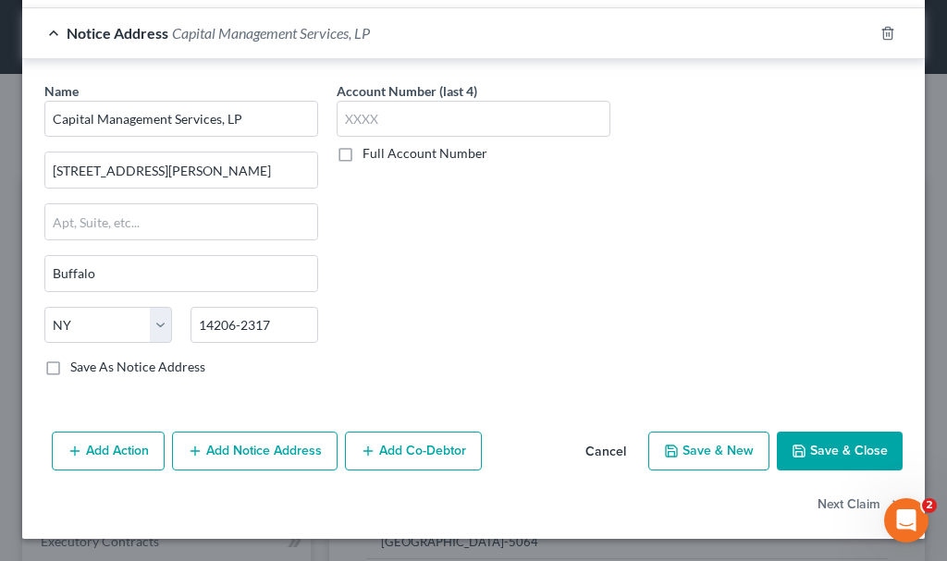
click at [838, 448] on button "Save & Close" at bounding box center [840, 451] width 126 height 39
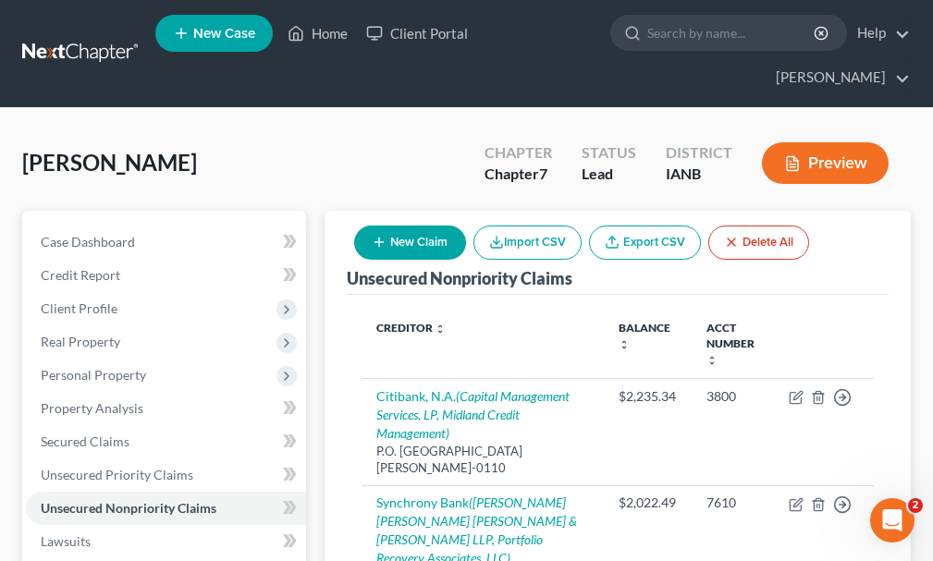
click at [422, 226] on button "New Claim" at bounding box center [410, 243] width 112 height 34
select select "0"
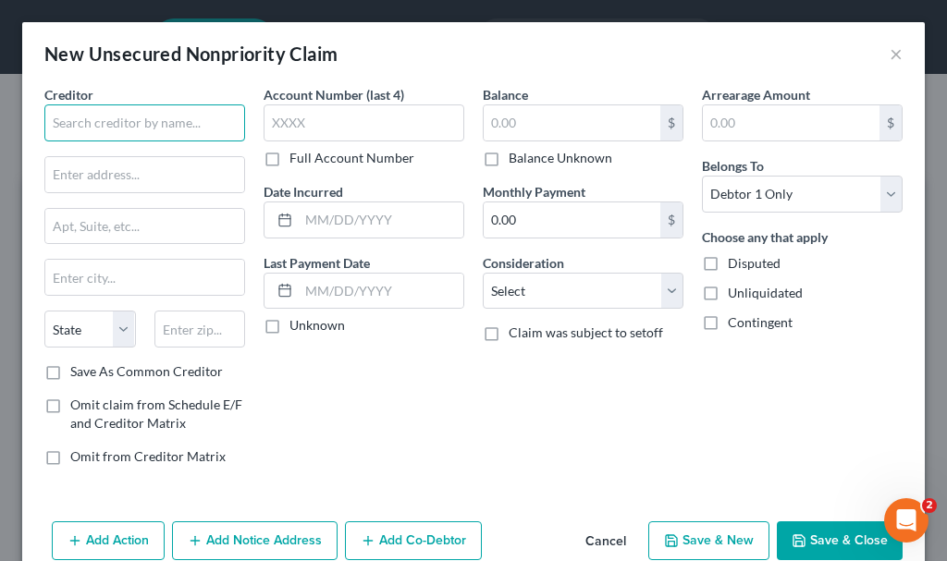
click at [149, 127] on input "text" at bounding box center [144, 122] width 201 height 37
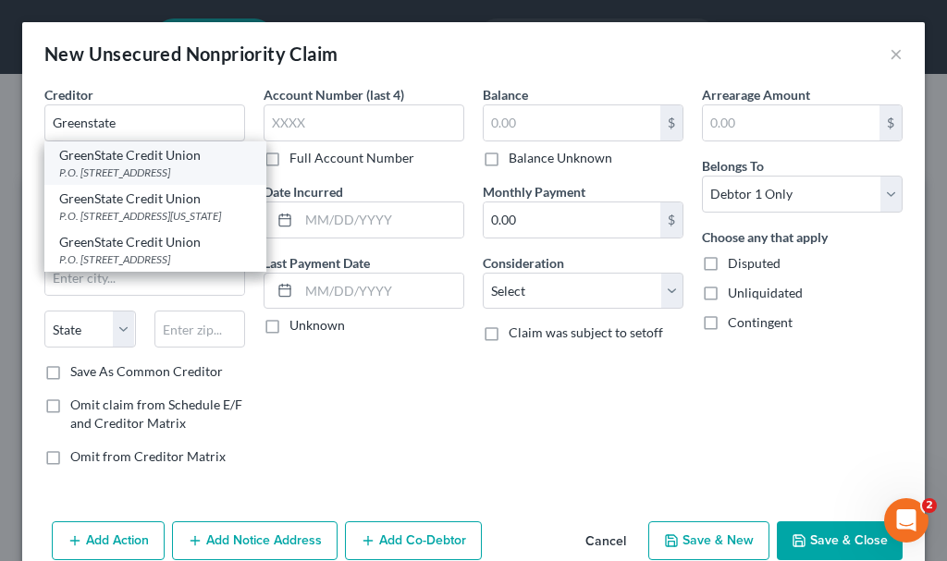
click at [125, 170] on div "P.O. [STREET_ADDRESS]" at bounding box center [155, 173] width 192 height 16
type input "GreenState Credit Union"
type input "P.O. Box 800"
type input "North Liberty"
select select "16"
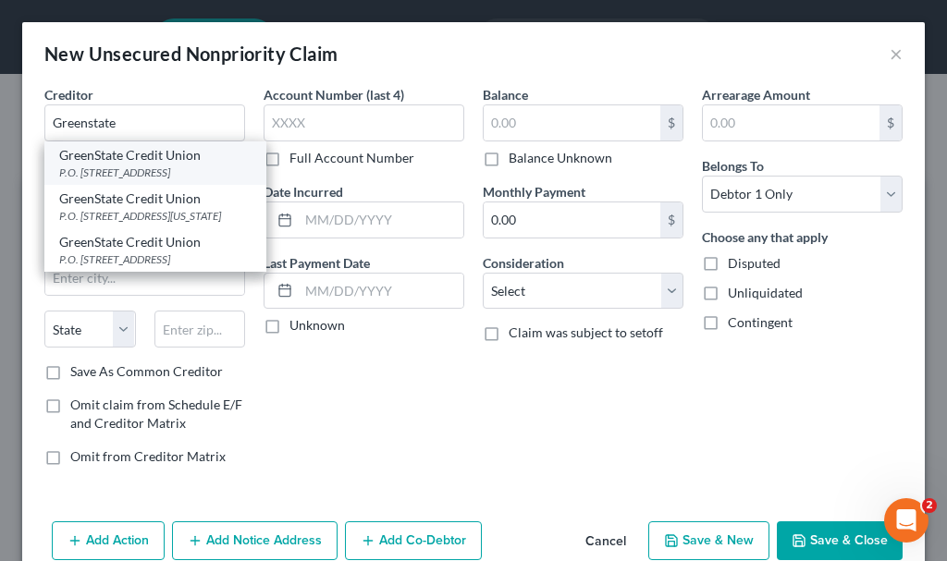
type input "52317"
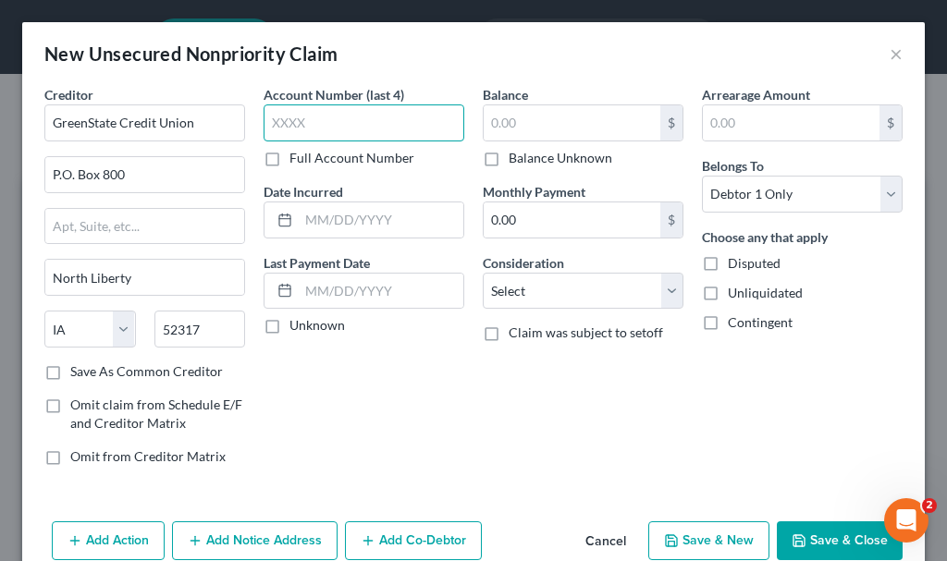
click at [315, 119] on input "text" at bounding box center [364, 122] width 201 height 37
type input "7821"
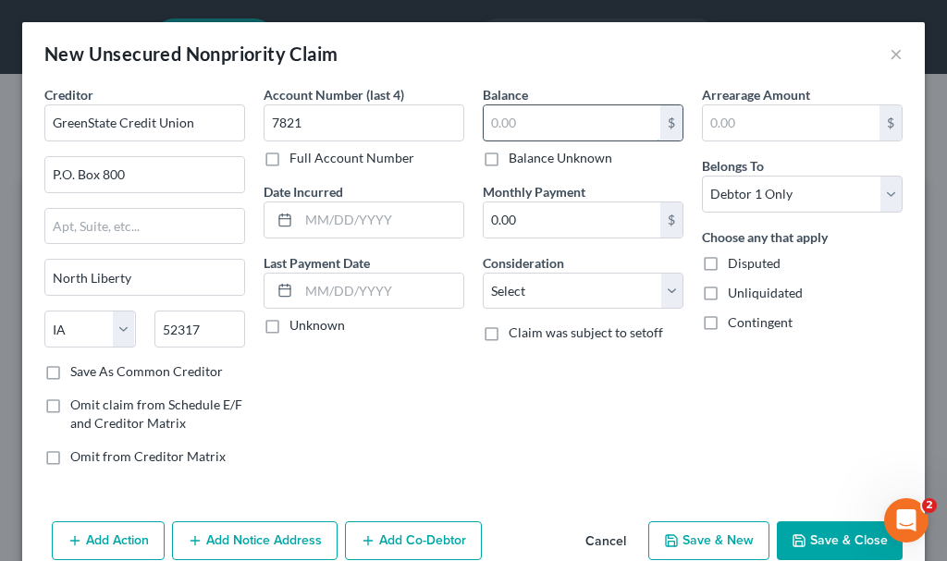
click at [567, 121] on input "text" at bounding box center [572, 122] width 177 height 35
type input "14,994"
click at [560, 296] on select "Select Cable / Satellite Services Collection Agency Credit Card Debt Debt Couns…" at bounding box center [583, 291] width 201 height 37
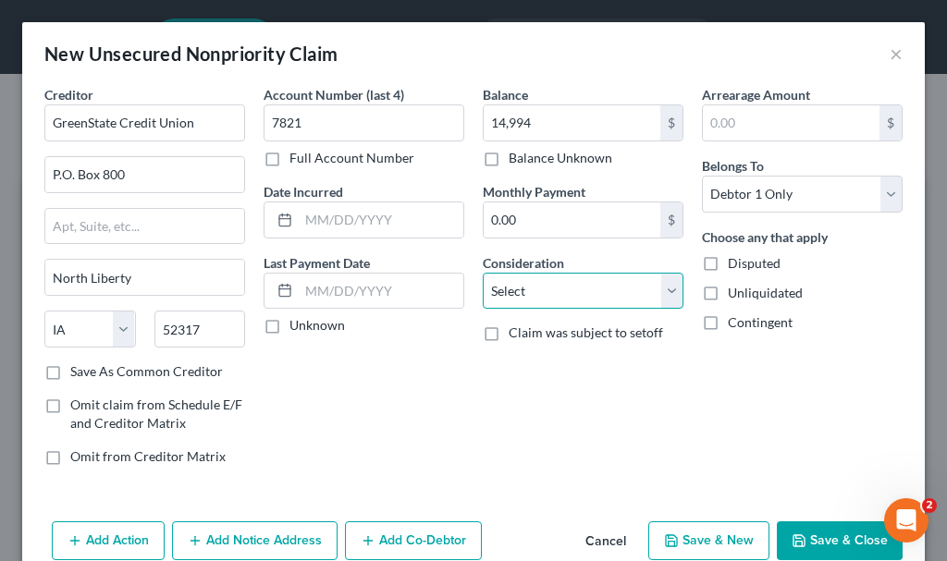
select select "2"
click at [483, 273] on select "Select Cable / Satellite Services Collection Agency Credit Card Debt Debt Couns…" at bounding box center [583, 291] width 201 height 37
click at [701, 536] on button "Save & New" at bounding box center [708, 540] width 121 height 39
select select "0"
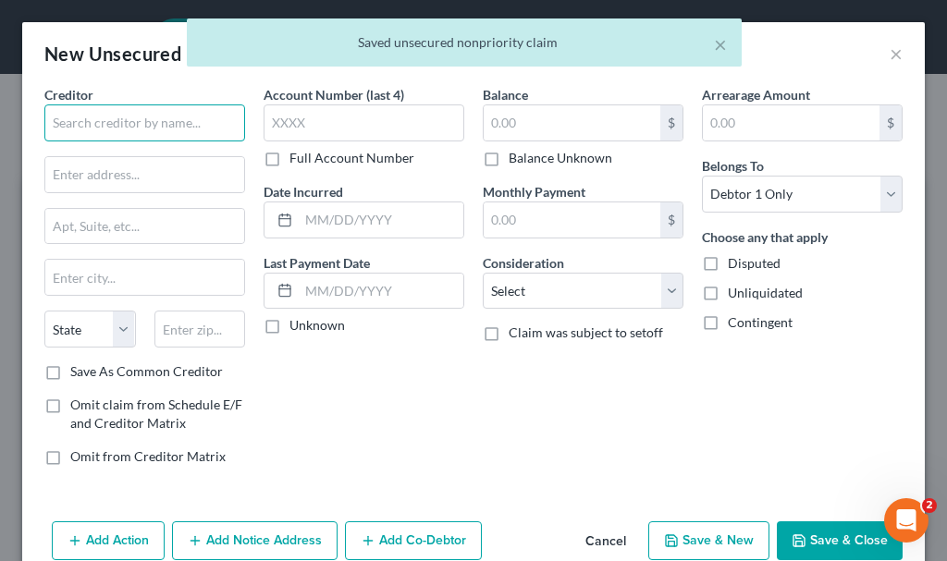
click at [172, 121] on input "text" at bounding box center [144, 122] width 201 height 37
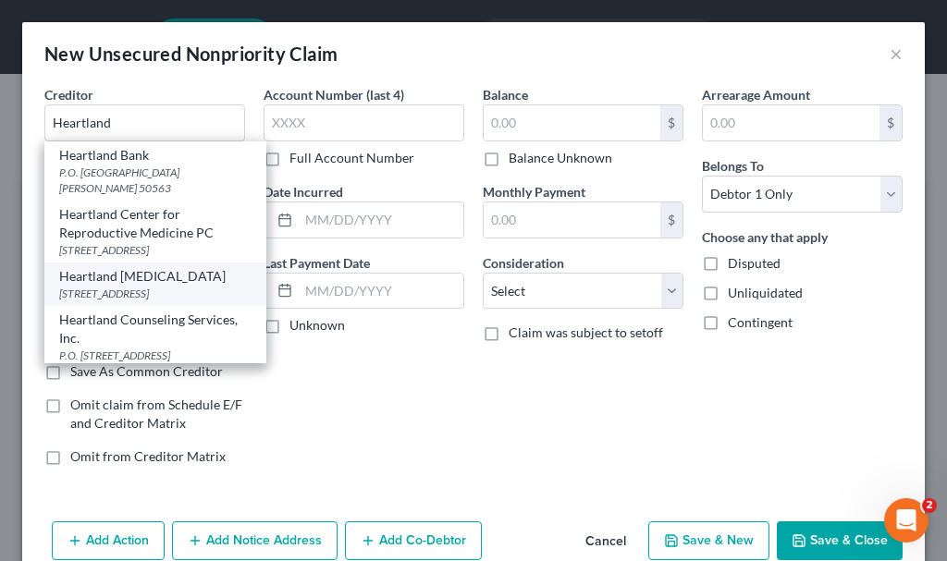
click at [166, 291] on div "[STREET_ADDRESS]" at bounding box center [155, 294] width 192 height 16
type input "Heartland [MEDICAL_DATA]"
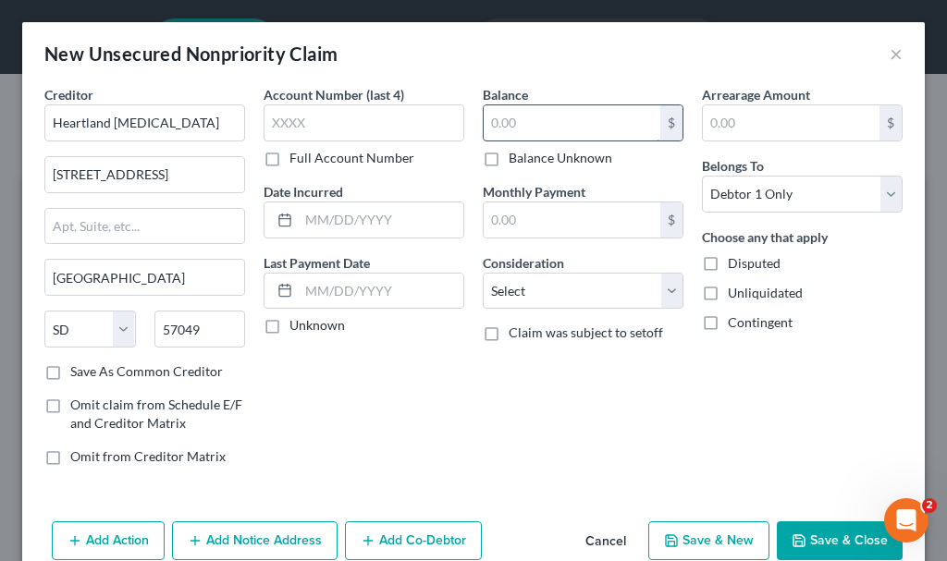
click at [551, 119] on input "text" at bounding box center [572, 122] width 177 height 35
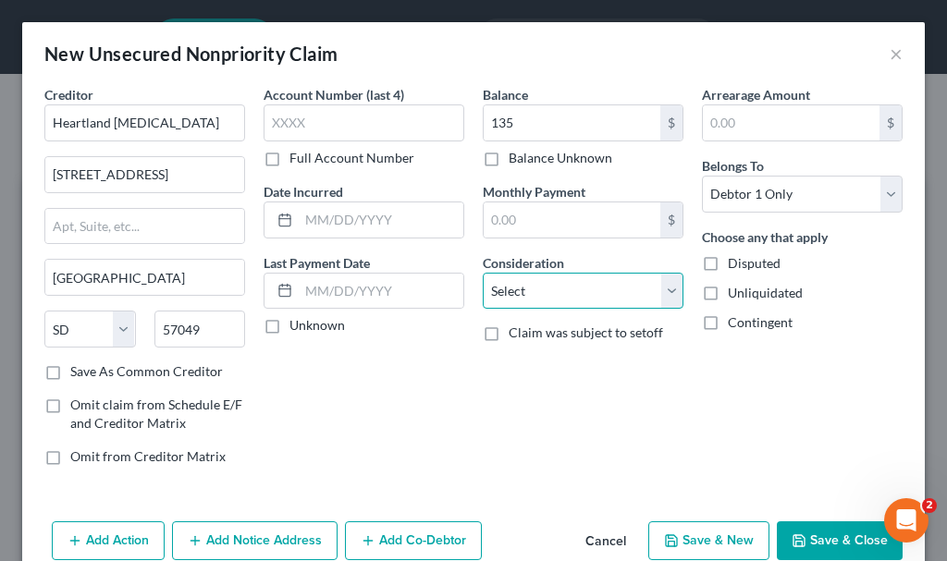
click at [565, 286] on select "Select Cable / Satellite Services Collection Agency Credit Card Debt Debt Couns…" at bounding box center [583, 291] width 201 height 37
click at [483, 273] on select "Select Cable / Satellite Services Collection Agency Credit Card Debt Debt Couns…" at bounding box center [583, 291] width 201 height 37
click at [702, 540] on button "Save & New" at bounding box center [708, 540] width 121 height 39
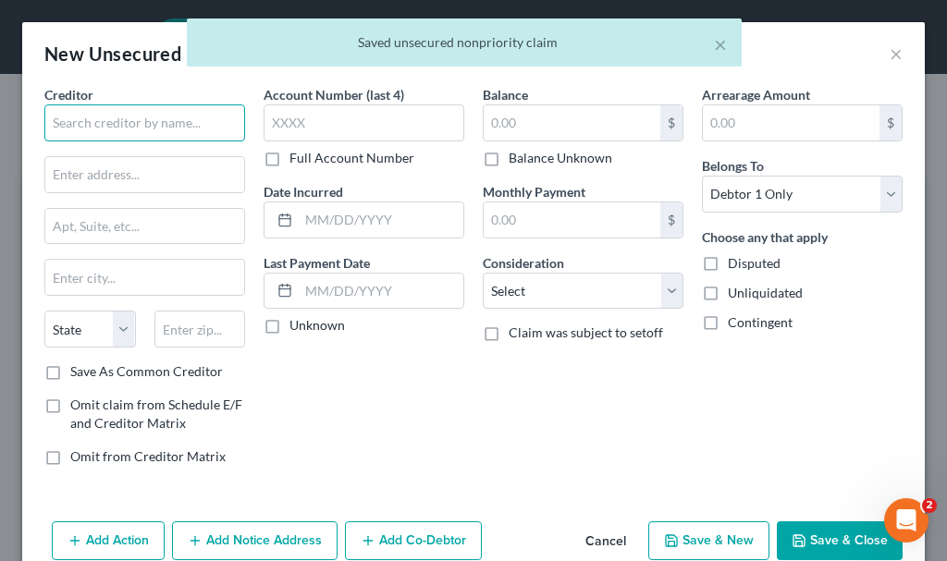
click at [188, 128] on input "text" at bounding box center [144, 122] width 201 height 37
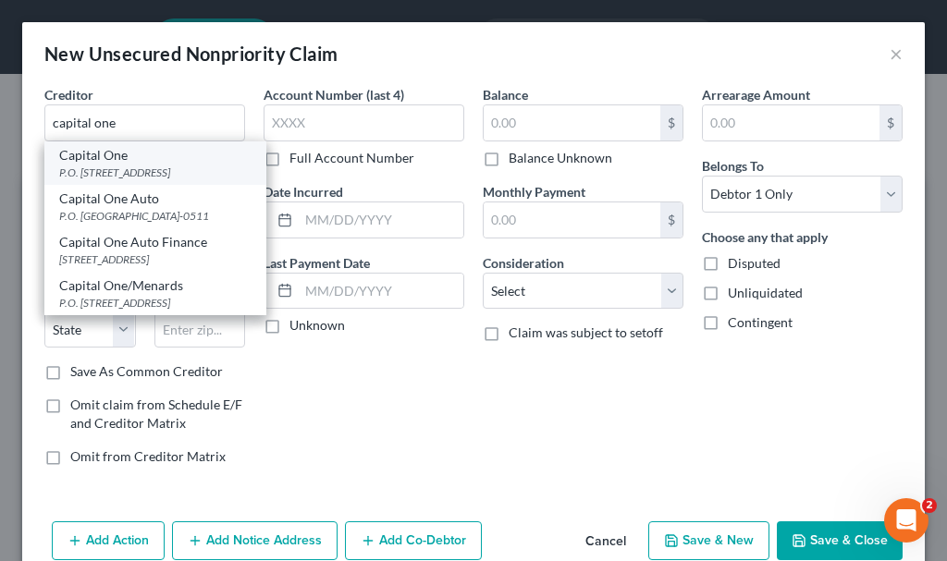
click at [113, 166] on div "P.O. [STREET_ADDRESS]" at bounding box center [155, 173] width 192 height 16
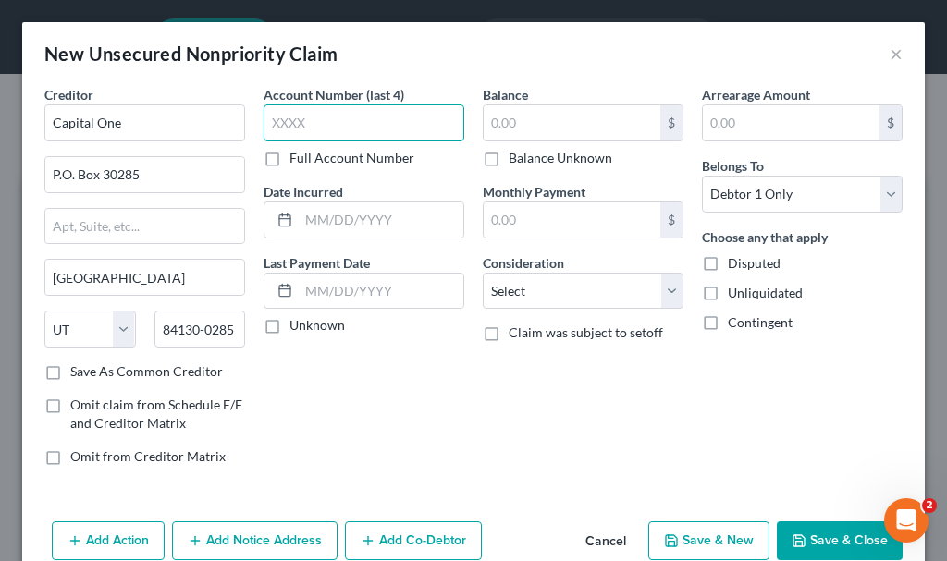
click at [303, 122] on input "text" at bounding box center [364, 122] width 201 height 37
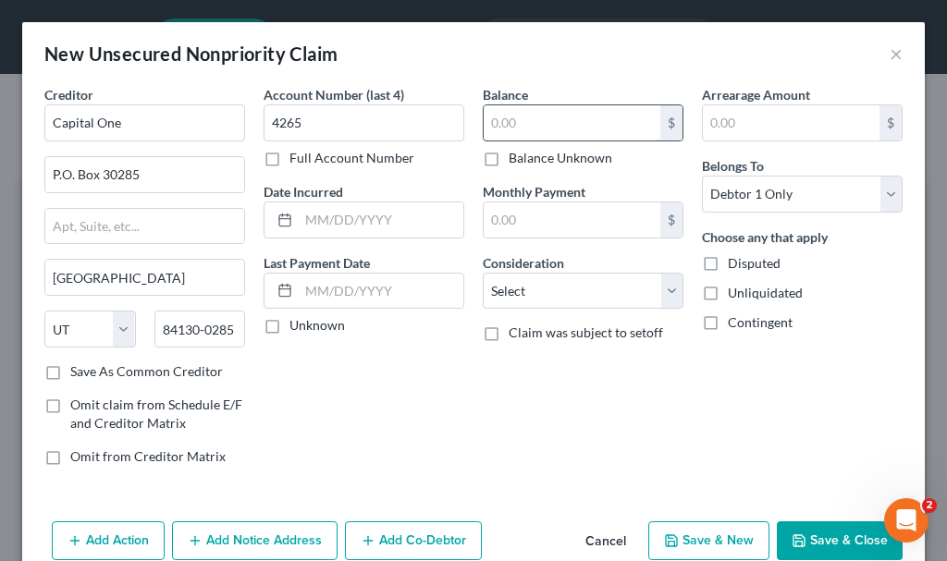
click at [552, 119] on input "text" at bounding box center [572, 122] width 177 height 35
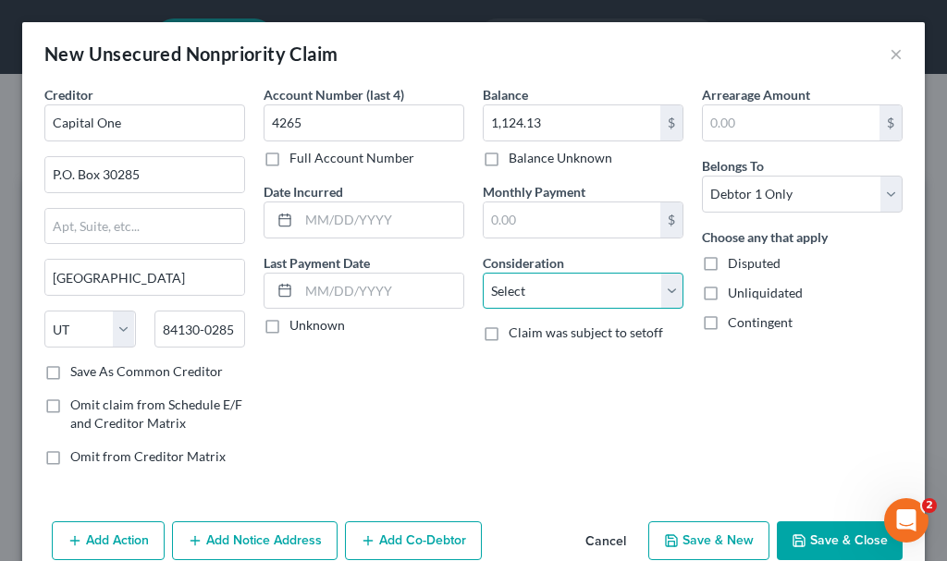
click at [550, 296] on select "Select Cable / Satellite Services Collection Agency Credit Card Debt Debt Couns…" at bounding box center [583, 291] width 201 height 37
click at [483, 273] on select "Select Cable / Satellite Services Collection Agency Credit Card Debt Debt Couns…" at bounding box center [583, 291] width 201 height 37
click at [809, 539] on button "Save & Close" at bounding box center [840, 540] width 126 height 39
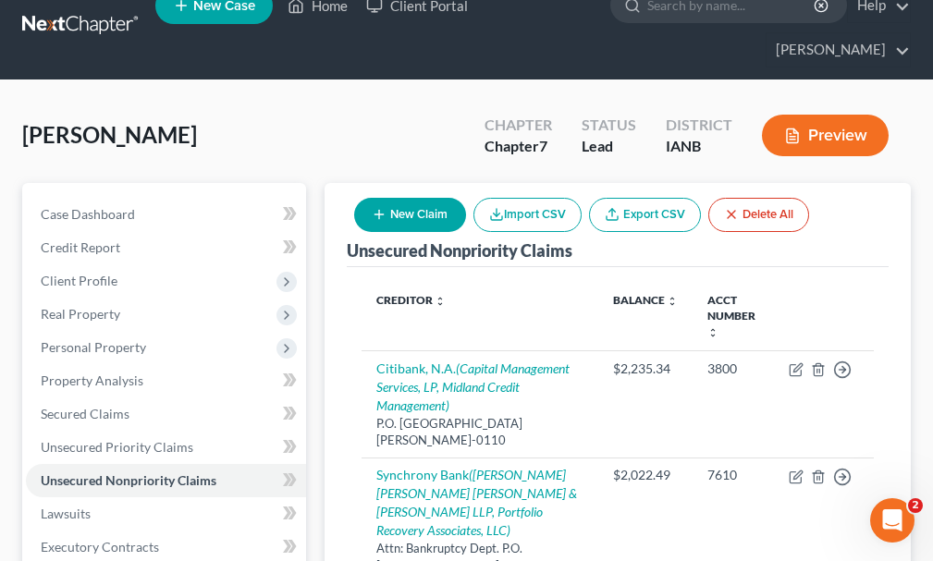
scroll to position [0, 0]
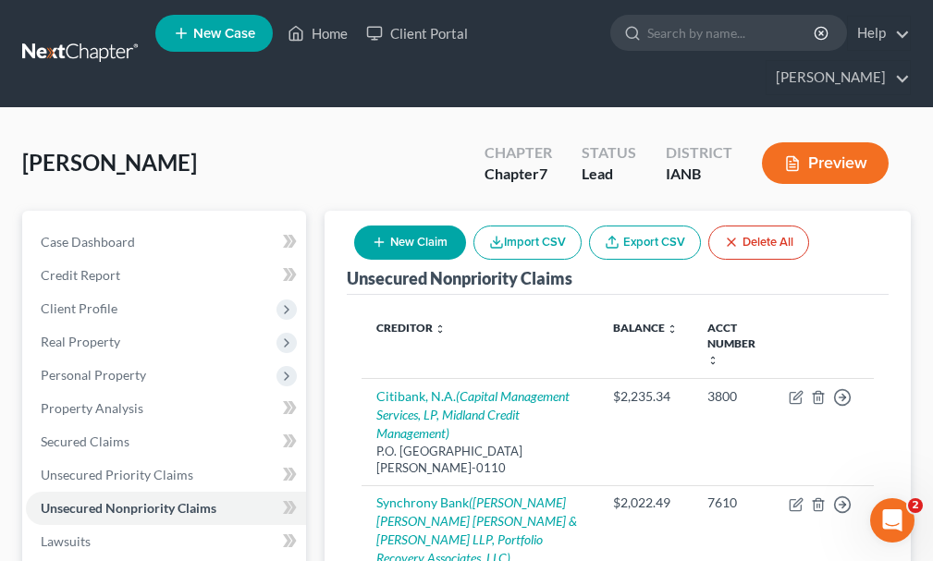
click at [435, 226] on button "New Claim" at bounding box center [410, 243] width 112 height 34
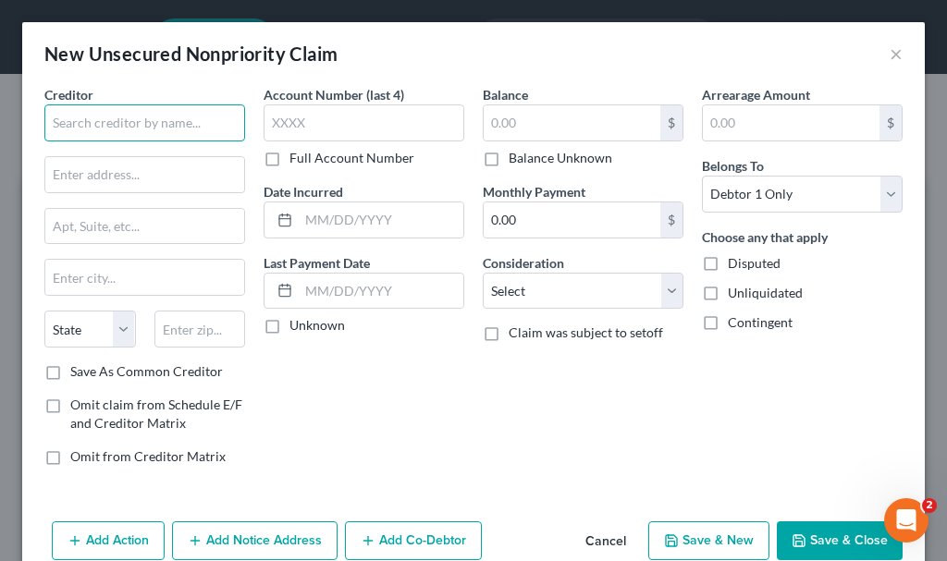
click at [183, 111] on input "text" at bounding box center [144, 122] width 201 height 37
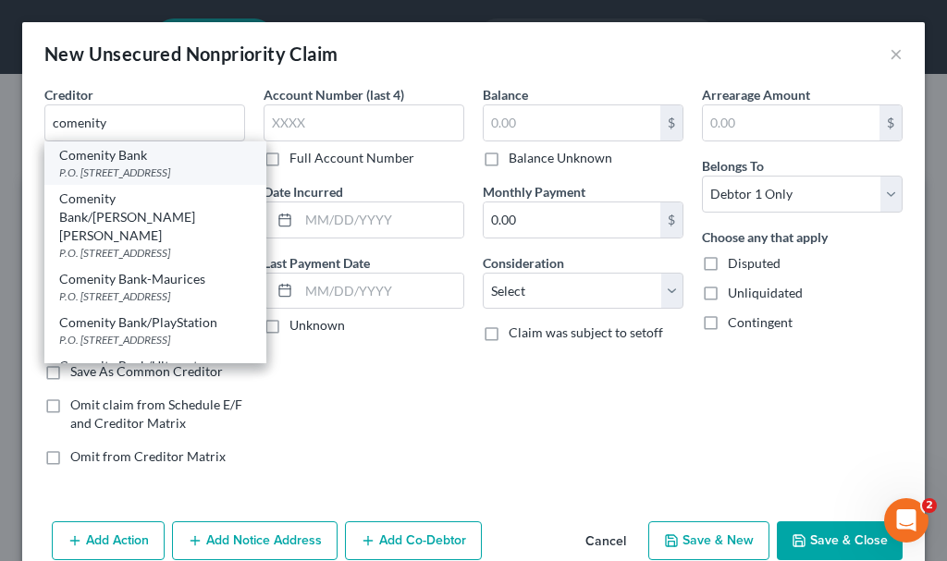
click at [116, 171] on div "P.O. [STREET_ADDRESS]" at bounding box center [155, 173] width 192 height 16
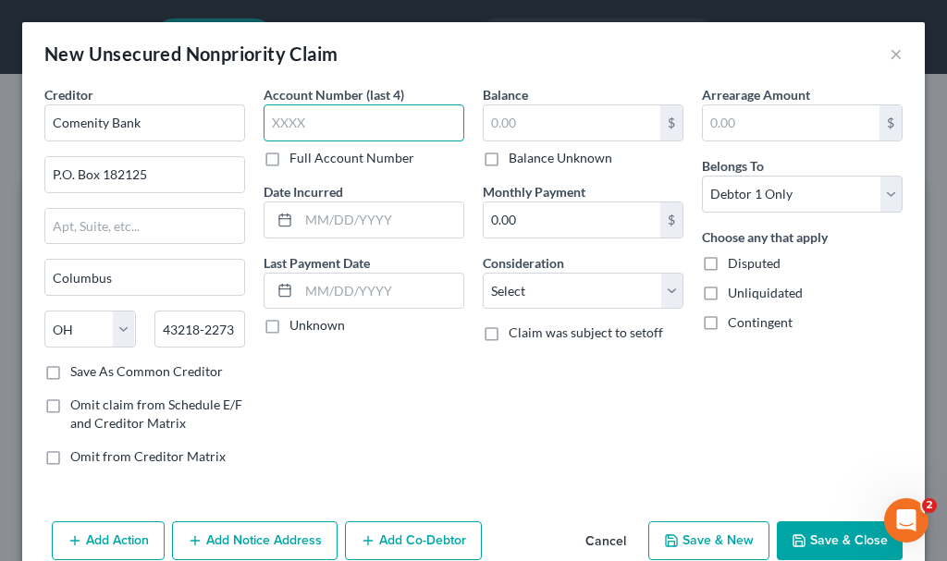
click at [286, 122] on input "text" at bounding box center [364, 122] width 201 height 37
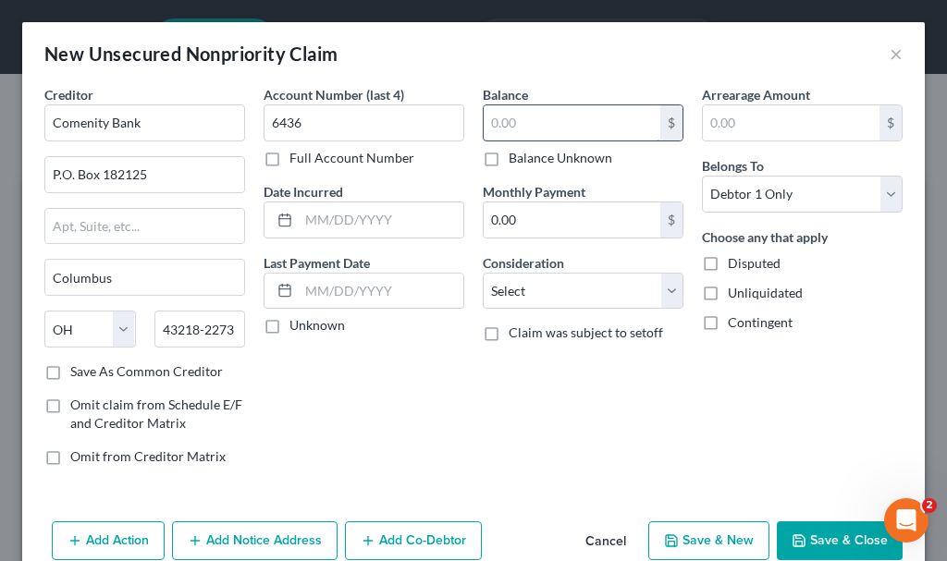
click at [532, 125] on input "text" at bounding box center [572, 122] width 177 height 35
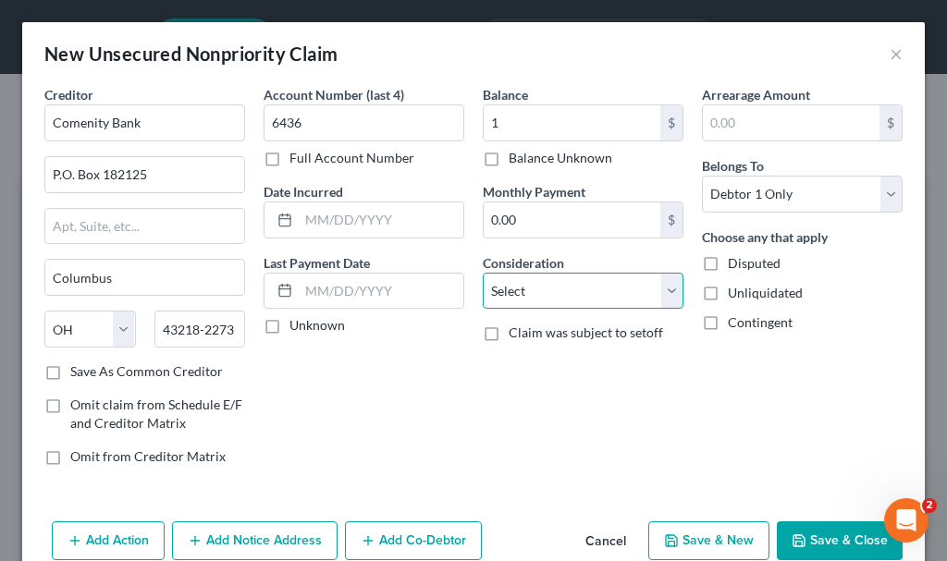
click at [553, 287] on select "Select Cable / Satellite Services Collection Agency Credit Card Debt Debt Couns…" at bounding box center [583, 291] width 201 height 37
click at [483, 273] on select "Select Cable / Satellite Services Collection Agency Credit Card Debt Debt Couns…" at bounding box center [583, 291] width 201 height 37
click at [694, 531] on button "Save & New" at bounding box center [708, 540] width 121 height 39
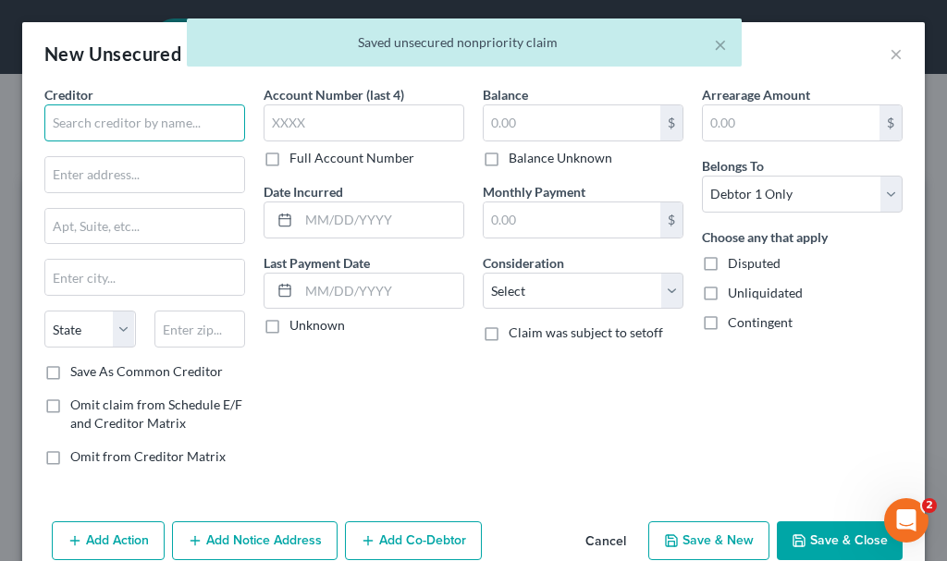
click at [144, 134] on input "text" at bounding box center [144, 122] width 201 height 37
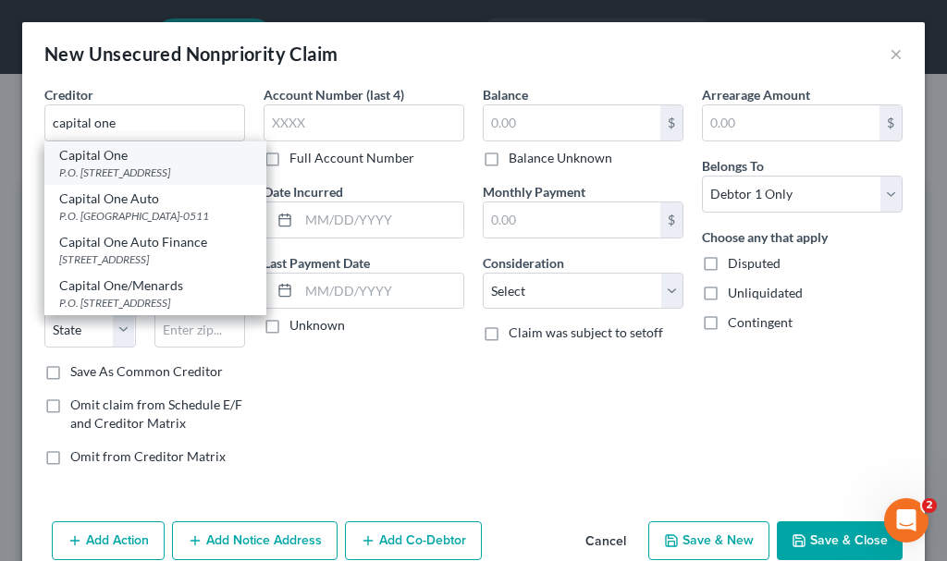
click at [105, 165] on div "P.O. [STREET_ADDRESS]" at bounding box center [155, 173] width 192 height 16
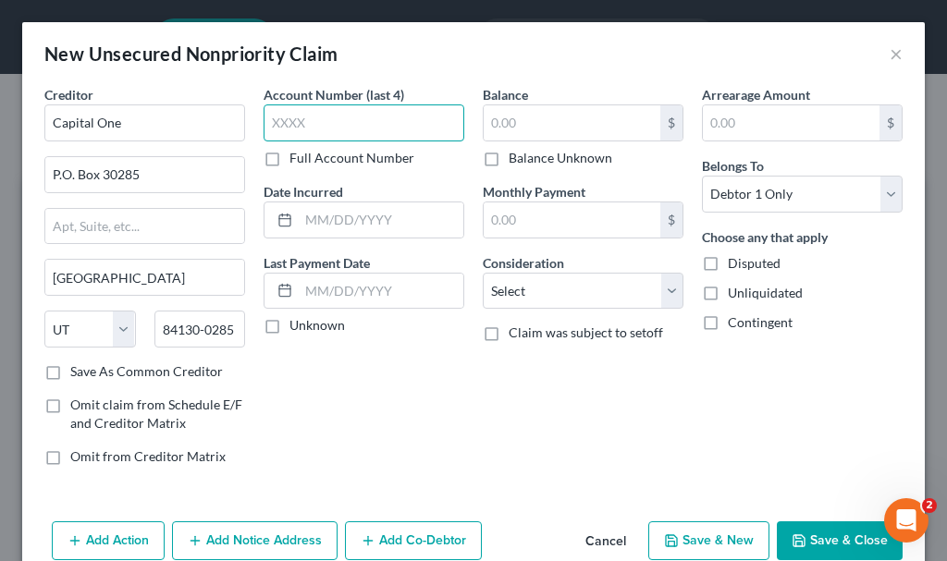
click at [313, 120] on input "text" at bounding box center [364, 122] width 201 height 37
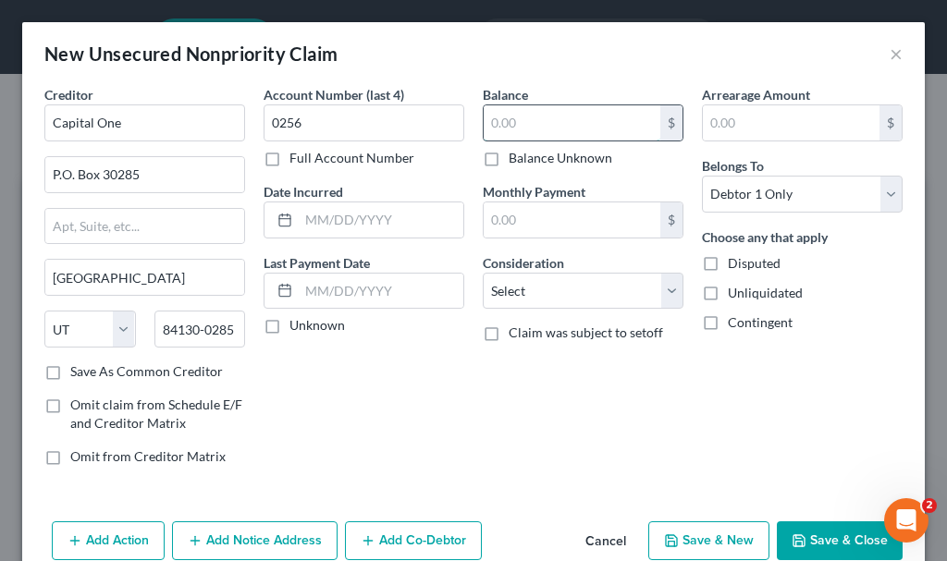
click at [530, 125] on input "text" at bounding box center [572, 122] width 177 height 35
click at [551, 291] on select "Select Cable / Satellite Services Collection Agency Credit Card Debt Debt Couns…" at bounding box center [583, 291] width 201 height 37
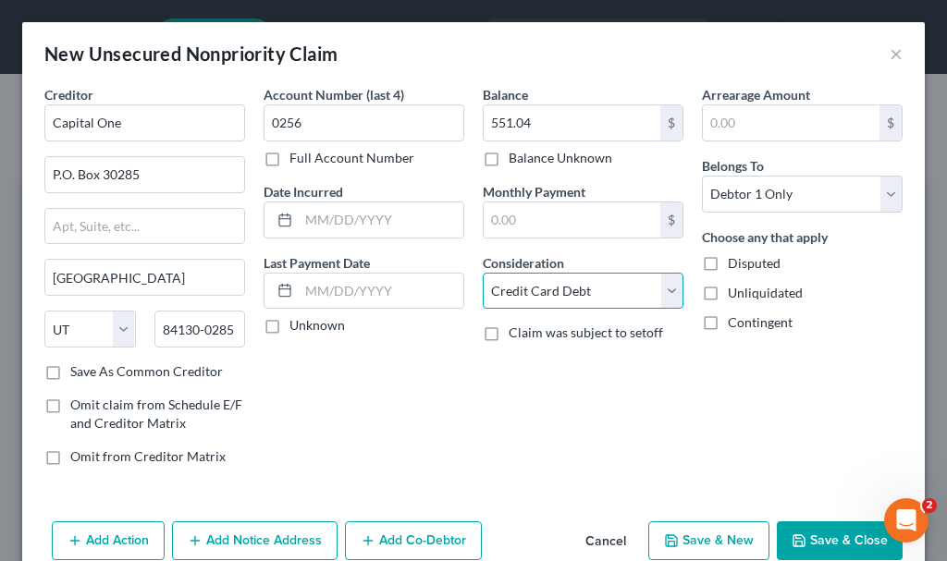
click at [483, 273] on select "Select Cable / Satellite Services Collection Agency Credit Card Debt Debt Couns…" at bounding box center [583, 291] width 201 height 37
click at [676, 544] on button "Save & New" at bounding box center [708, 540] width 121 height 39
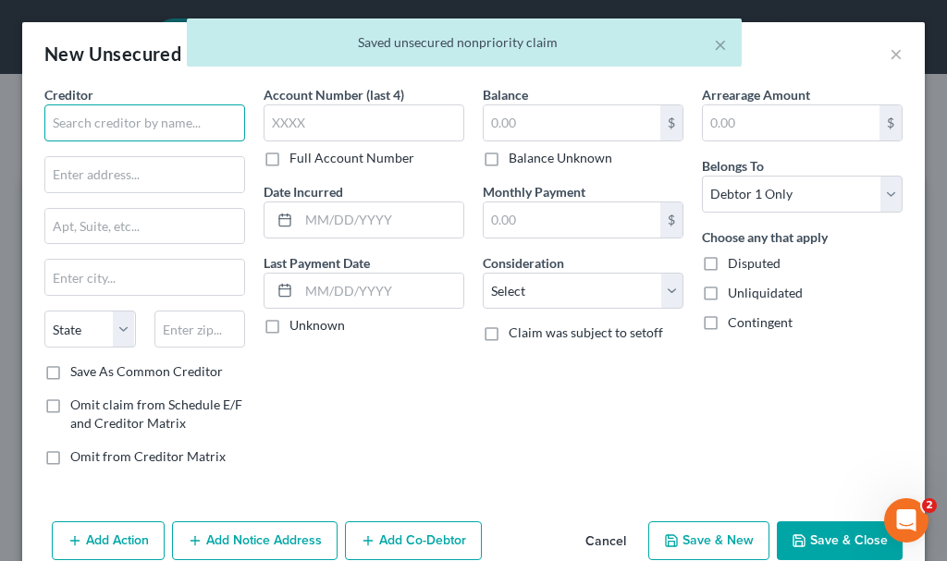
click at [171, 116] on input "text" at bounding box center [144, 122] width 201 height 37
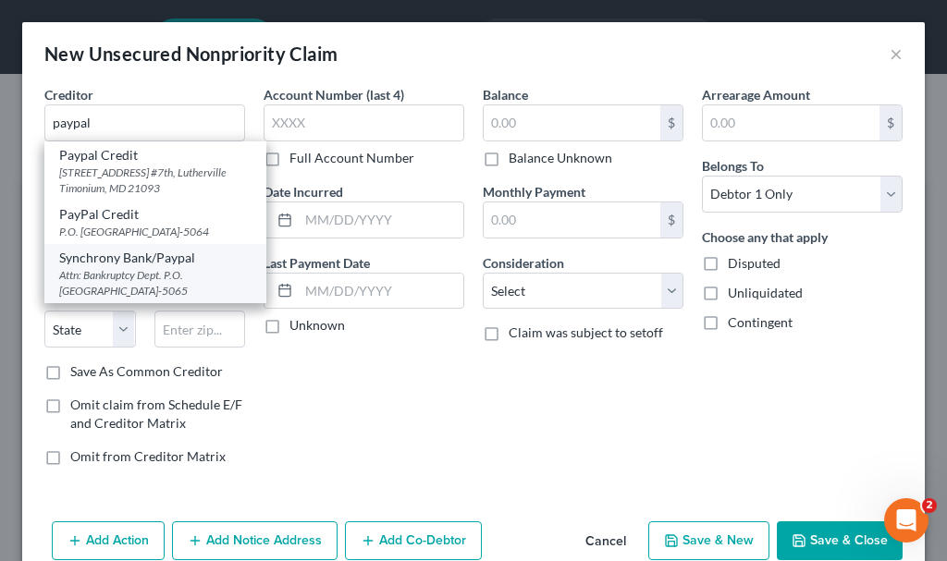
click at [144, 295] on div "Attn: Bankruptcy Dept. P.O. [GEOGRAPHIC_DATA]-5065" at bounding box center [155, 282] width 192 height 31
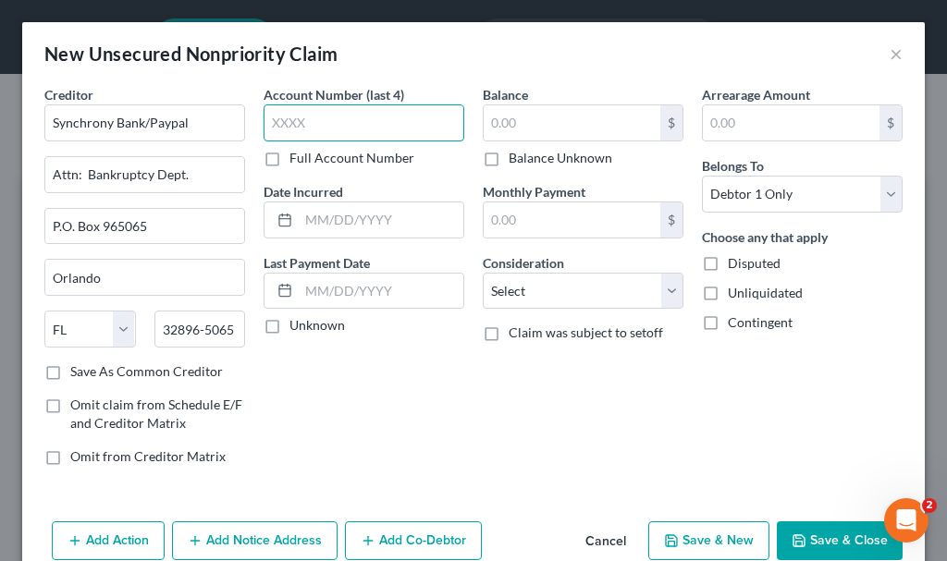
click at [322, 127] on input "text" at bounding box center [364, 122] width 201 height 37
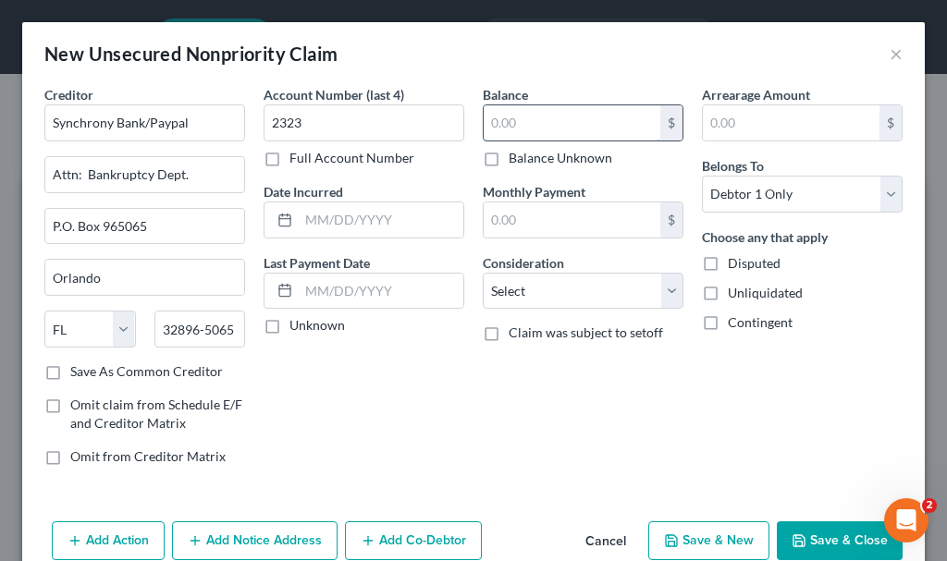
click at [537, 127] on input "text" at bounding box center [572, 122] width 177 height 35
click at [543, 288] on select "Select Cable / Satellite Services Collection Agency Credit Card Debt Debt Couns…" at bounding box center [583, 291] width 201 height 37
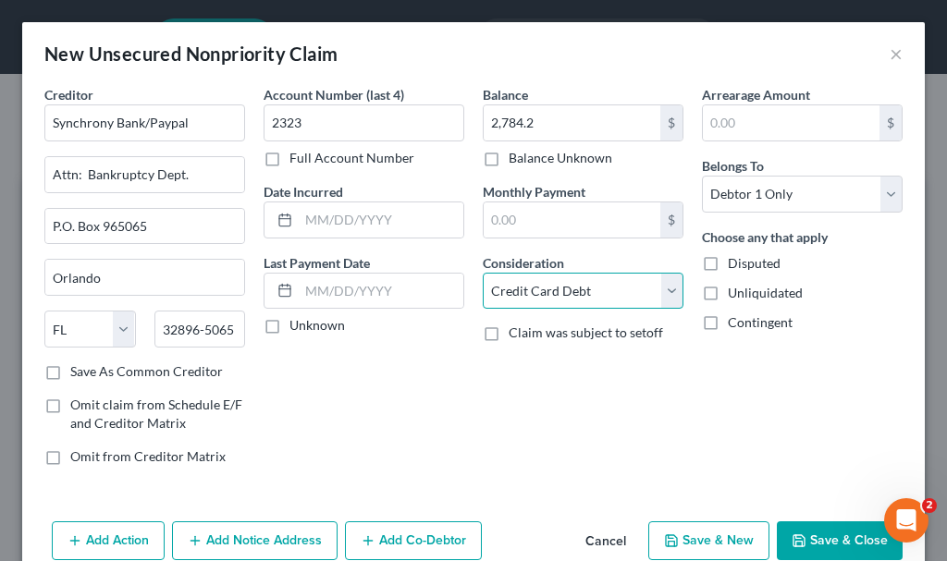
click at [483, 273] on select "Select Cable / Satellite Services Collection Agency Credit Card Debt Debt Couns…" at bounding box center [583, 291] width 201 height 37
click at [705, 541] on button "Save & New" at bounding box center [708, 540] width 121 height 39
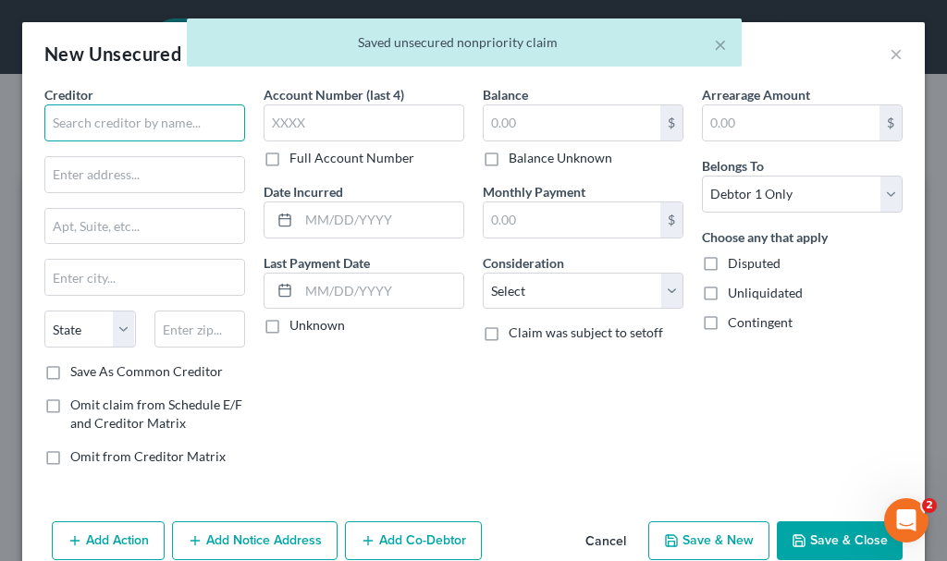
click at [164, 117] on input "text" at bounding box center [144, 122] width 201 height 37
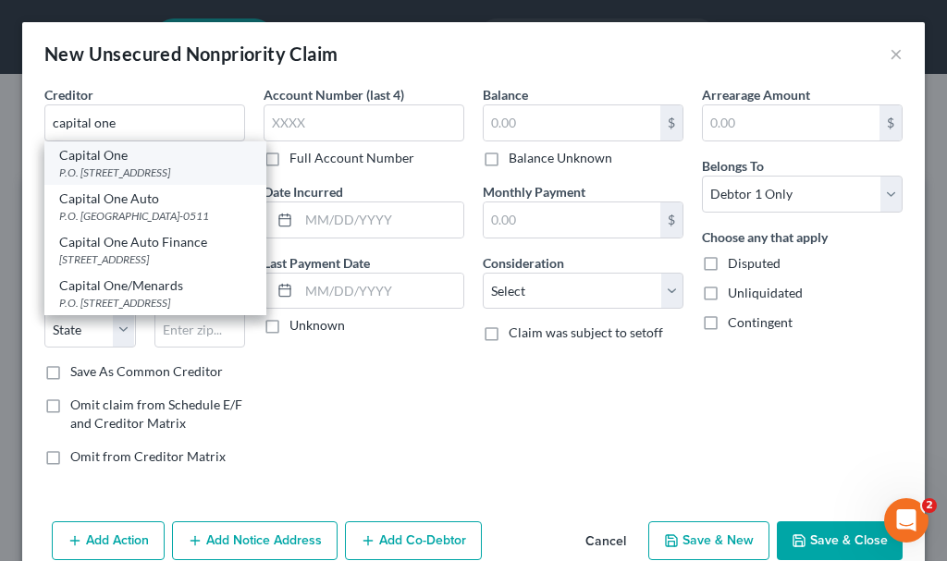
click at [104, 169] on div "P.O. [STREET_ADDRESS]" at bounding box center [155, 173] width 192 height 16
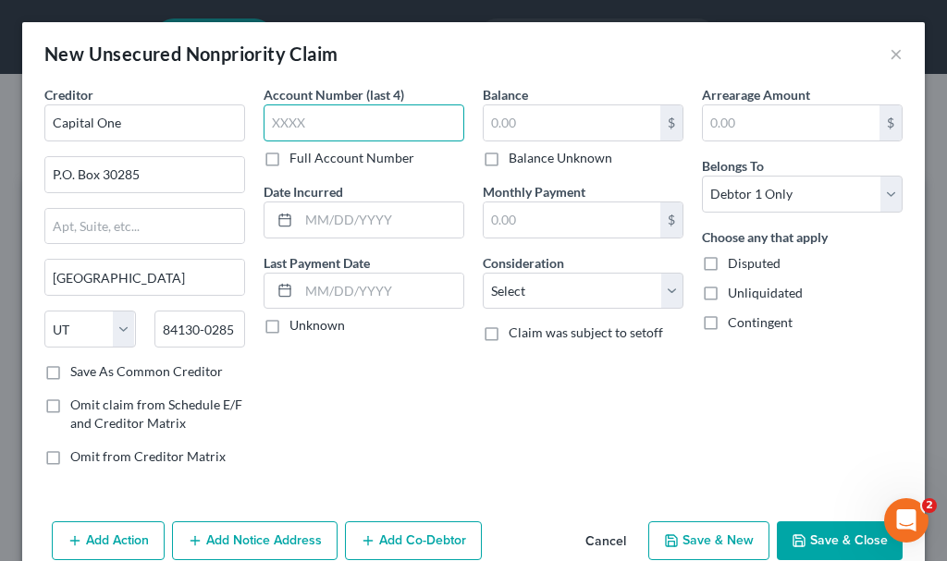
click at [319, 124] on input "text" at bounding box center [364, 122] width 201 height 37
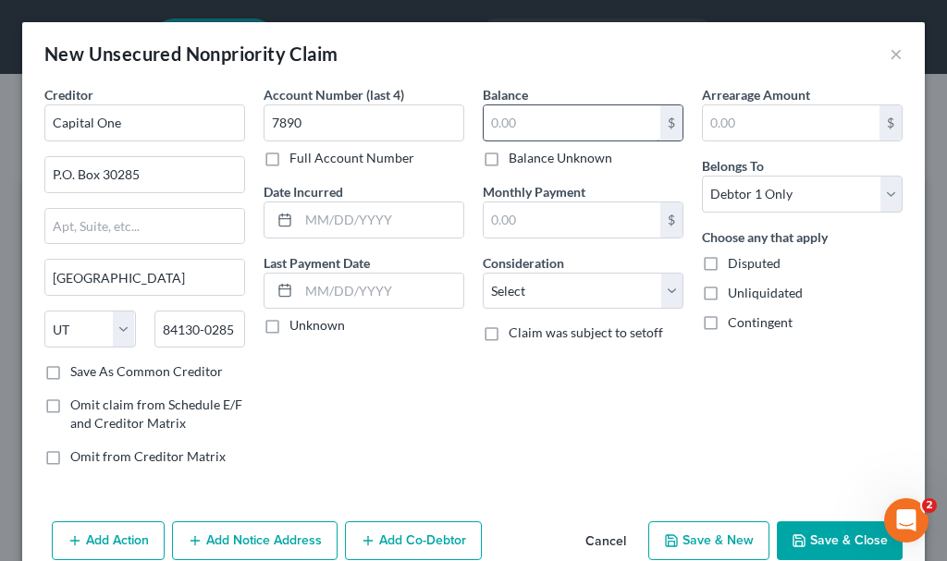
click at [533, 115] on input "text" at bounding box center [572, 122] width 177 height 35
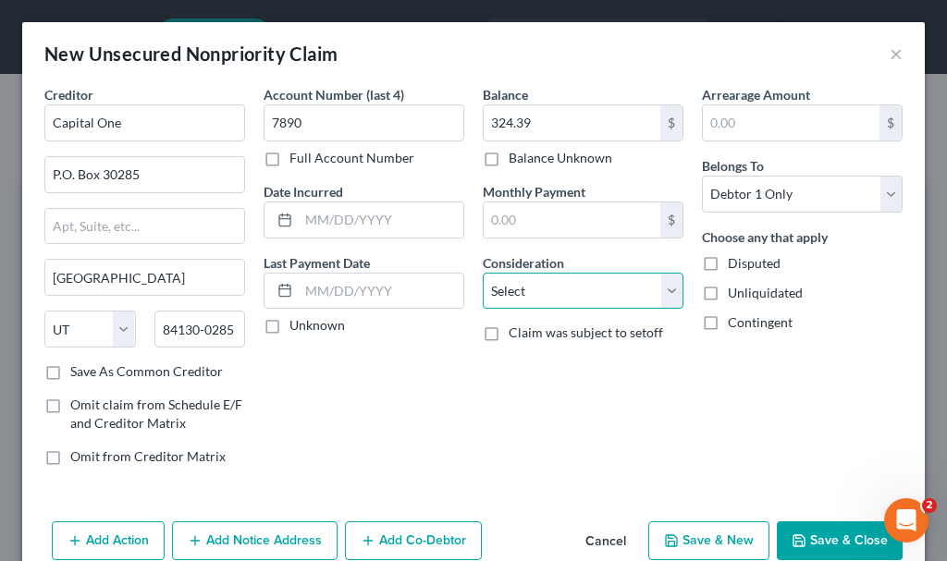
click at [545, 276] on select "Select Cable / Satellite Services Collection Agency Credit Card Debt Debt Couns…" at bounding box center [583, 291] width 201 height 37
click at [483, 273] on select "Select Cable / Satellite Services Collection Agency Credit Card Debt Debt Couns…" at bounding box center [583, 291] width 201 height 37
click at [681, 542] on button "Save & New" at bounding box center [708, 540] width 121 height 39
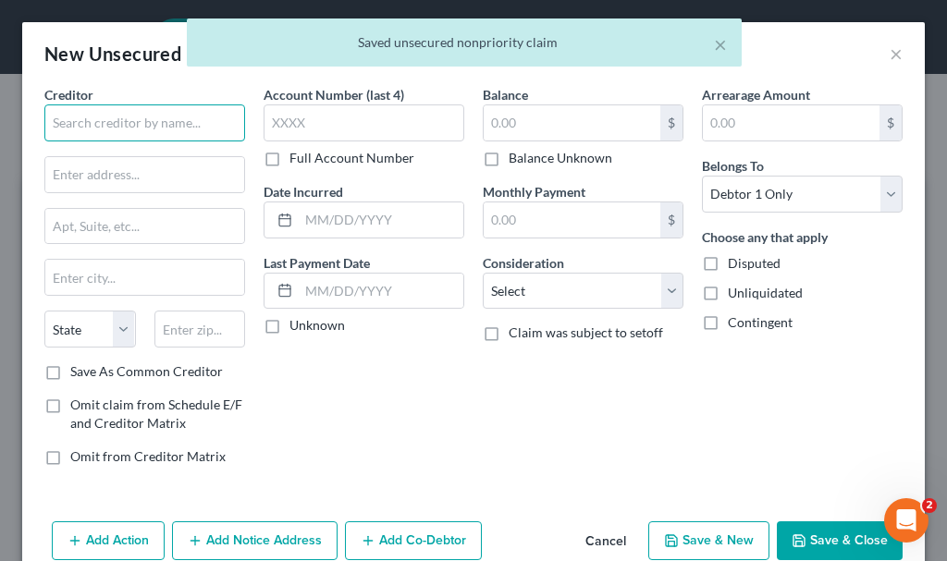
click at [142, 122] on input "text" at bounding box center [144, 122] width 201 height 37
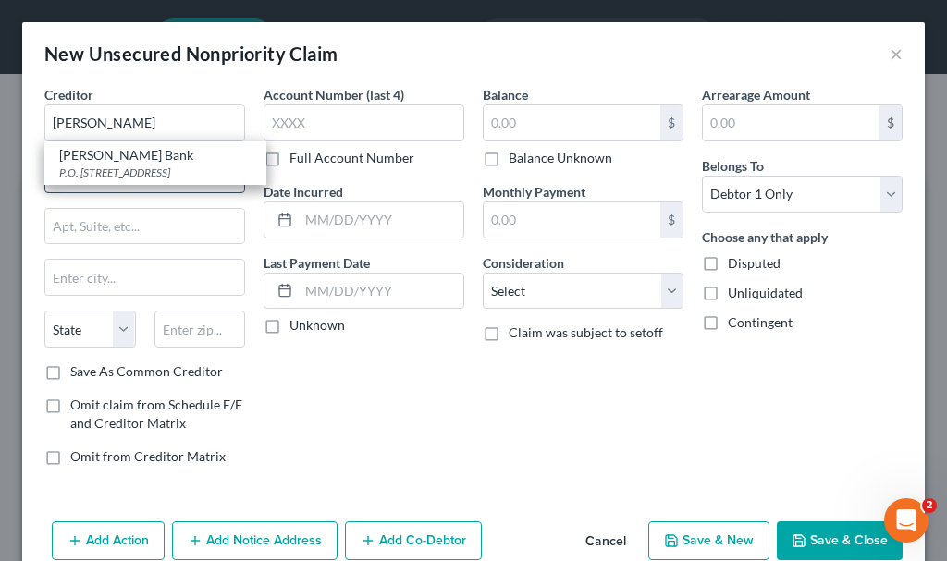
click at [109, 162] on div "[PERSON_NAME] Bank" at bounding box center [155, 155] width 192 height 18
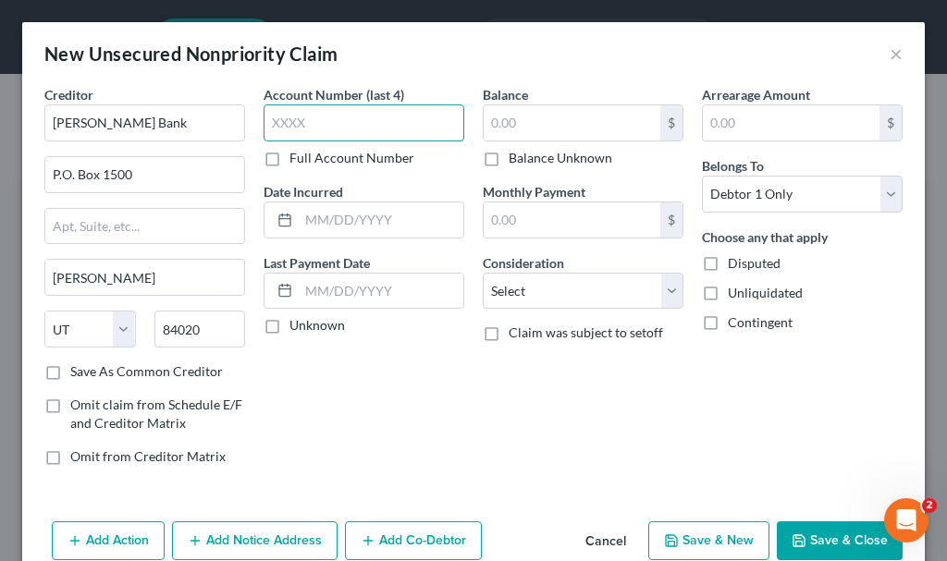
click at [320, 122] on input "text" at bounding box center [364, 122] width 201 height 37
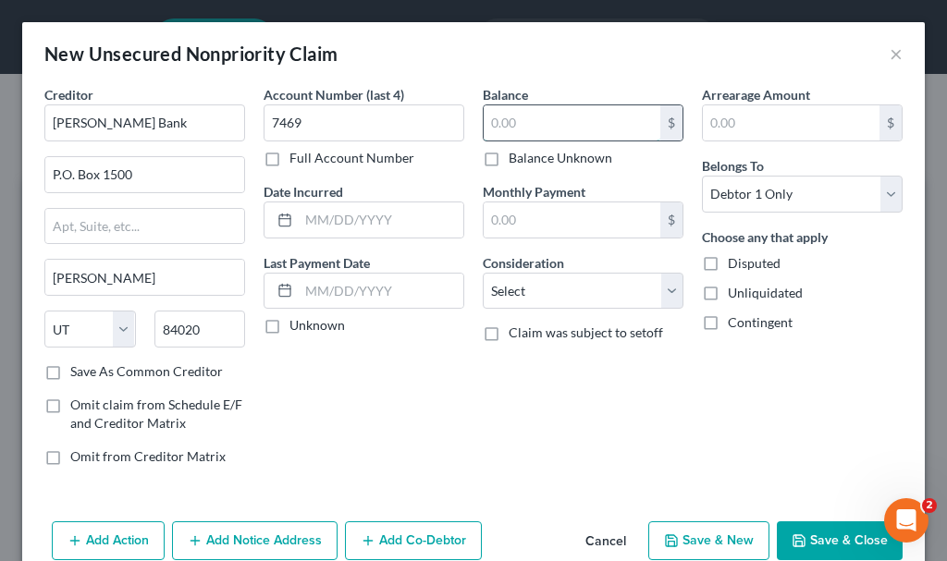
click at [522, 127] on input "text" at bounding box center [572, 122] width 177 height 35
click at [558, 287] on select "Select Cable / Satellite Services Collection Agency Credit Card Debt Debt Couns…" at bounding box center [583, 291] width 201 height 37
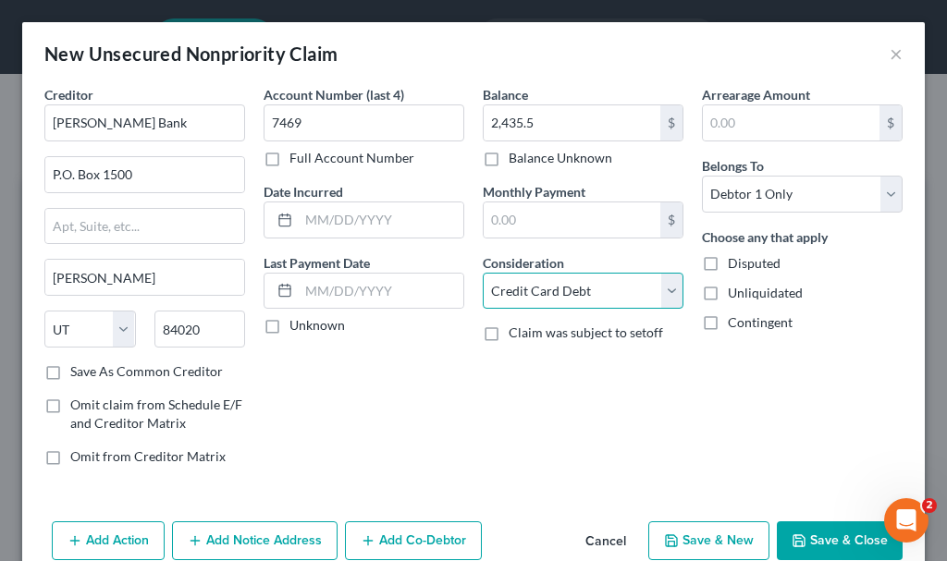
click at [483, 273] on select "Select Cable / Satellite Services Collection Agency Credit Card Debt Debt Couns…" at bounding box center [583, 291] width 201 height 37
click at [816, 523] on button "Save & Close" at bounding box center [840, 540] width 126 height 39
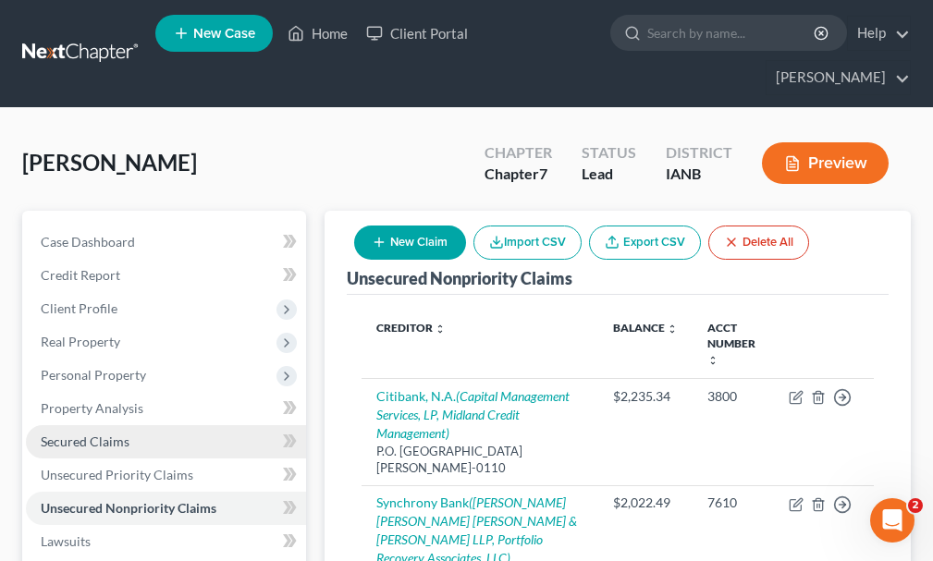
click at [80, 434] on span "Secured Claims" at bounding box center [85, 442] width 89 height 16
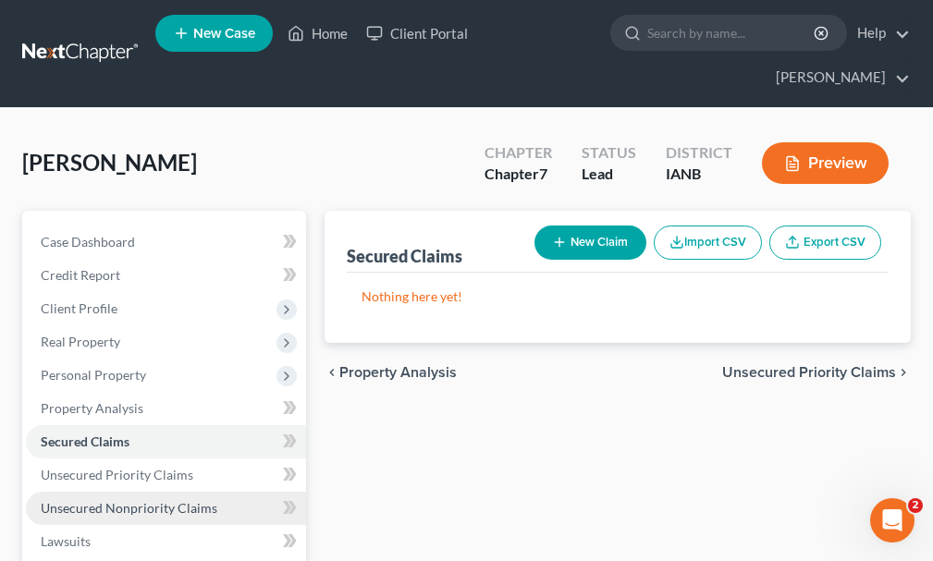
click at [133, 500] on span "Unsecured Nonpriority Claims" at bounding box center [129, 508] width 177 height 16
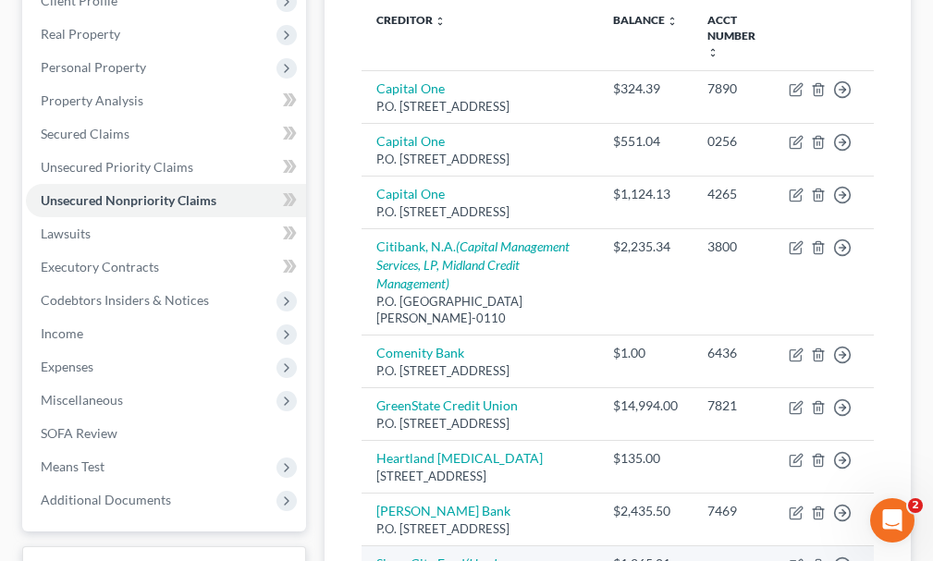
scroll to position [811, 0]
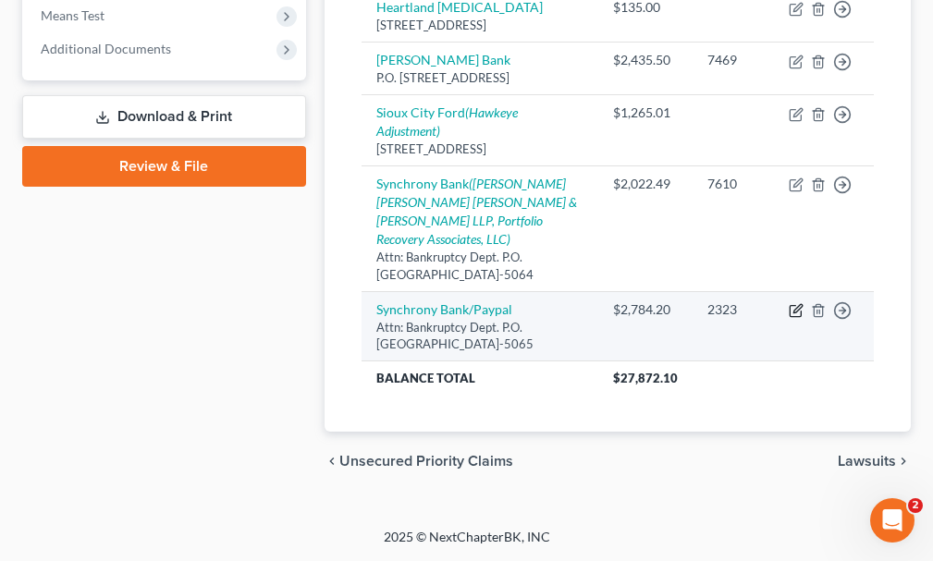
click at [798, 311] on icon "button" at bounding box center [797, 308] width 8 height 8
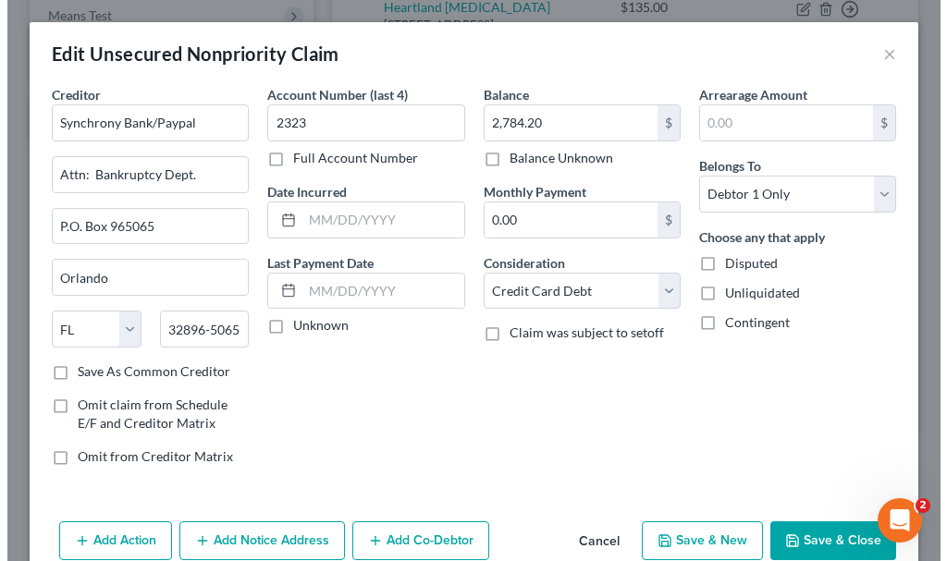
scroll to position [795, 0]
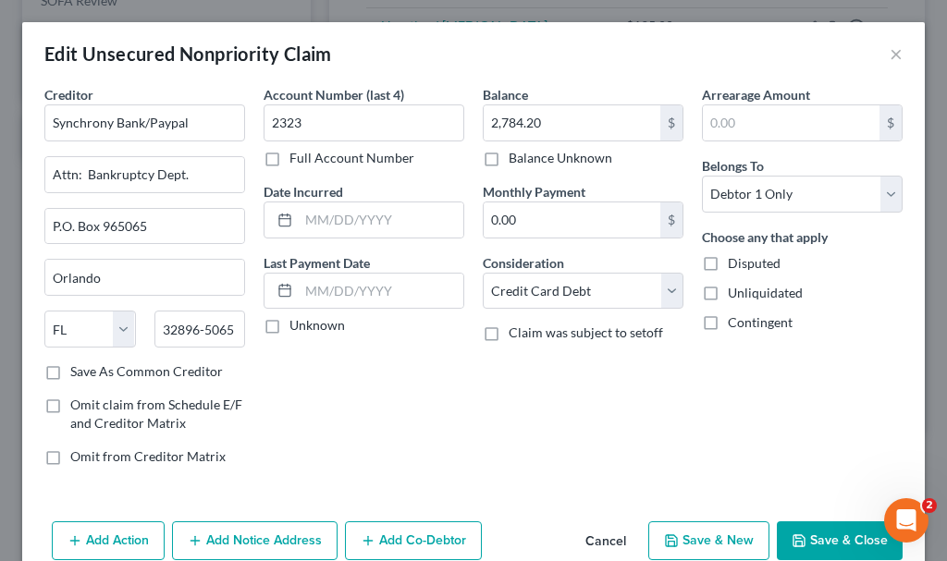
click at [245, 543] on button "Add Notice Address" at bounding box center [254, 540] width 165 height 39
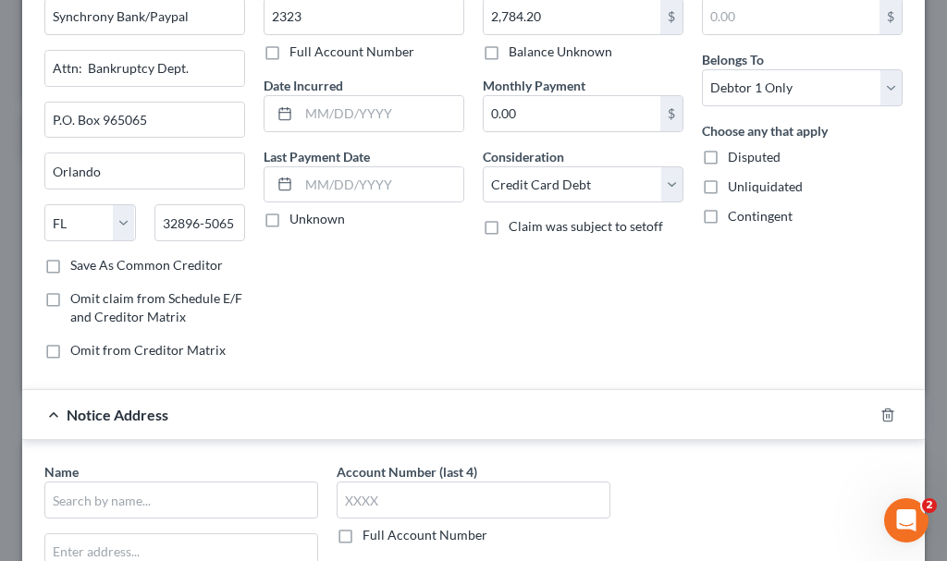
scroll to position [185, 0]
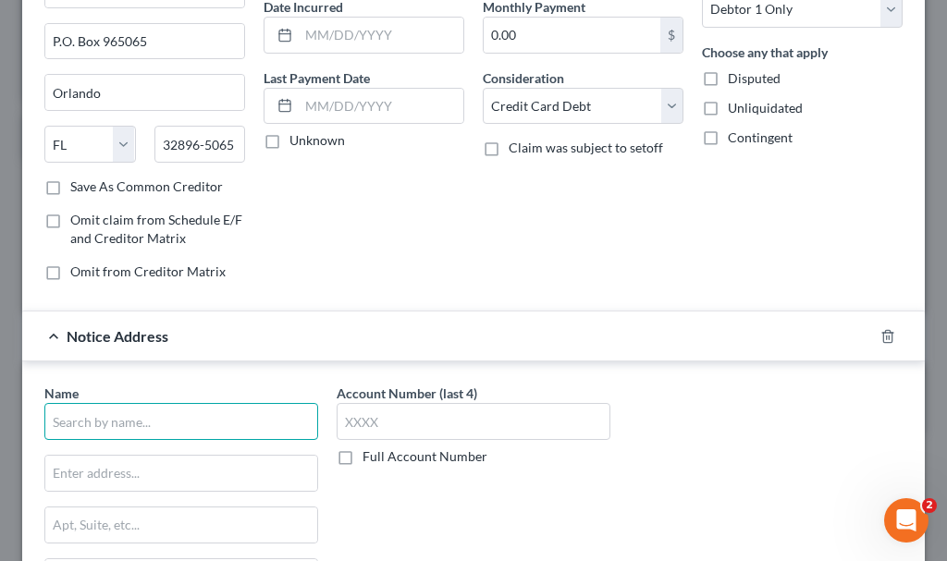
click at [220, 421] on input "text" at bounding box center [181, 421] width 274 height 37
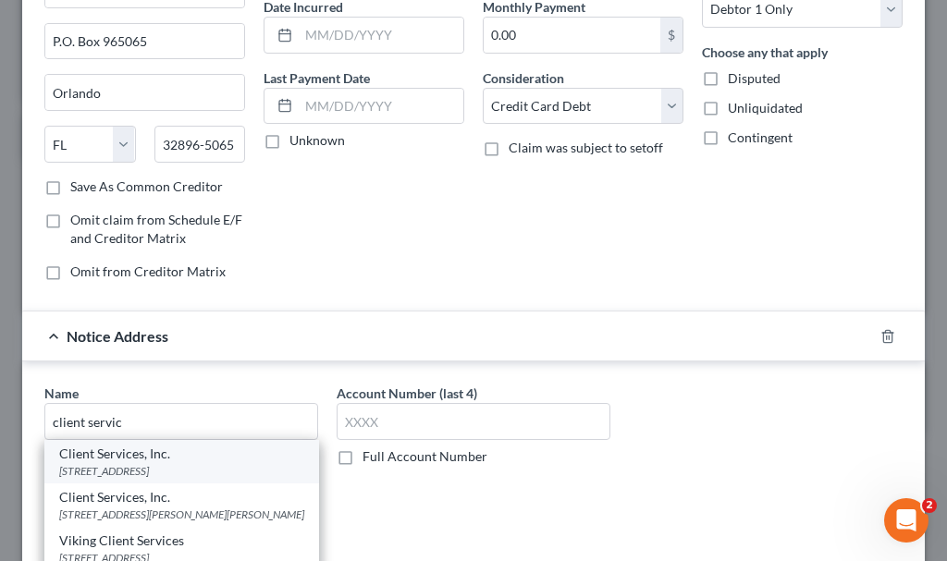
click at [155, 469] on div "[STREET_ADDRESS]" at bounding box center [181, 471] width 245 height 16
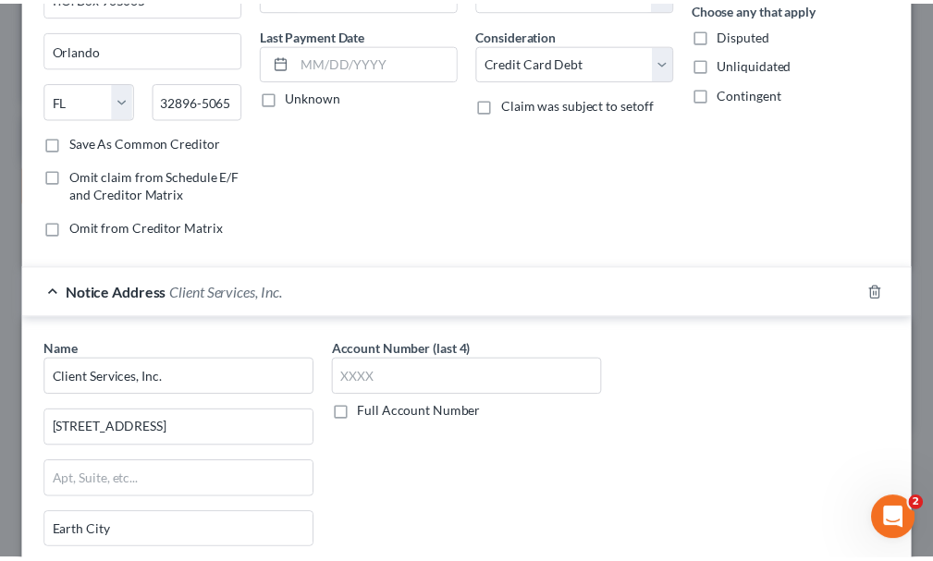
scroll to position [487, 0]
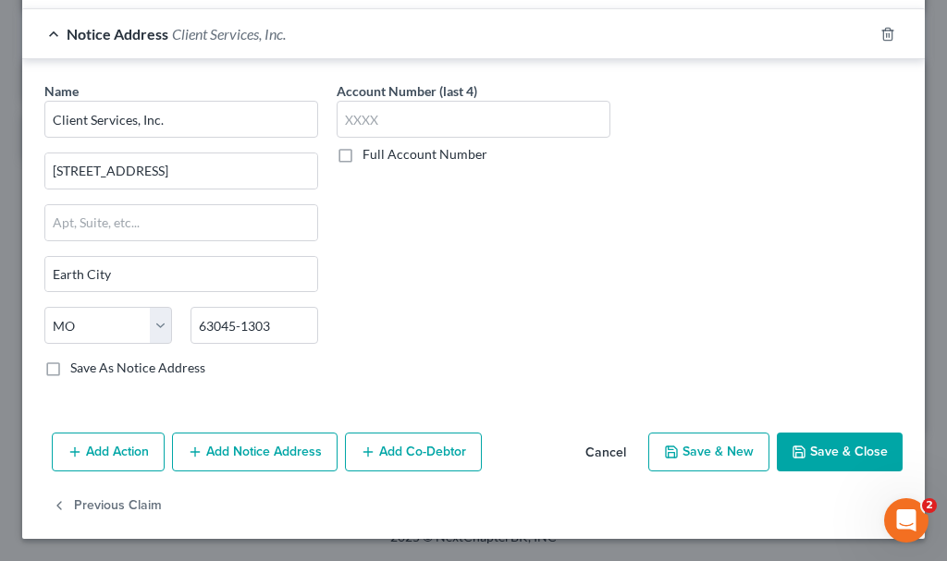
click at [836, 444] on button "Save & Close" at bounding box center [840, 452] width 126 height 39
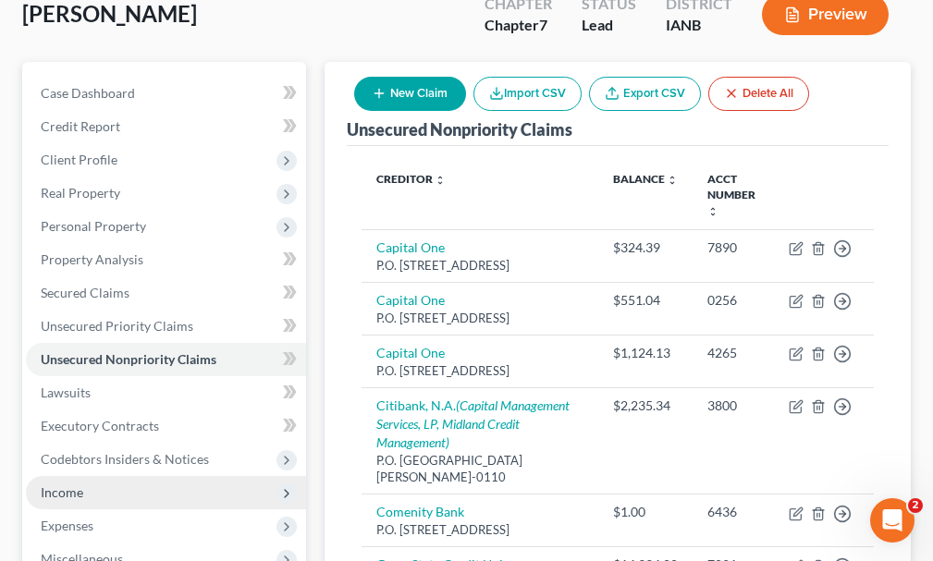
scroll to position [240, 0]
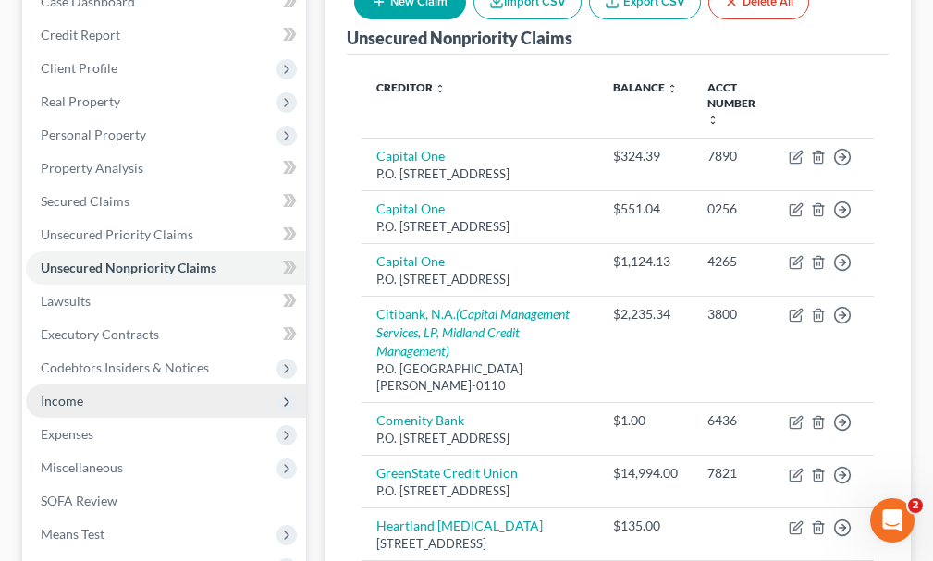
click at [68, 385] on span "Income" at bounding box center [166, 401] width 280 height 33
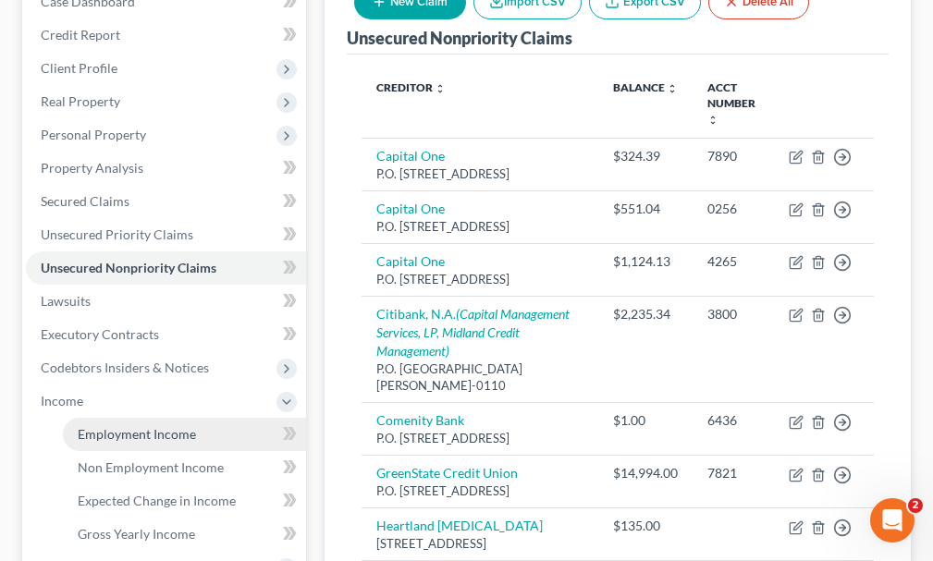
click at [127, 426] on span "Employment Income" at bounding box center [137, 434] width 118 height 16
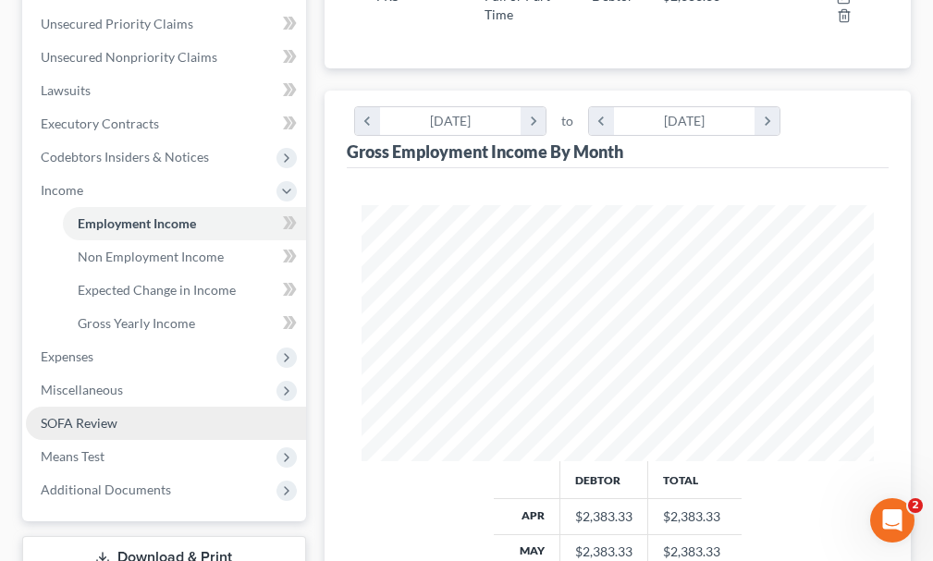
scroll to position [462, 0]
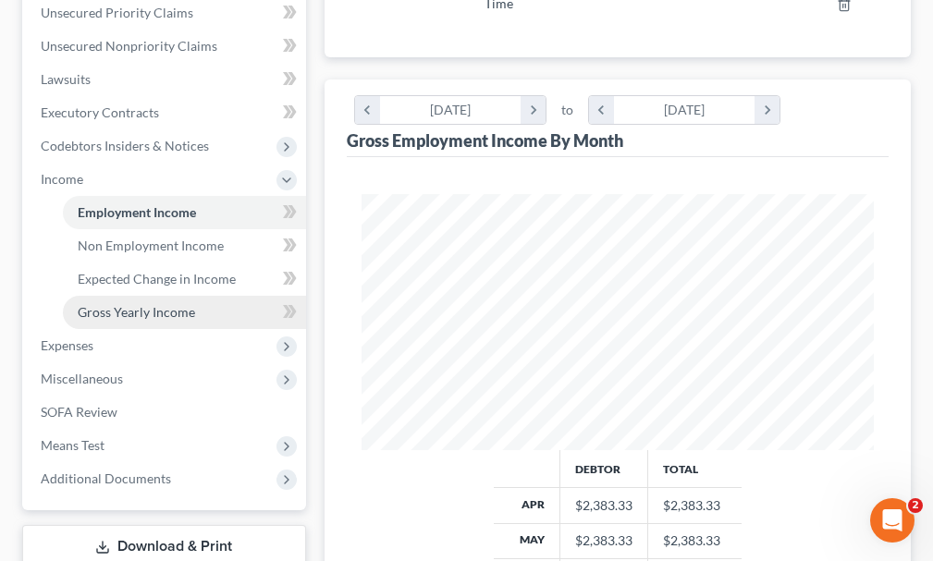
click at [144, 304] on span "Gross Yearly Income" at bounding box center [136, 312] width 117 height 16
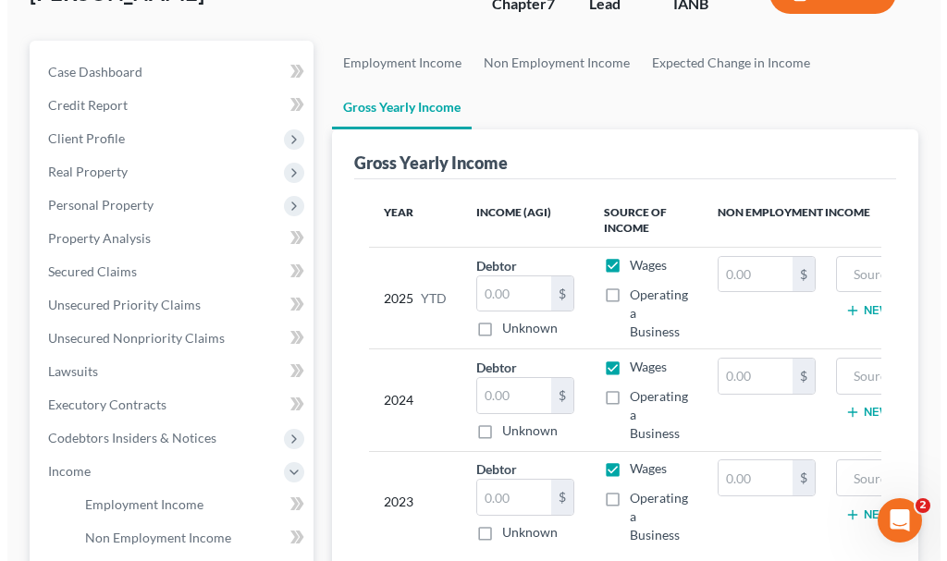
scroll to position [185, 0]
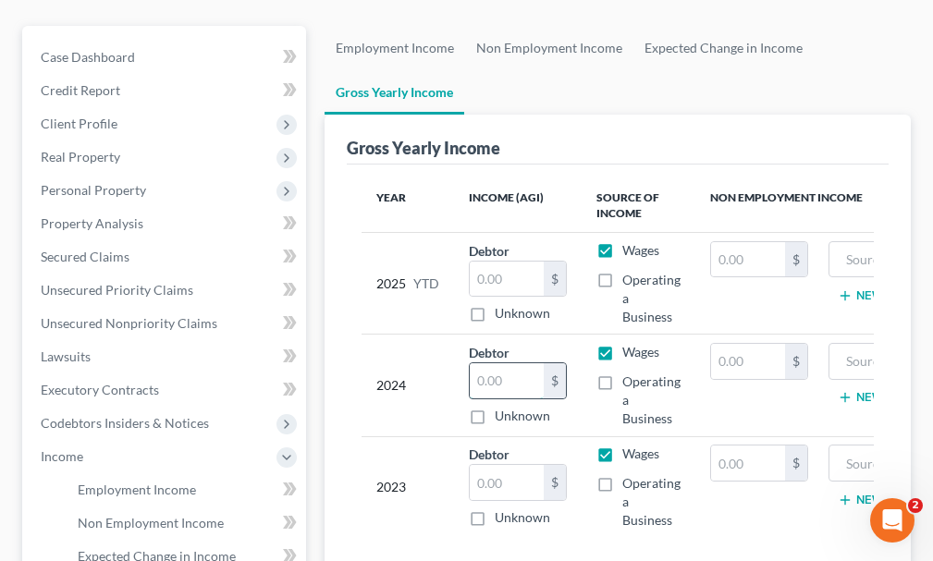
click at [505, 363] on input "text" at bounding box center [507, 380] width 74 height 35
click at [507, 465] on input "text" at bounding box center [507, 482] width 74 height 35
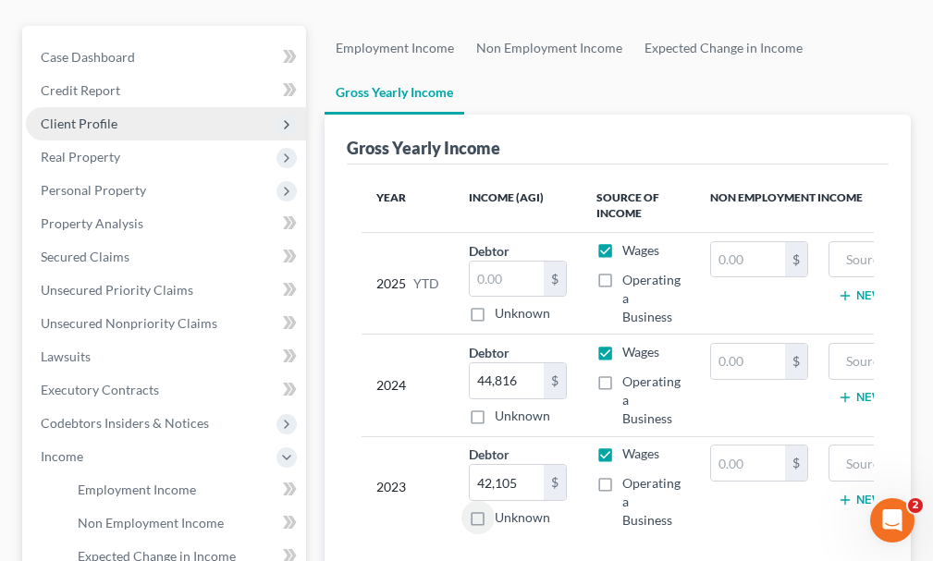
click at [88, 116] on span "Client Profile" at bounding box center [79, 124] width 77 height 16
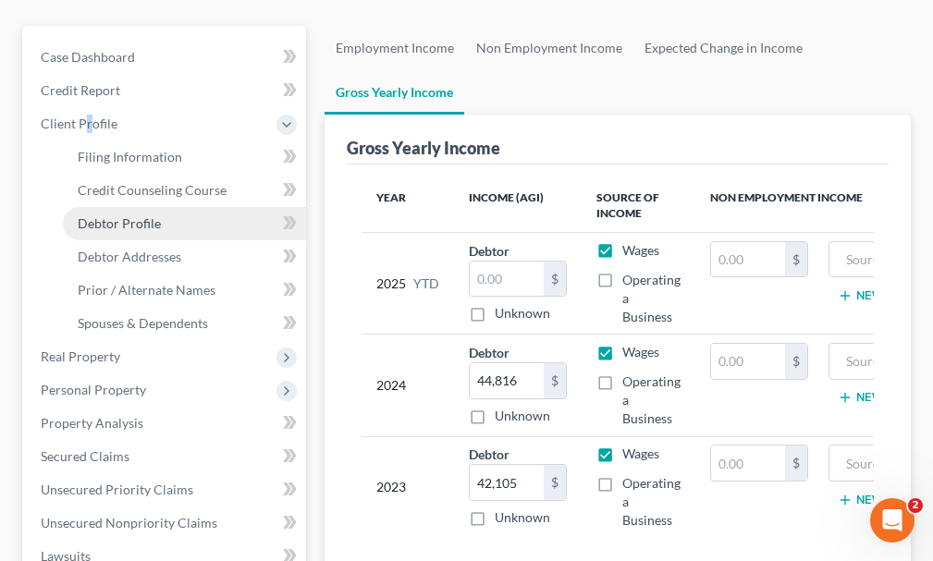
click at [117, 215] on span "Debtor Profile" at bounding box center [119, 223] width 83 height 16
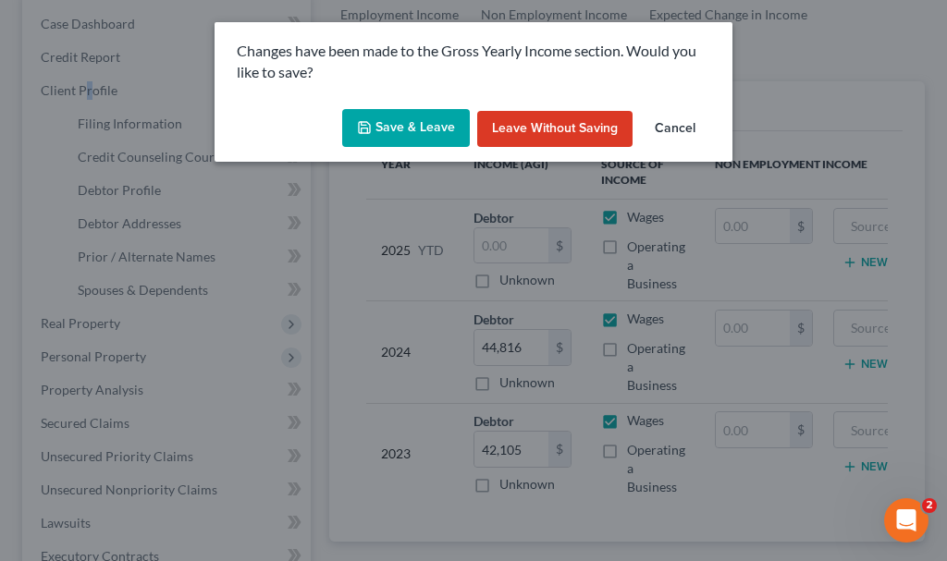
click at [379, 126] on button "Save & Leave" at bounding box center [406, 128] width 128 height 39
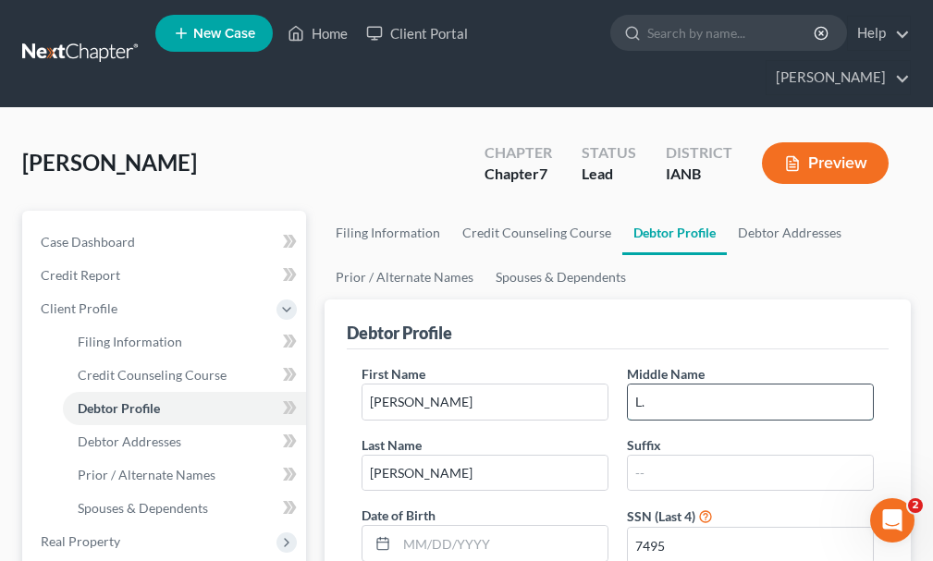
click at [684, 385] on input "L." at bounding box center [750, 402] width 245 height 35
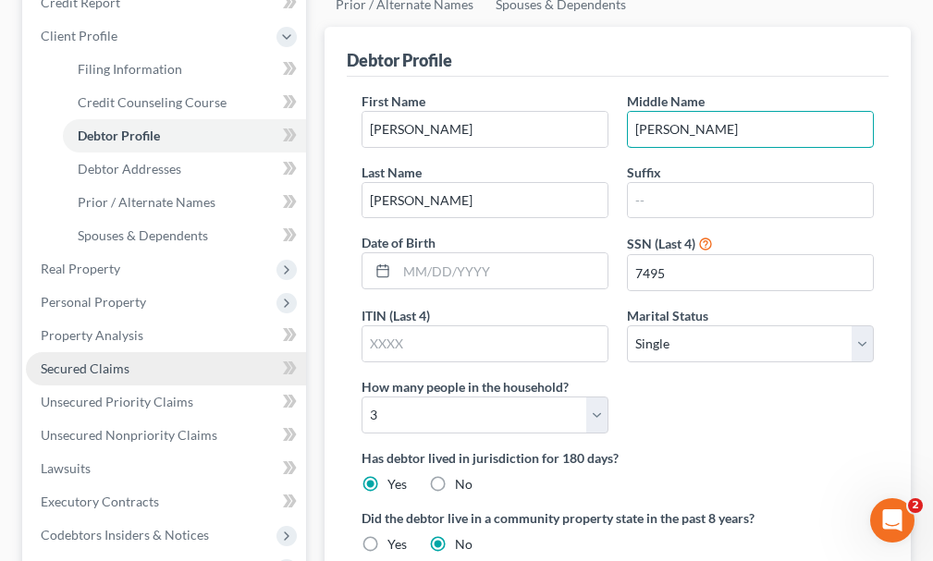
scroll to position [277, 0]
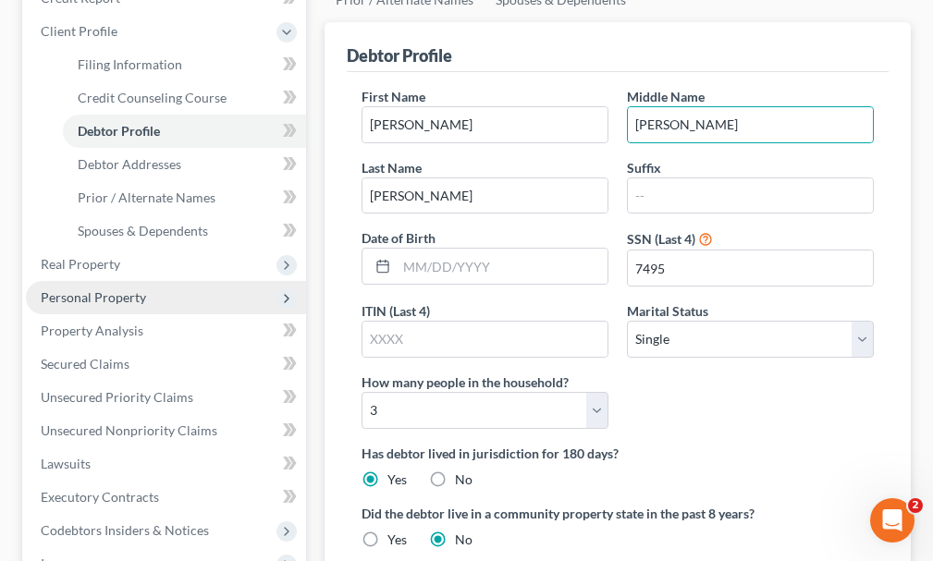
click at [87, 289] on span "Personal Property" at bounding box center [93, 297] width 105 height 16
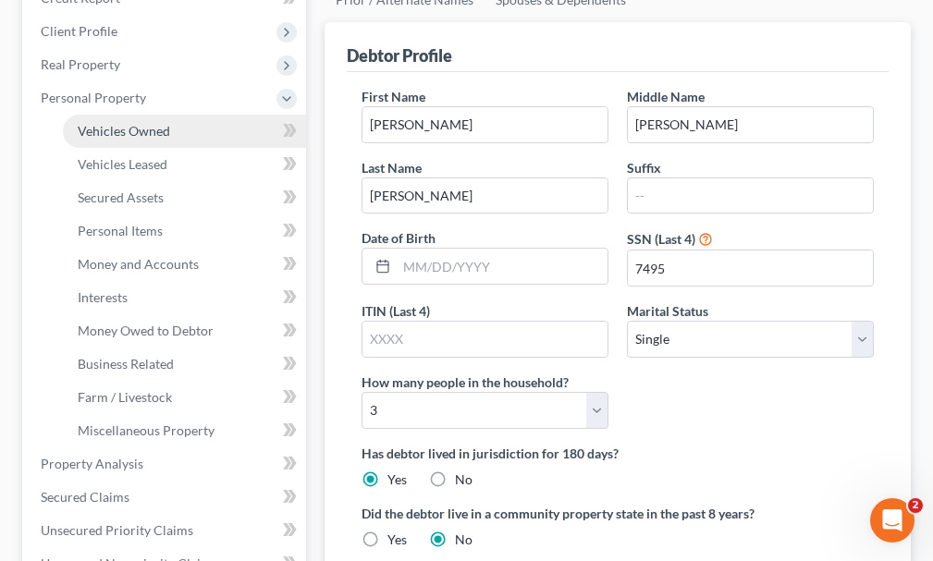
click at [136, 123] on span "Vehicles Owned" at bounding box center [124, 131] width 92 height 16
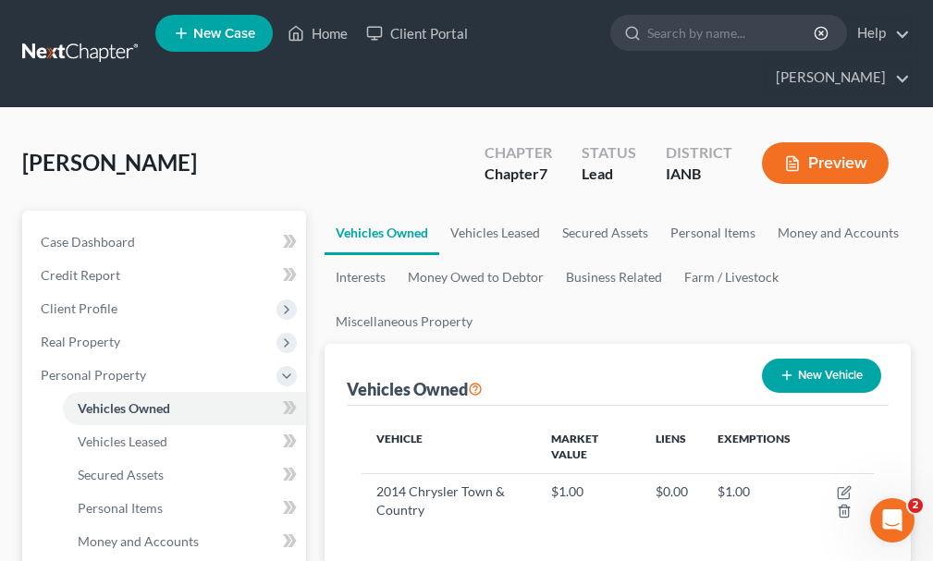
click at [837, 359] on button "New Vehicle" at bounding box center [821, 376] width 119 height 34
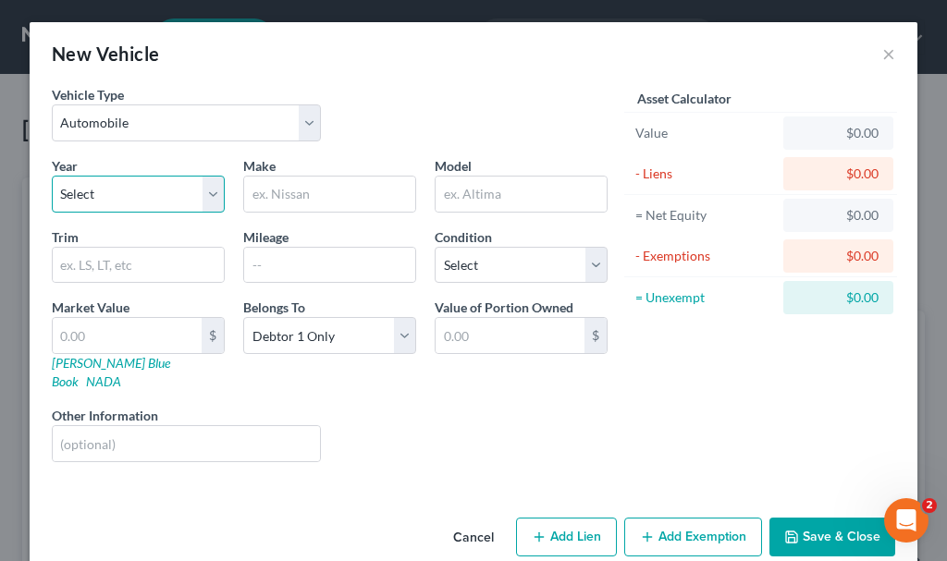
click at [98, 186] on select "Select 2026 2025 2024 2023 2022 2021 2020 2019 2018 2017 2016 2015 2014 2013 20…" at bounding box center [138, 194] width 173 height 37
click at [52, 176] on select "Select 2026 2025 2024 2023 2022 2021 2020 2019 2018 2017 2016 2015 2014 2013 20…" at bounding box center [138, 194] width 173 height 37
click at [294, 196] on input "text" at bounding box center [329, 194] width 171 height 35
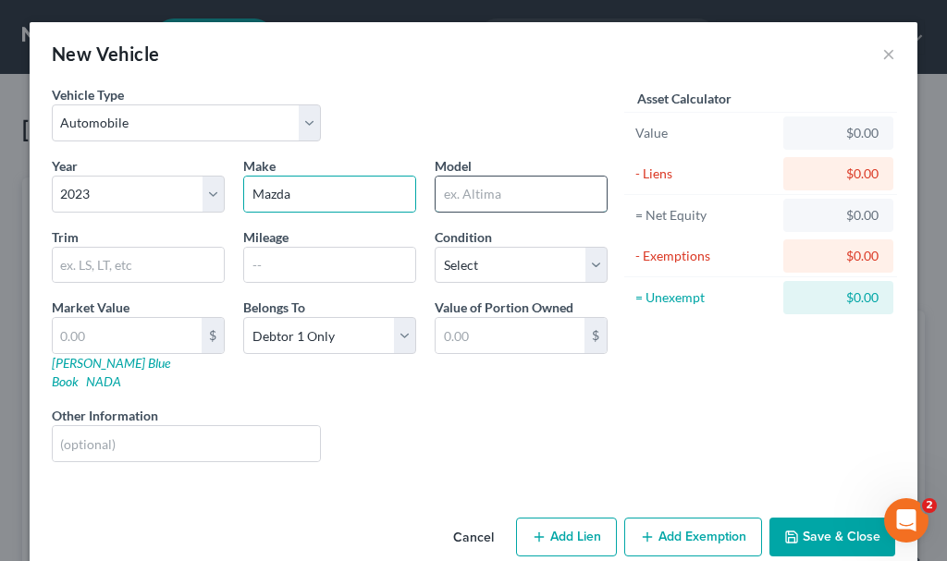
click at [460, 191] on input "text" at bounding box center [520, 194] width 171 height 35
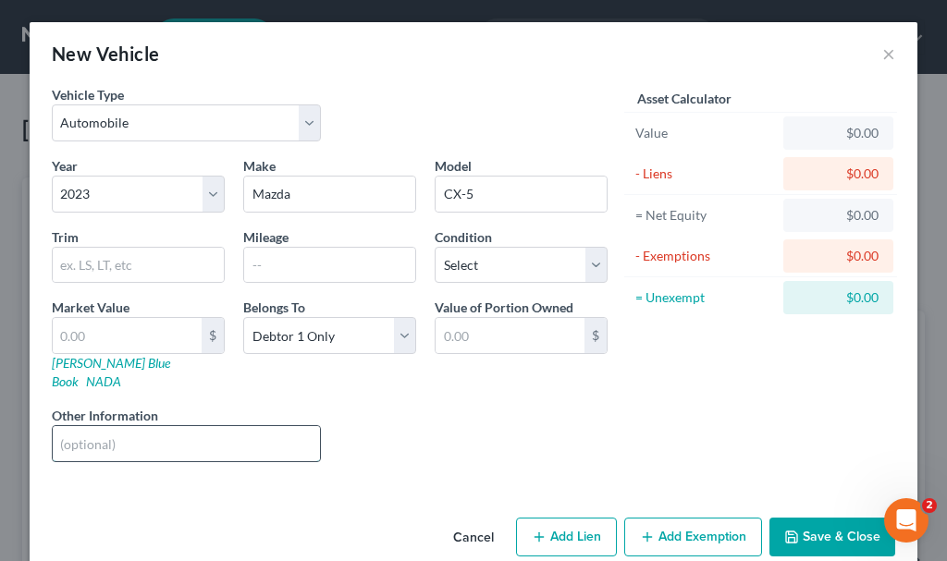
click at [189, 426] on input "text" at bounding box center [186, 443] width 267 height 35
click at [802, 518] on button "Save & Close" at bounding box center [832, 537] width 126 height 39
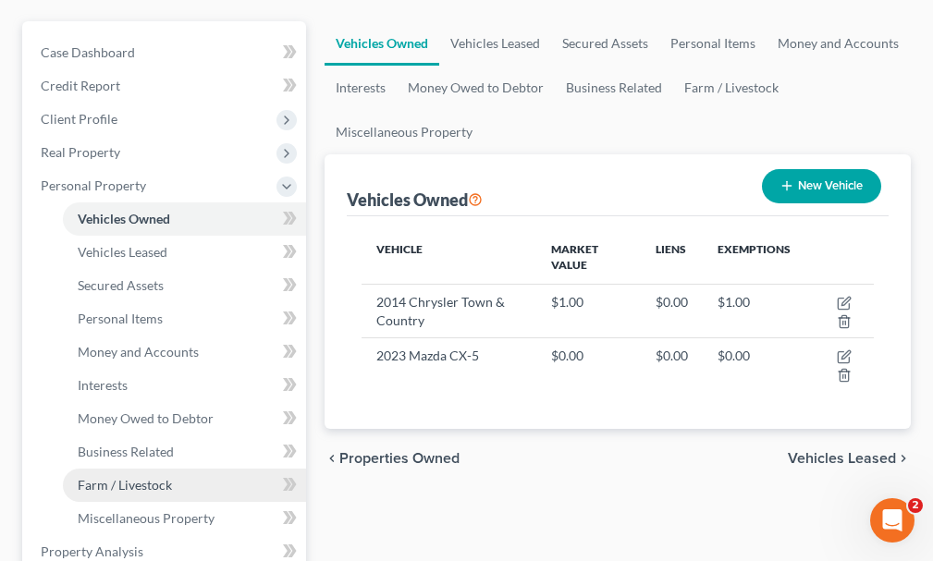
scroll to position [370, 0]
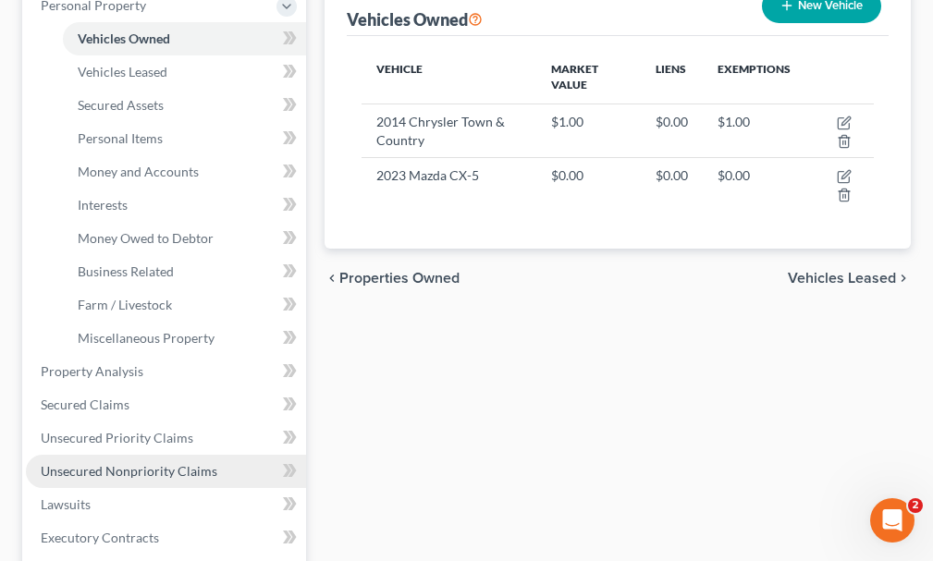
click at [141, 463] on span "Unsecured Nonpriority Claims" at bounding box center [129, 471] width 177 height 16
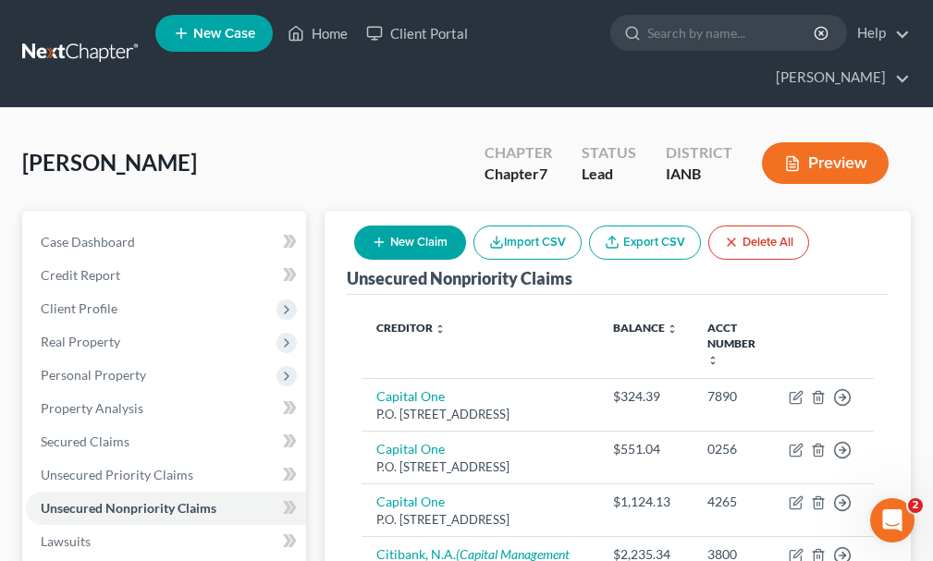
click at [425, 226] on button "New Claim" at bounding box center [410, 243] width 112 height 34
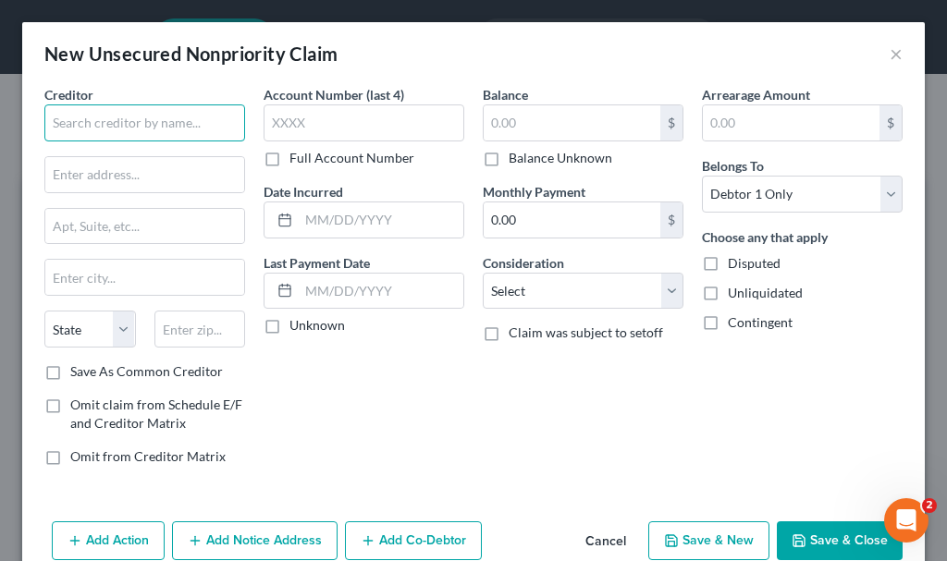
click at [180, 123] on input "text" at bounding box center [144, 122] width 201 height 37
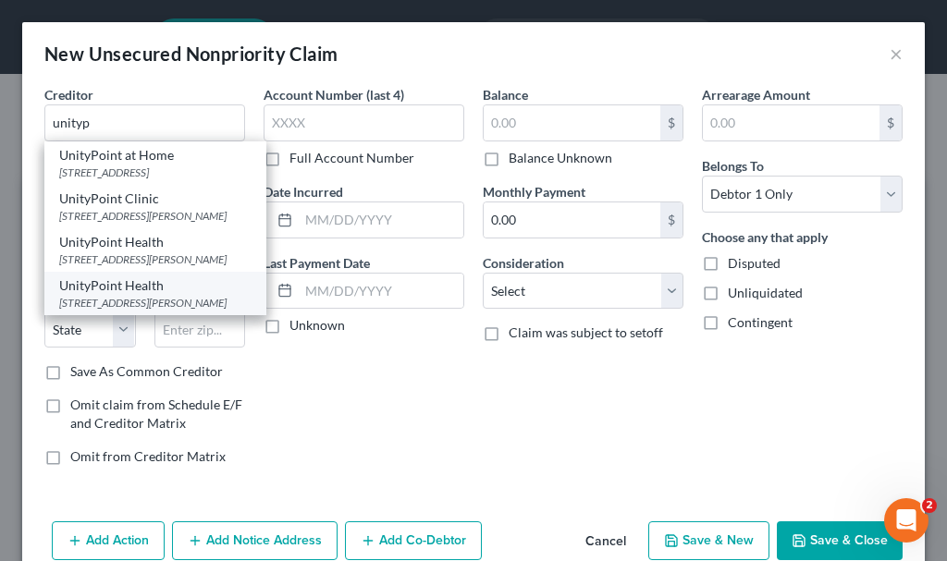
click at [142, 295] on div "UnityPoint Health" at bounding box center [155, 285] width 192 height 18
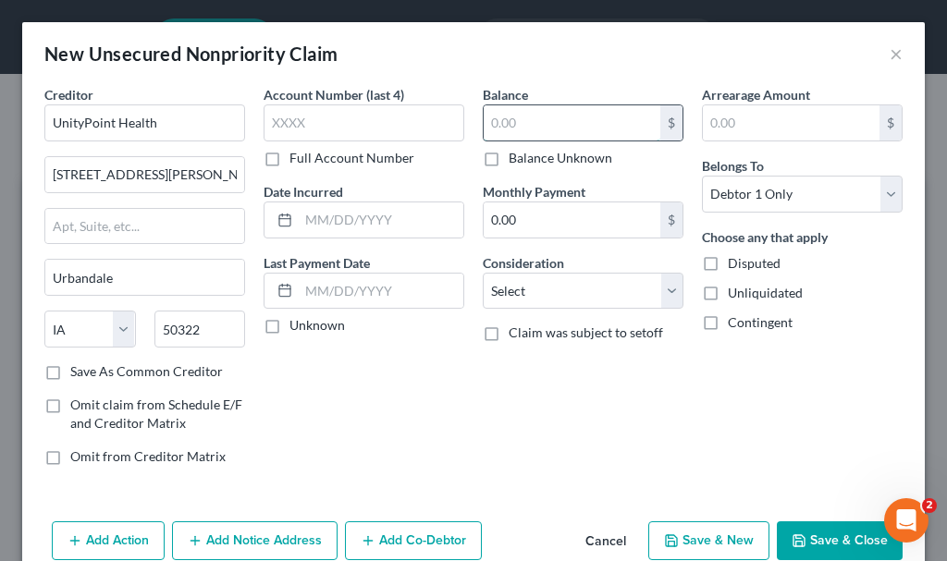
click at [548, 121] on input "text" at bounding box center [572, 122] width 177 height 35
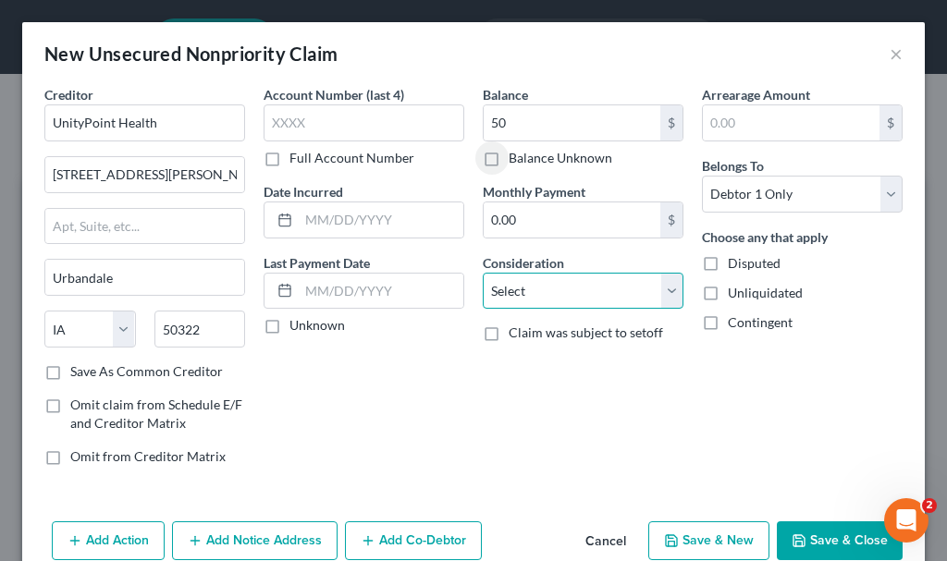
click at [530, 293] on select "Select Cable / Satellite Services Collection Agency Credit Card Debt Debt Couns…" at bounding box center [583, 291] width 201 height 37
click at [483, 273] on select "Select Cable / Satellite Services Collection Agency Credit Card Debt Debt Couns…" at bounding box center [583, 291] width 201 height 37
click at [292, 534] on button "Add Notice Address" at bounding box center [254, 540] width 165 height 39
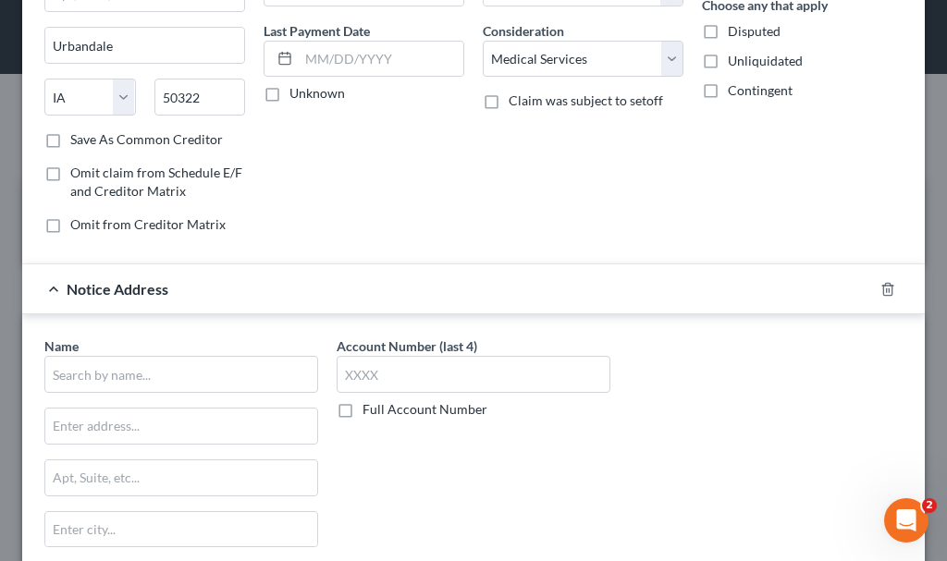
scroll to position [370, 0]
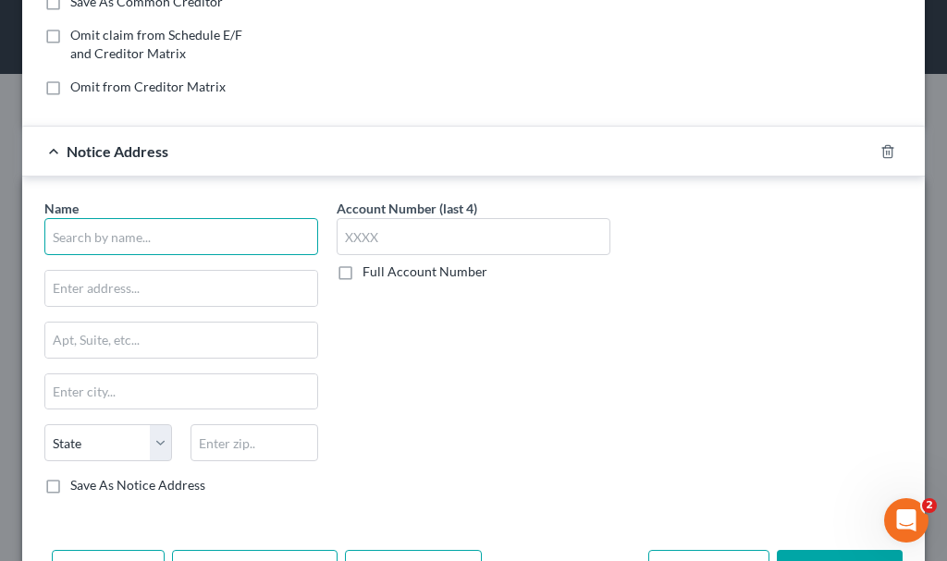
click at [214, 239] on input "text" at bounding box center [181, 236] width 274 height 37
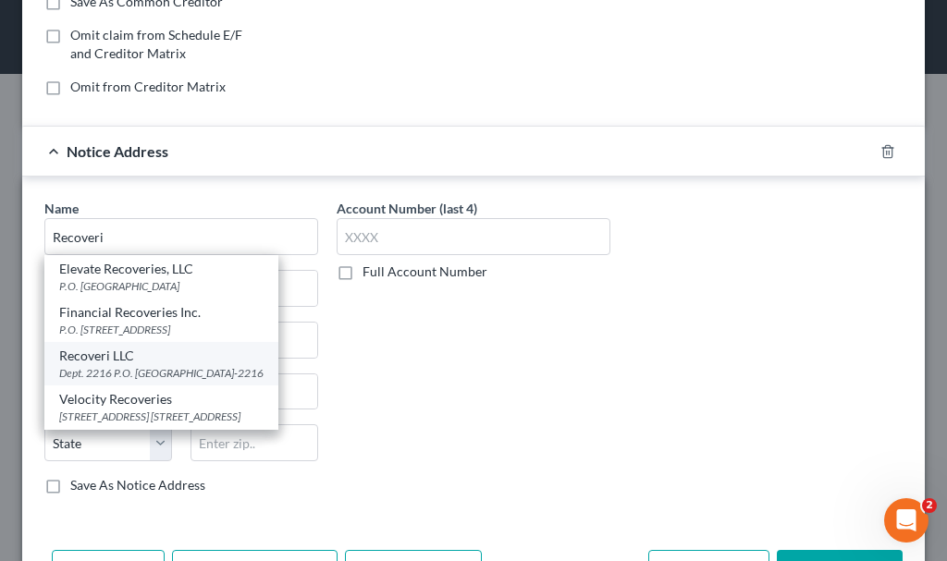
click at [124, 366] on div "Dept. 2216 P.O. [GEOGRAPHIC_DATA]-2216" at bounding box center [161, 373] width 204 height 16
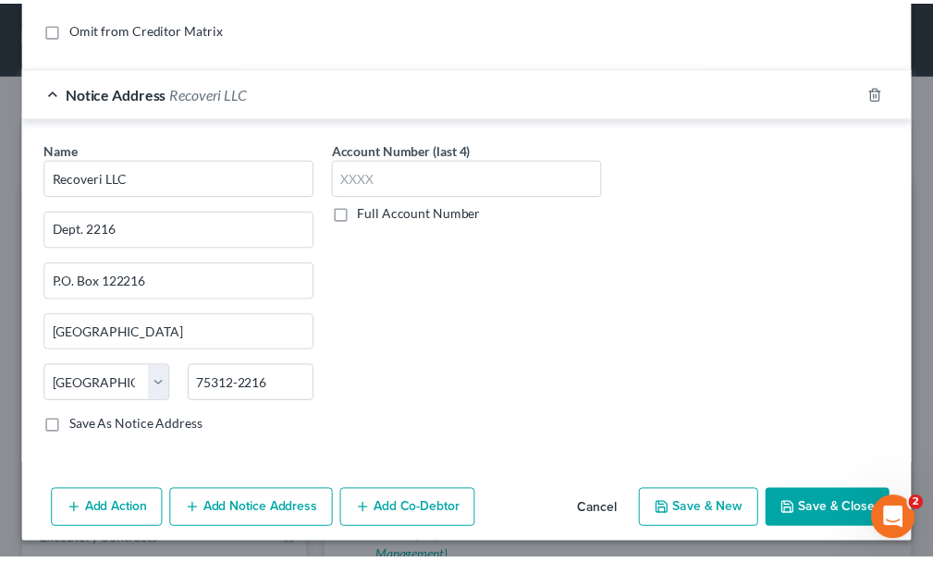
scroll to position [435, 0]
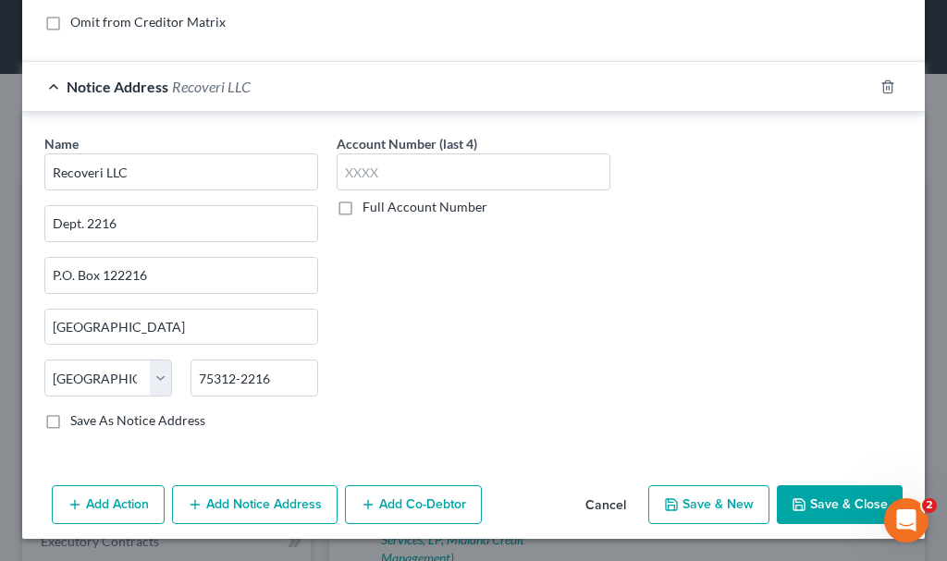
click at [803, 496] on button "Save & Close" at bounding box center [840, 504] width 126 height 39
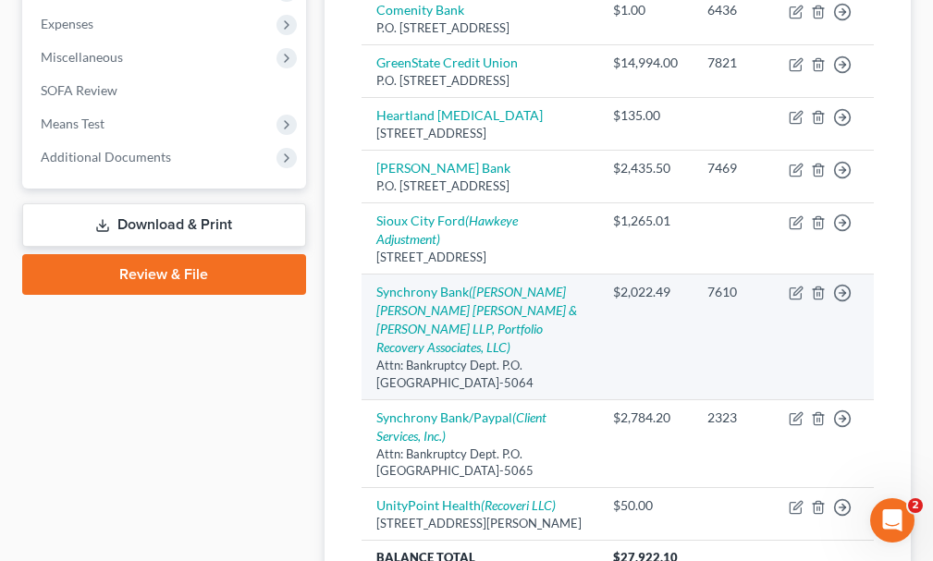
scroll to position [0, 0]
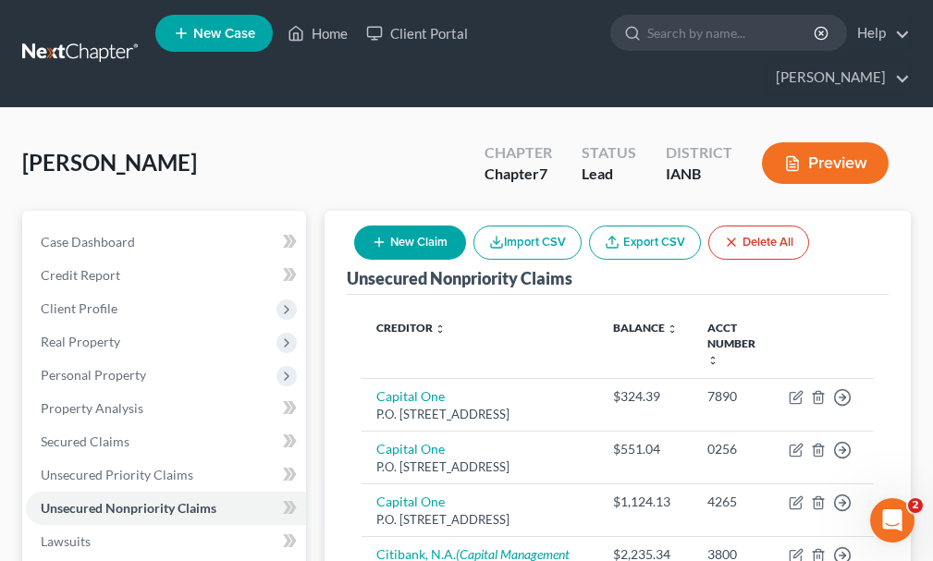
click at [407, 226] on button "New Claim" at bounding box center [410, 243] width 112 height 34
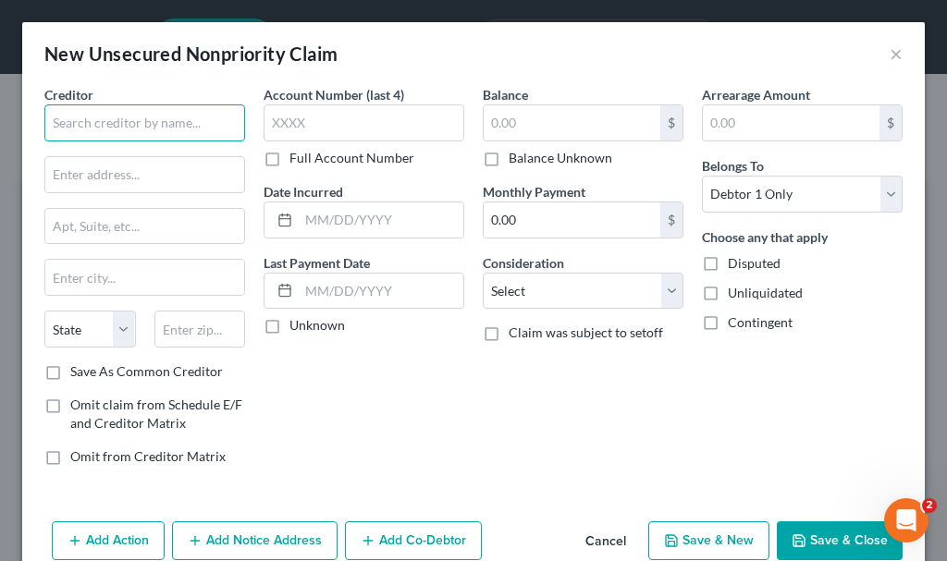
click at [159, 125] on input "text" at bounding box center [144, 122] width 201 height 37
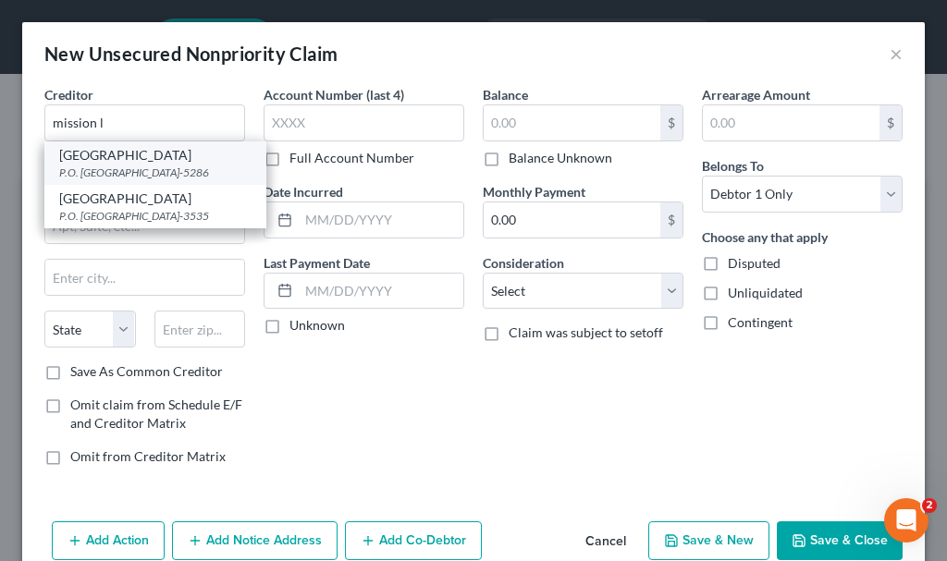
click at [113, 169] on div "P.O. [GEOGRAPHIC_DATA]-5286" at bounding box center [155, 173] width 192 height 16
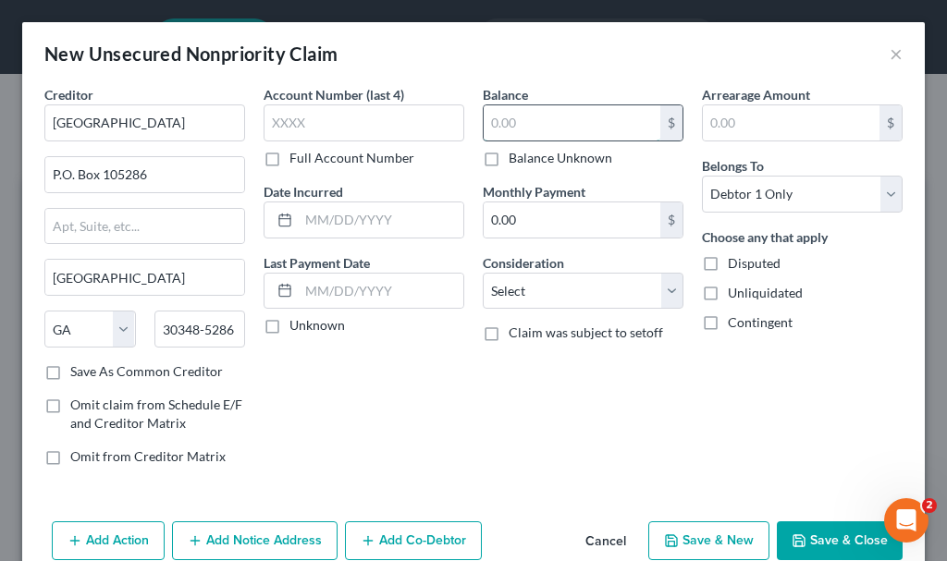
click at [528, 123] on input "text" at bounding box center [572, 122] width 177 height 35
click at [542, 288] on select "Select Cable / Satellite Services Collection Agency Credit Card Debt Debt Couns…" at bounding box center [583, 291] width 201 height 37
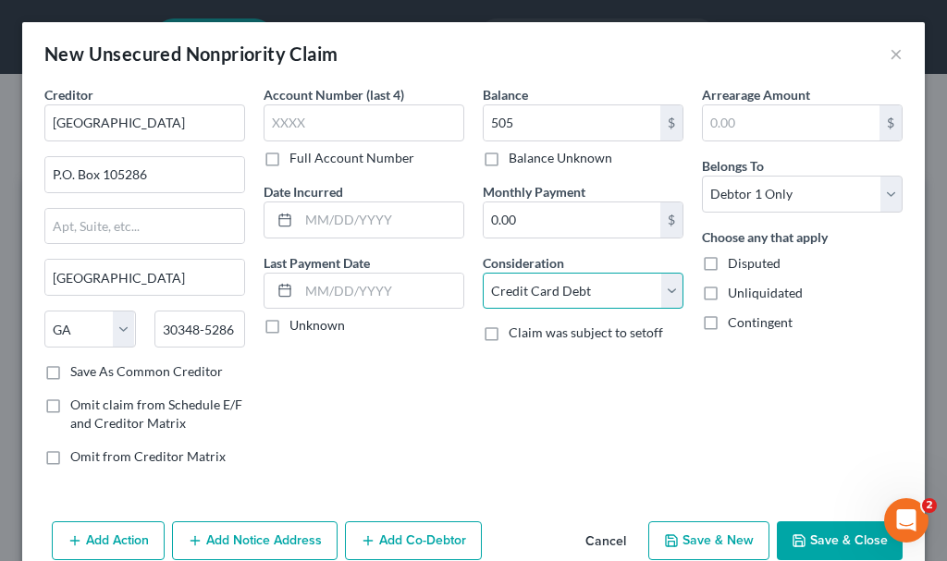
click at [483, 273] on select "Select Cable / Satellite Services Collection Agency Credit Card Debt Debt Couns…" at bounding box center [583, 291] width 201 height 37
click at [801, 534] on button "Save & Close" at bounding box center [840, 540] width 126 height 39
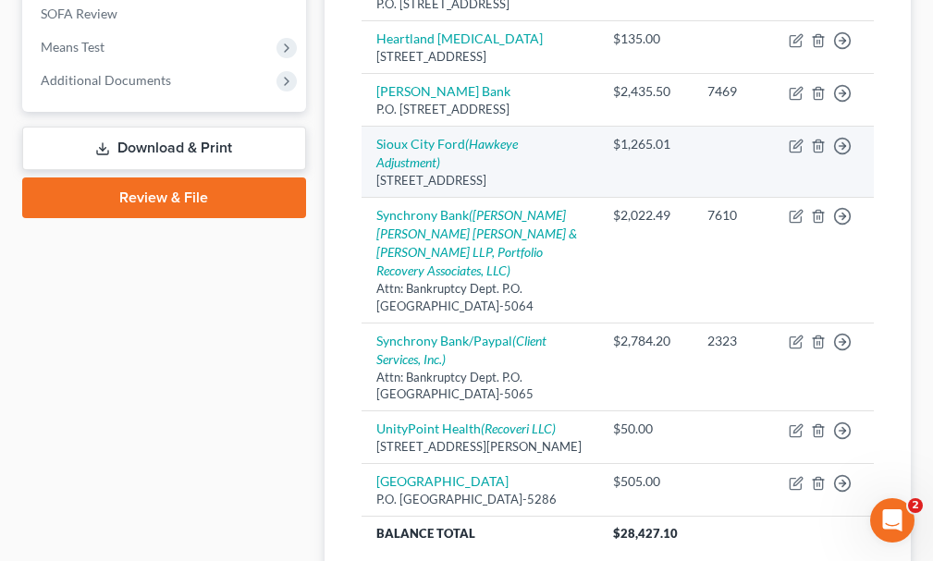
scroll to position [832, 0]
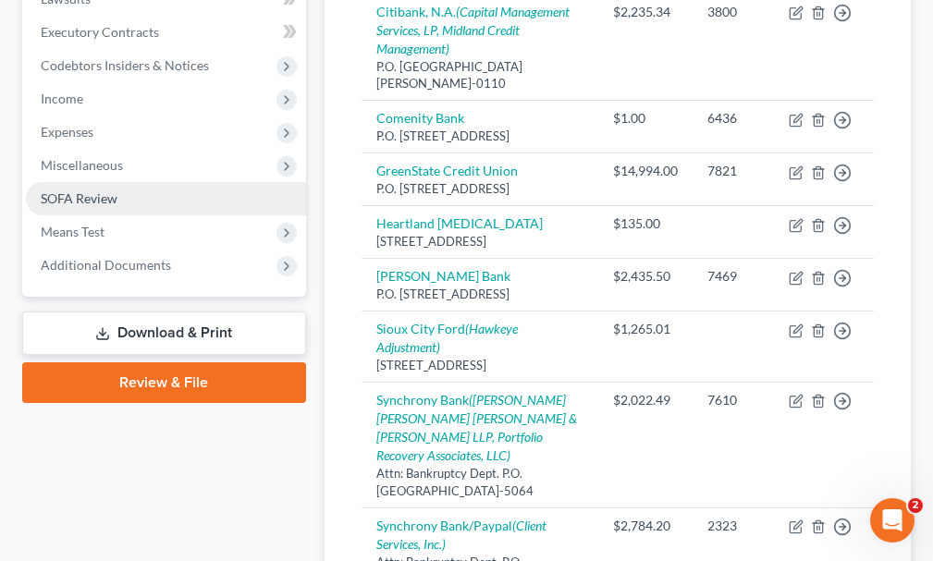
scroll to position [277, 0]
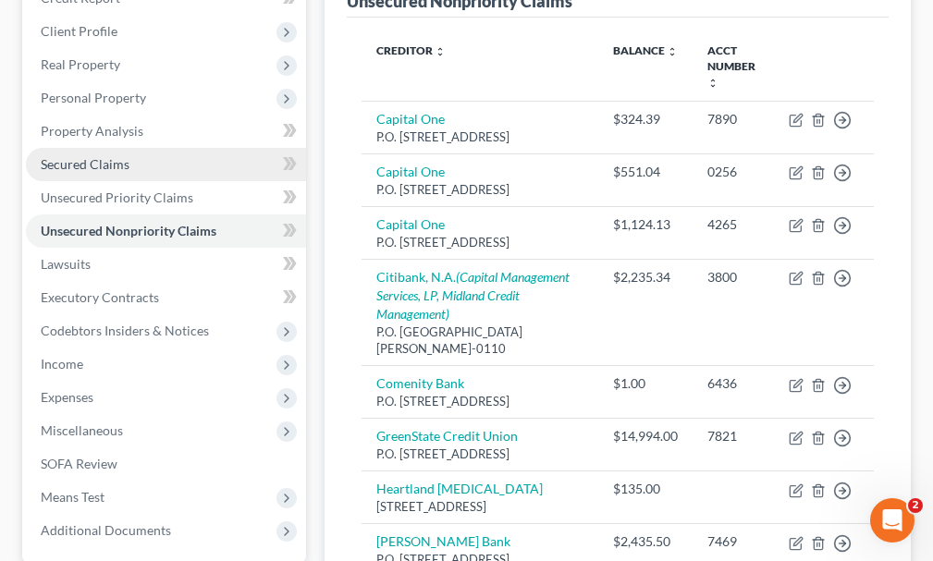
click at [104, 156] on span "Secured Claims" at bounding box center [85, 164] width 89 height 16
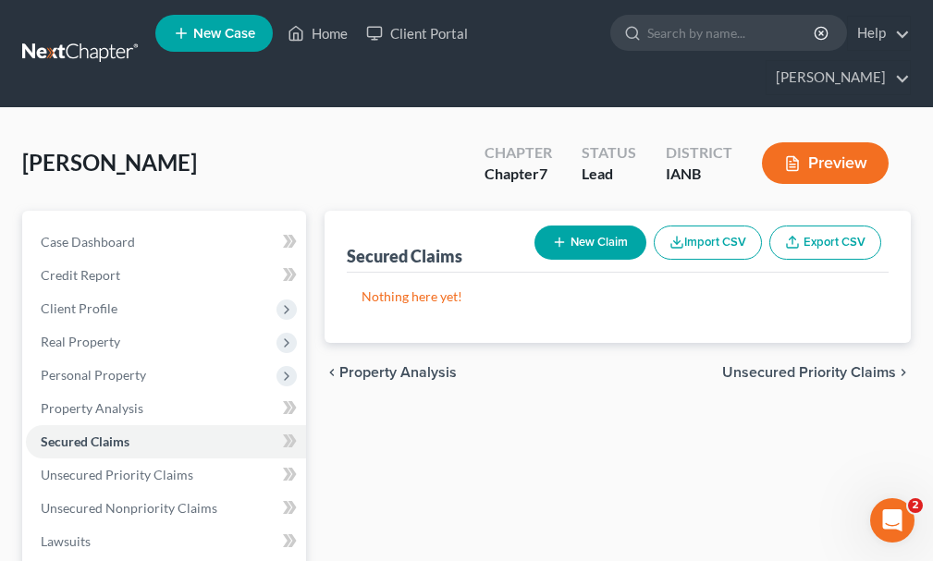
click at [592, 226] on button "New Claim" at bounding box center [590, 243] width 112 height 34
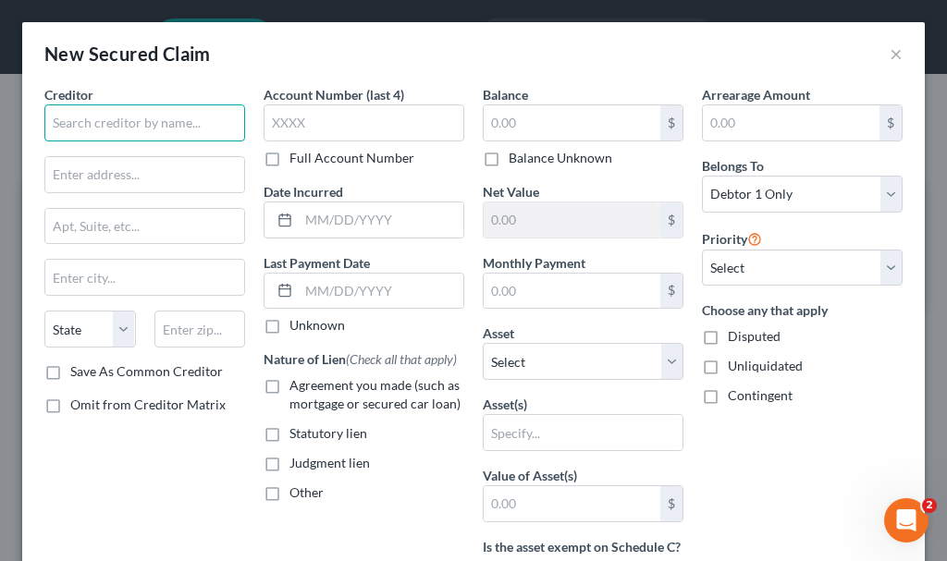
click at [150, 122] on input "text" at bounding box center [144, 122] width 201 height 37
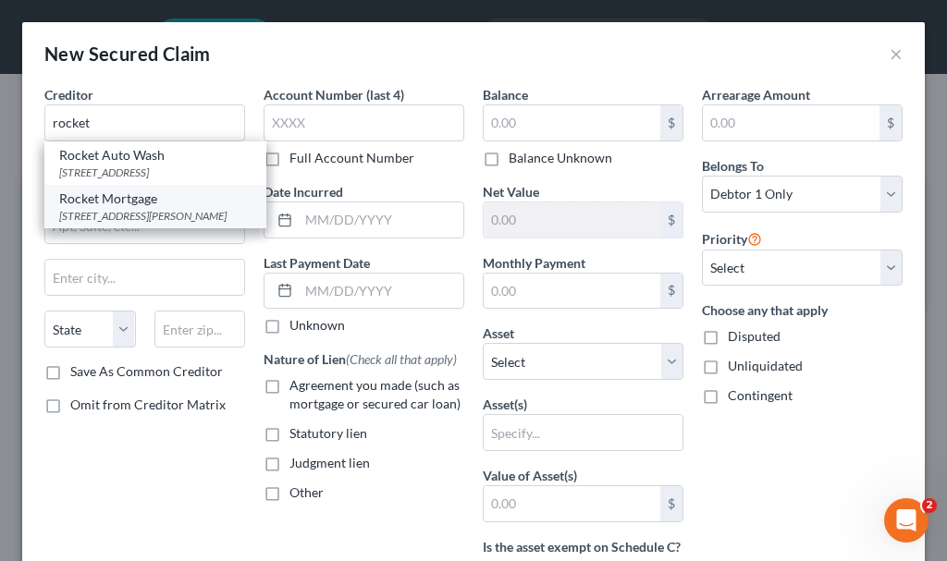
click at [113, 208] on div "Rocket Mortgage" at bounding box center [155, 199] width 192 height 18
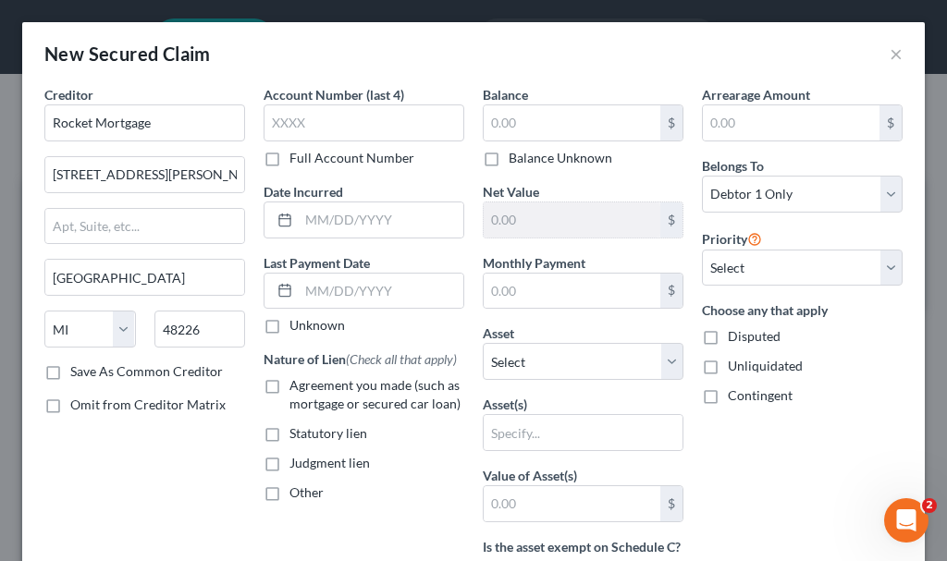
click at [289, 387] on label "Agreement you made (such as mortgage or secured car loan)" at bounding box center [376, 394] width 175 height 37
click at [297, 387] on input "Agreement you made (such as mortgage or secured car loan)" at bounding box center [303, 382] width 12 height 12
click at [517, 124] on input "text" at bounding box center [572, 122] width 177 height 35
click at [544, 364] on select "Select Other Multiple Assets ADP - $6400.0 Clothing - Clothing - $300.0 United …" at bounding box center [583, 361] width 201 height 37
click at [537, 434] on input "text" at bounding box center [583, 432] width 199 height 35
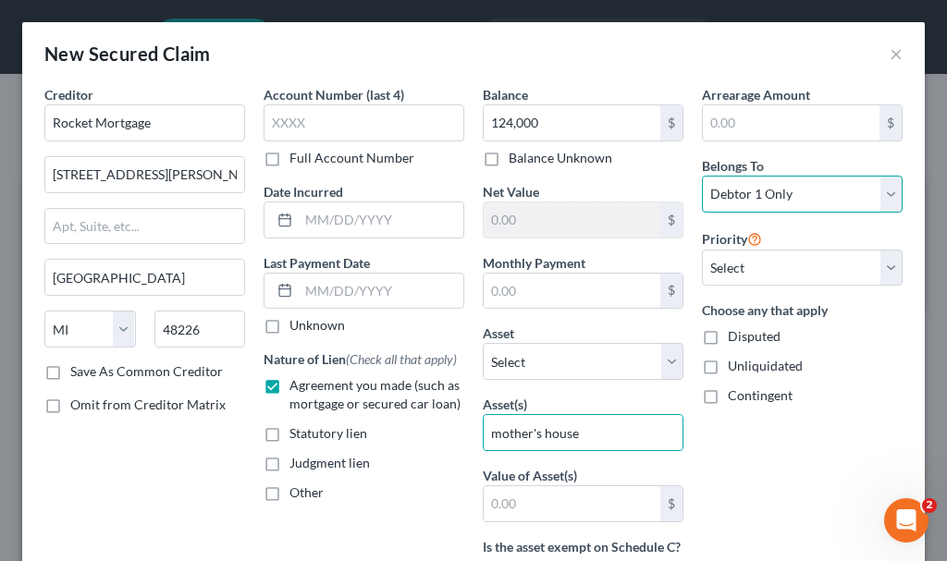
click at [750, 192] on select "Select Debtor 1 Only Debtor 2 Only Debtor 1 And Debtor 2 Only At Least One Of T…" at bounding box center [802, 194] width 201 height 37
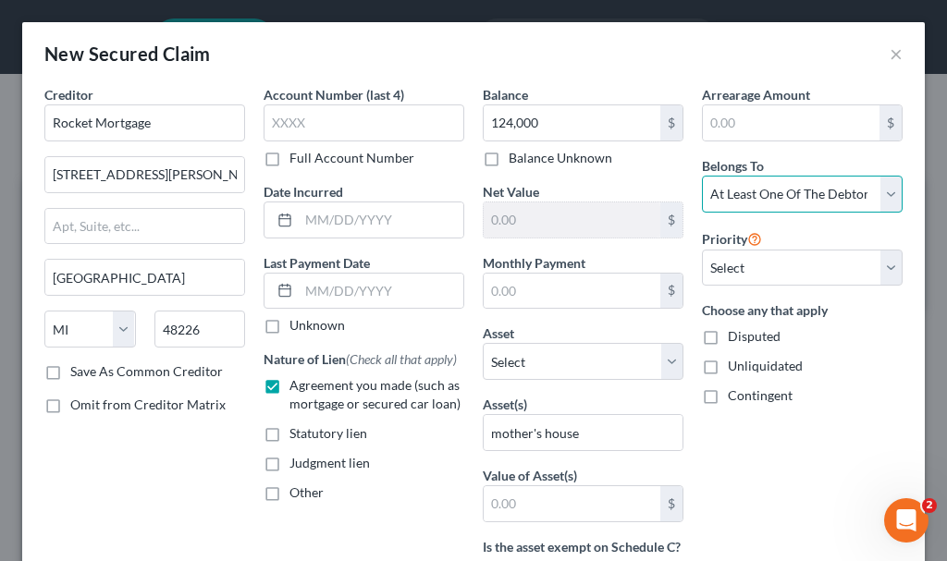
click at [702, 176] on select "Select Debtor 1 Only Debtor 2 Only Debtor 1 And Debtor 2 Only At Least One Of T…" at bounding box center [802, 194] width 201 height 37
click at [536, 289] on input "text" at bounding box center [572, 291] width 177 height 35
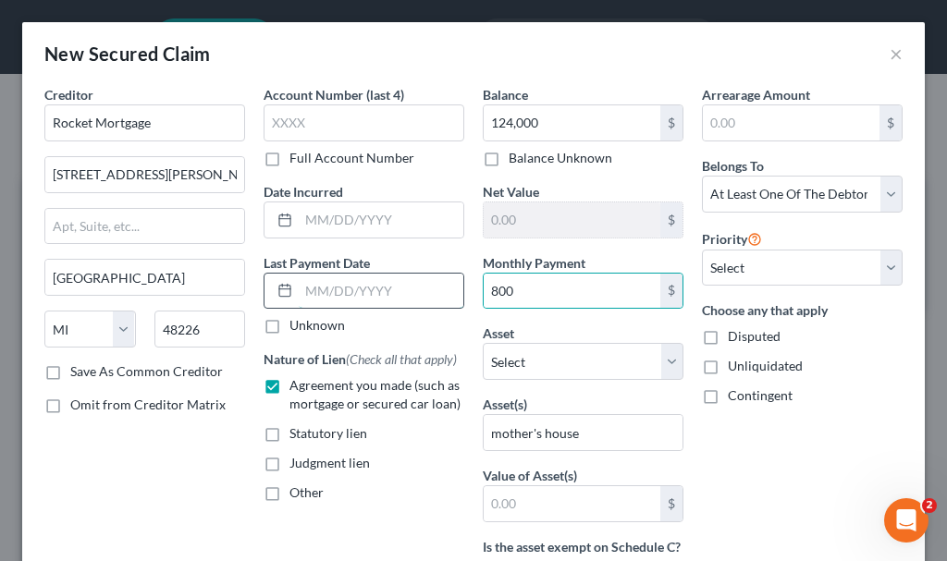
click at [329, 288] on input "text" at bounding box center [381, 291] width 165 height 35
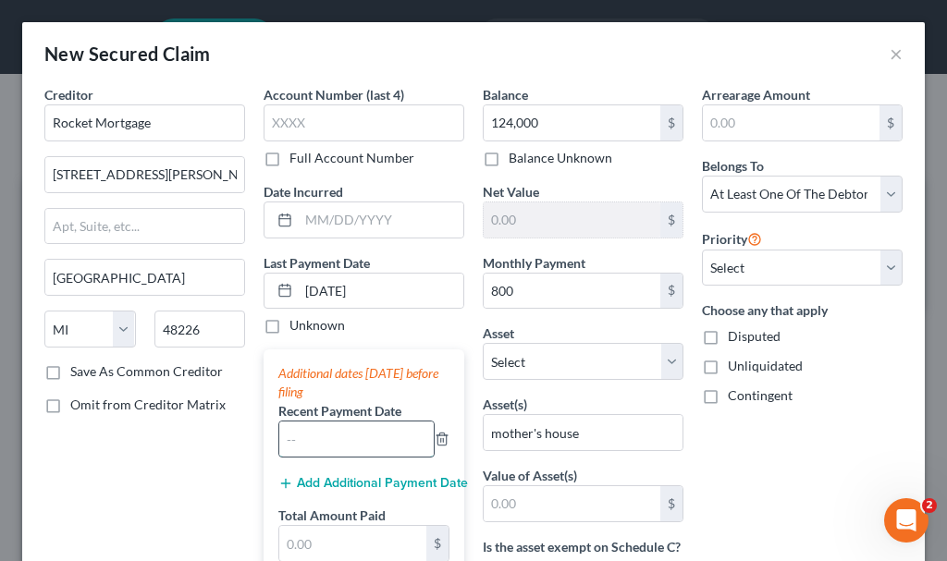
click at [346, 435] on input "text" at bounding box center [356, 439] width 154 height 35
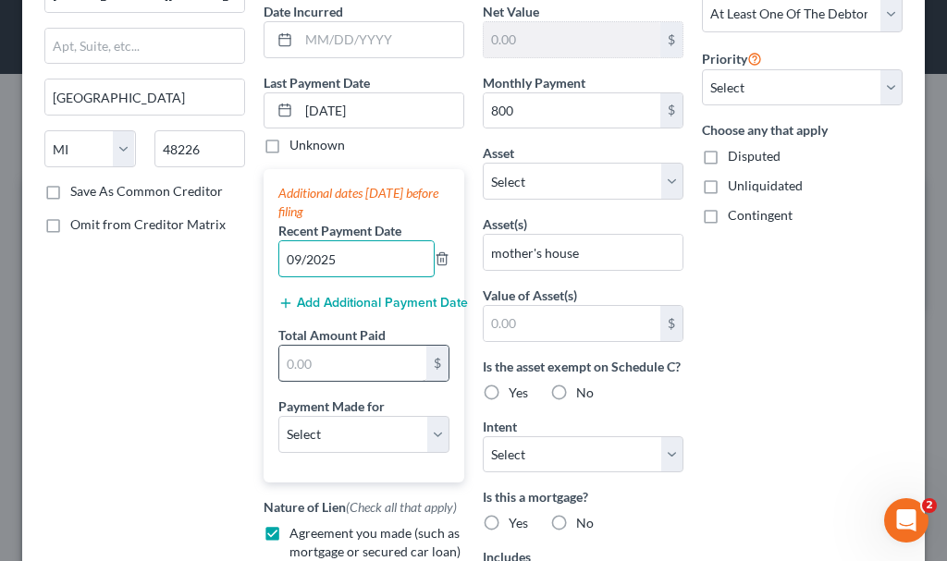
scroll to position [185, 0]
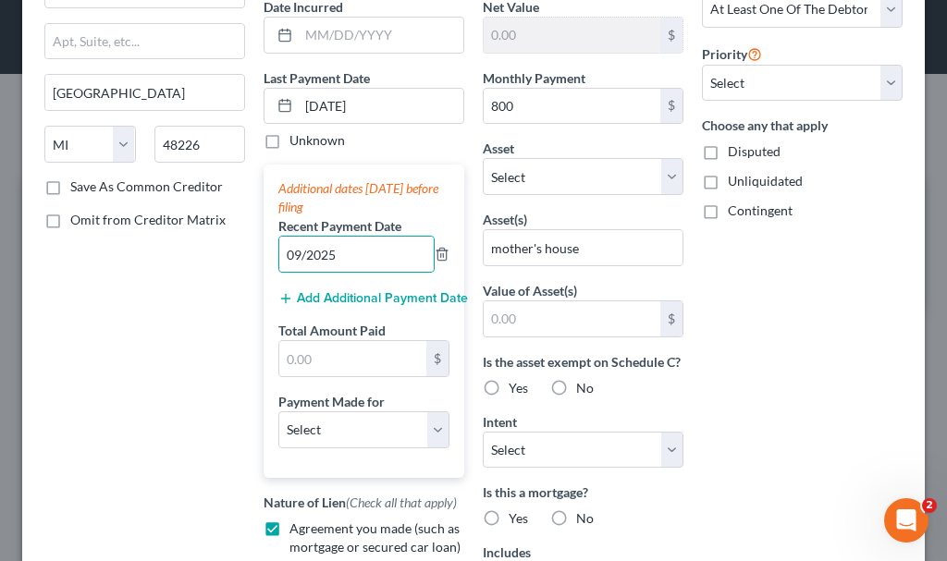
click at [349, 299] on button "Add Additional Payment Date" at bounding box center [363, 298] width 171 height 15
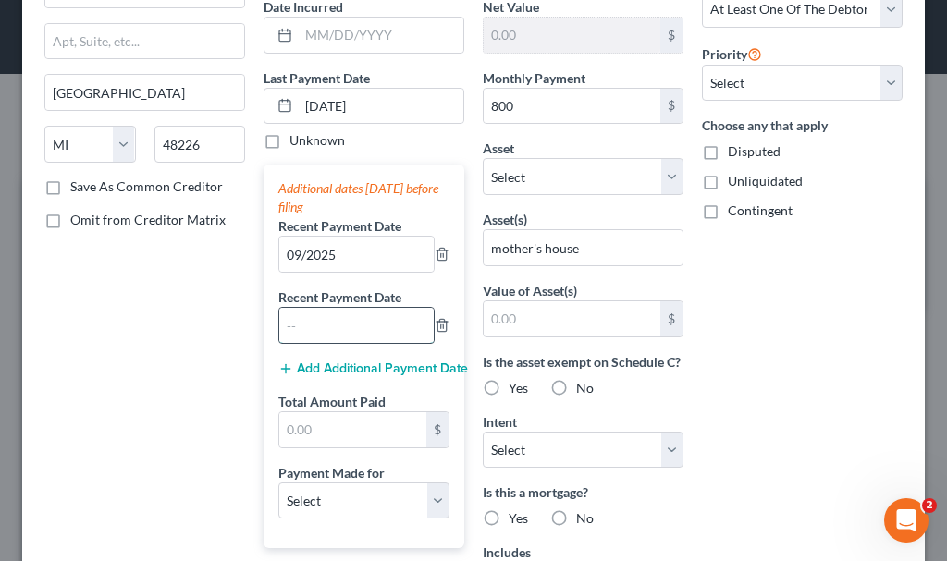
click at [343, 335] on input "text" at bounding box center [356, 325] width 154 height 35
click at [322, 368] on button "Add Additional Payment Date" at bounding box center [363, 369] width 171 height 15
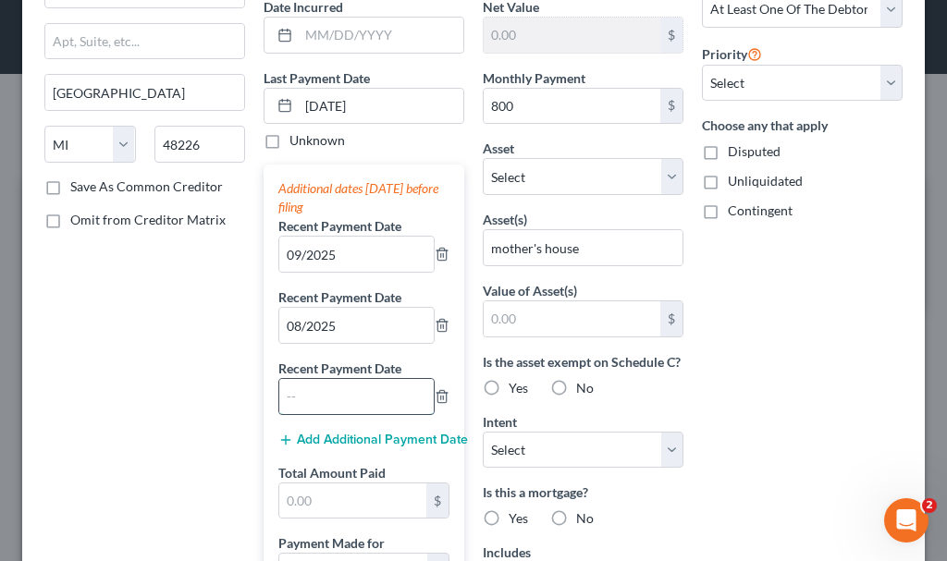
click at [326, 406] on input "text" at bounding box center [356, 396] width 154 height 35
click at [325, 500] on input "text" at bounding box center [352, 501] width 147 height 35
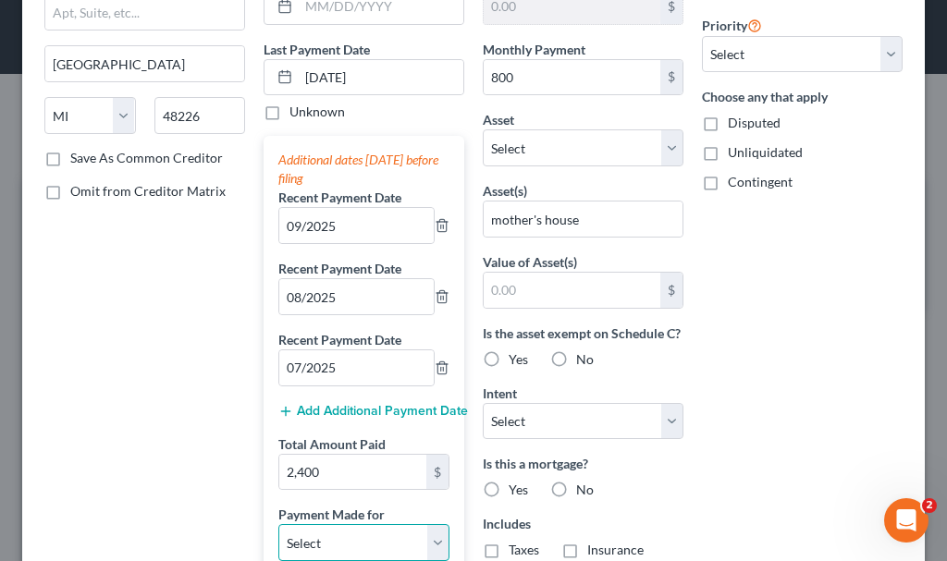
click at [351, 537] on select "Select Car Credit Card Loan Repayment Mortgage Other Suppliers Or Vendors" at bounding box center [363, 542] width 171 height 37
click at [278, 524] on select "Select Car Credit Card Loan Repayment Mortgage Other Suppliers Or Vendors" at bounding box center [363, 542] width 171 height 37
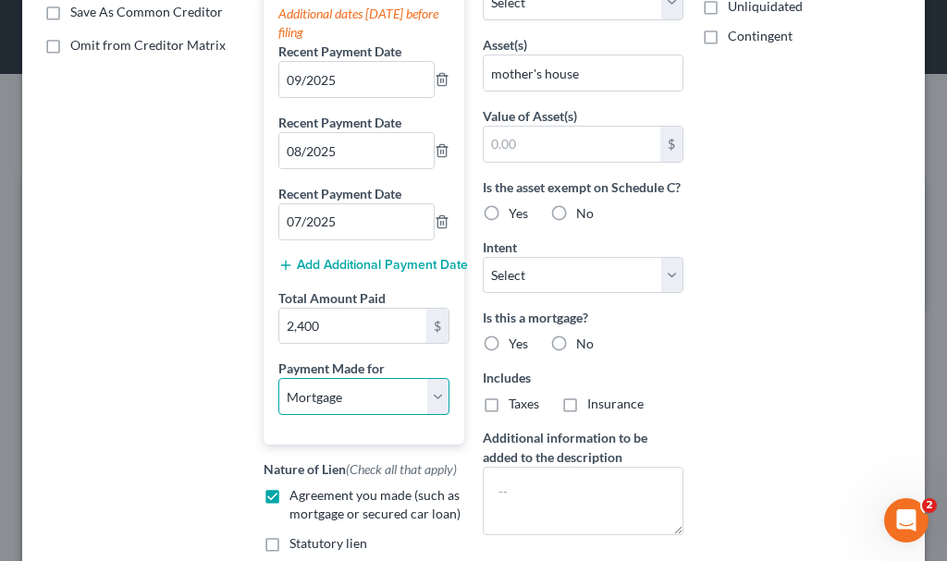
scroll to position [491, 0]
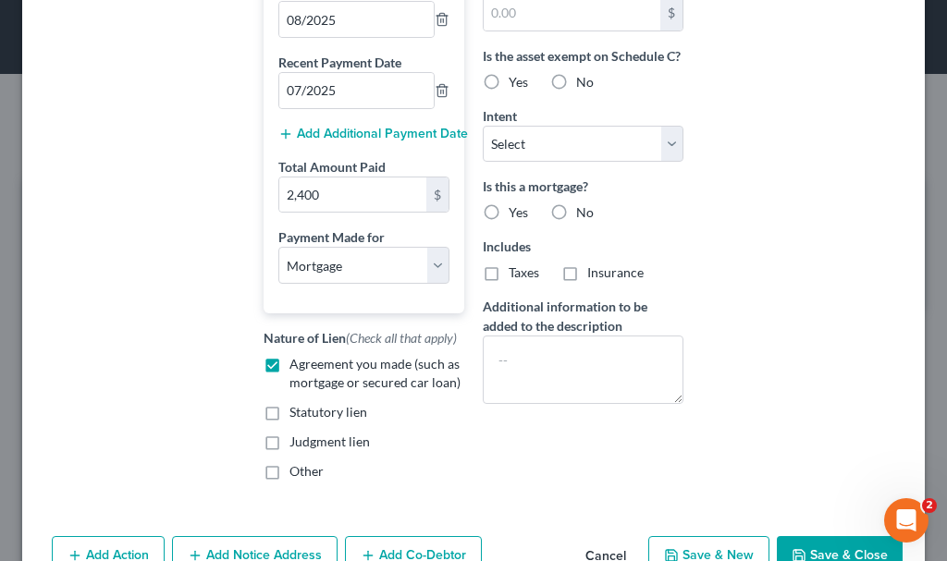
click at [509, 222] on label "Yes" at bounding box center [518, 212] width 19 height 18
click at [516, 215] on input "Yes" at bounding box center [522, 209] width 12 height 12
drag, startPoint x: 483, startPoint y: 288, endPoint x: 550, endPoint y: 310, distance: 70.8
click at [509, 282] on label "Taxes" at bounding box center [524, 273] width 31 height 18
click at [516, 276] on input "Taxes" at bounding box center [522, 270] width 12 height 12
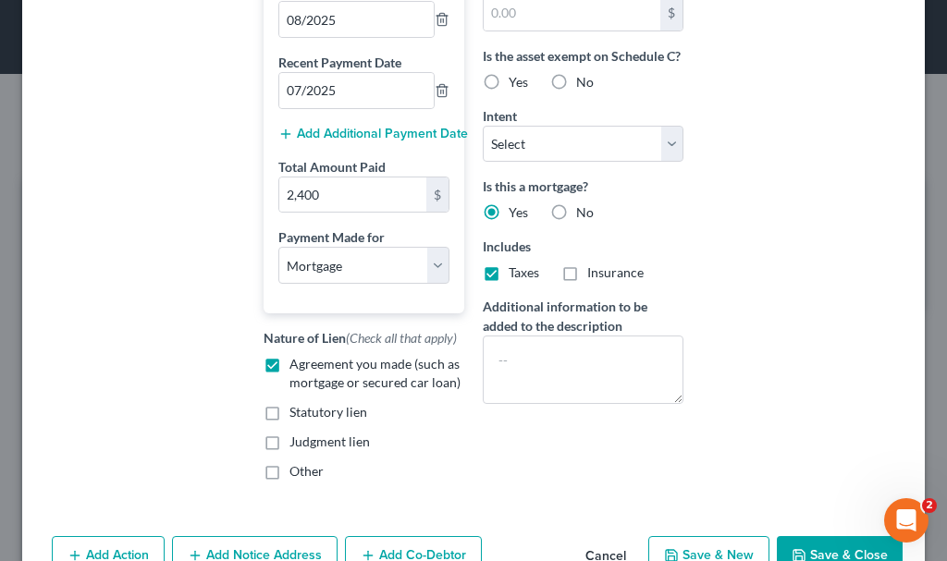
click at [587, 282] on label "Insurance" at bounding box center [615, 273] width 56 height 18
click at [594, 276] on input "Insurance" at bounding box center [600, 270] width 12 height 12
click at [600, 161] on select "Select Surrender Redeem Reaffirm Avoid Other" at bounding box center [583, 144] width 201 height 37
click at [483, 144] on select "Select Surrender Redeem Reaffirm Avoid Other" at bounding box center [583, 144] width 201 height 37
click at [576, 92] on label "No" at bounding box center [585, 82] width 18 height 18
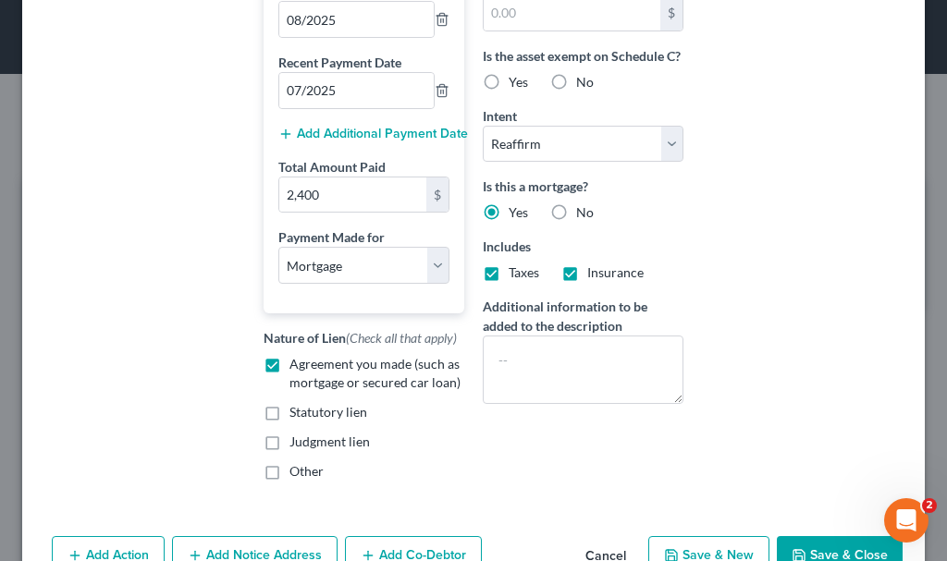
click at [583, 85] on input "No" at bounding box center [589, 79] width 12 height 12
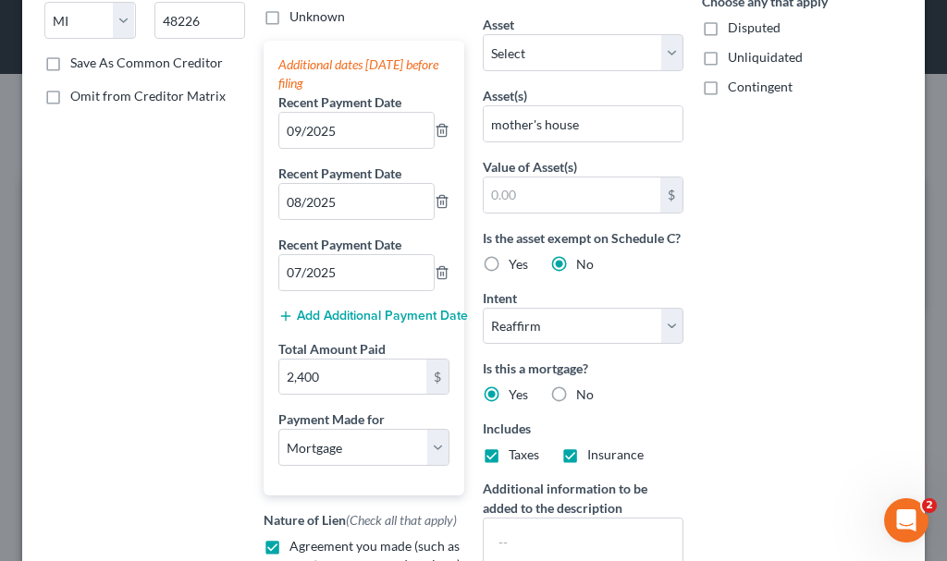
scroll to position [121, 0]
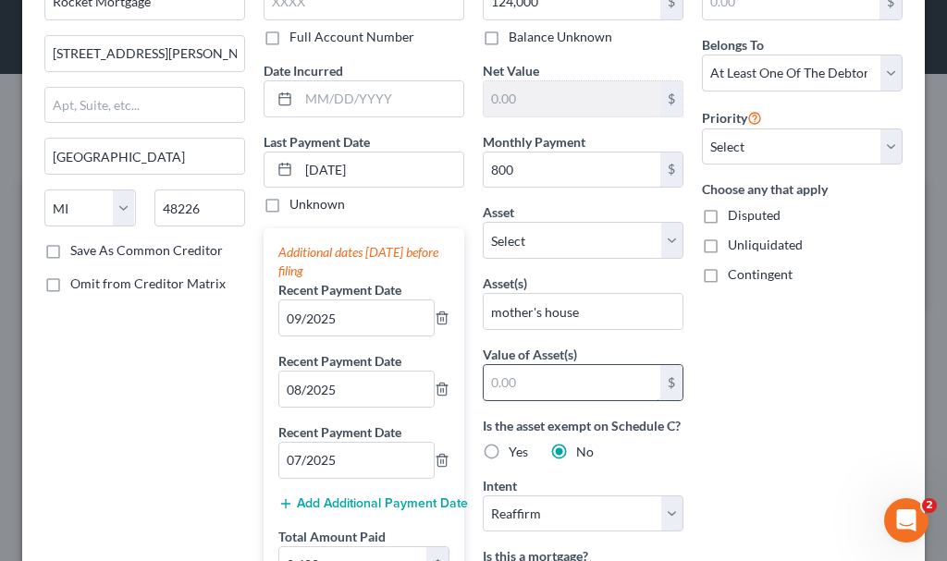
click at [555, 386] on input "text" at bounding box center [572, 382] width 177 height 35
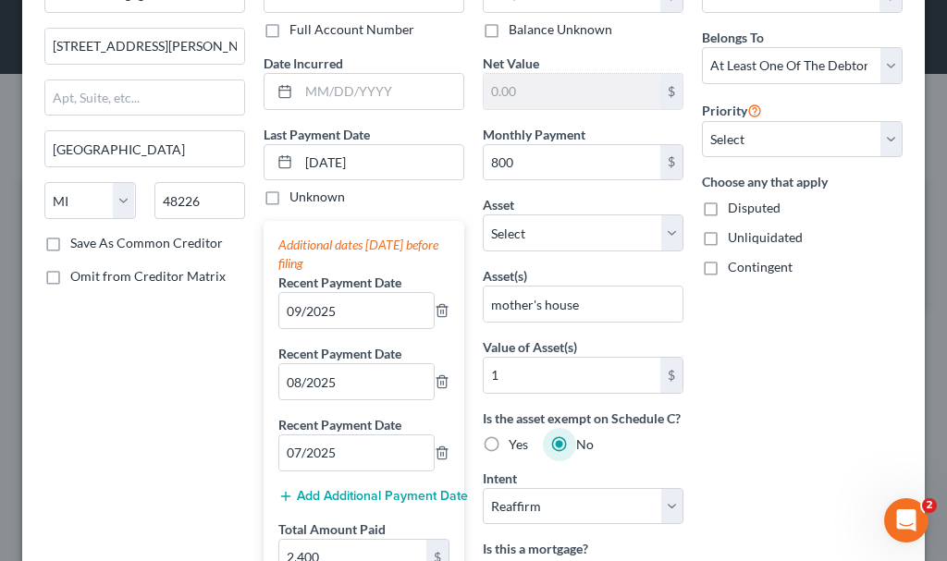
scroll to position [542, 0]
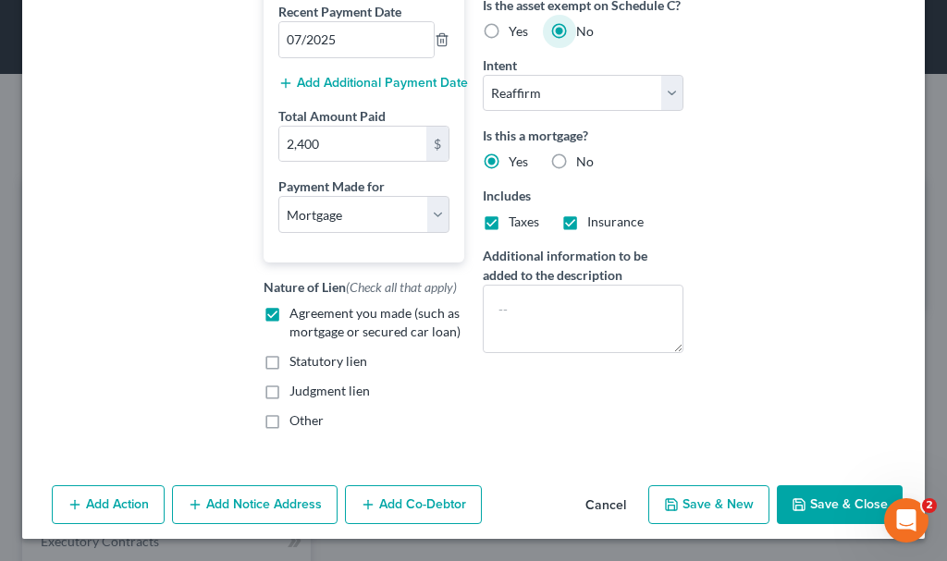
click at [424, 501] on button "Add Co-Debtor" at bounding box center [413, 504] width 137 height 39
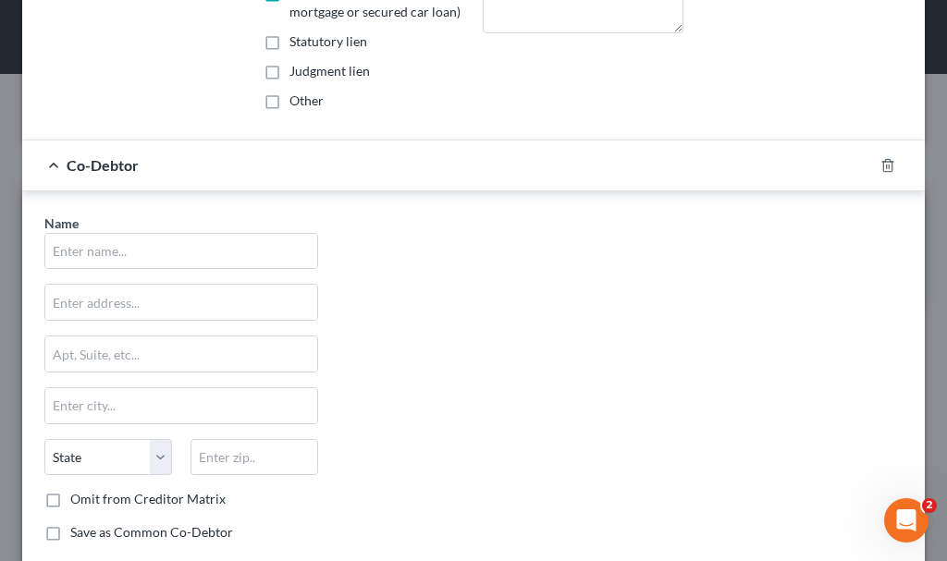
scroll to position [912, 0]
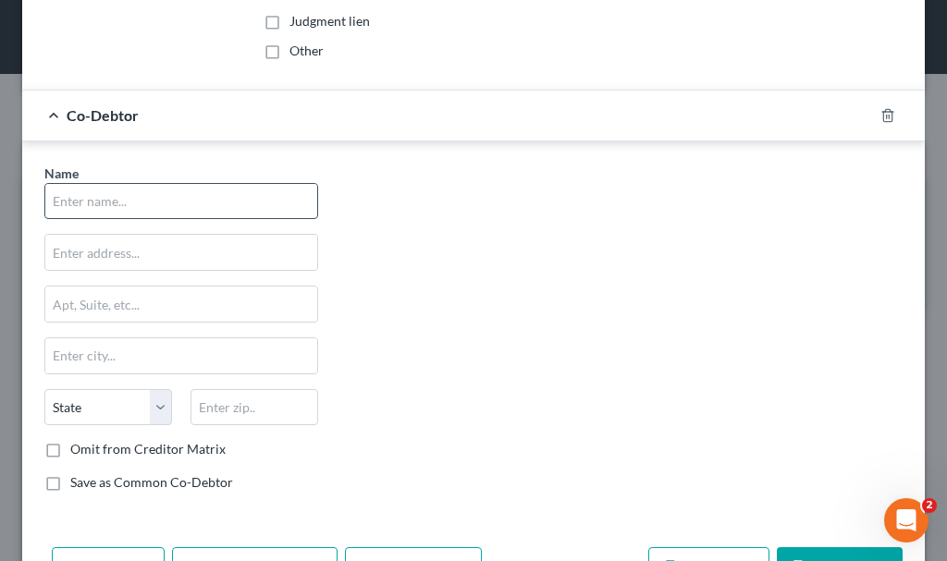
click at [176, 202] on input "text" at bounding box center [181, 201] width 272 height 35
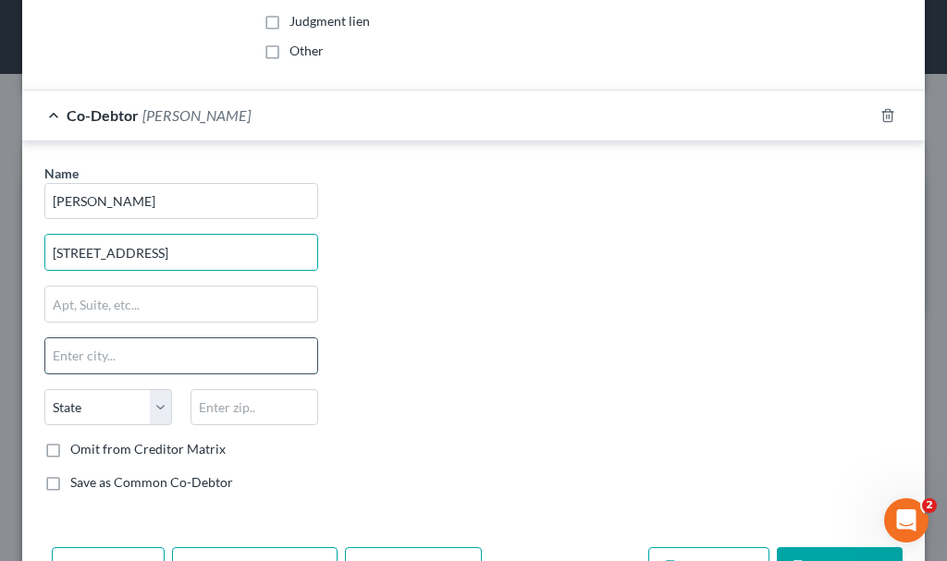
click at [134, 357] on input "text" at bounding box center [181, 355] width 272 height 35
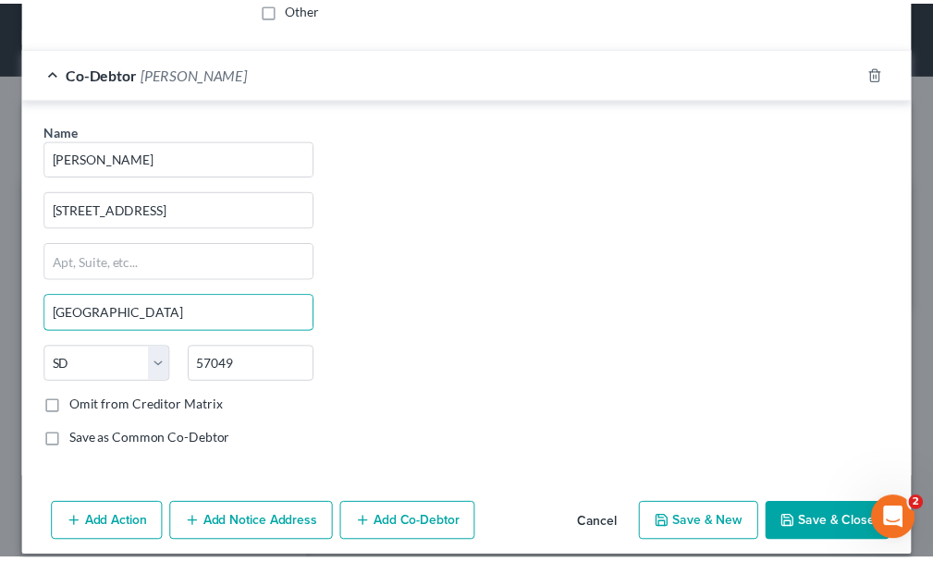
scroll to position [974, 0]
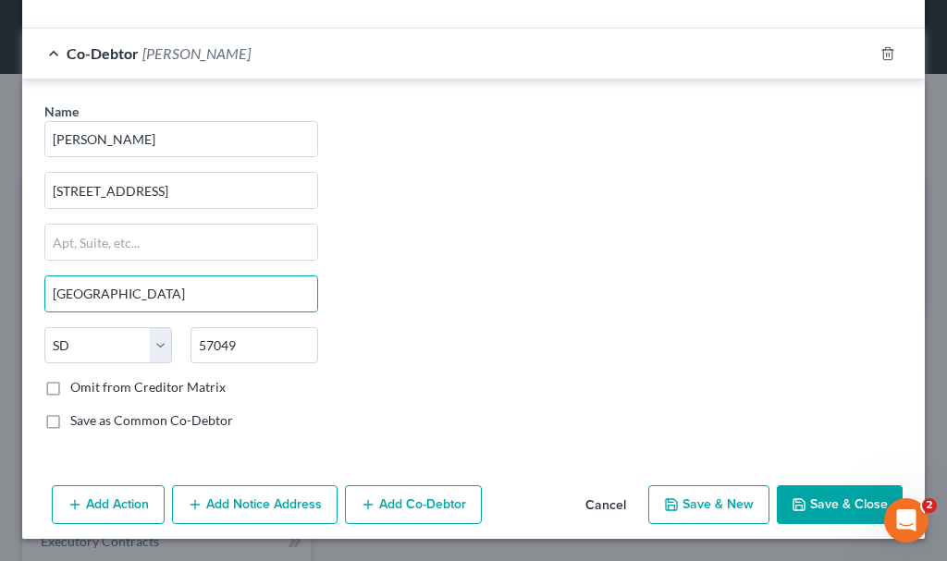
click at [814, 505] on button "Save & Close" at bounding box center [840, 504] width 126 height 39
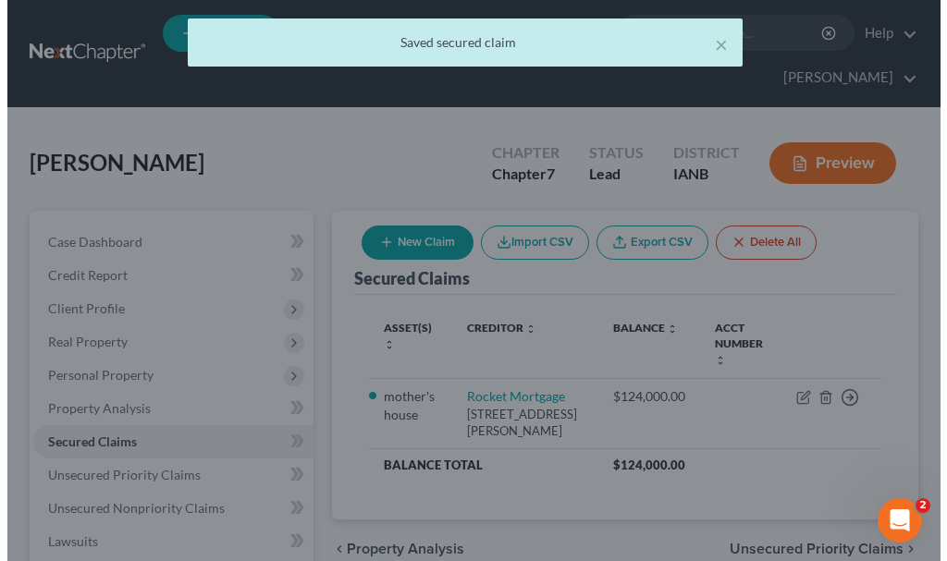
scroll to position [0, 0]
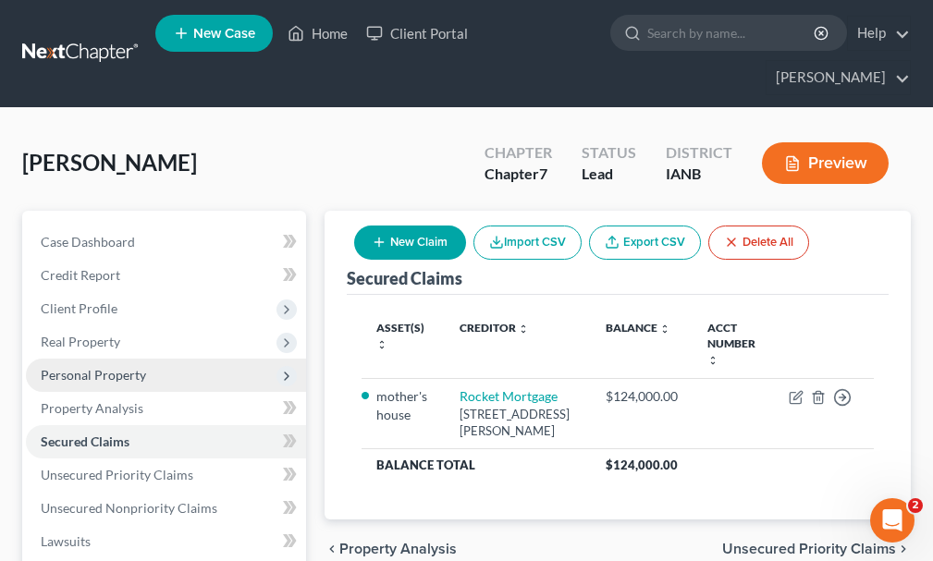
click at [84, 367] on span "Personal Property" at bounding box center [93, 375] width 105 height 16
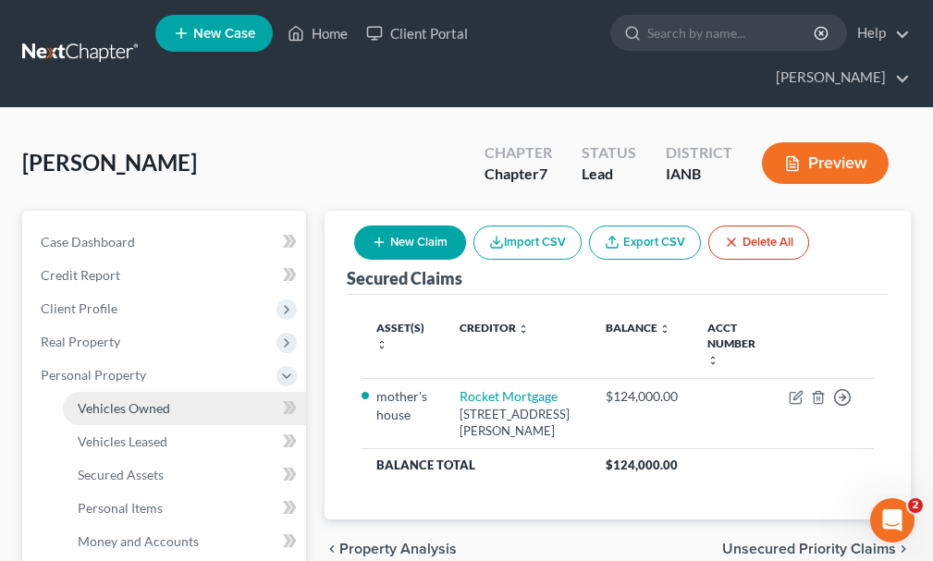
click at [103, 400] on span "Vehicles Owned" at bounding box center [124, 408] width 92 height 16
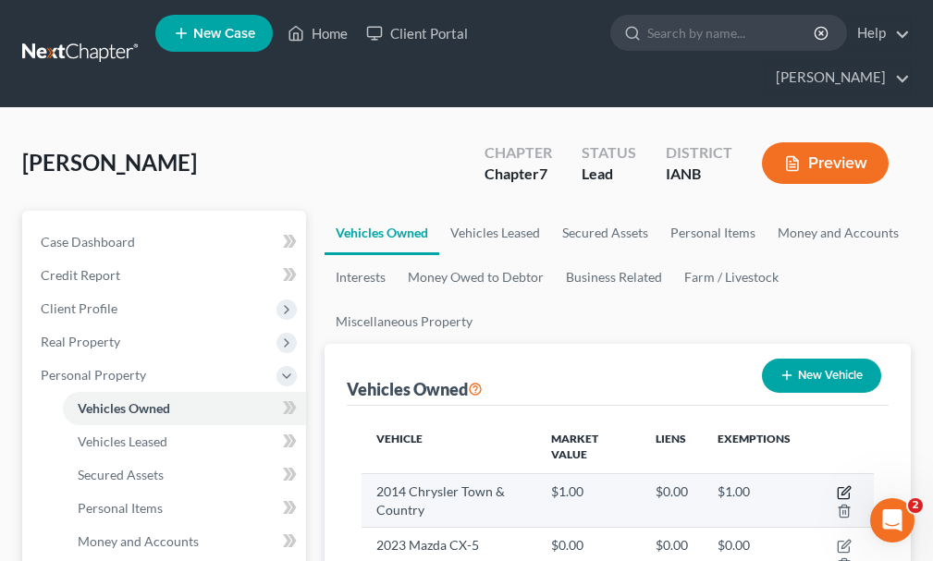
click at [843, 485] on icon "button" at bounding box center [844, 492] width 15 height 15
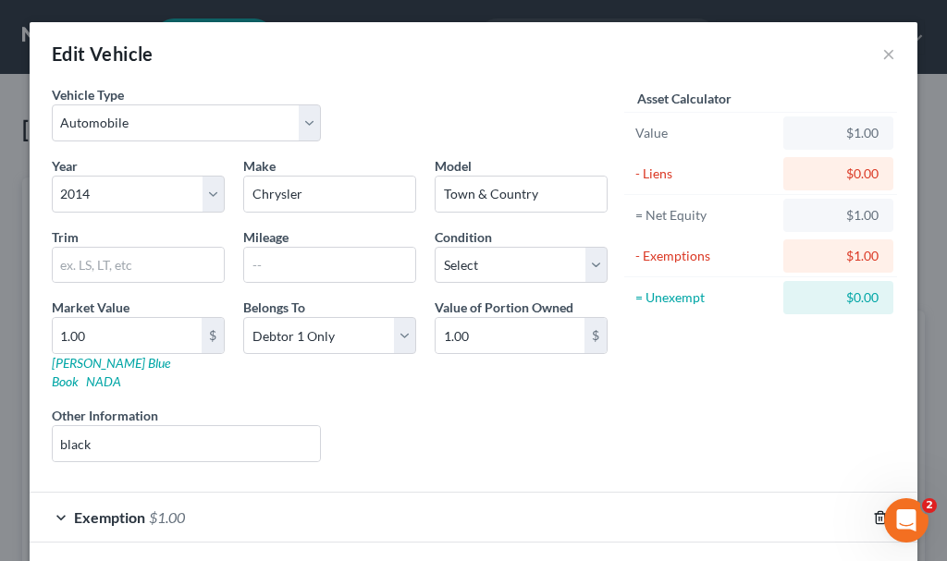
click at [873, 510] on icon "button" at bounding box center [880, 517] width 15 height 15
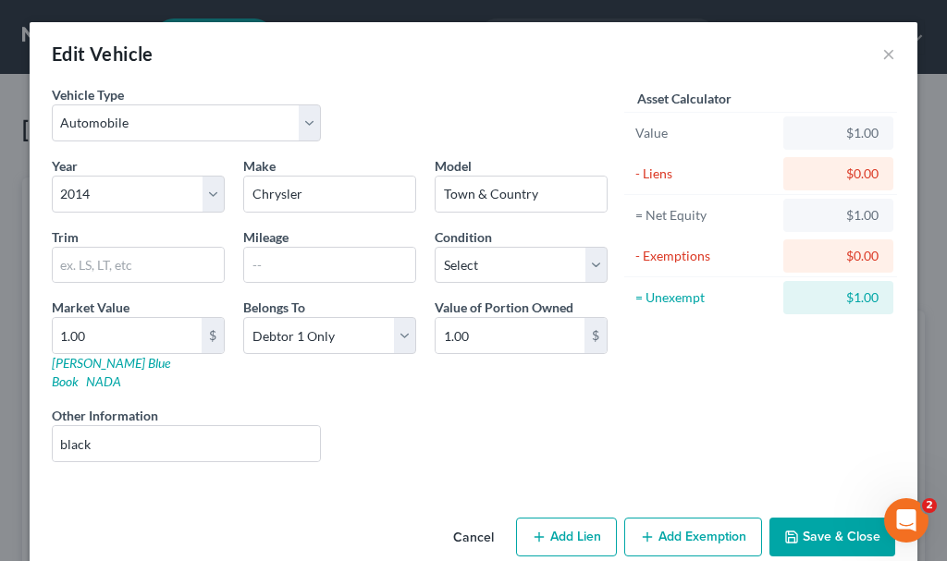
click at [823, 518] on button "Save & Close" at bounding box center [832, 537] width 126 height 39
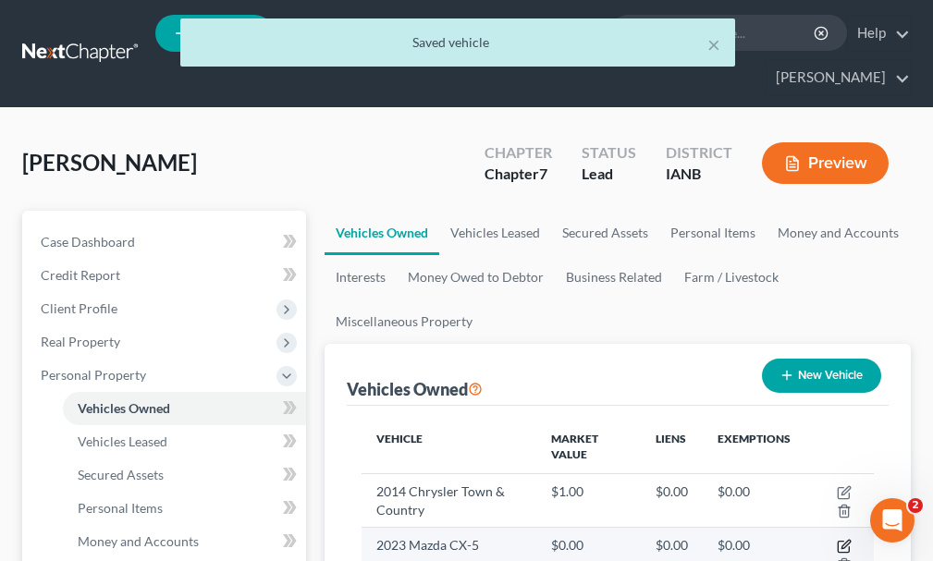
click at [841, 539] on icon "button" at bounding box center [844, 546] width 15 height 15
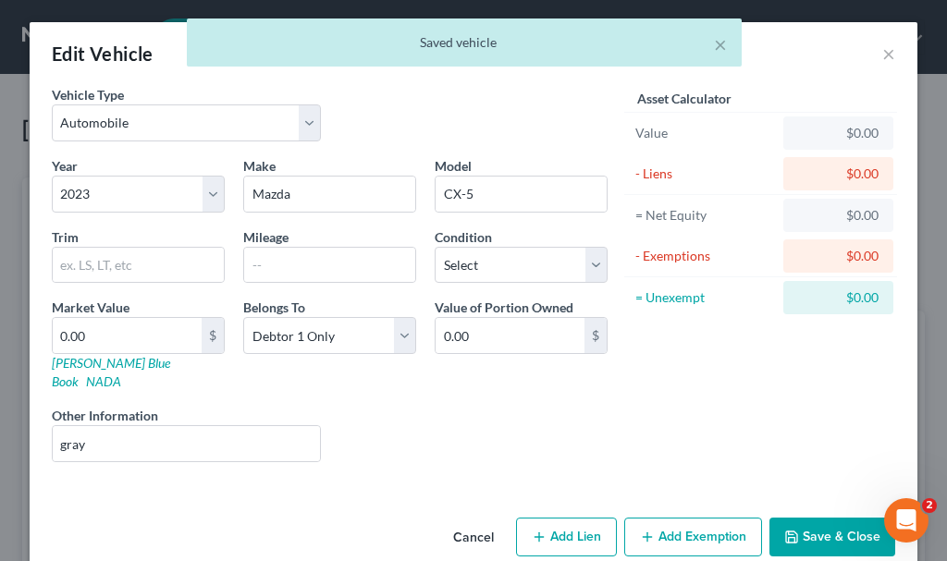
click at [693, 518] on button "Add Exemption" at bounding box center [693, 537] width 138 height 39
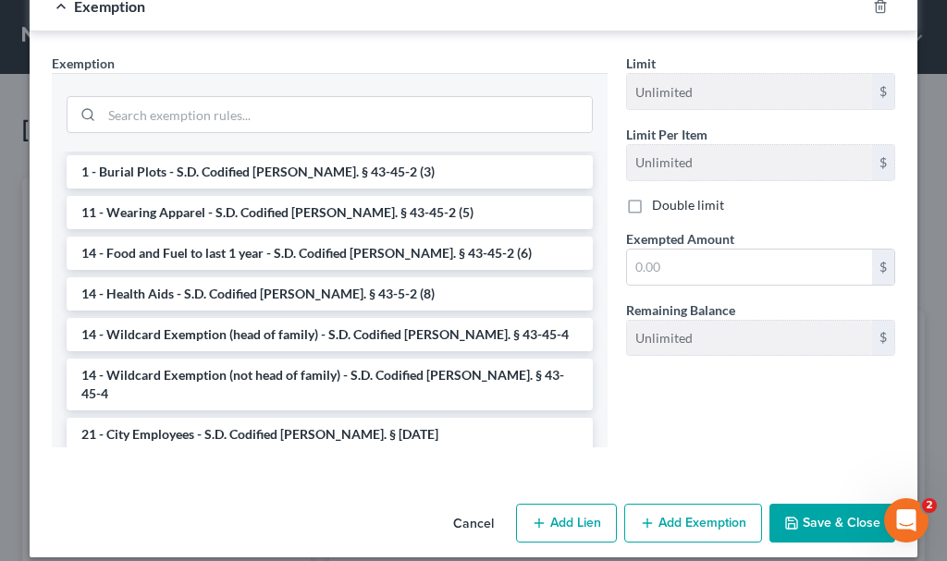
scroll to position [277, 0]
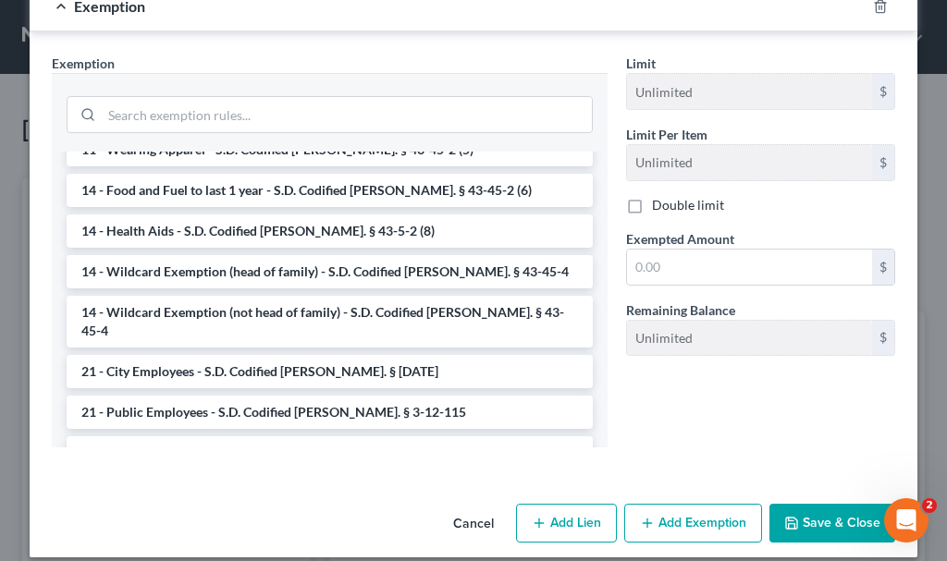
click at [248, 255] on li "14 - Wildcard Exemption (head of family) - S.D. Codified [PERSON_NAME]. § 43-45…" at bounding box center [330, 271] width 526 height 33
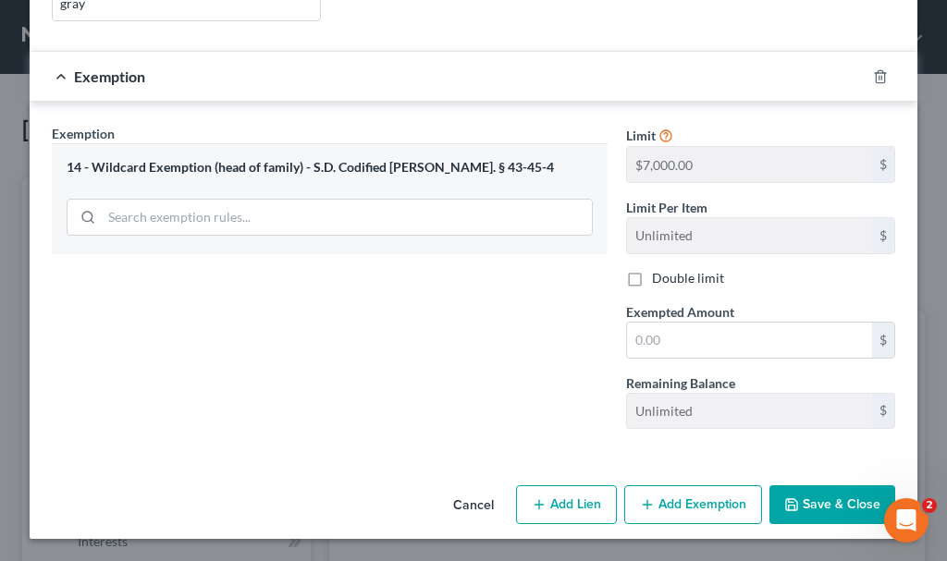
scroll to position [423, 0]
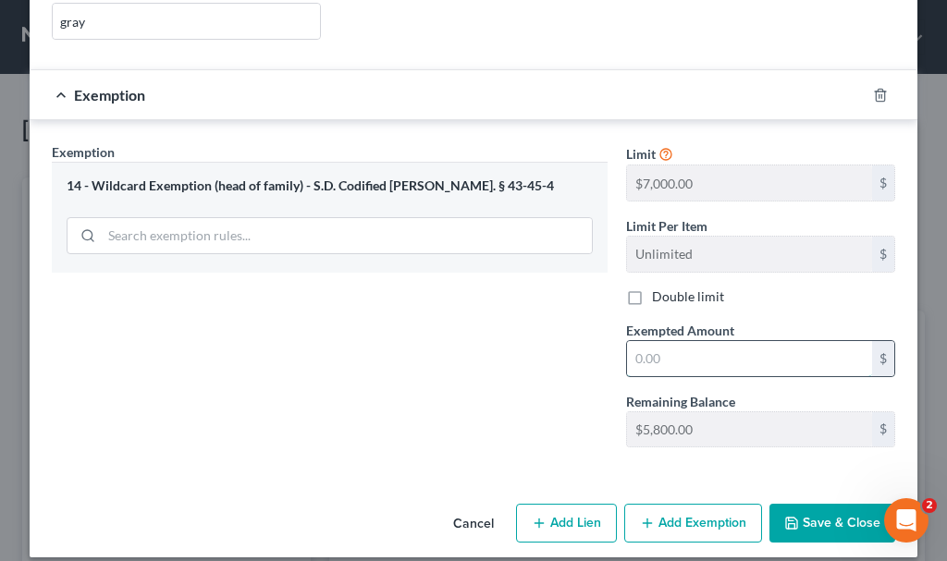
click at [663, 341] on input "text" at bounding box center [749, 358] width 245 height 35
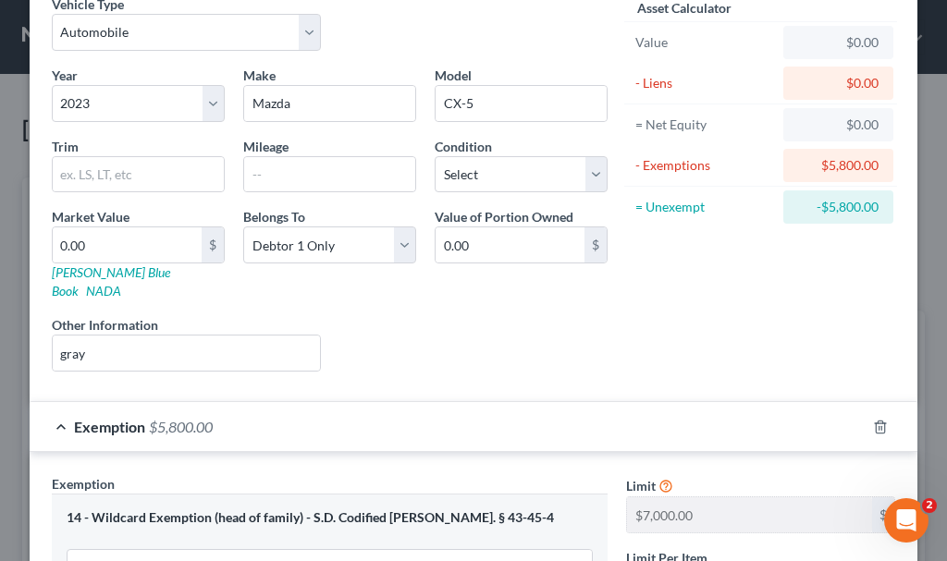
scroll to position [0, 0]
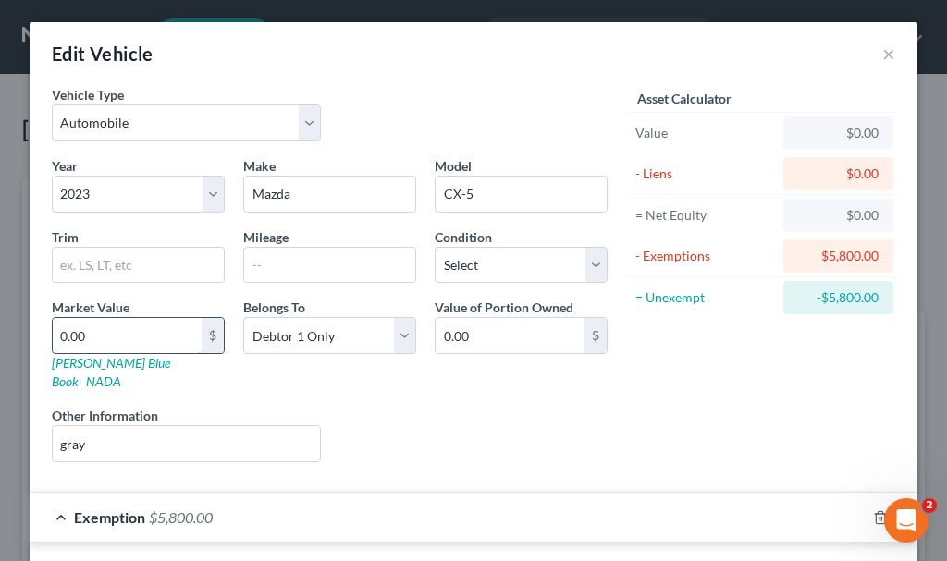
click at [93, 338] on input "0.00" at bounding box center [127, 335] width 149 height 35
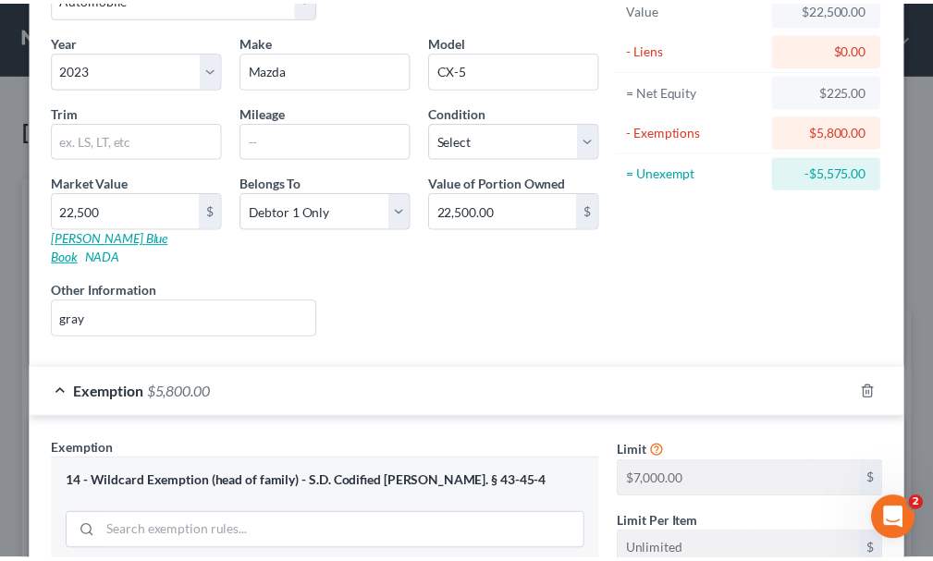
scroll to position [423, 0]
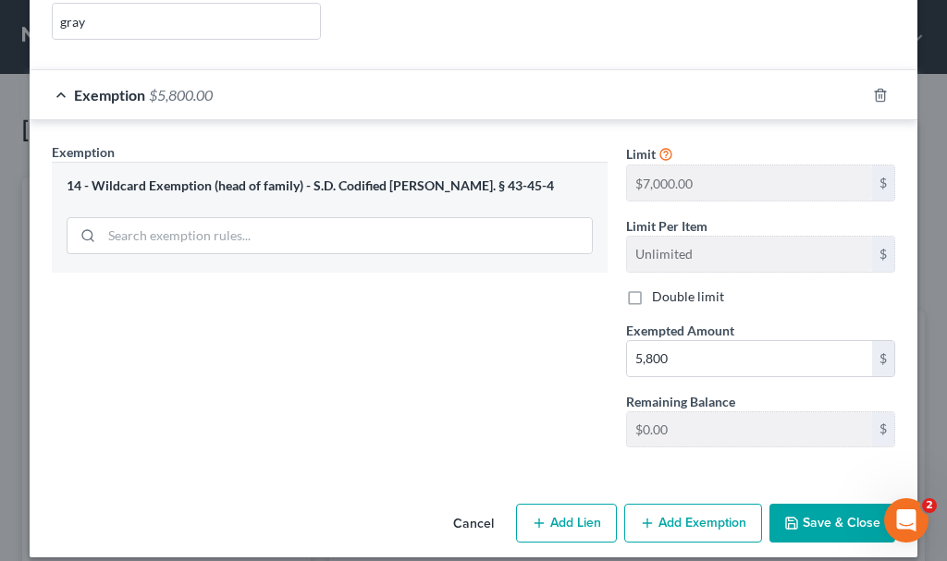
click at [817, 504] on button "Save & Close" at bounding box center [832, 523] width 126 height 39
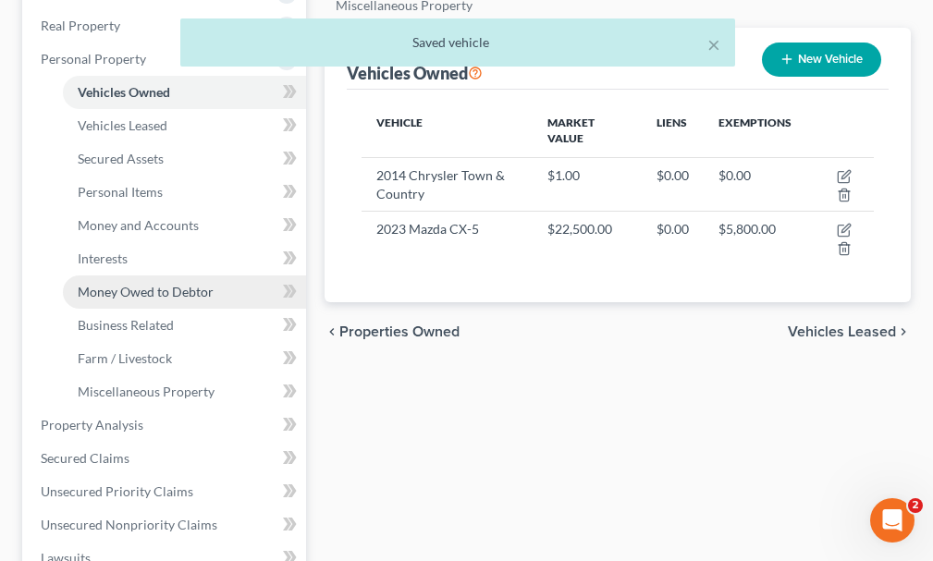
scroll to position [370, 0]
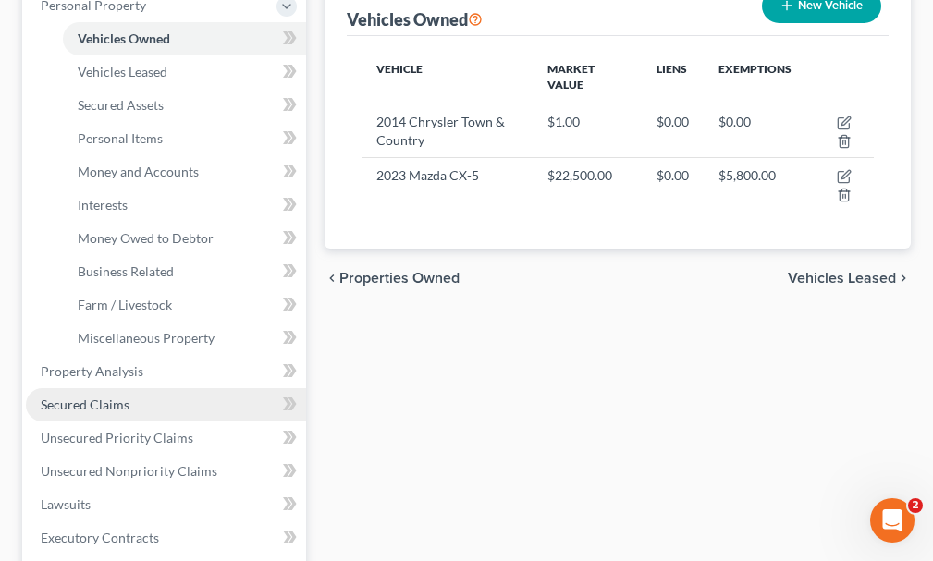
click at [105, 397] on span "Secured Claims" at bounding box center [85, 405] width 89 height 16
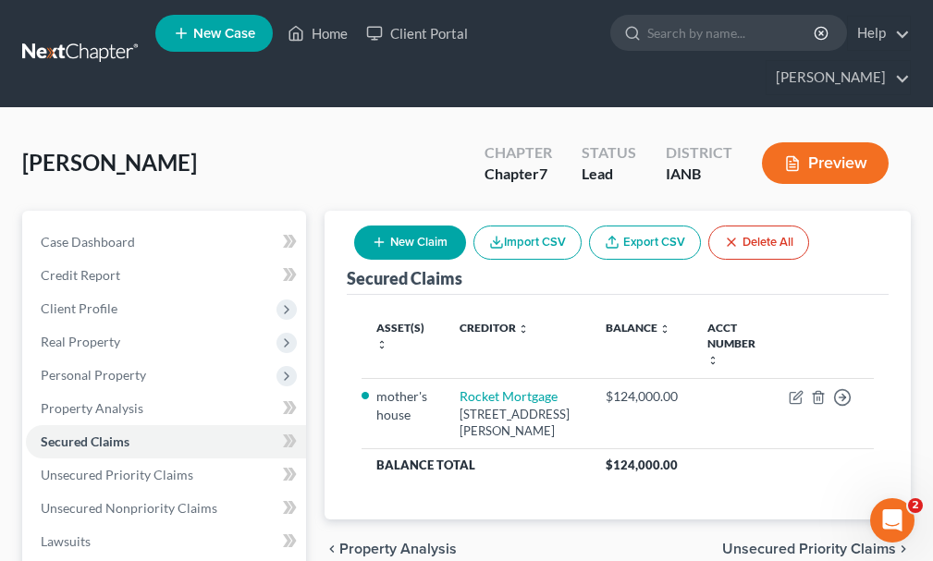
click at [416, 226] on button "New Claim" at bounding box center [410, 243] width 112 height 34
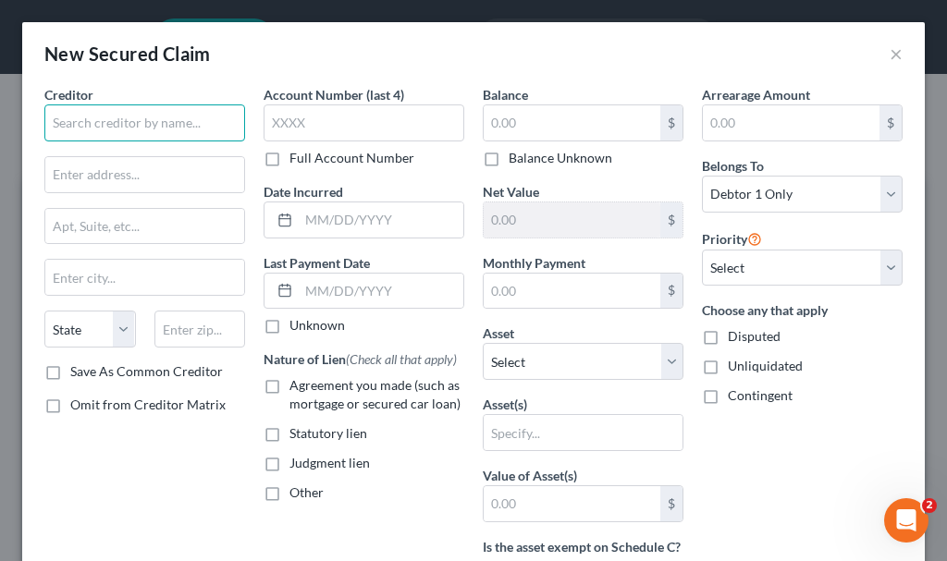
click at [169, 123] on input "text" at bounding box center [144, 122] width 201 height 37
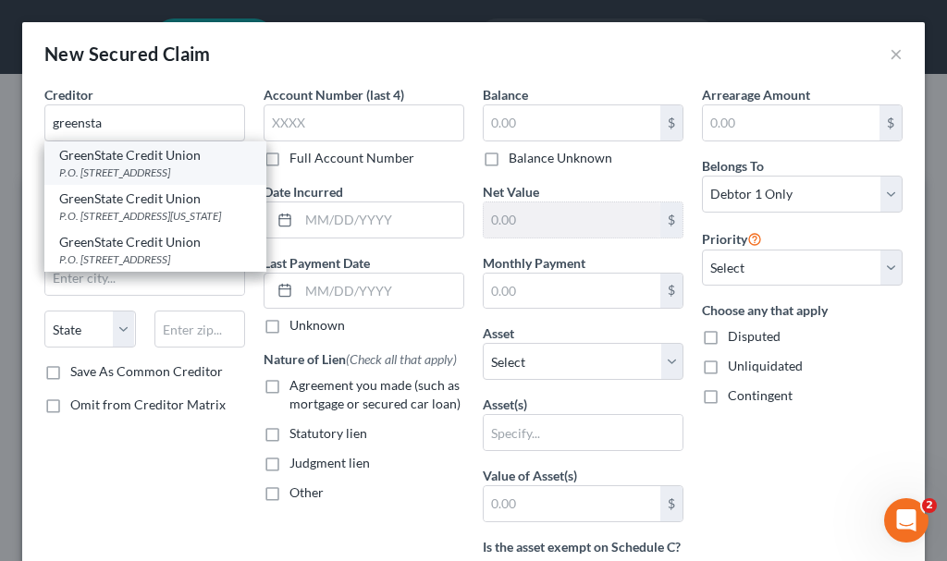
click at [114, 171] on div "P.O. [STREET_ADDRESS]" at bounding box center [155, 173] width 192 height 16
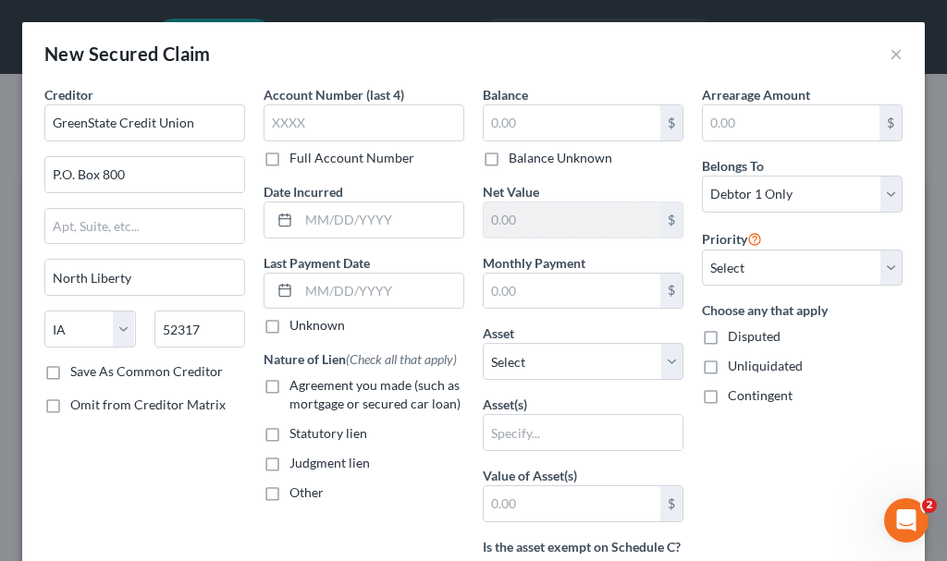
click at [289, 383] on label "Agreement you made (such as mortgage or secured car loan)" at bounding box center [376, 394] width 175 height 37
click at [297, 383] on input "Agreement you made (such as mortgage or secured car loan)" at bounding box center [303, 382] width 12 height 12
click at [548, 123] on input "text" at bounding box center [572, 122] width 177 height 35
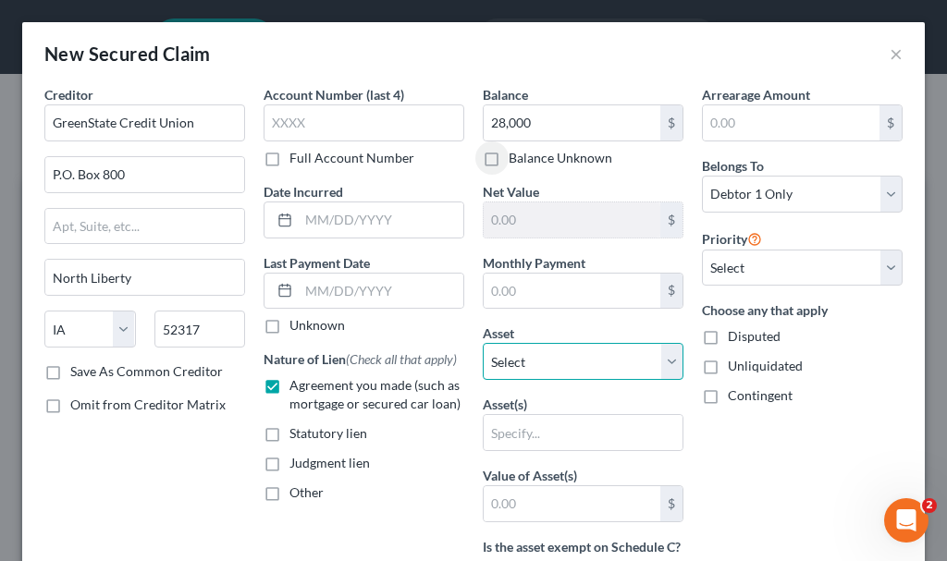
click at [559, 360] on select "Select Other Multiple Assets ADP - $6400.0 Clothing - Clothing - $300.0 United …" at bounding box center [583, 361] width 201 height 37
click at [483, 343] on select "Select Other Multiple Assets ADP - $6400.0 Clothing - Clothing - $300.0 United …" at bounding box center [583, 361] width 201 height 37
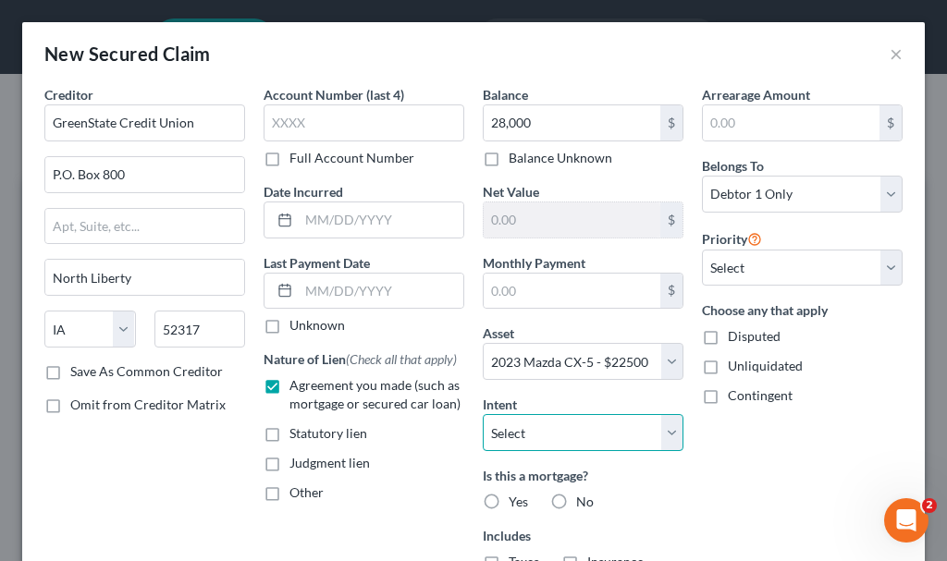
click at [520, 442] on select "Select Surrender Redeem Reaffirm Avoid Other" at bounding box center [583, 432] width 201 height 37
click at [483, 414] on select "Select Surrender Redeem Reaffirm Avoid Other" at bounding box center [583, 432] width 201 height 37
click at [576, 502] on label "No" at bounding box center [585, 502] width 18 height 18
click at [583, 502] on input "No" at bounding box center [589, 499] width 12 height 12
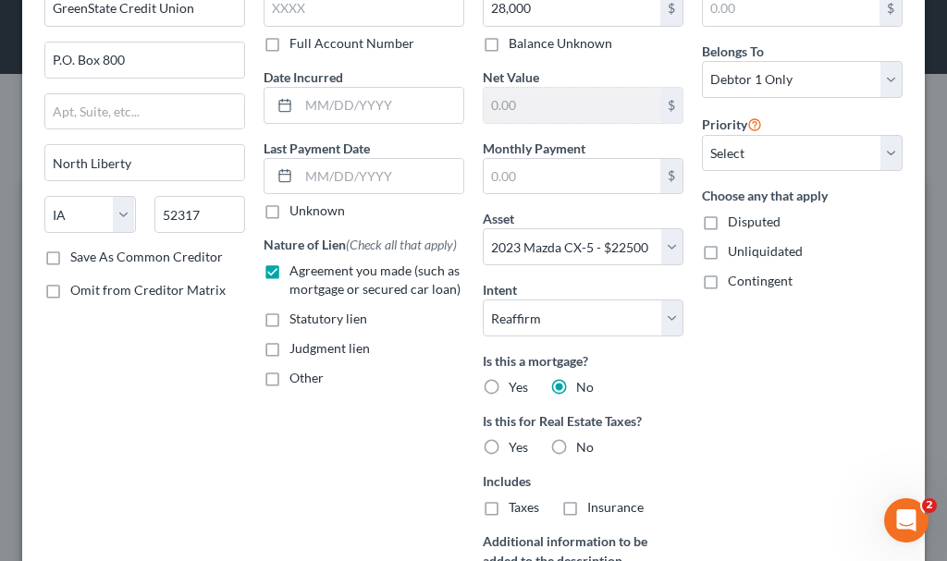
scroll to position [185, 0]
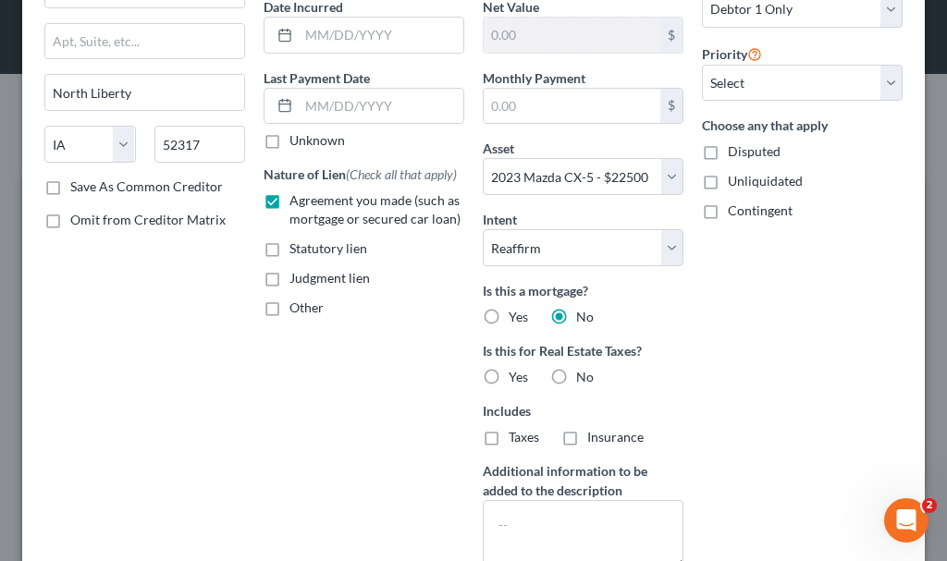
click at [576, 375] on label "No" at bounding box center [585, 377] width 18 height 18
click at [583, 375] on input "No" at bounding box center [589, 374] width 12 height 12
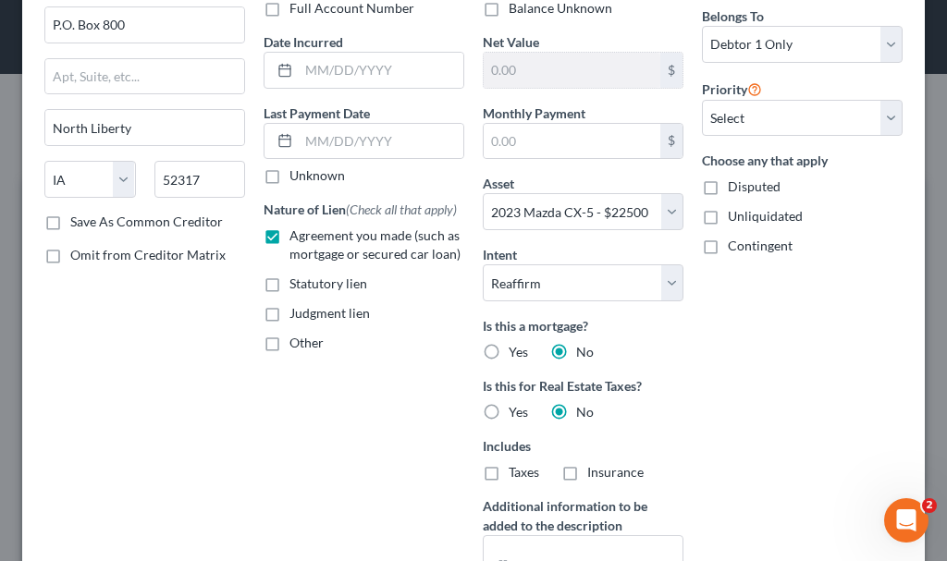
scroll to position [0, 0]
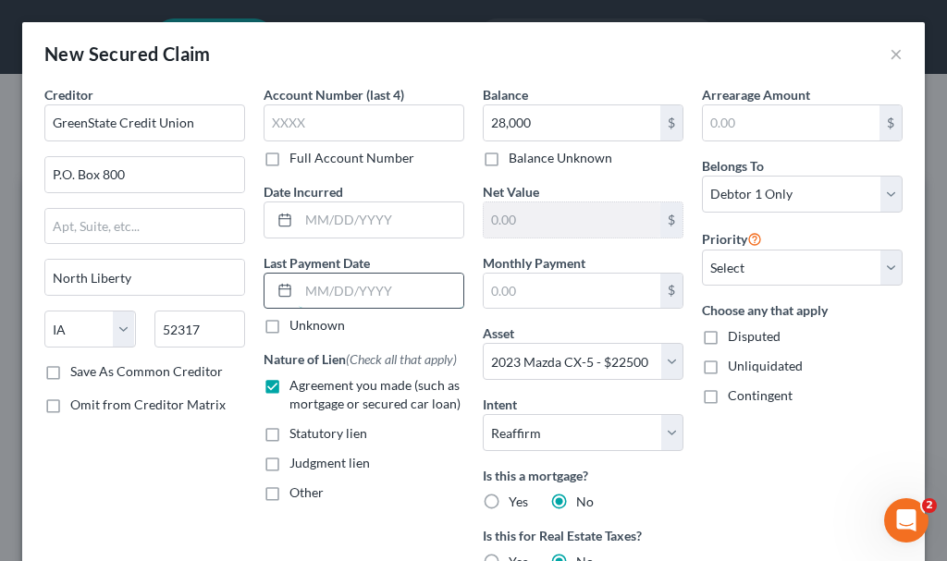
click at [361, 287] on input "text" at bounding box center [381, 291] width 165 height 35
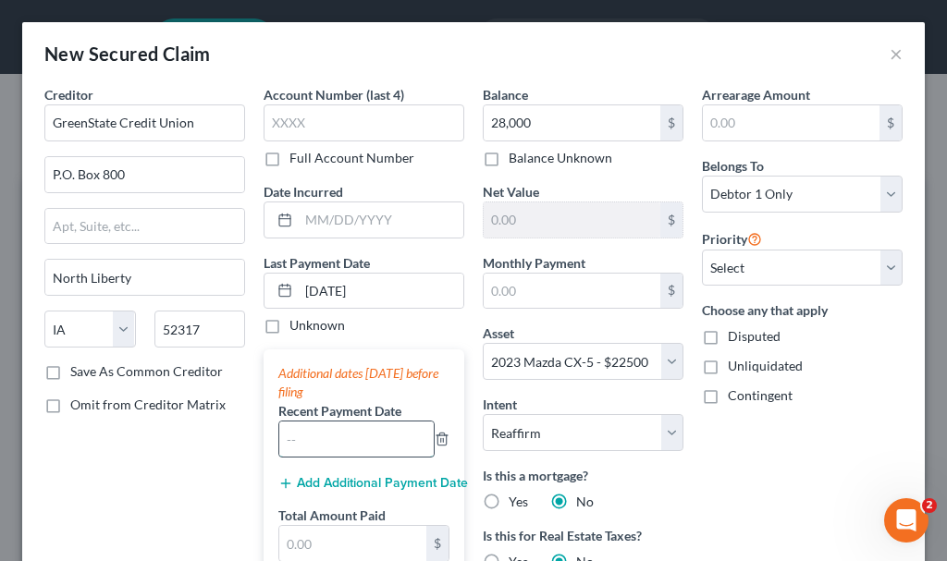
click at [351, 436] on input "text" at bounding box center [356, 439] width 154 height 35
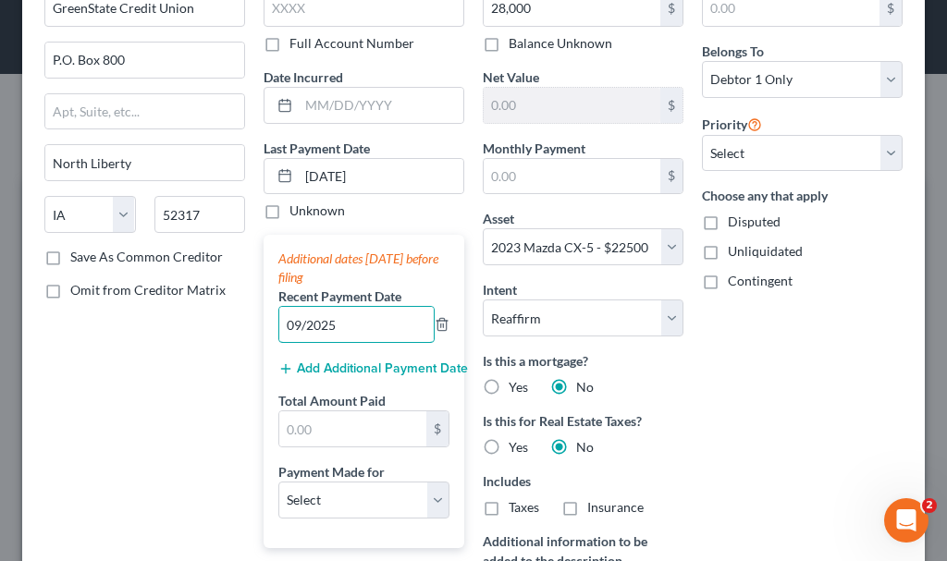
scroll to position [185, 0]
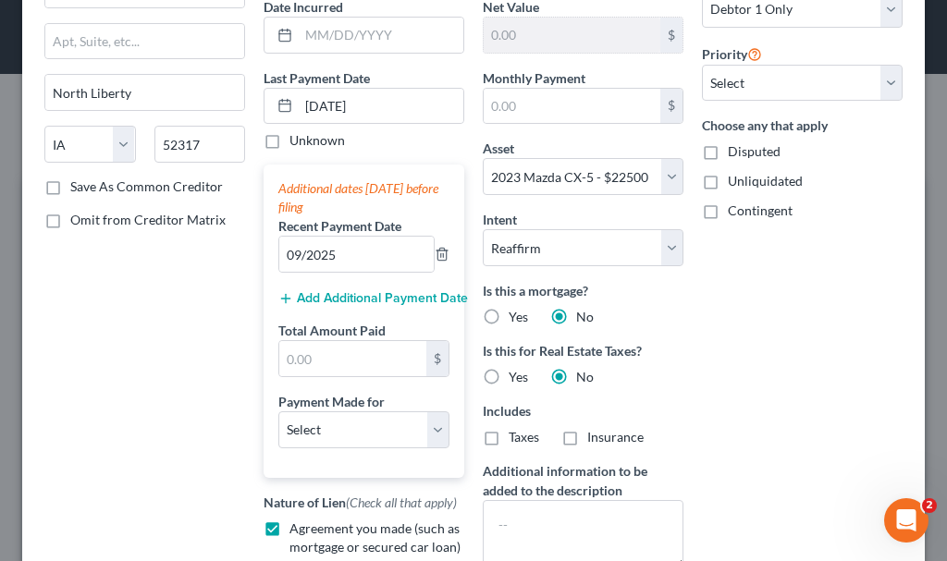
click at [358, 295] on button "Add Additional Payment Date" at bounding box center [363, 298] width 171 height 15
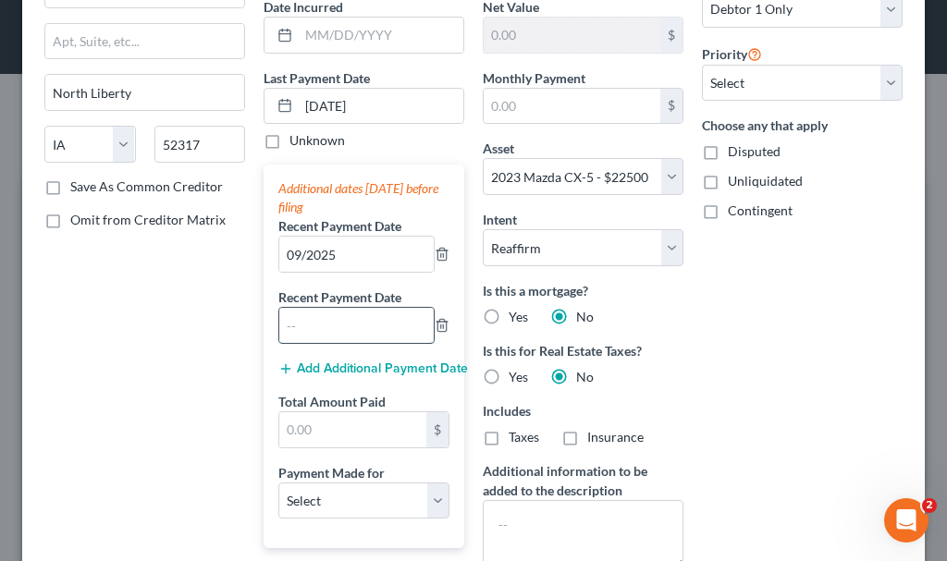
click at [354, 324] on input "text" at bounding box center [356, 325] width 154 height 35
click at [323, 364] on button "Add Additional Payment Date" at bounding box center [363, 369] width 171 height 15
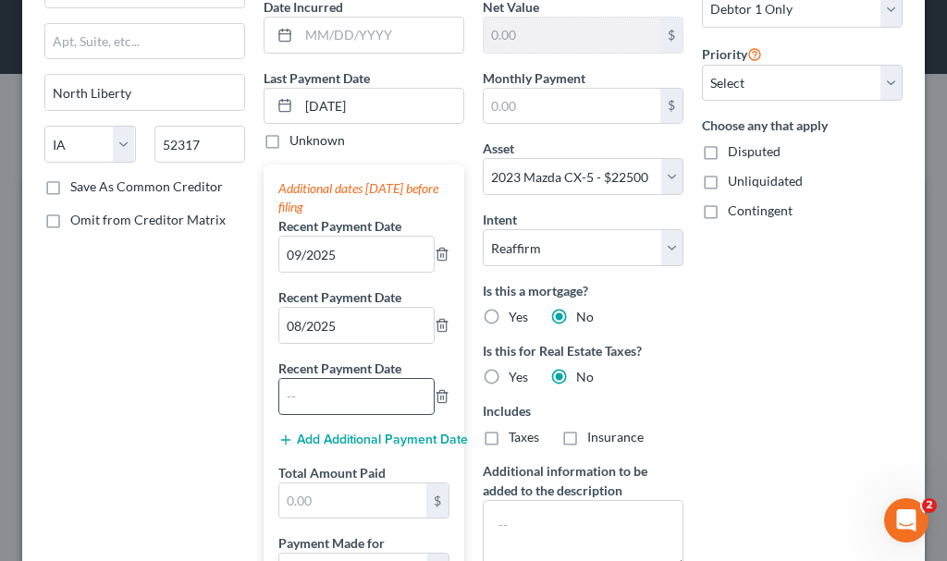
click at [324, 398] on input "text" at bounding box center [356, 396] width 154 height 35
click at [337, 498] on input "text" at bounding box center [352, 501] width 147 height 35
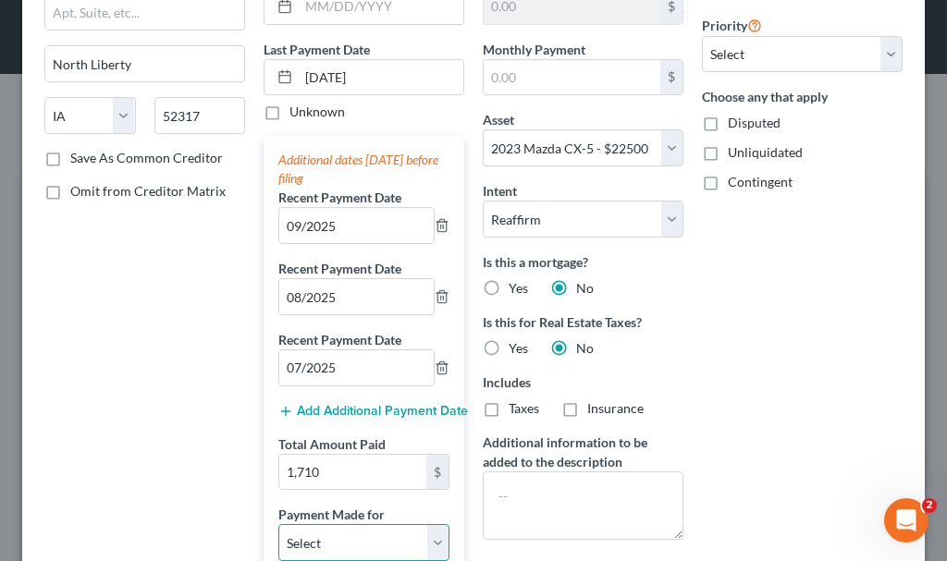
click at [354, 536] on select "Select Car Credit Card Loan Repayment Mortgage Other Suppliers Or Vendors" at bounding box center [363, 542] width 171 height 37
click at [278, 524] on select "Select Car Credit Card Loan Repayment Mortgage Other Suppliers Or Vendors" at bounding box center [363, 542] width 171 height 37
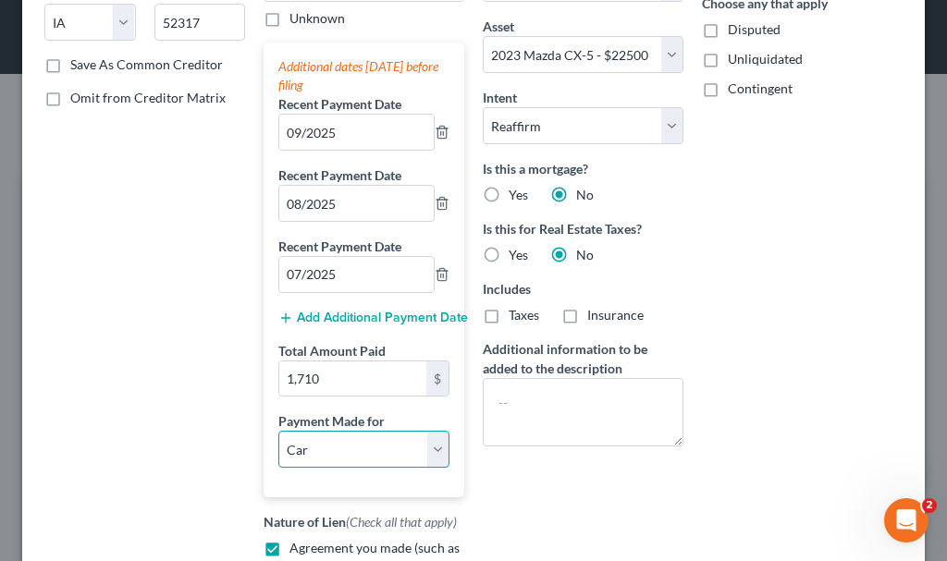
scroll to position [0, 0]
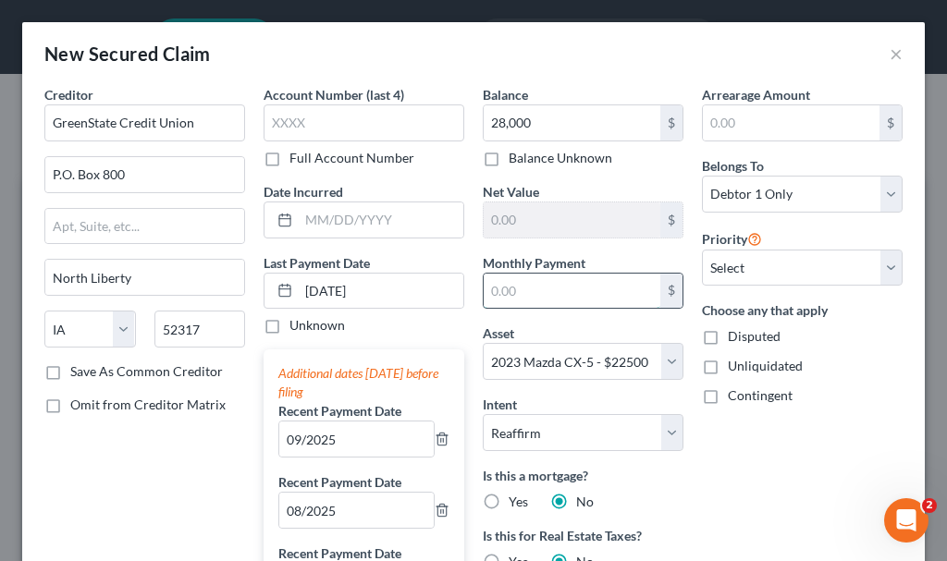
click at [534, 291] on input "text" at bounding box center [572, 291] width 177 height 35
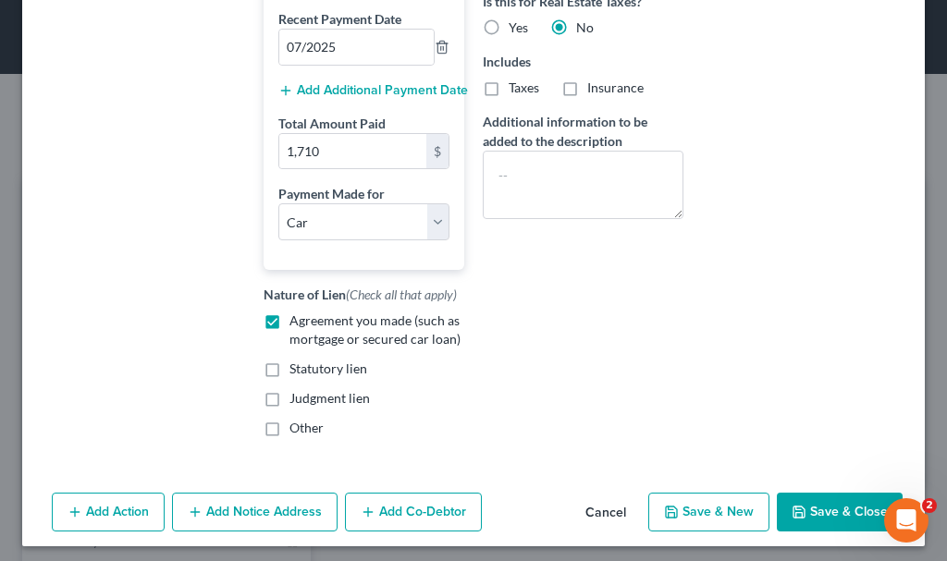
scroll to position [542, 0]
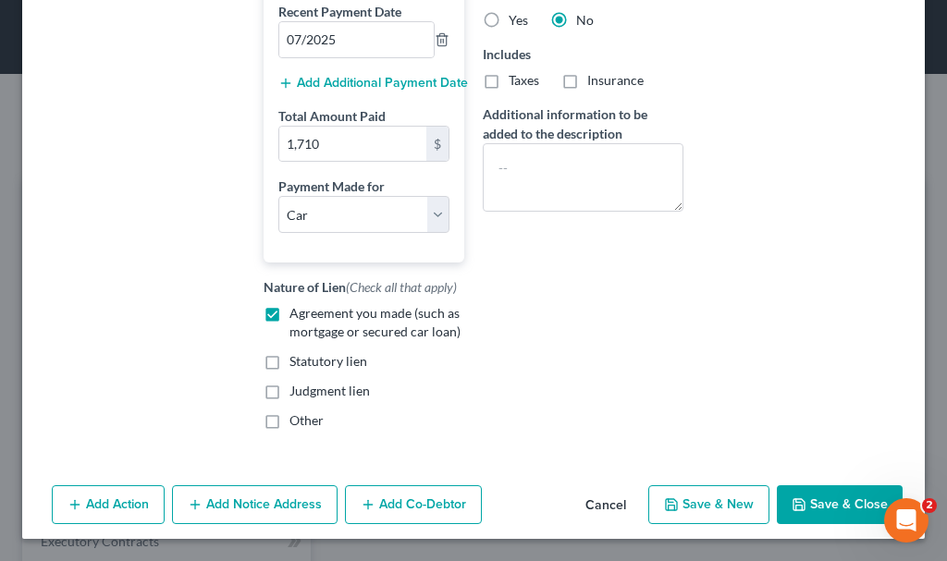
click at [711, 498] on button "Save & New" at bounding box center [708, 504] width 121 height 39
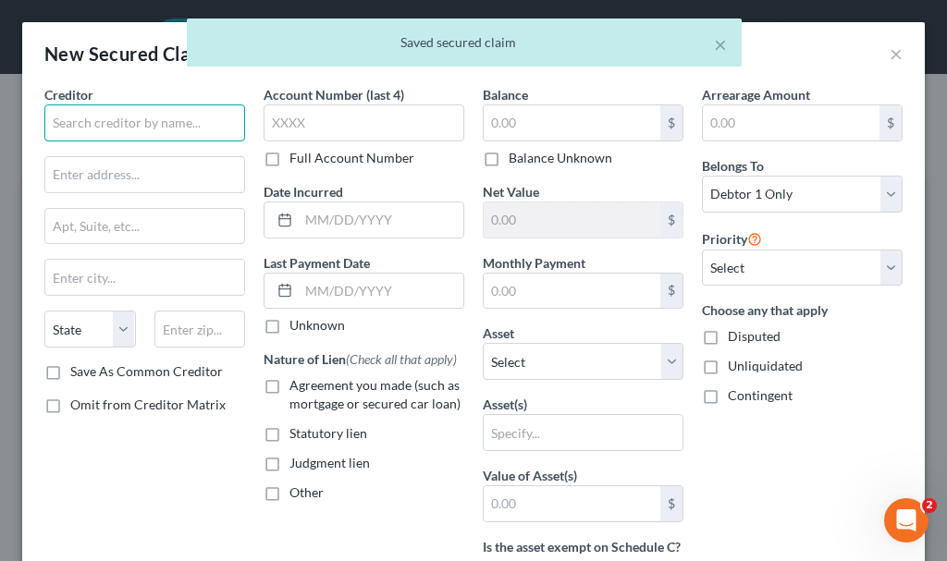
click at [151, 125] on input "text" at bounding box center [144, 122] width 201 height 37
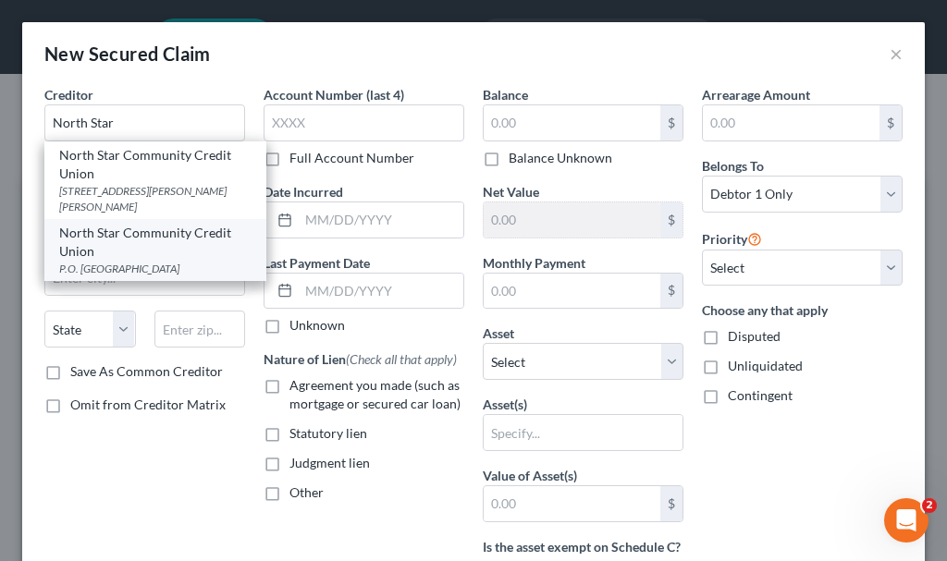
click at [106, 240] on div "North Star Community Credit Union" at bounding box center [155, 242] width 192 height 37
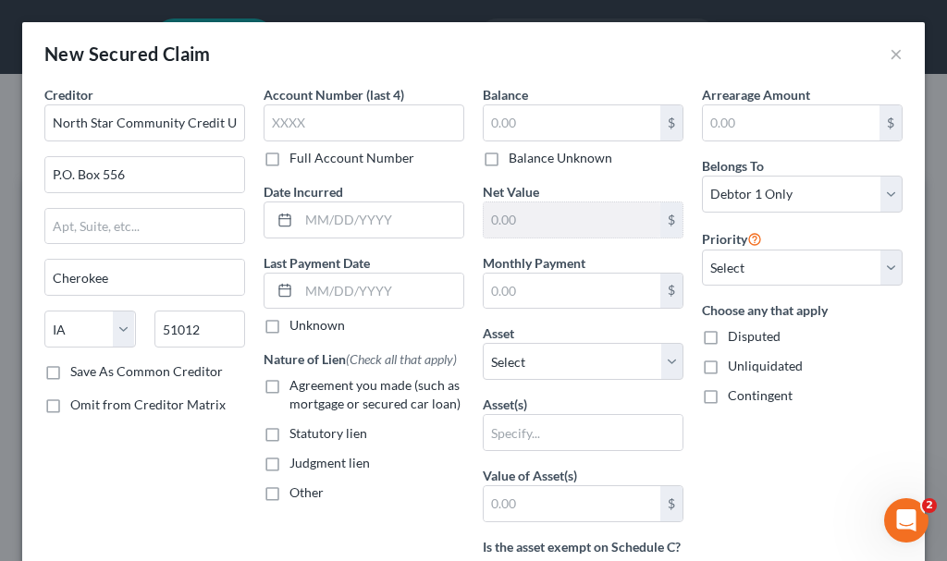
click at [289, 382] on label "Agreement you made (such as mortgage or secured car loan)" at bounding box center [376, 394] width 175 height 37
click at [297, 382] on input "Agreement you made (such as mortgage or secured car loan)" at bounding box center [303, 382] width 12 height 12
click at [558, 119] on input "text" at bounding box center [572, 122] width 177 height 35
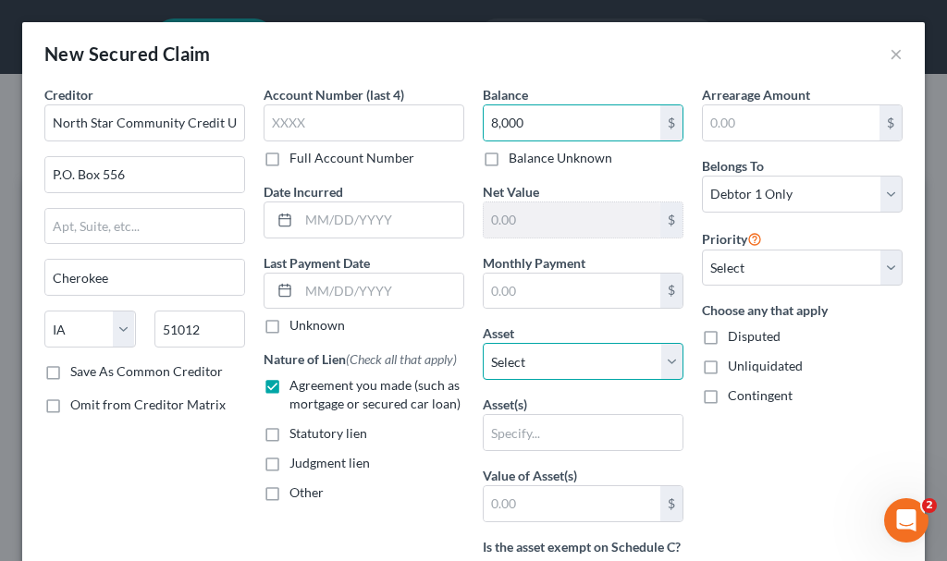
click at [541, 362] on select "Select Other Multiple Assets ADP - $6400.0 Clothing - Clothing - $300.0 United …" at bounding box center [583, 361] width 201 height 37
click at [483, 343] on select "Select Other Multiple Assets ADP - $6400.0 Clothing - Clothing - $300.0 United …" at bounding box center [583, 361] width 201 height 37
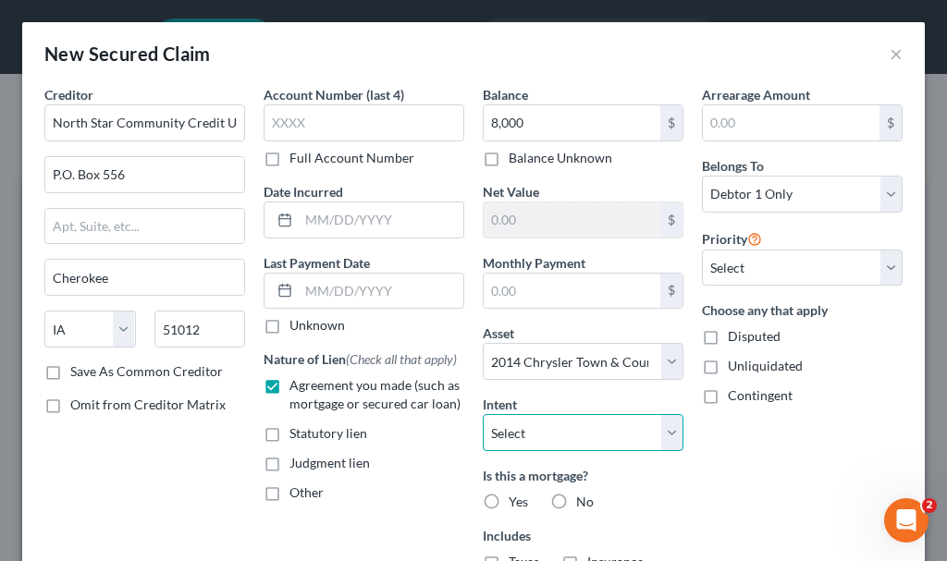
click at [533, 430] on select "Select Surrender Redeem Reaffirm Avoid Other" at bounding box center [583, 432] width 201 height 37
click at [483, 414] on select "Select Surrender Redeem Reaffirm Avoid Other" at bounding box center [583, 432] width 201 height 37
click at [576, 495] on label "No" at bounding box center [585, 502] width 18 height 18
click at [583, 495] on input "No" at bounding box center [589, 499] width 12 height 12
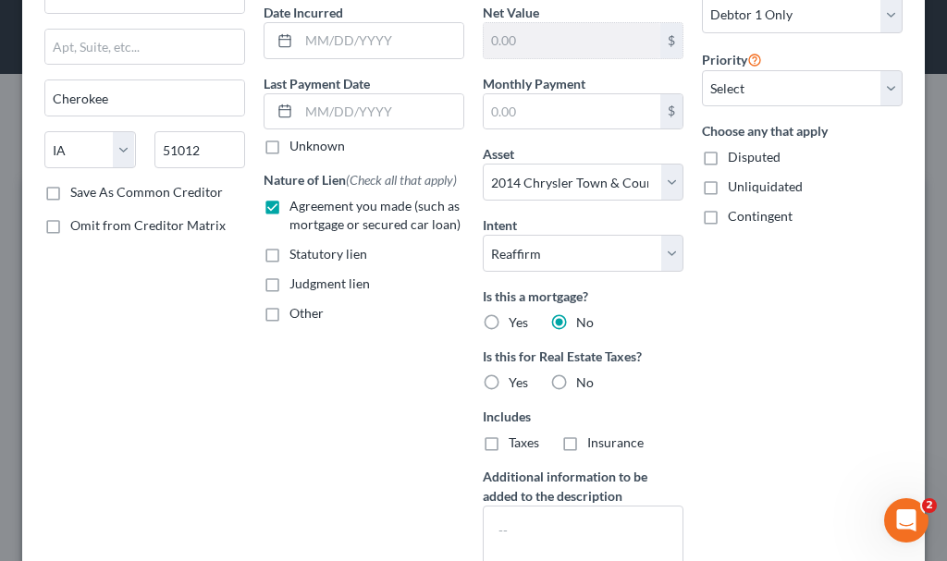
scroll to position [185, 0]
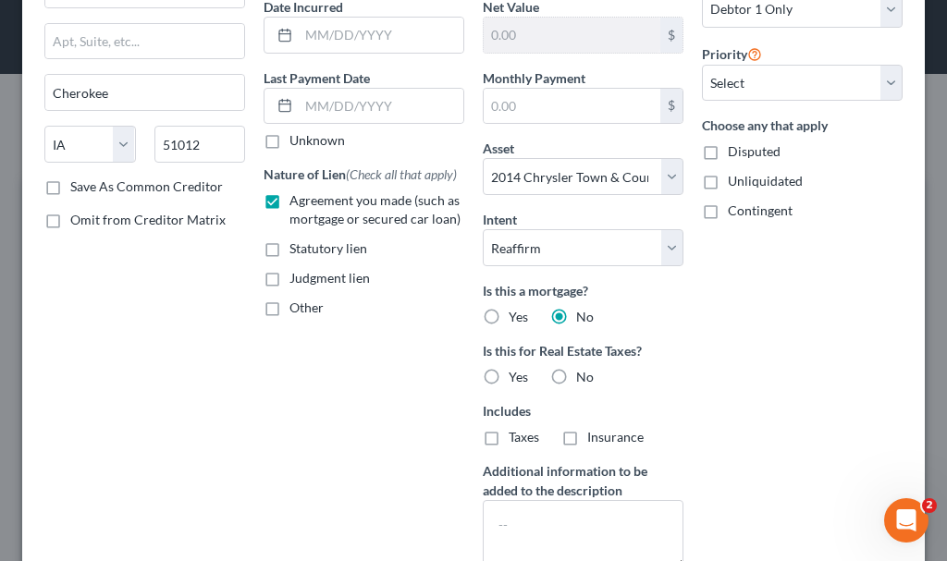
click at [576, 372] on label "No" at bounding box center [585, 377] width 18 height 18
click at [583, 372] on input "No" at bounding box center [589, 374] width 12 height 12
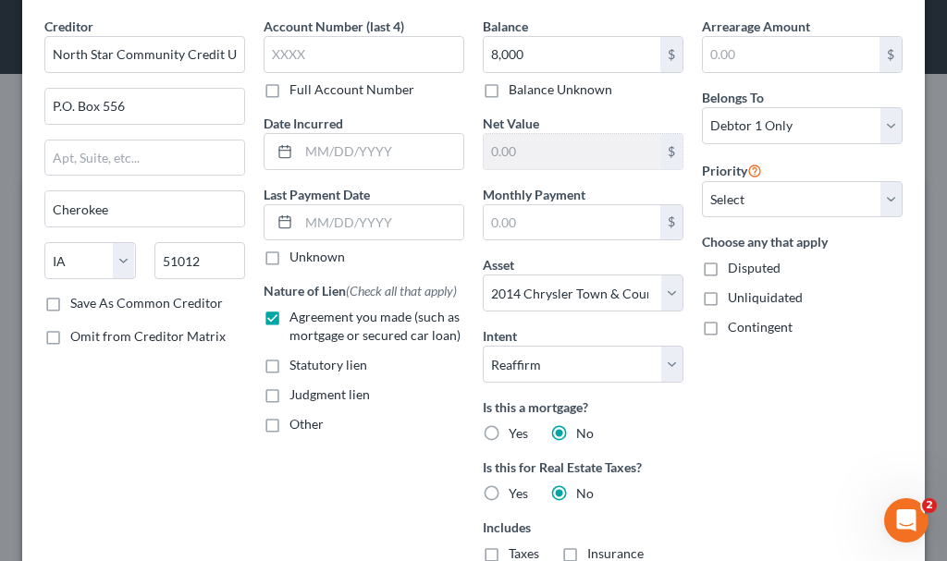
scroll to position [0, 0]
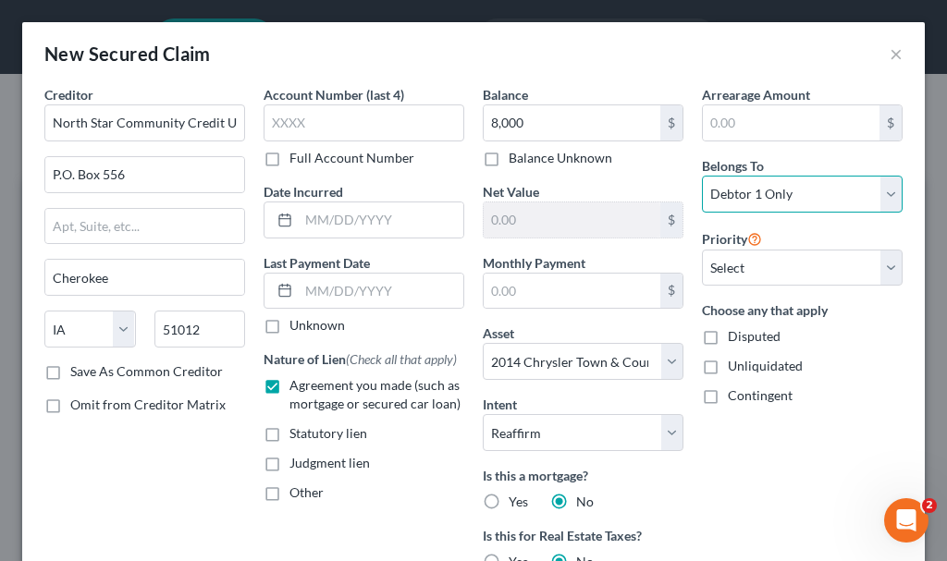
click at [745, 195] on select "Select Debtor 1 Only Debtor 2 Only Debtor 1 And Debtor 2 Only At Least One Of T…" at bounding box center [802, 194] width 201 height 37
click at [702, 176] on select "Select Debtor 1 Only Debtor 2 Only Debtor 1 And Debtor 2 Only At Least One Of T…" at bounding box center [802, 194] width 201 height 37
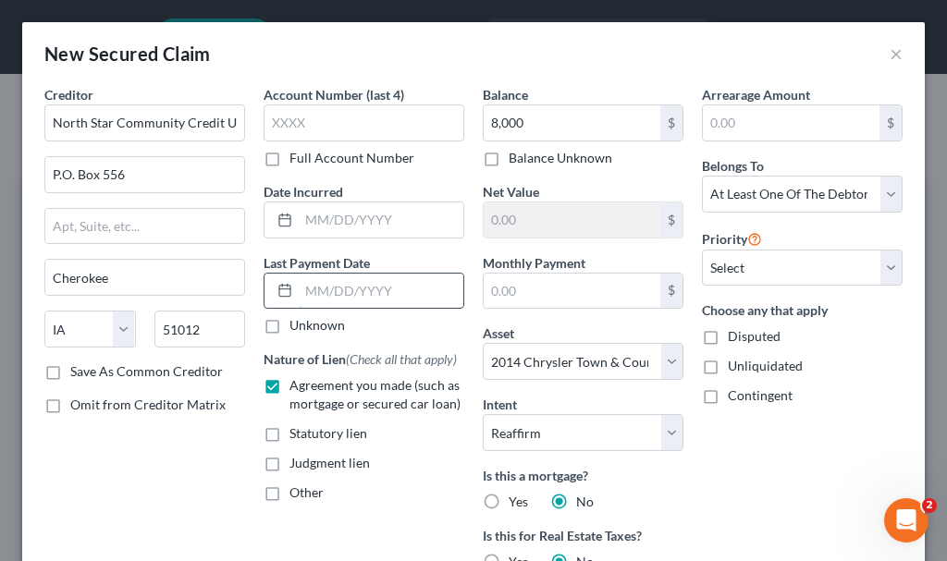
click at [362, 288] on input "text" at bounding box center [381, 291] width 165 height 35
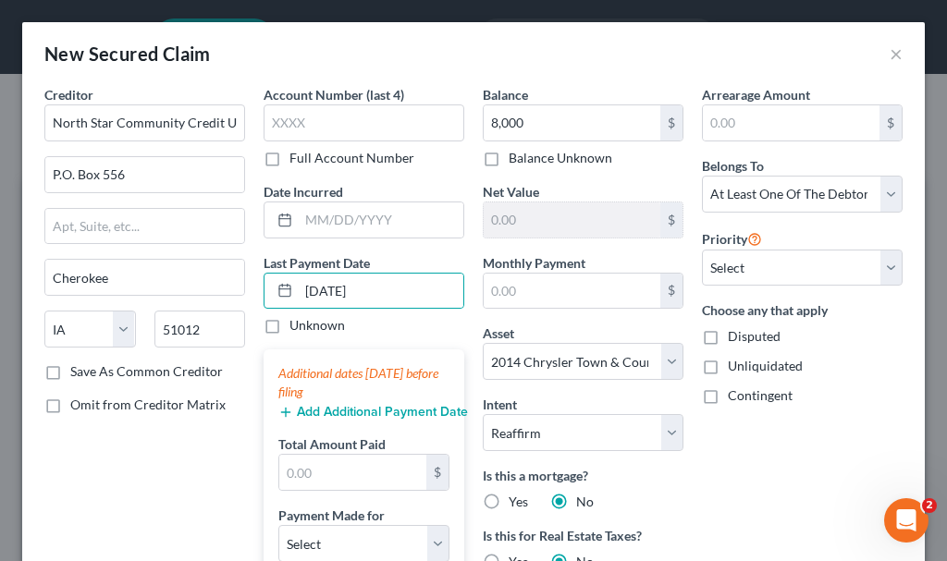
click at [346, 411] on button "Add Additional Payment Date" at bounding box center [363, 412] width 171 height 15
click at [351, 407] on button "Add Additional Payment Date" at bounding box center [363, 412] width 171 height 15
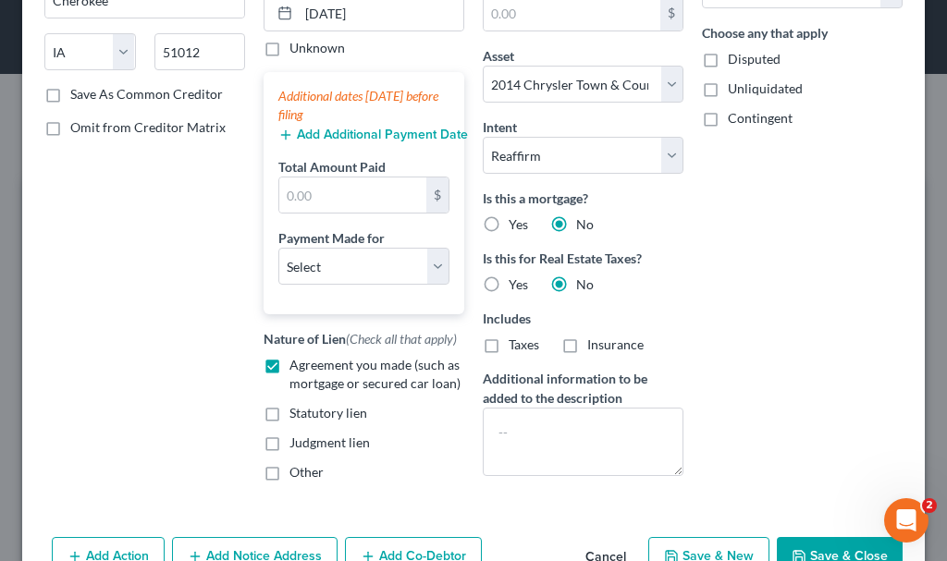
scroll to position [329, 0]
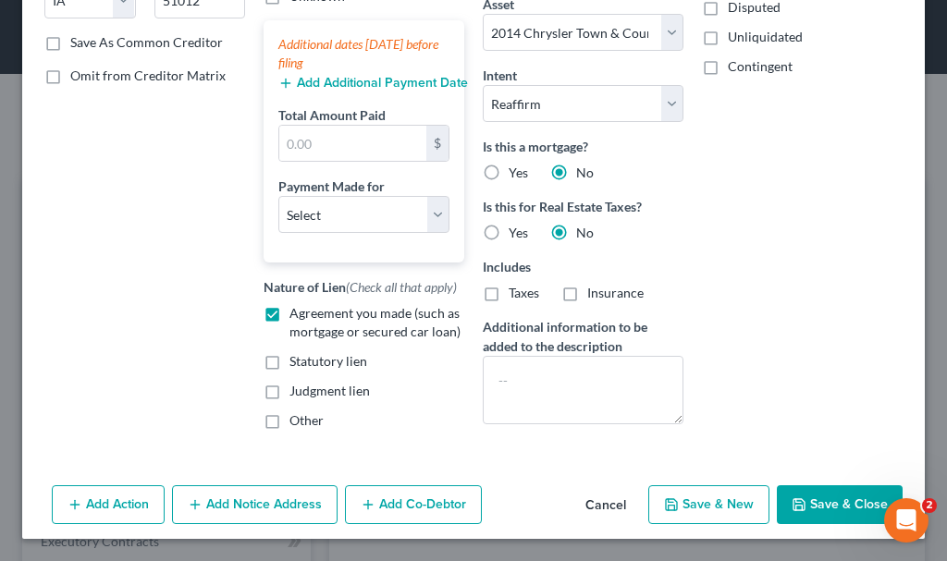
click at [417, 499] on button "Add Co-Debtor" at bounding box center [413, 504] width 137 height 39
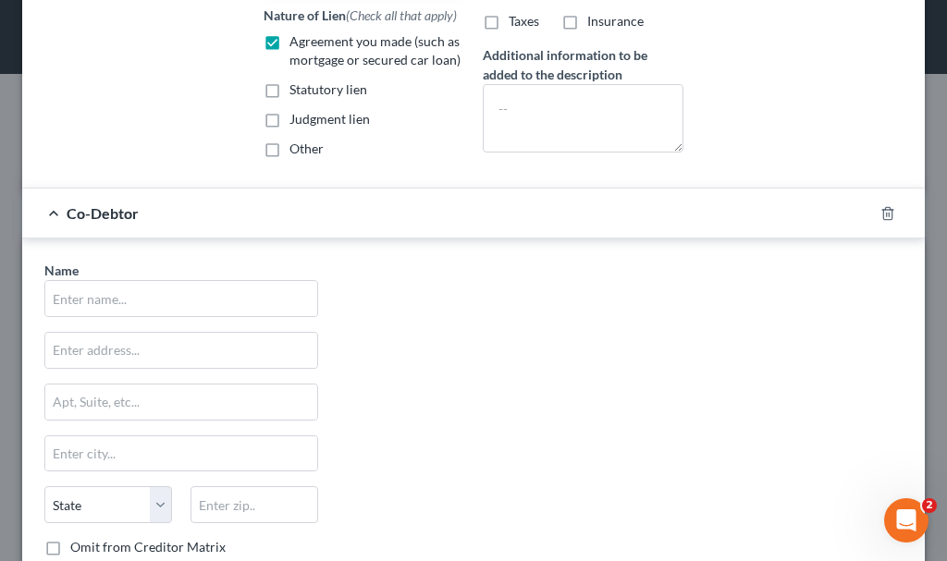
scroll to position [607, 0]
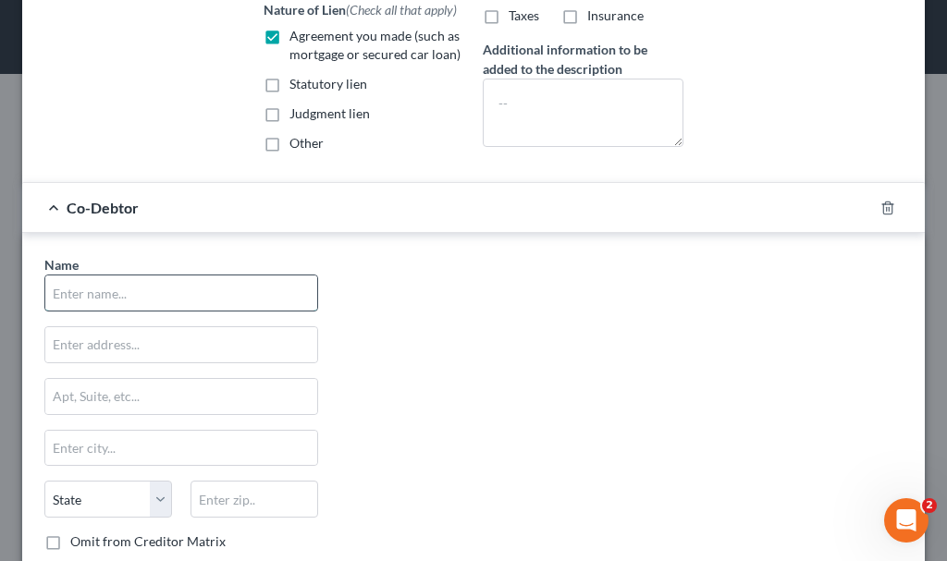
click at [196, 289] on input "text" at bounding box center [181, 293] width 272 height 35
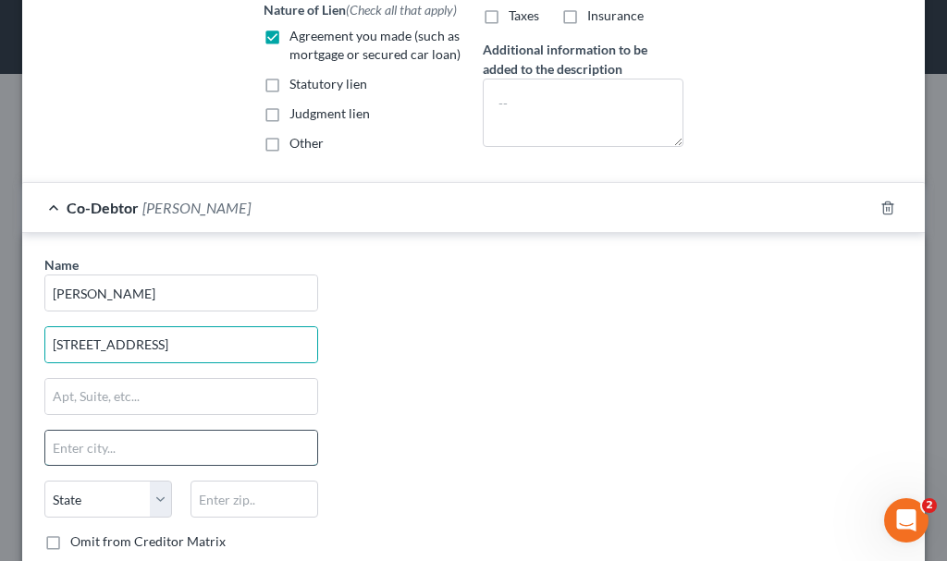
click at [111, 440] on input "text" at bounding box center [181, 448] width 272 height 35
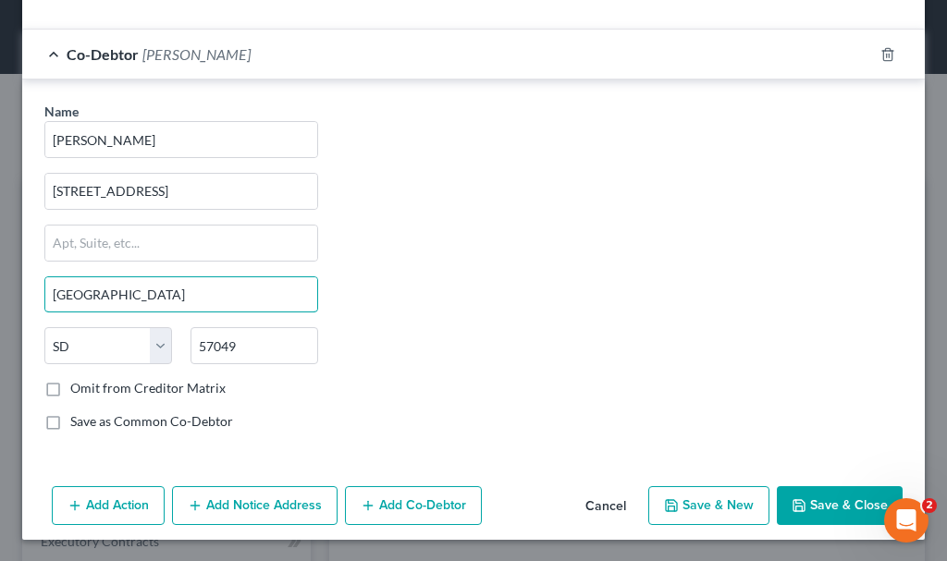
scroll to position [761, 0]
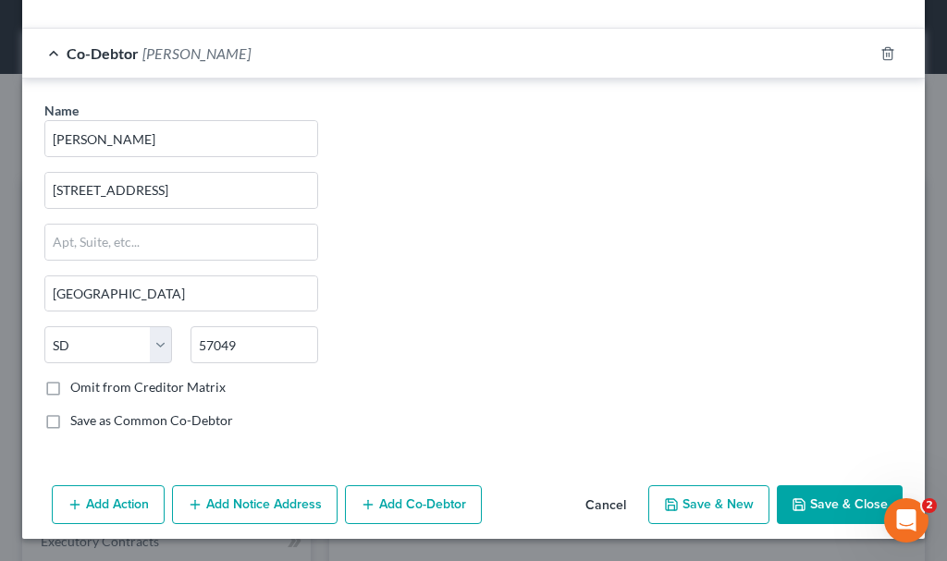
click at [807, 496] on button "Save & Close" at bounding box center [840, 504] width 126 height 39
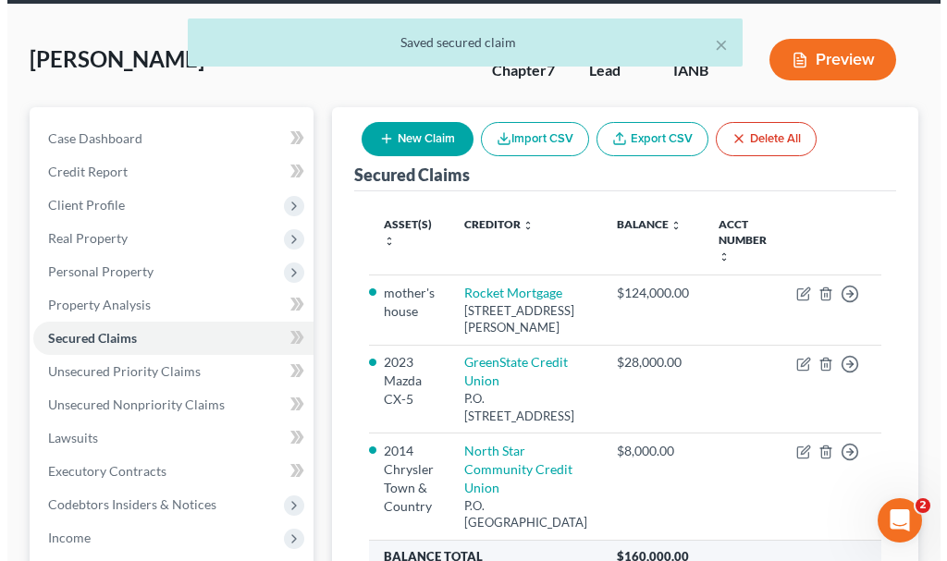
scroll to position [277, 0]
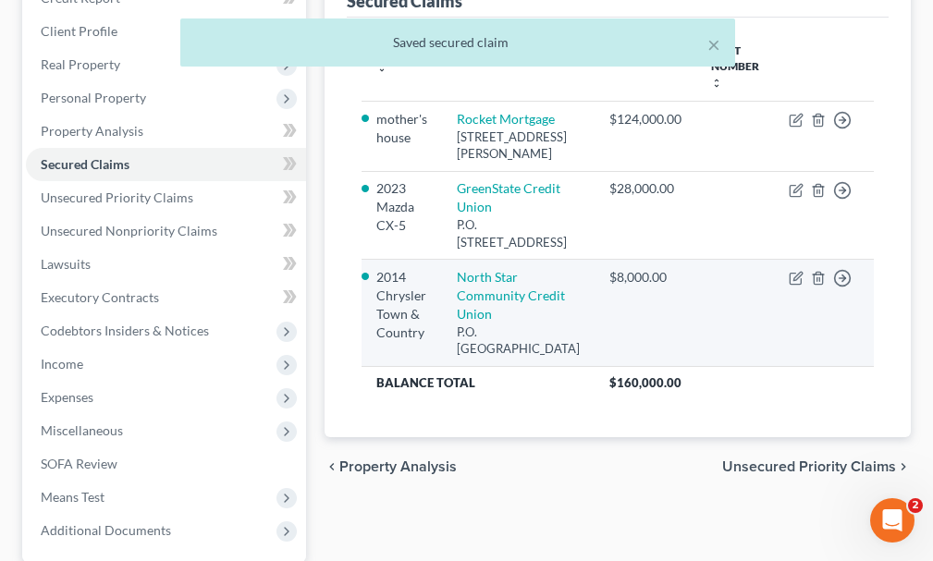
click at [791, 288] on td "Move to E Move to F Move to G Move to Notice Only" at bounding box center [824, 313] width 100 height 107
click at [794, 286] on icon "button" at bounding box center [796, 278] width 15 height 15
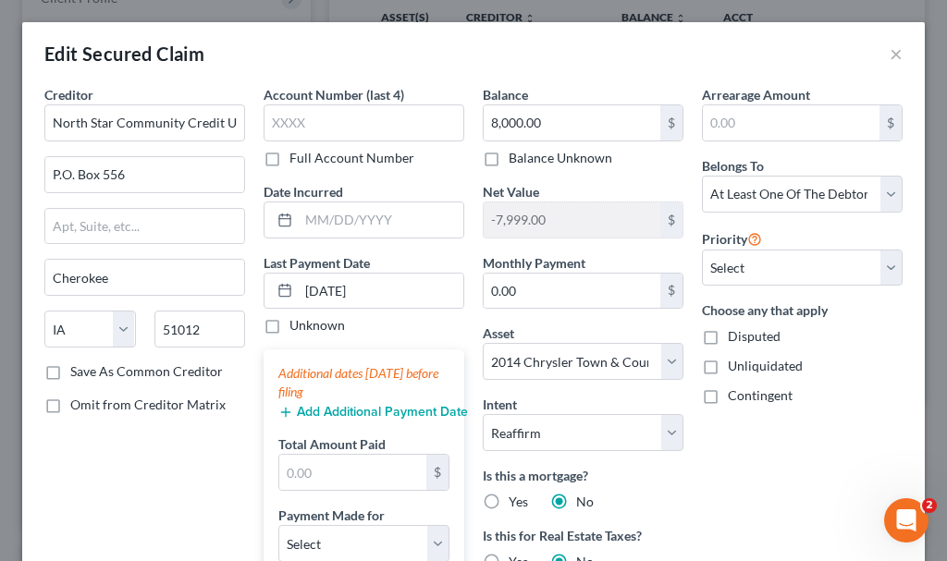
click at [376, 408] on button "Add Additional Payment Date" at bounding box center [363, 412] width 171 height 15
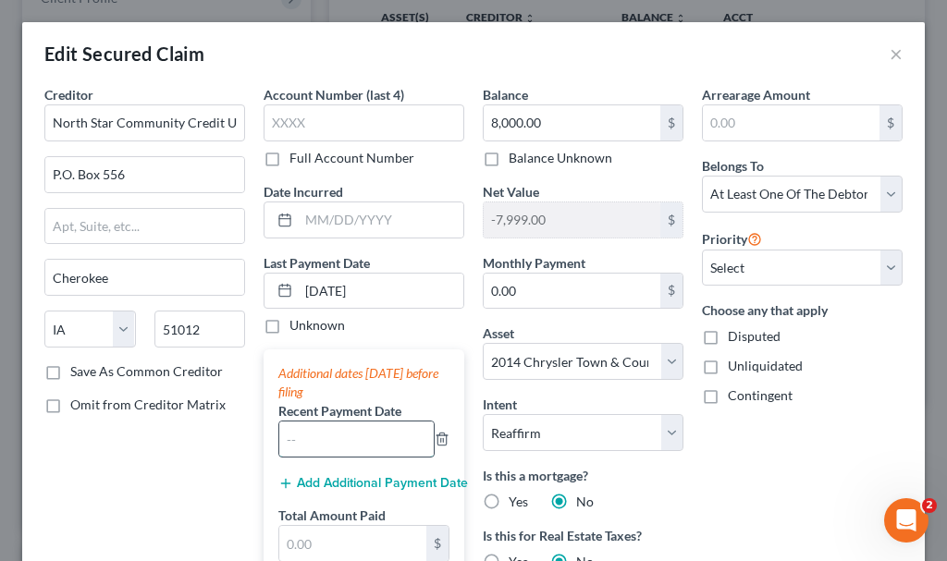
click at [373, 434] on input "text" at bounding box center [356, 439] width 154 height 35
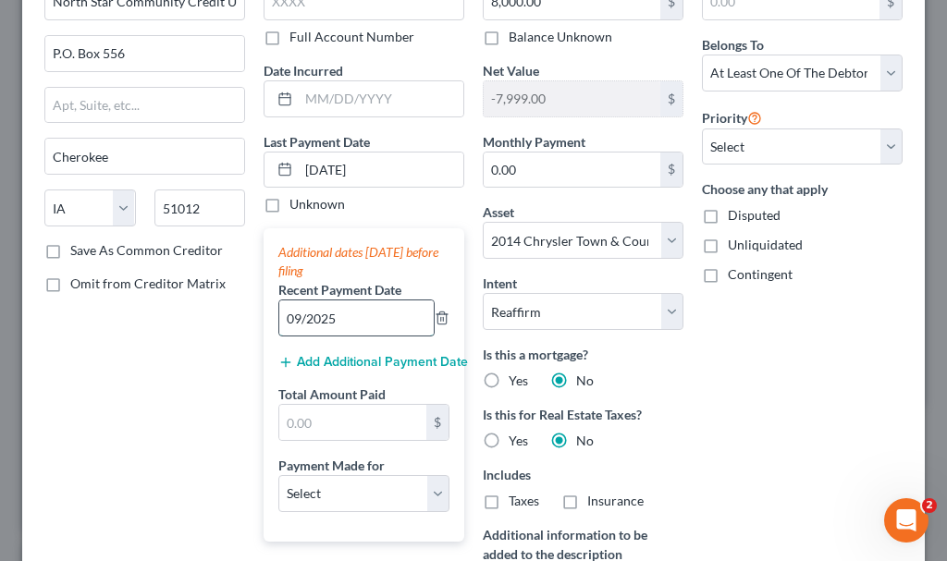
scroll to position [185, 0]
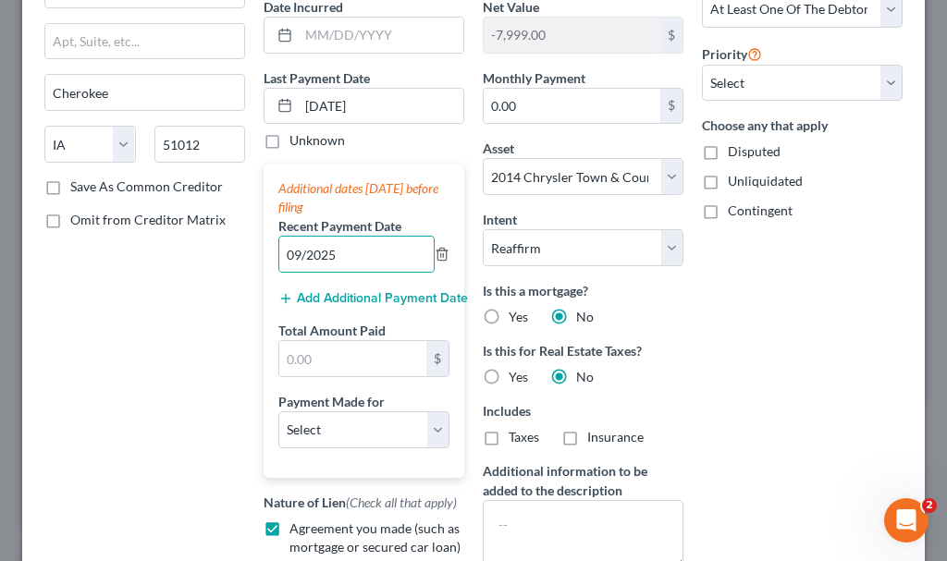
click at [347, 296] on button "Add Additional Payment Date" at bounding box center [363, 298] width 171 height 15
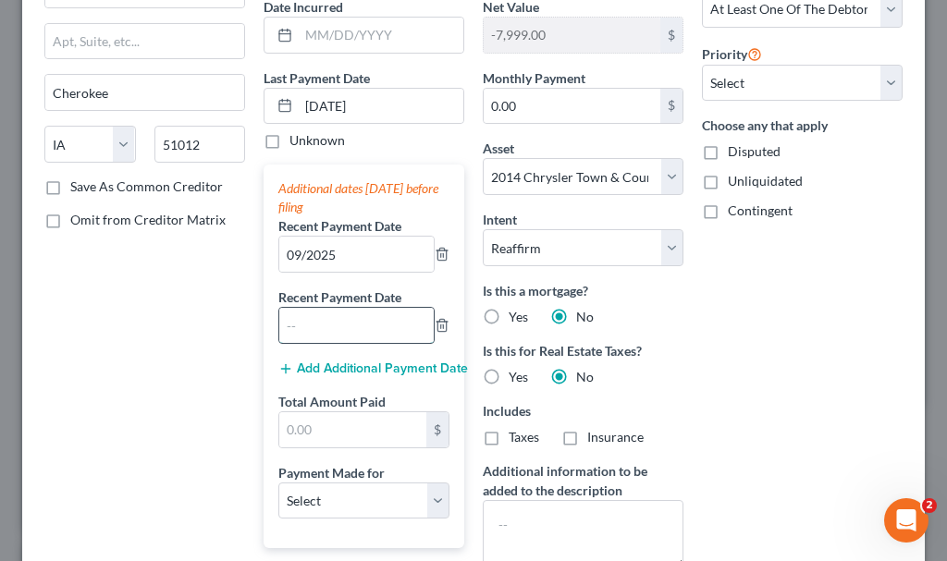
click at [349, 325] on input "text" at bounding box center [356, 325] width 154 height 35
click at [326, 362] on button "Add Additional Payment Date" at bounding box center [363, 369] width 171 height 15
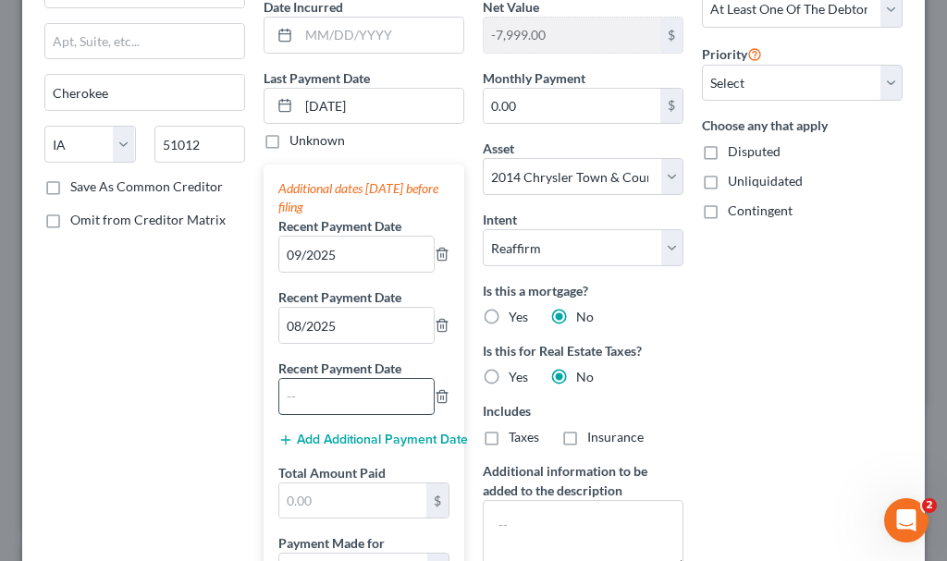
click at [327, 397] on input "text" at bounding box center [356, 396] width 154 height 35
click at [334, 503] on input "text" at bounding box center [352, 501] width 147 height 35
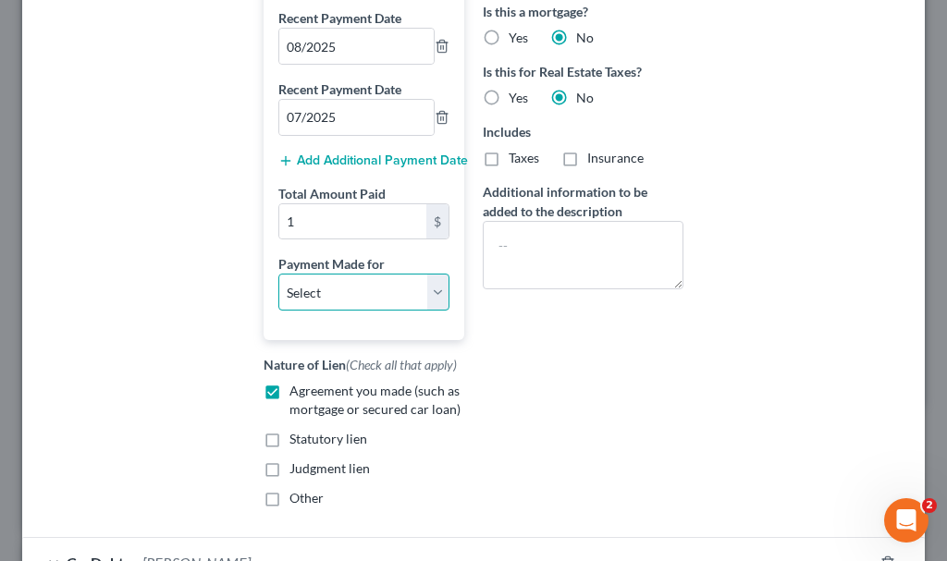
scroll to position [491, 0]
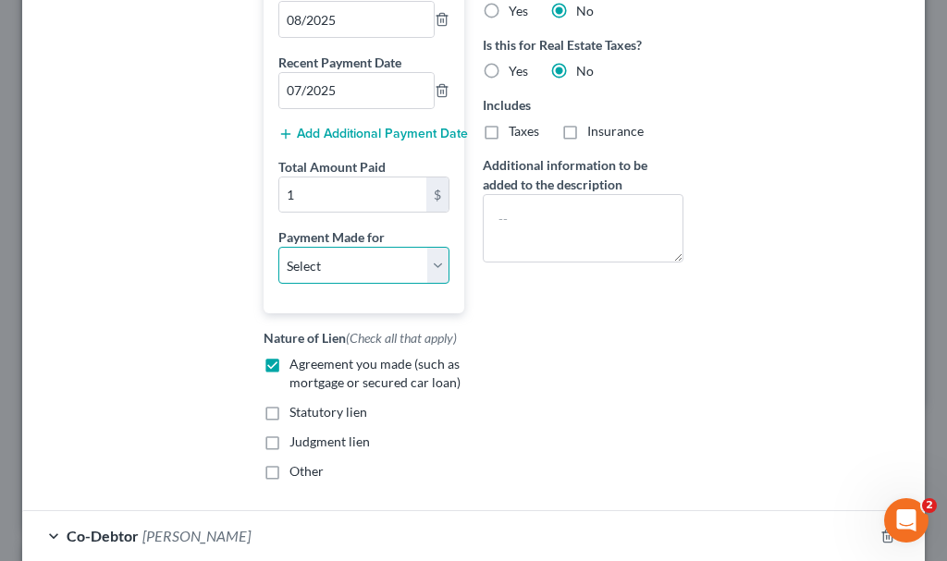
click at [325, 256] on select "Select Car Credit Card Loan Repayment Mortgage Other Suppliers Or Vendors" at bounding box center [363, 265] width 171 height 37
click at [278, 247] on select "Select Car Credit Card Loan Repayment Mortgage Other Suppliers Or Vendors" at bounding box center [363, 265] width 171 height 37
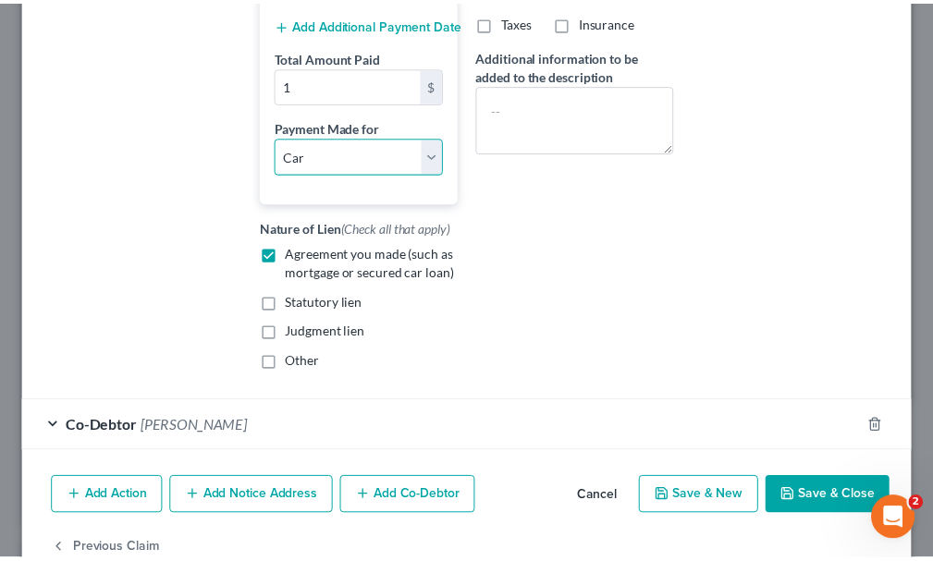
scroll to position [646, 0]
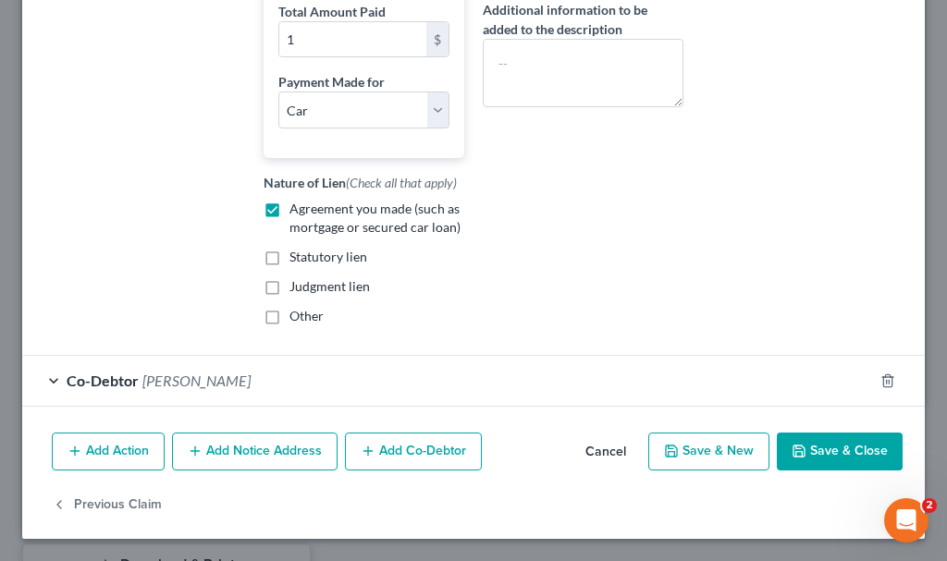
click at [806, 449] on button "Save & Close" at bounding box center [840, 452] width 126 height 39
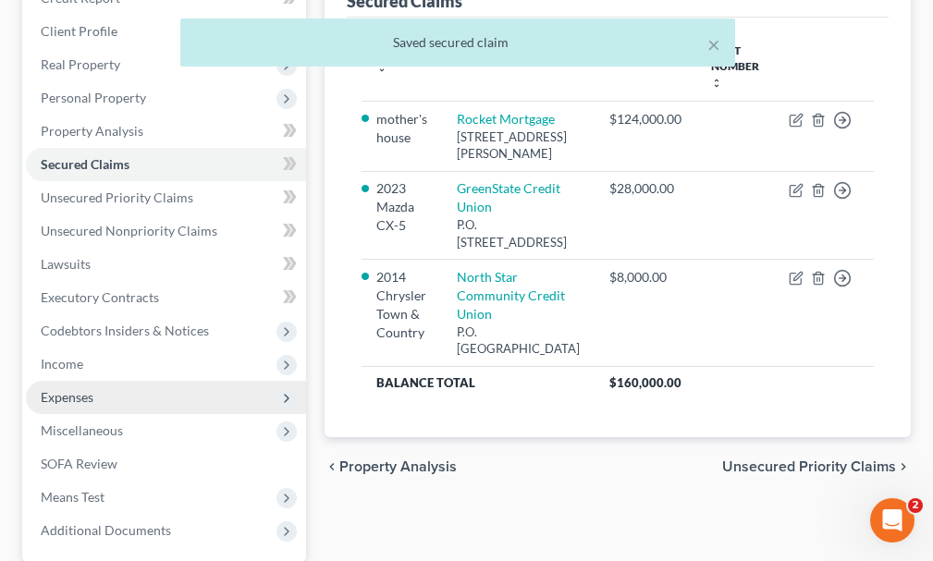
click at [76, 389] on span "Expenses" at bounding box center [67, 397] width 53 height 16
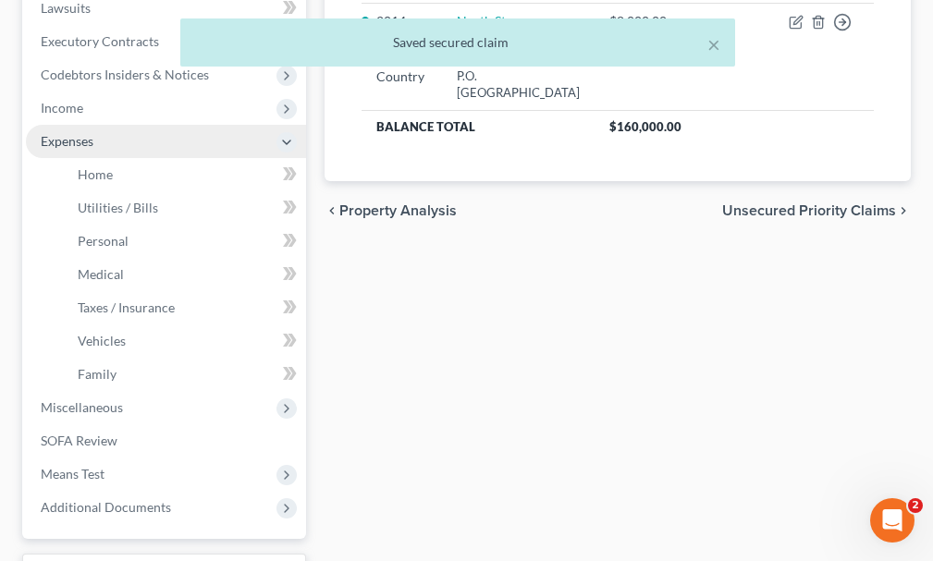
scroll to position [555, 0]
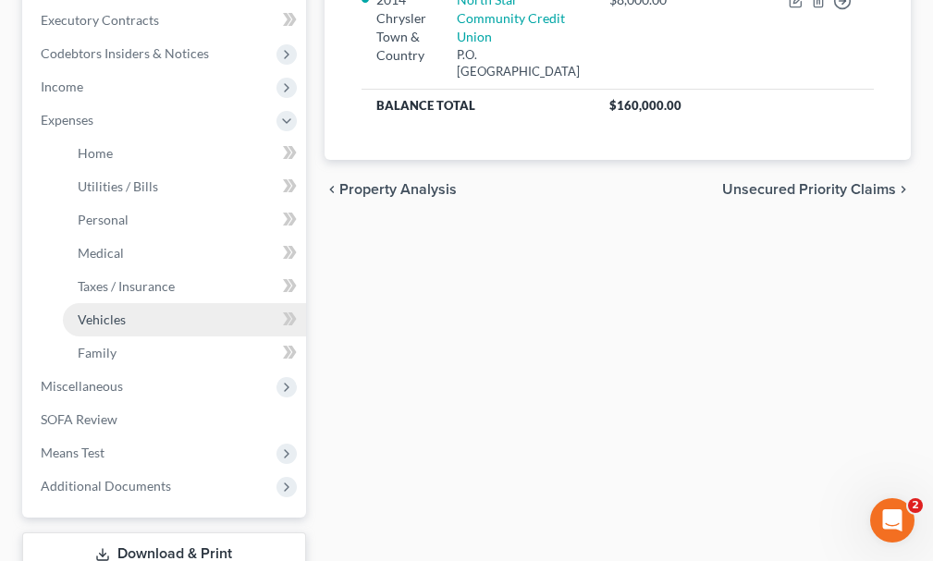
click at [99, 312] on span "Vehicles" at bounding box center [102, 320] width 48 height 16
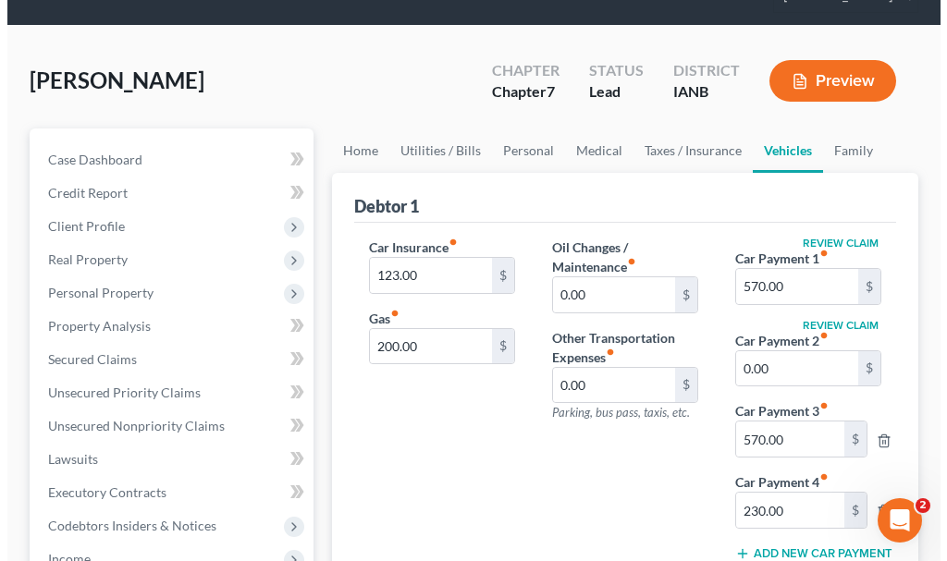
scroll to position [185, 0]
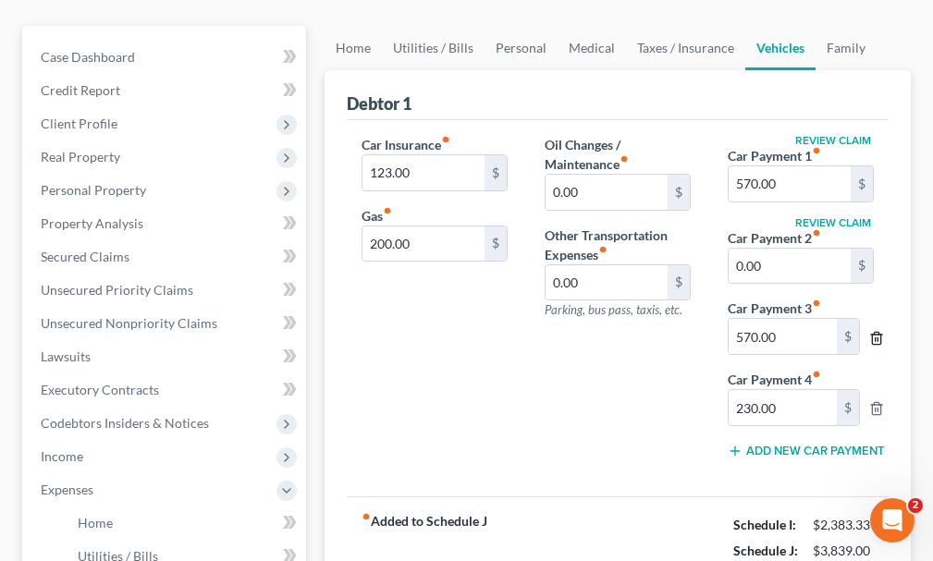
click at [875, 331] on icon "button" at bounding box center [876, 338] width 15 height 15
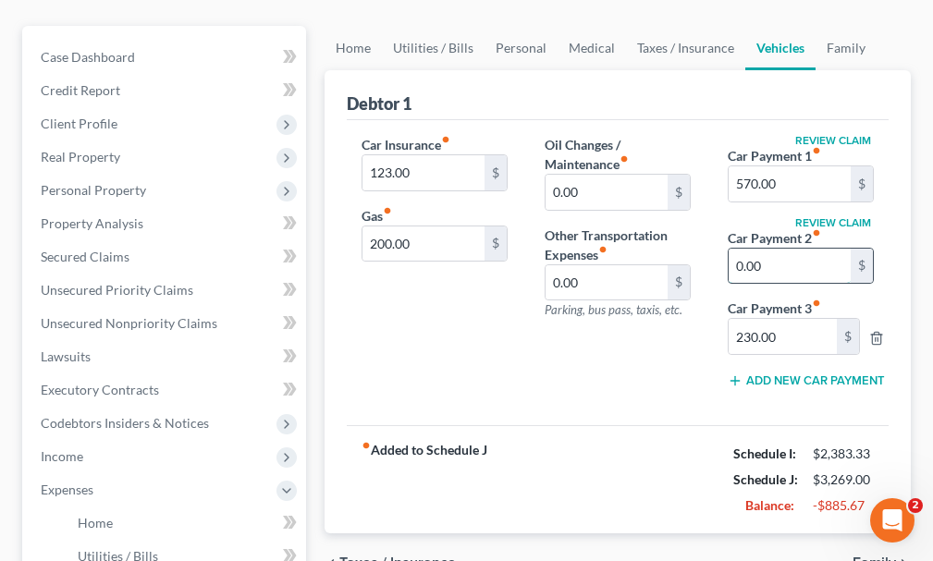
click at [779, 249] on input "0.00" at bounding box center [790, 266] width 122 height 35
click at [875, 331] on icon "button" at bounding box center [876, 338] width 15 height 15
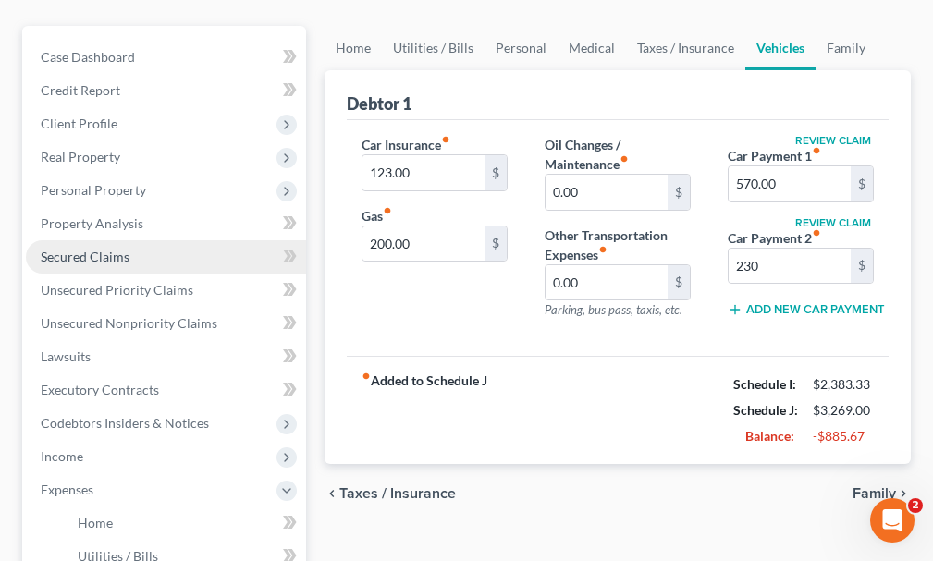
click at [96, 249] on span "Secured Claims" at bounding box center [85, 257] width 89 height 16
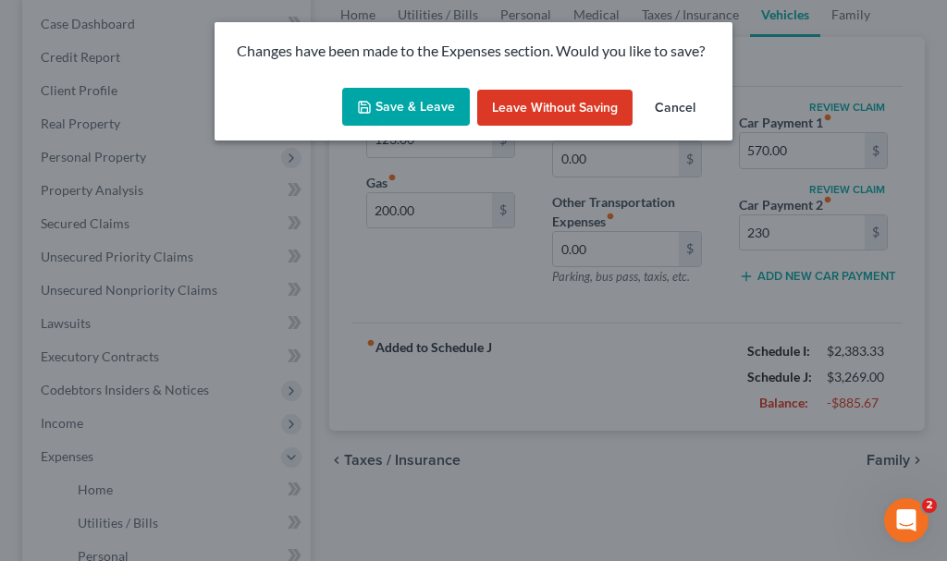
click at [383, 102] on button "Save & Leave" at bounding box center [406, 107] width 128 height 39
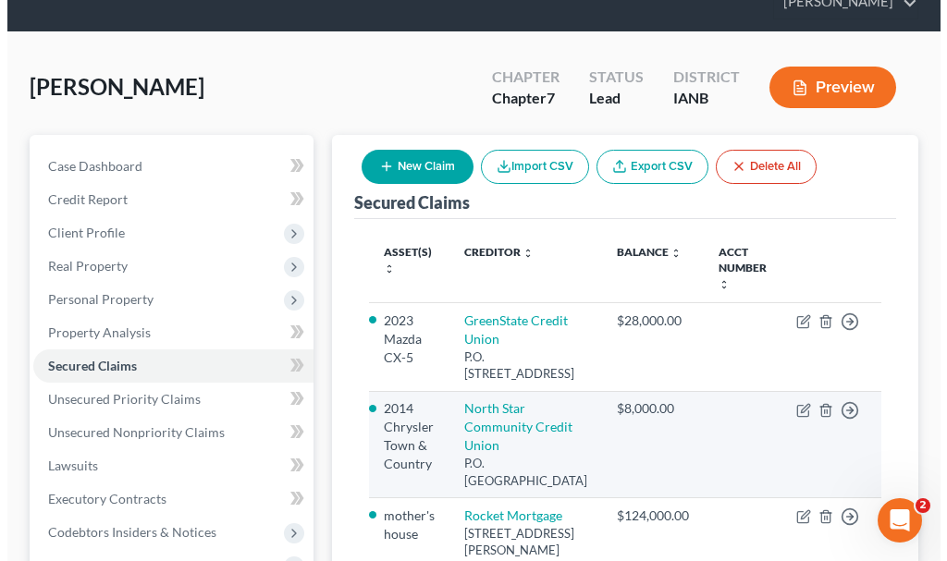
scroll to position [92, 0]
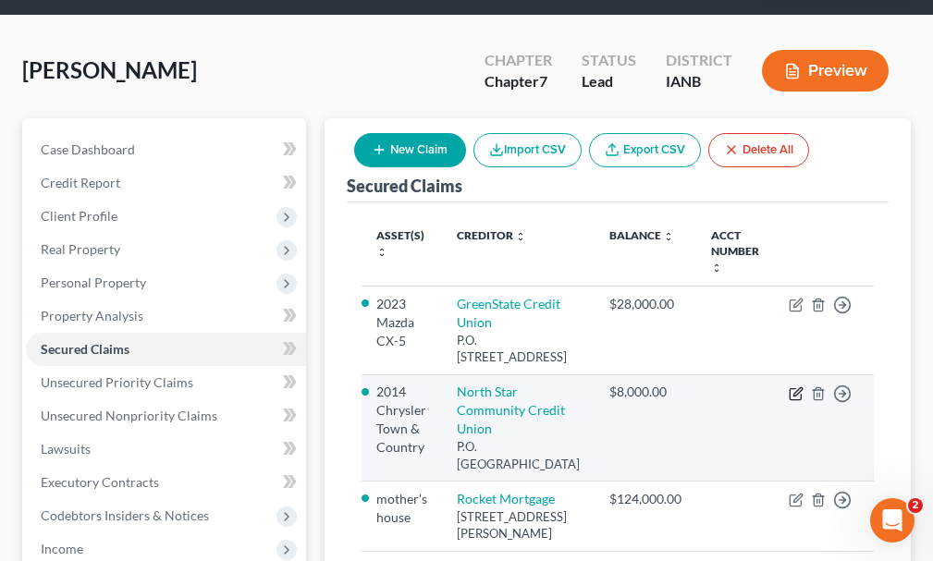
click at [794, 386] on icon "button" at bounding box center [796, 393] width 15 height 15
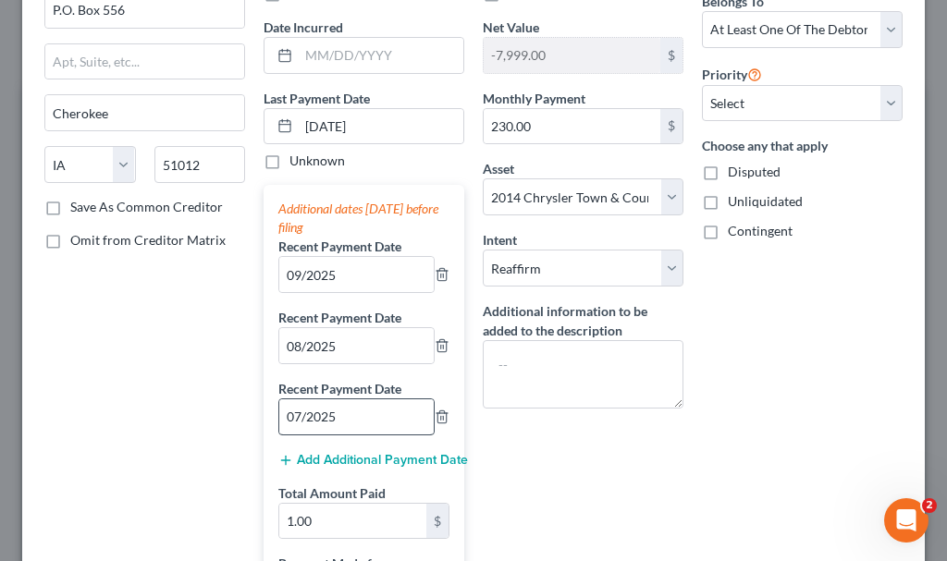
scroll to position [185, 0]
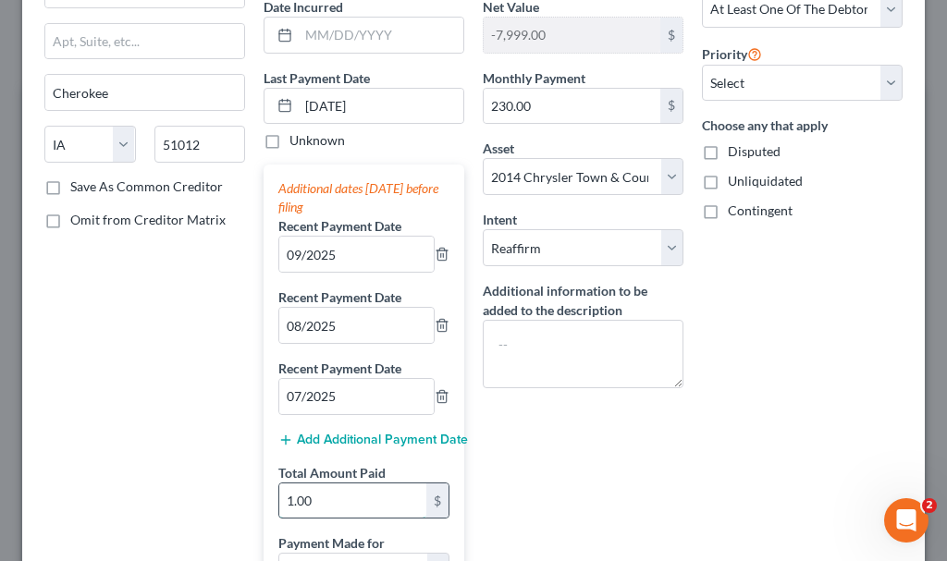
click at [345, 497] on input "1.00" at bounding box center [352, 501] width 147 height 35
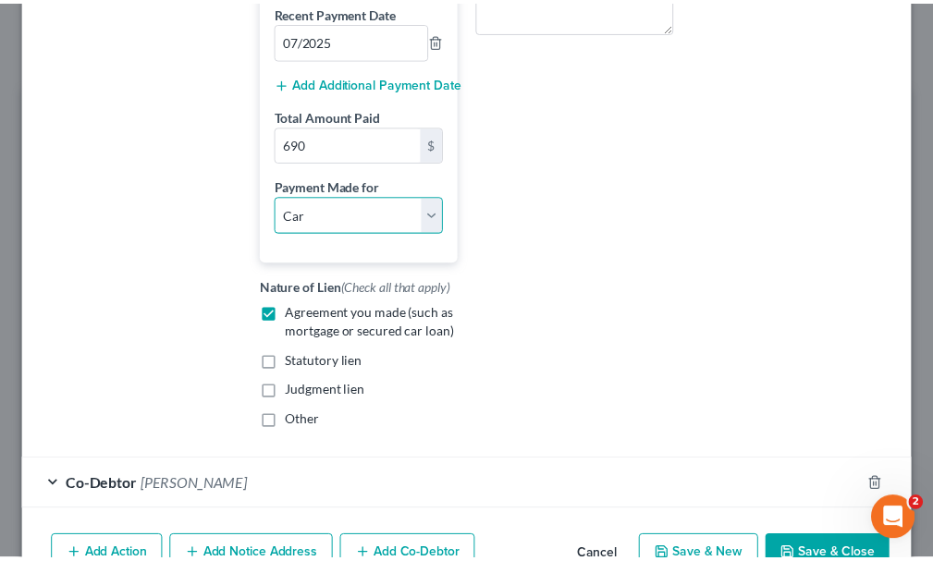
scroll to position [646, 0]
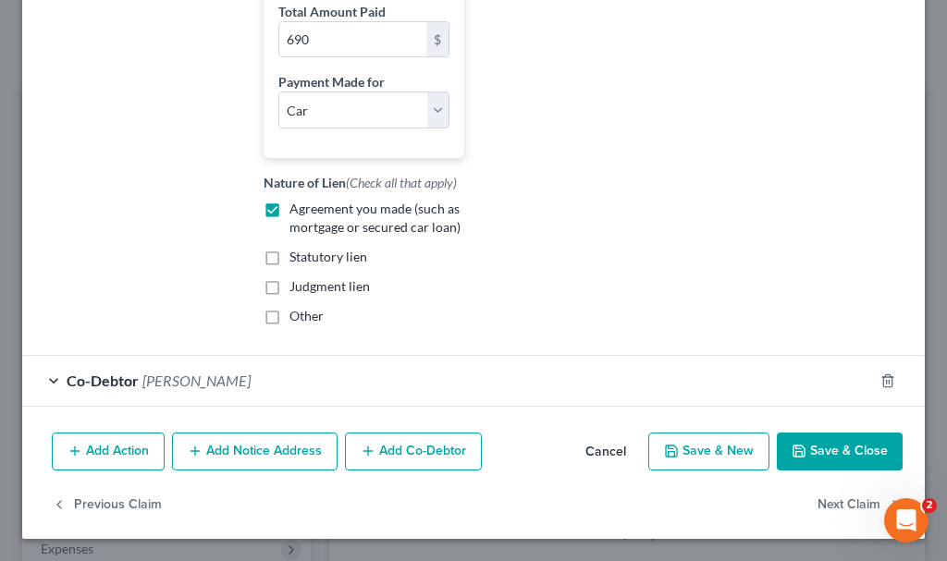
click at [812, 442] on button "Save & Close" at bounding box center [840, 452] width 126 height 39
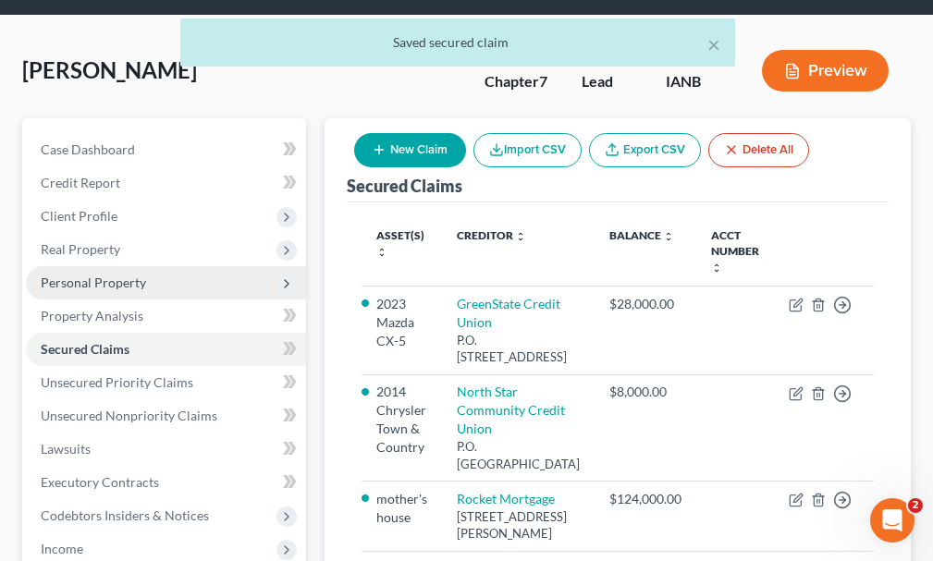
click at [86, 275] on span "Personal Property" at bounding box center [93, 283] width 105 height 16
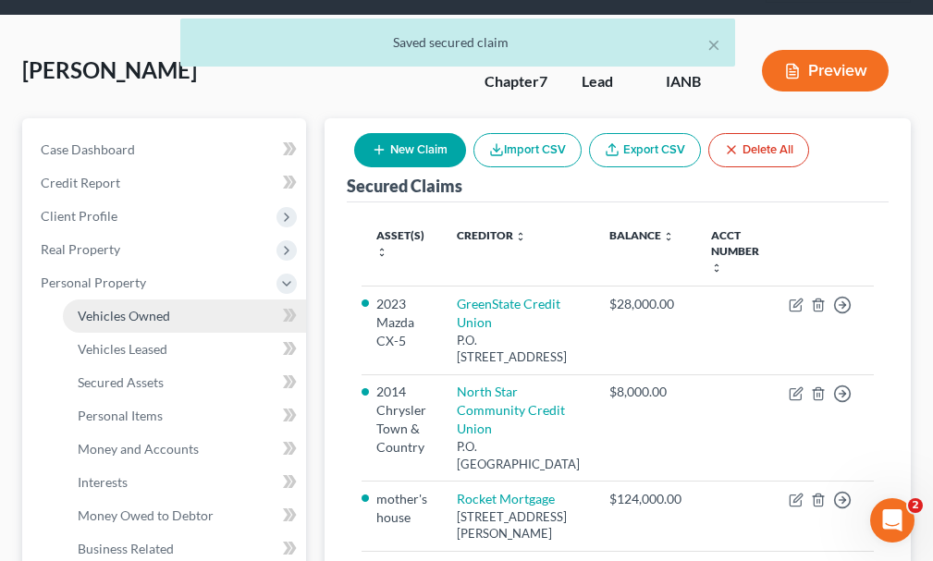
click at [117, 308] on span "Vehicles Owned" at bounding box center [124, 316] width 92 height 16
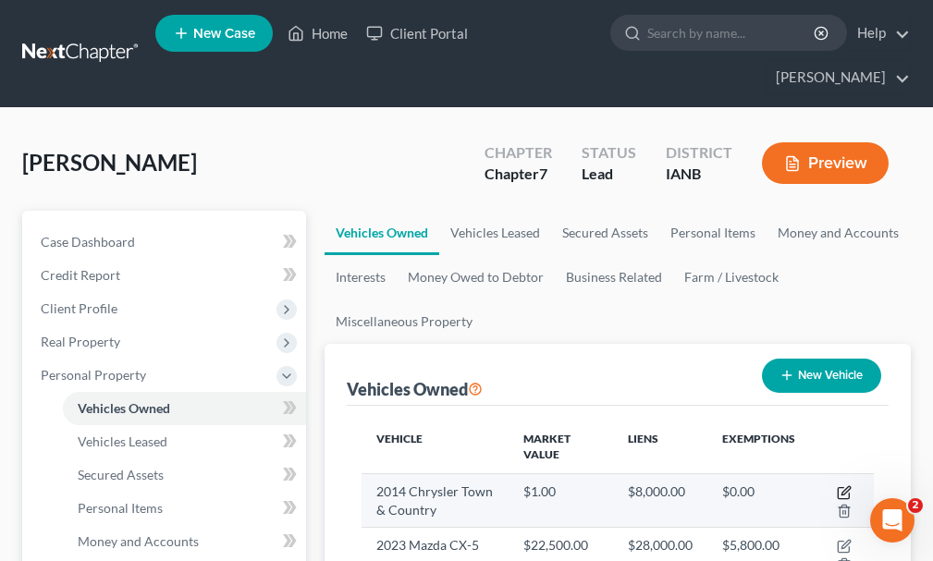
click at [844, 485] on icon "button" at bounding box center [844, 492] width 15 height 15
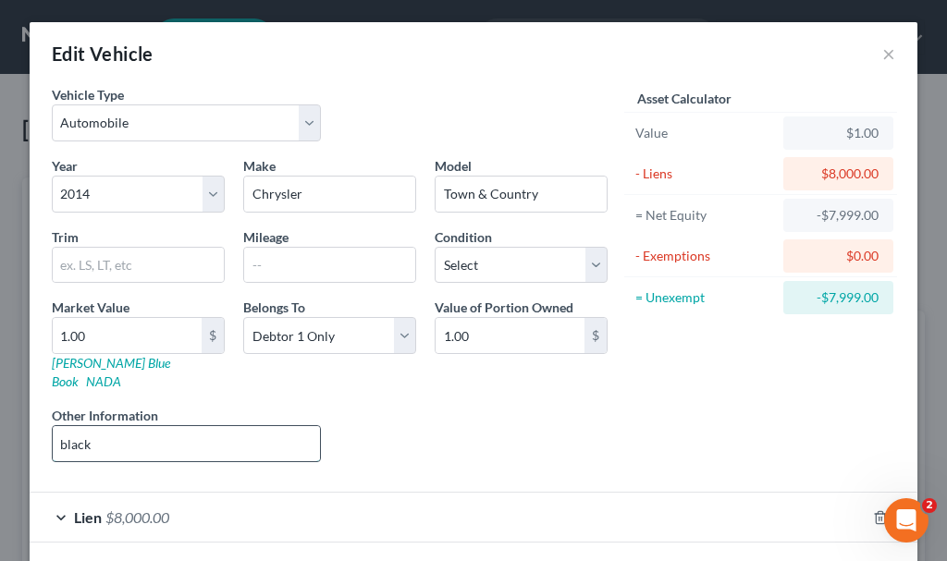
click at [118, 430] on input "black" at bounding box center [186, 443] width 267 height 35
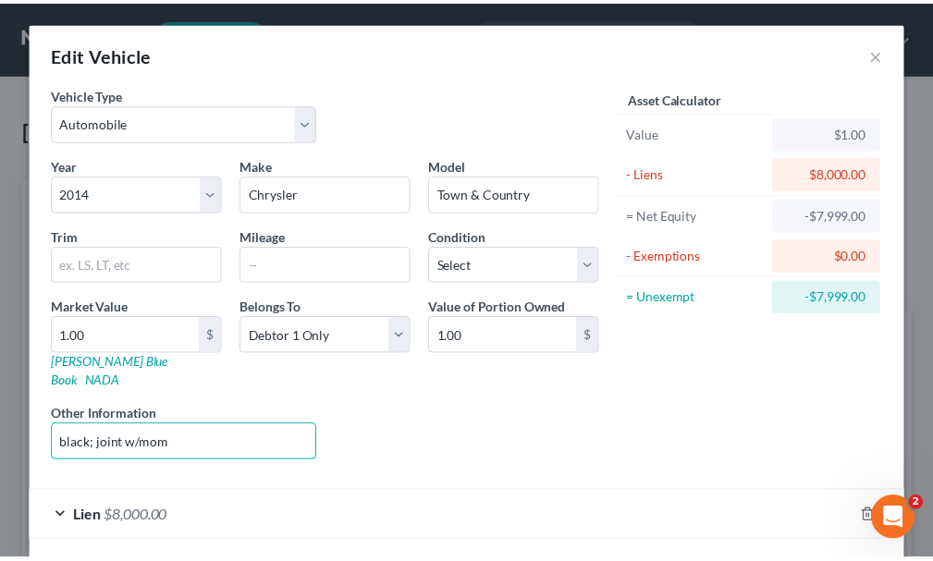
scroll to position [65, 0]
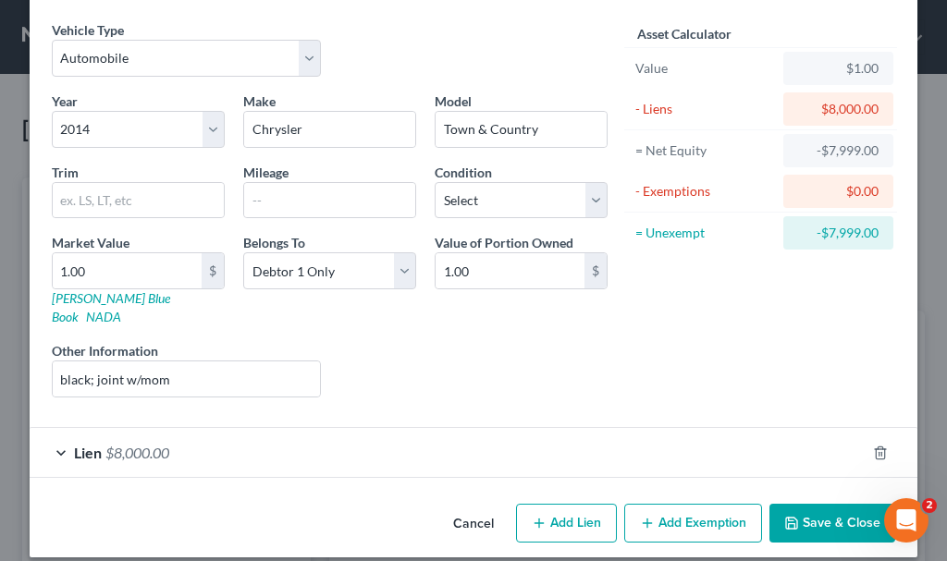
click at [815, 504] on button "Save & Close" at bounding box center [832, 523] width 126 height 39
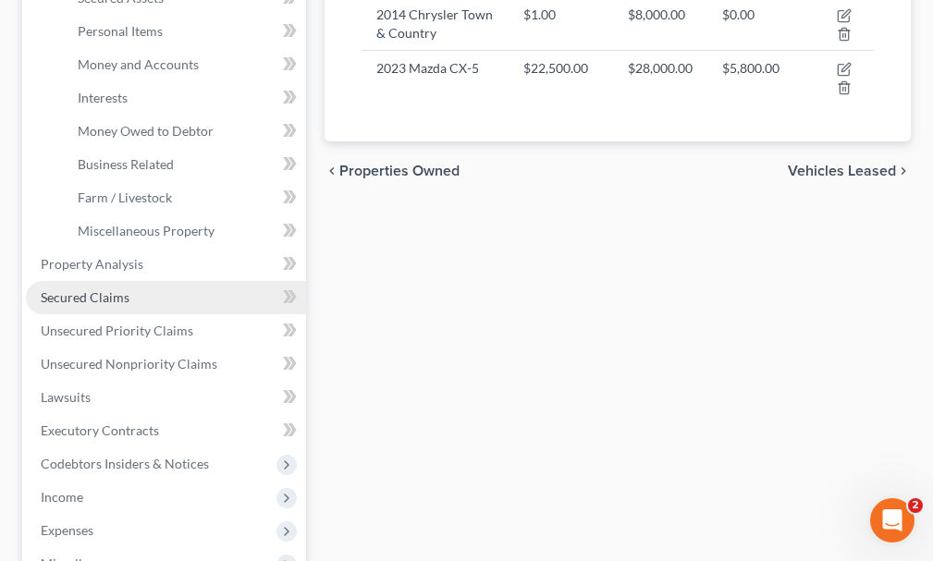
scroll to position [555, 0]
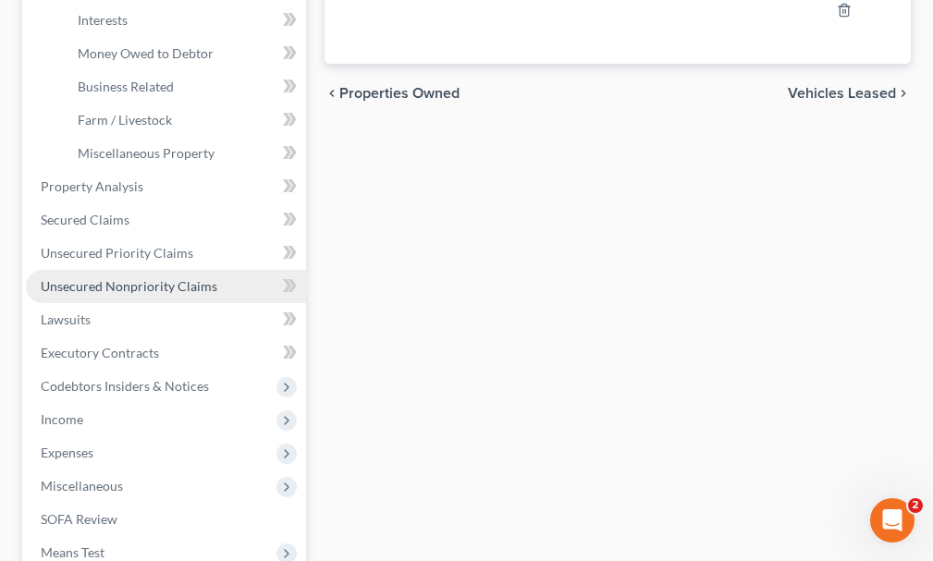
click at [154, 278] on span "Unsecured Nonpriority Claims" at bounding box center [129, 286] width 177 height 16
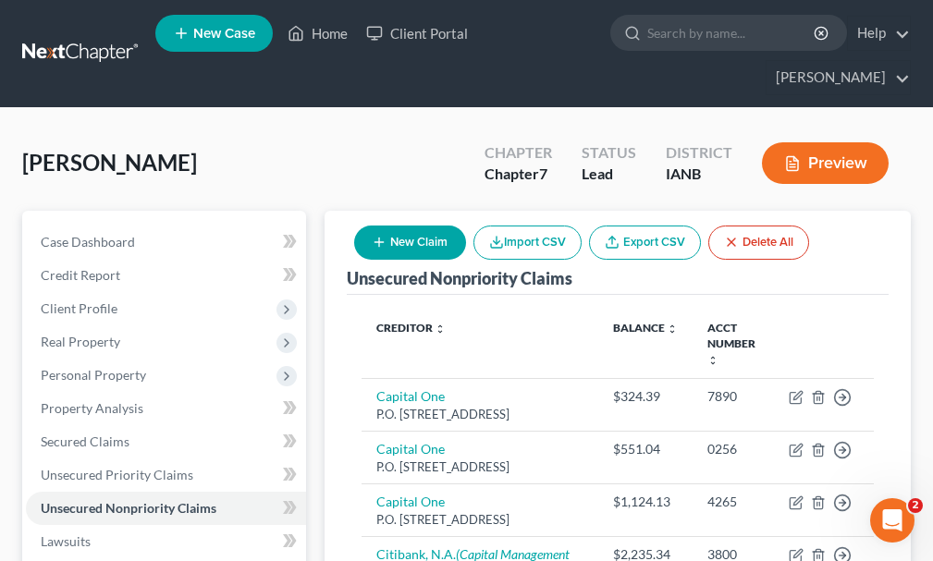
click at [428, 226] on button "New Claim" at bounding box center [410, 243] width 112 height 34
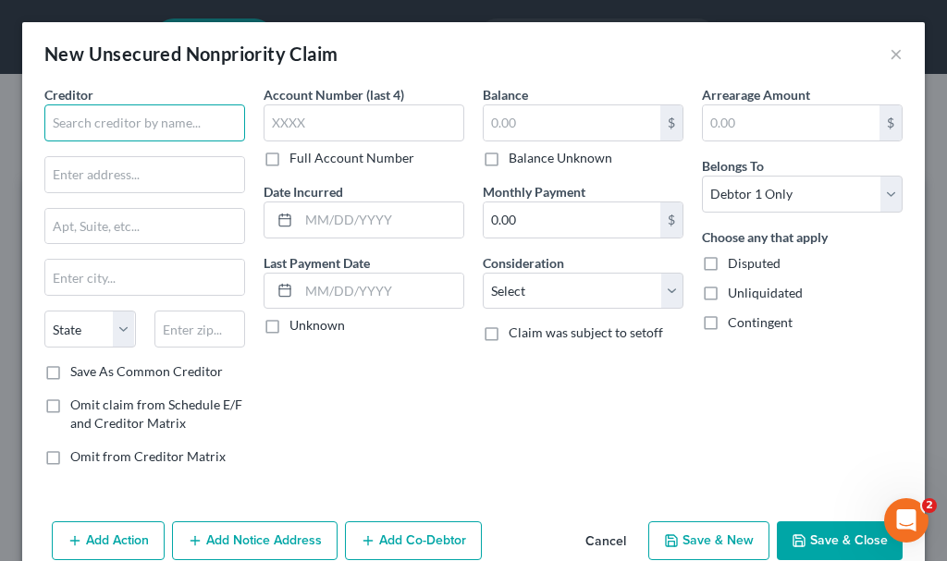
click at [146, 115] on input "text" at bounding box center [144, 122] width 201 height 37
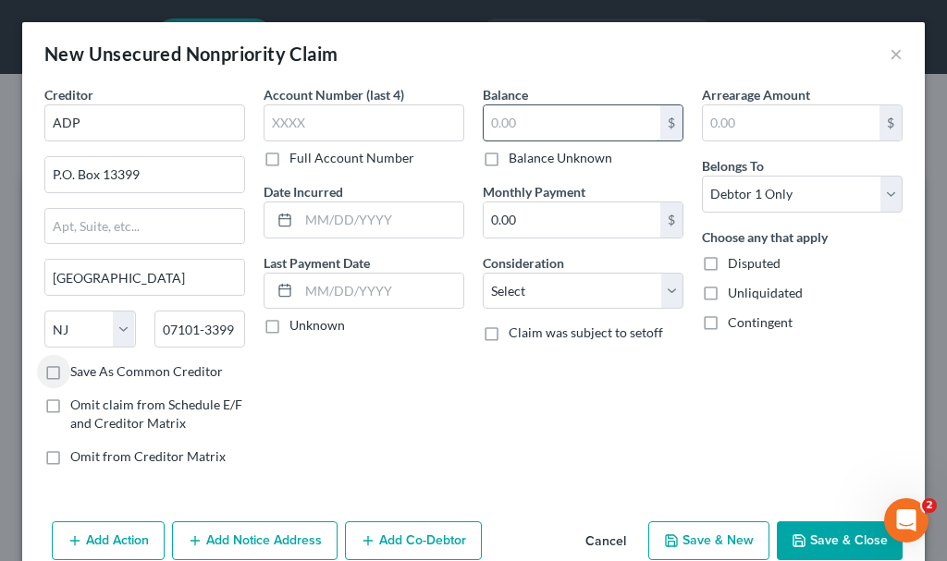
click at [523, 118] on input "text" at bounding box center [572, 122] width 177 height 35
click at [817, 537] on button "Save & Close" at bounding box center [840, 540] width 126 height 39
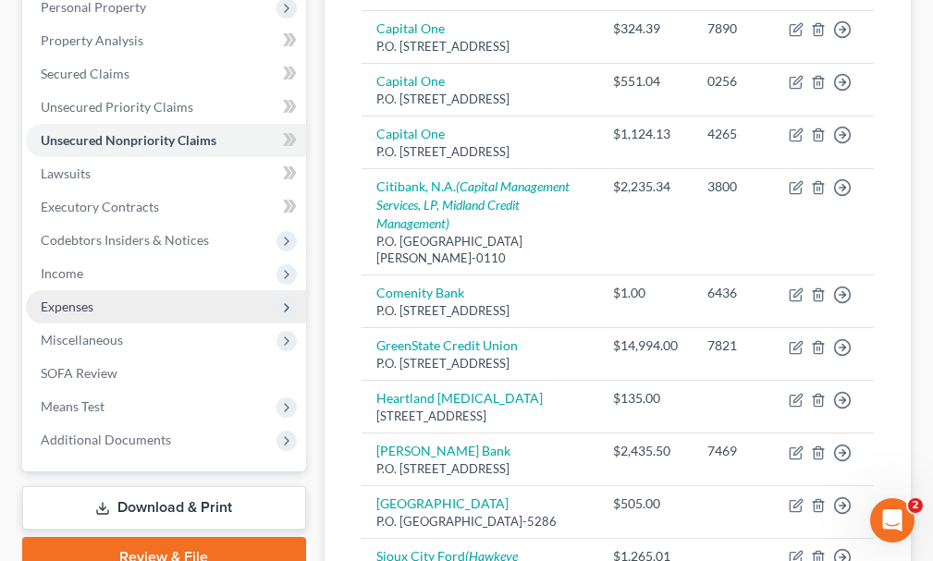
scroll to position [370, 0]
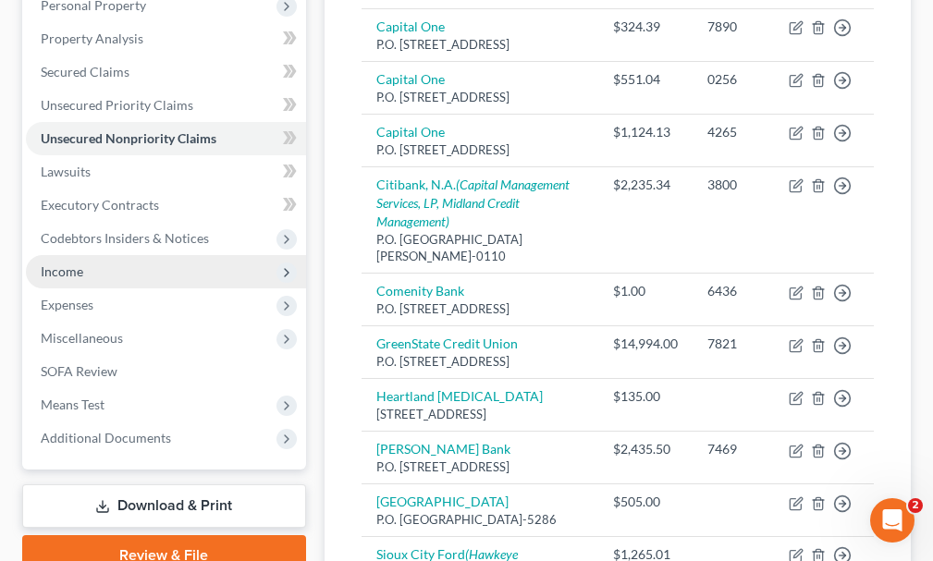
click at [70, 255] on span "Income" at bounding box center [166, 271] width 280 height 33
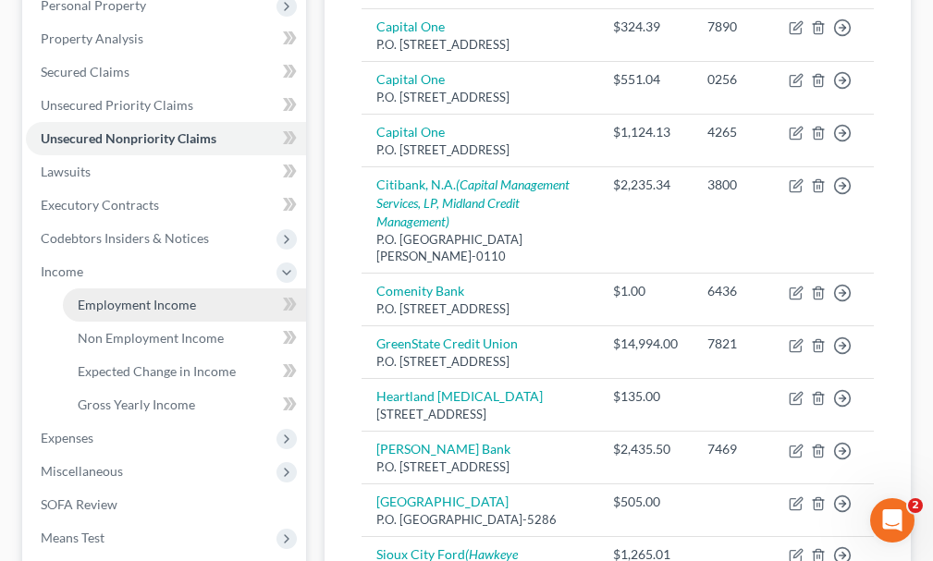
click at [109, 297] on span "Employment Income" at bounding box center [137, 305] width 118 height 16
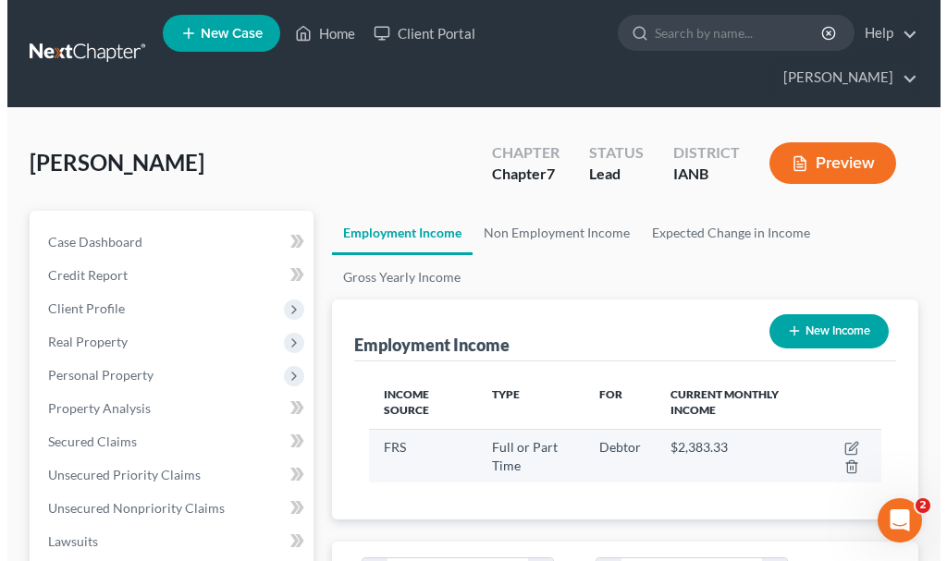
scroll to position [256, 549]
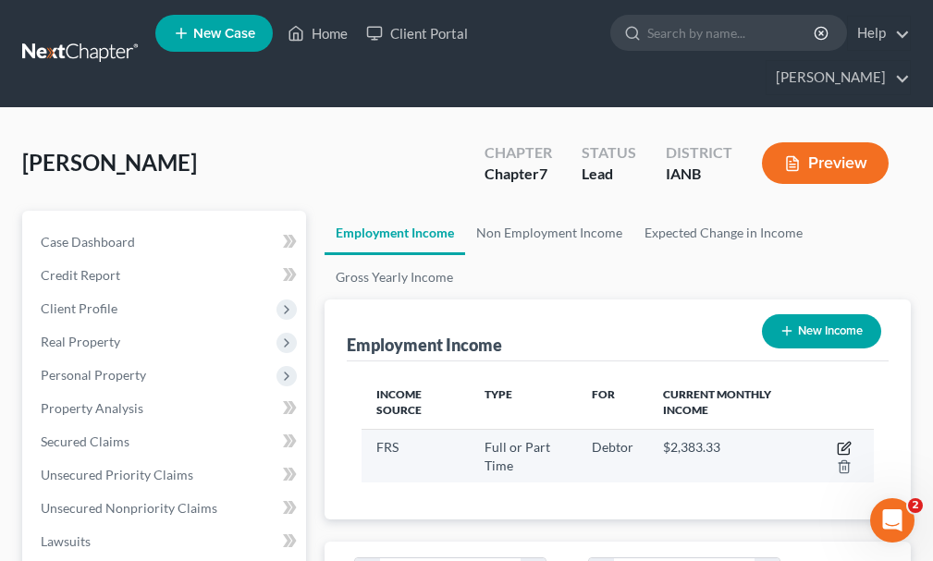
click at [843, 441] on icon "button" at bounding box center [844, 448] width 15 height 15
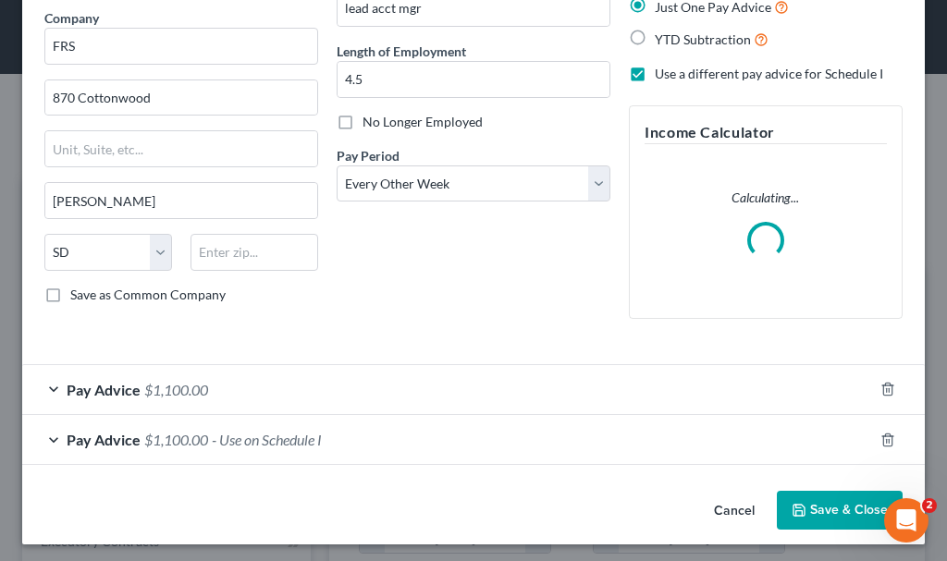
scroll to position [153, 0]
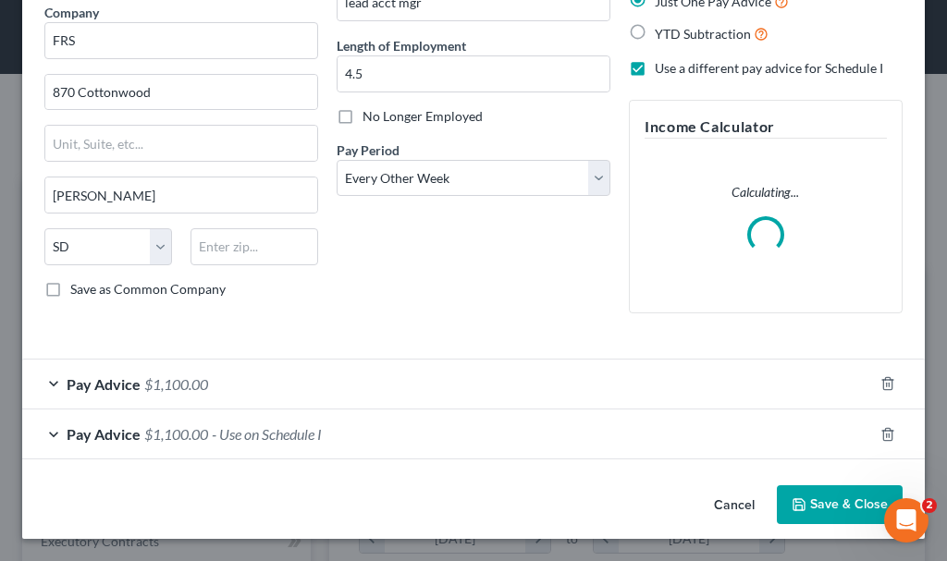
click at [300, 435] on span "- Use on Schedule I" at bounding box center [267, 434] width 110 height 18
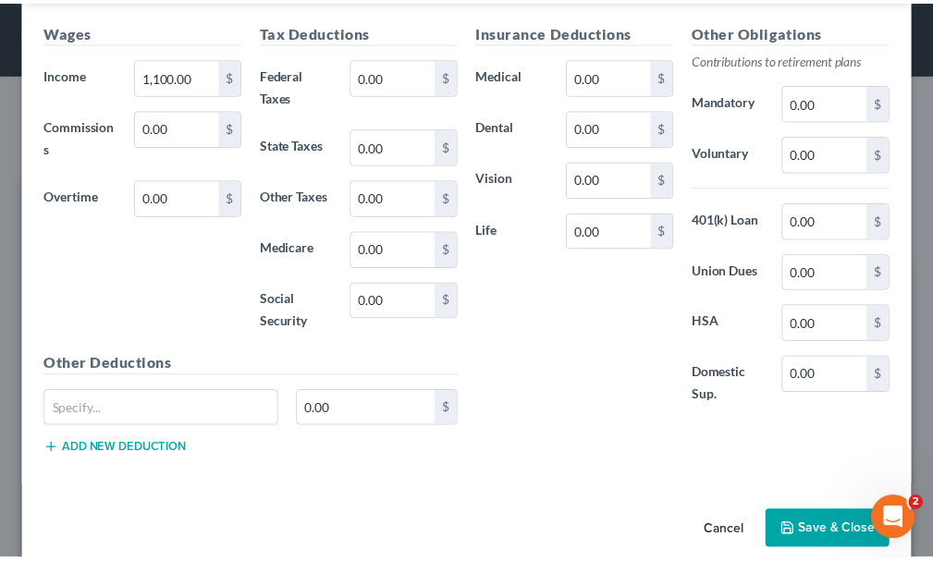
scroll to position [686, 0]
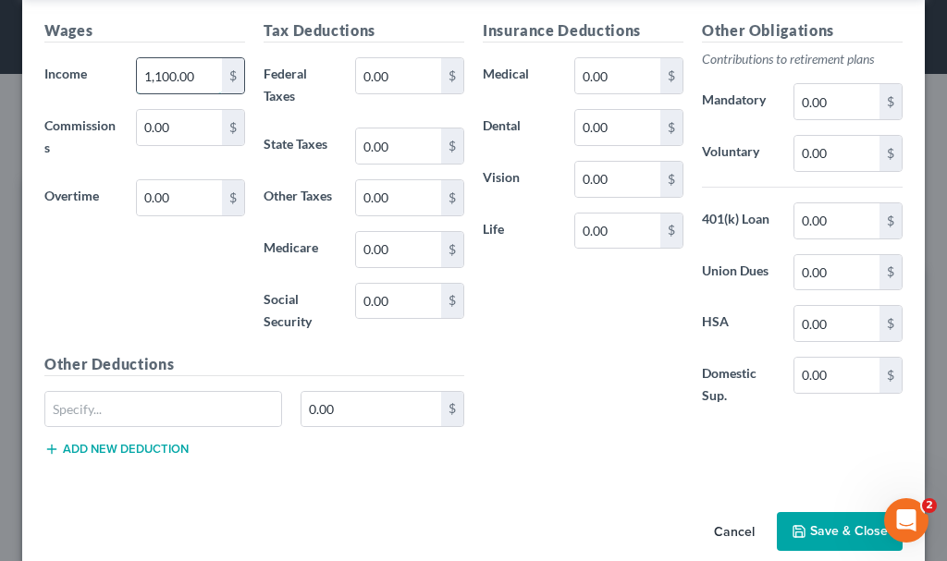
click at [199, 77] on input "1,100.00" at bounding box center [179, 75] width 85 height 35
click at [827, 157] on input "0.00" at bounding box center [836, 153] width 85 height 35
click at [619, 76] on input "0.00" at bounding box center [617, 75] width 85 height 35
click at [827, 524] on button "Save & Close" at bounding box center [840, 531] width 126 height 39
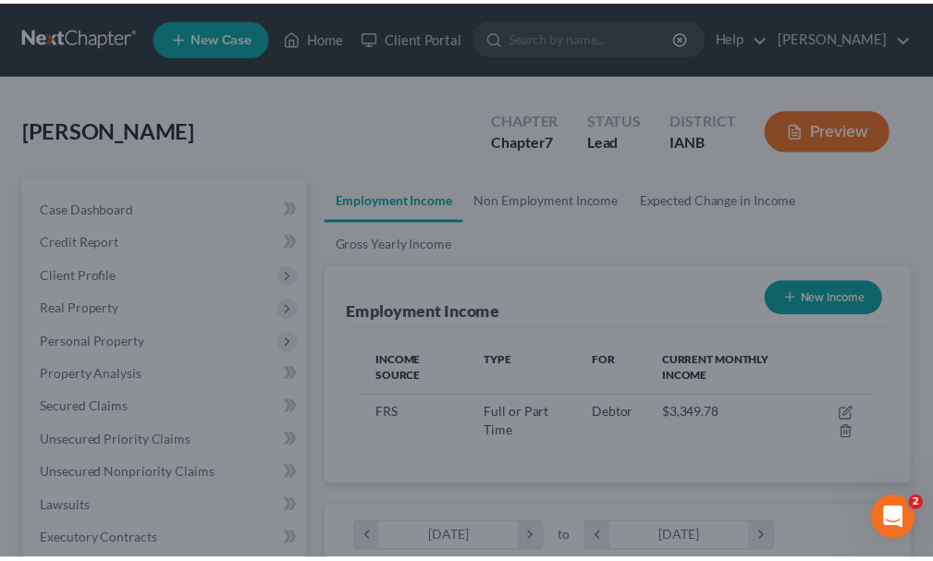
scroll to position [924315, 924021]
